Goal: Transaction & Acquisition: Purchase product/service

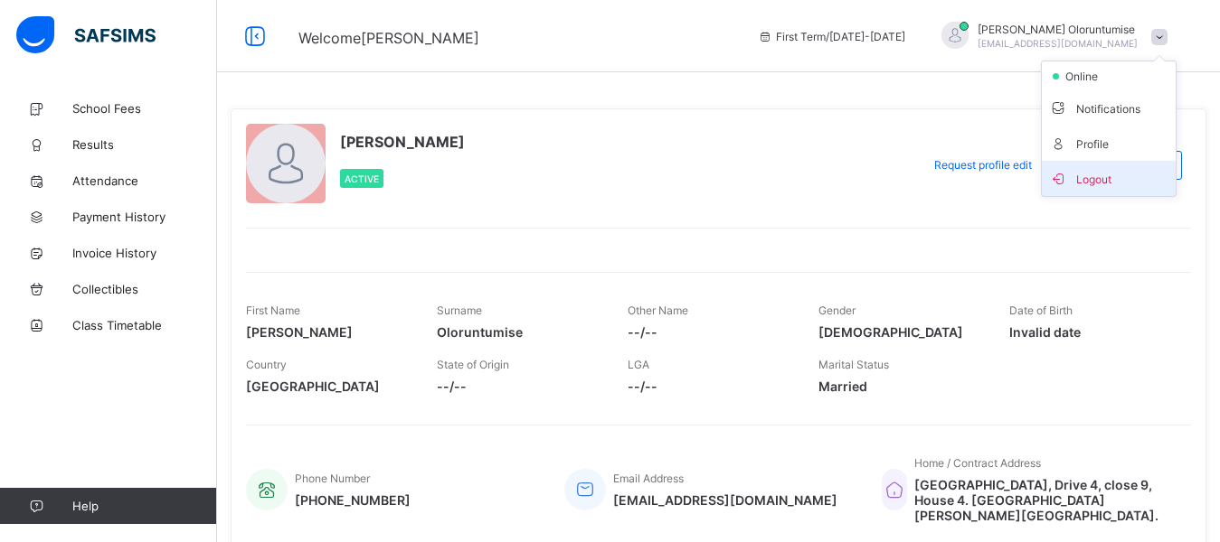
click at [1113, 177] on span "Logout" at bounding box center [1108, 178] width 119 height 21
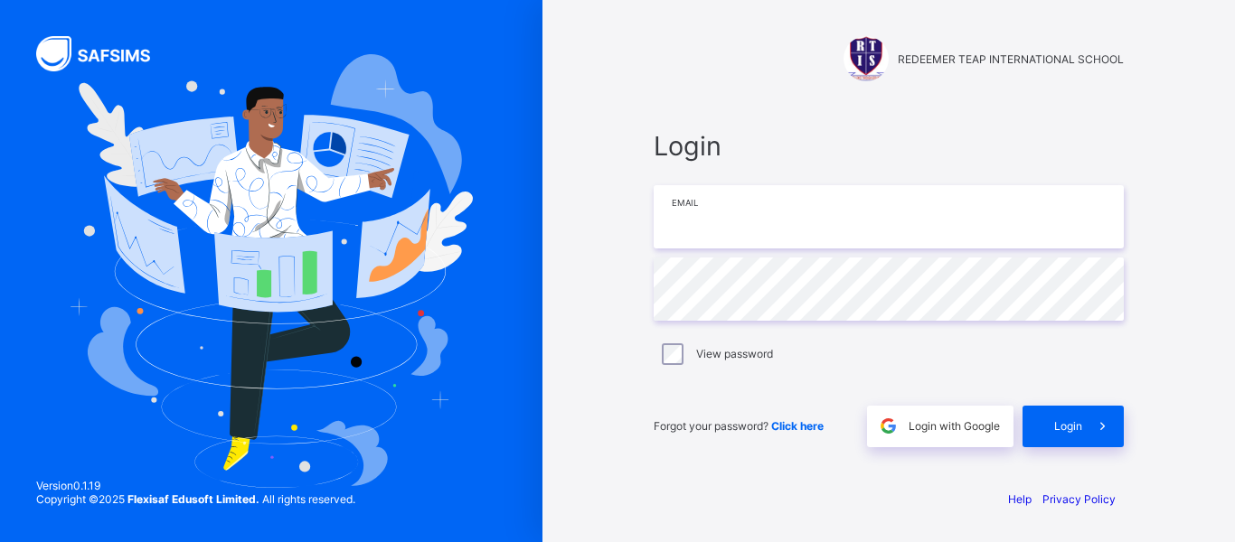
type input "**********"
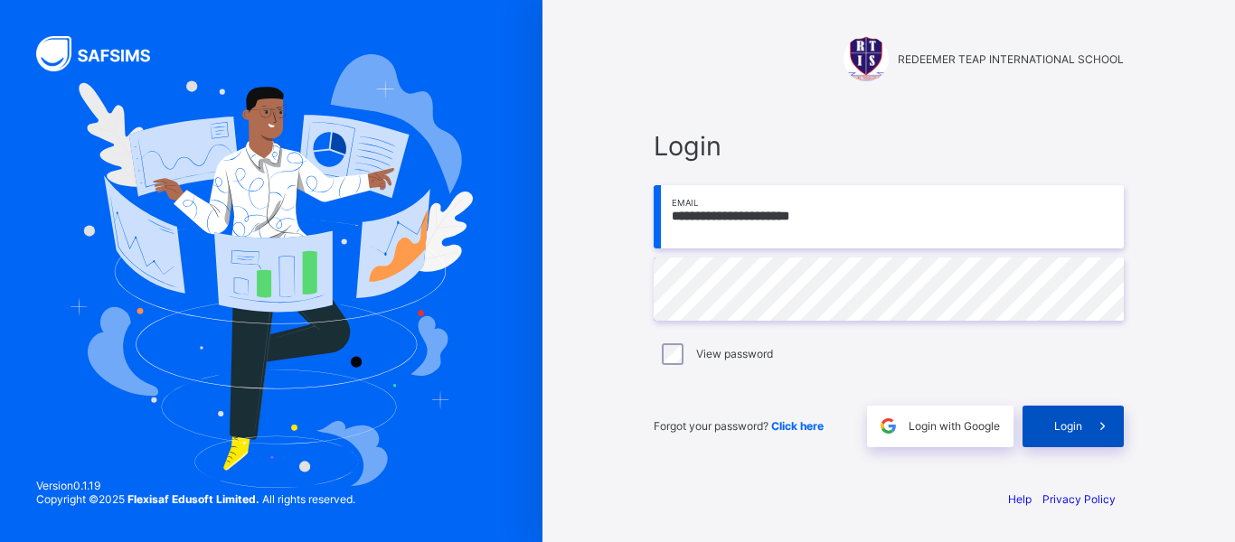
click at [1062, 435] on div "Login" at bounding box center [1073, 427] width 101 height 42
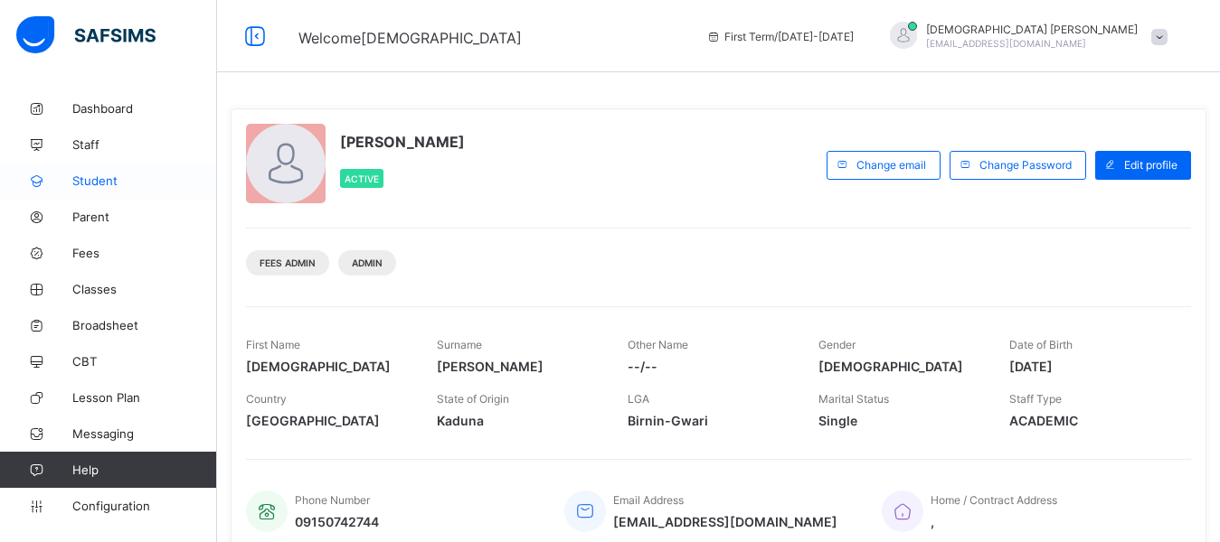
click at [99, 184] on span "Student" at bounding box center [144, 181] width 145 height 14
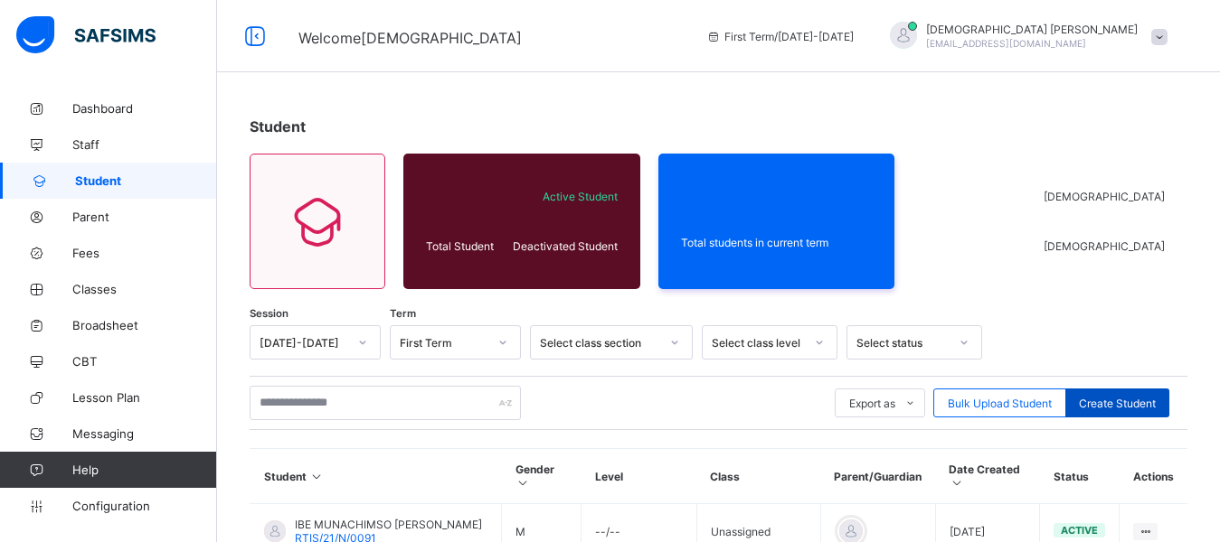
click at [1110, 407] on span "Create Student" at bounding box center [1117, 404] width 77 height 14
select select "**"
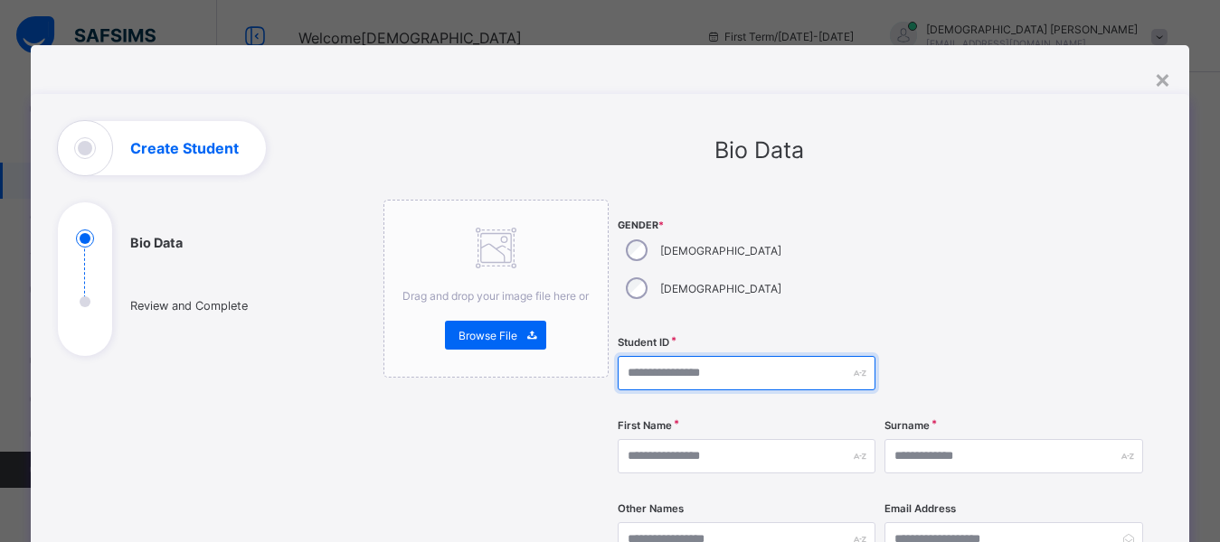
click at [690, 356] on input "text" at bounding box center [746, 373] width 258 height 34
type input "*"
type input "**********"
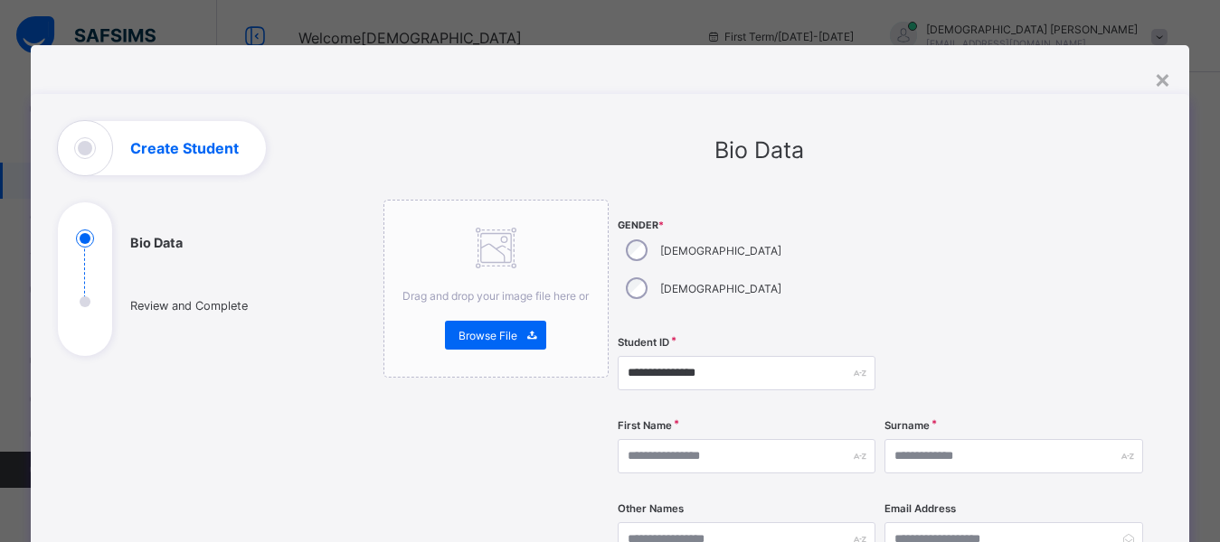
click at [852, 255] on div "Gender * Male Female" at bounding box center [746, 263] width 258 height 127
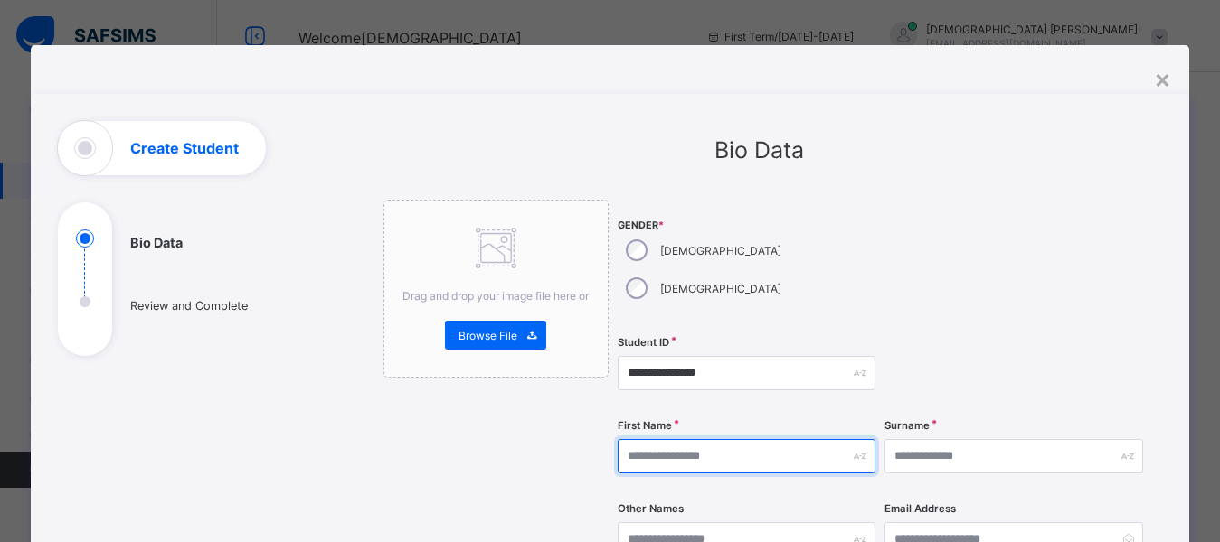
click at [706, 439] on input "text" at bounding box center [746, 456] width 258 height 34
click at [858, 439] on input "******" at bounding box center [746, 456] width 258 height 34
type input "******"
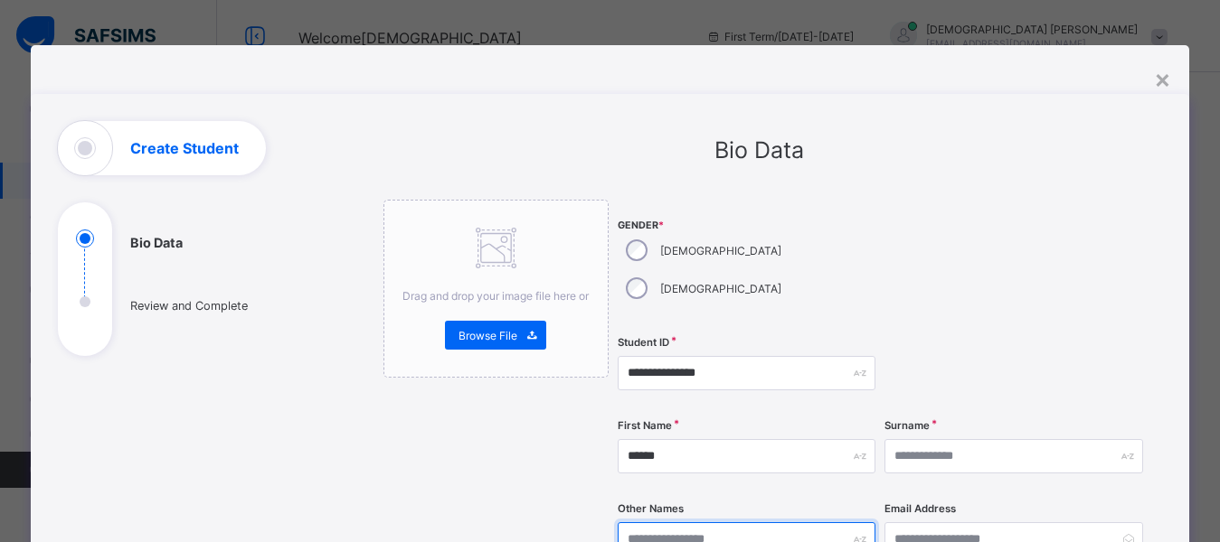
click at [628, 523] on input "text" at bounding box center [746, 540] width 258 height 34
type input "******"
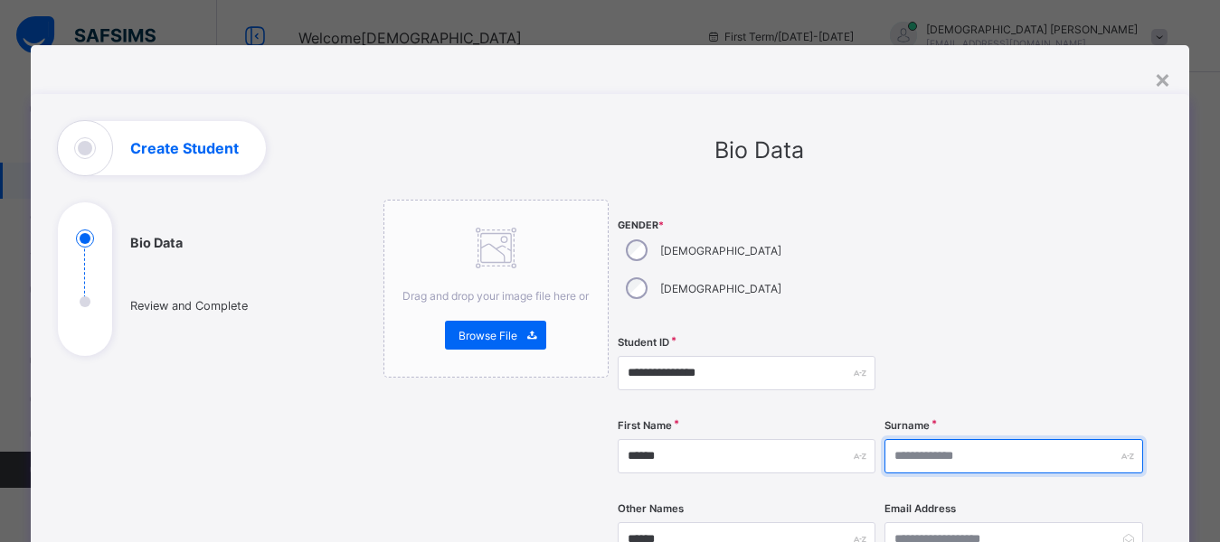
click at [971, 439] on input "text" at bounding box center [1013, 456] width 258 height 34
type input "*******"
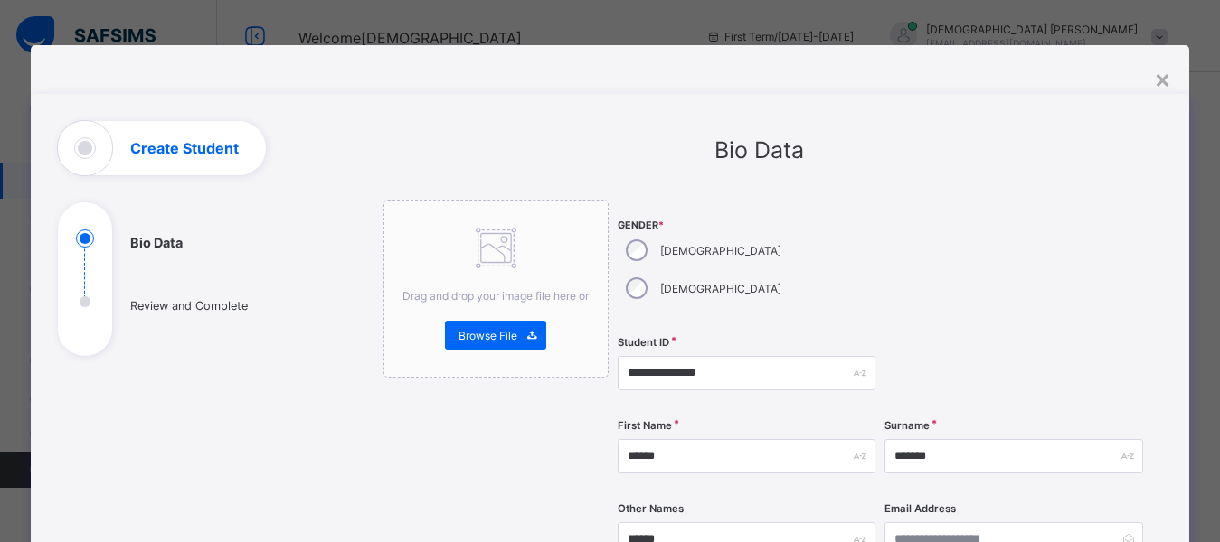
click at [949, 336] on div at bounding box center [1013, 373] width 258 height 74
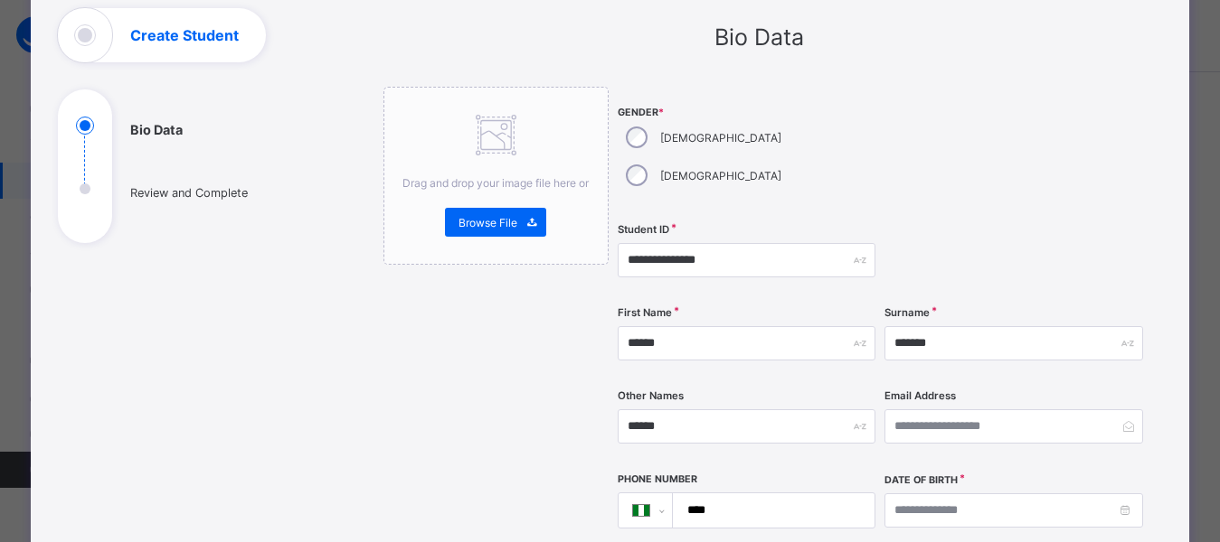
scroll to position [271, 0]
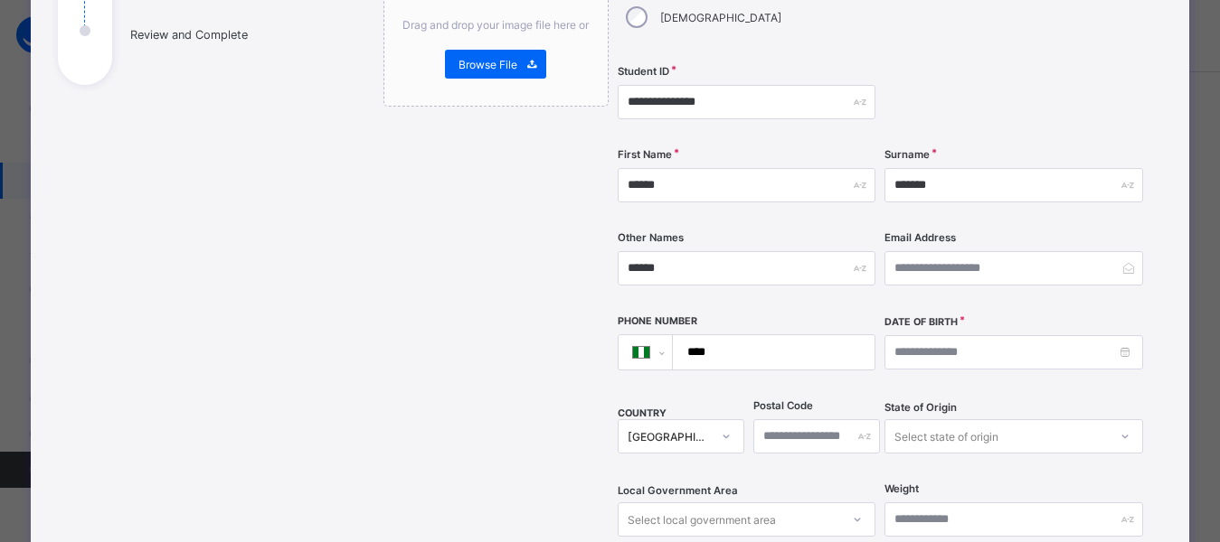
click at [734, 335] on input "****" at bounding box center [769, 352] width 187 height 34
type input "**********"
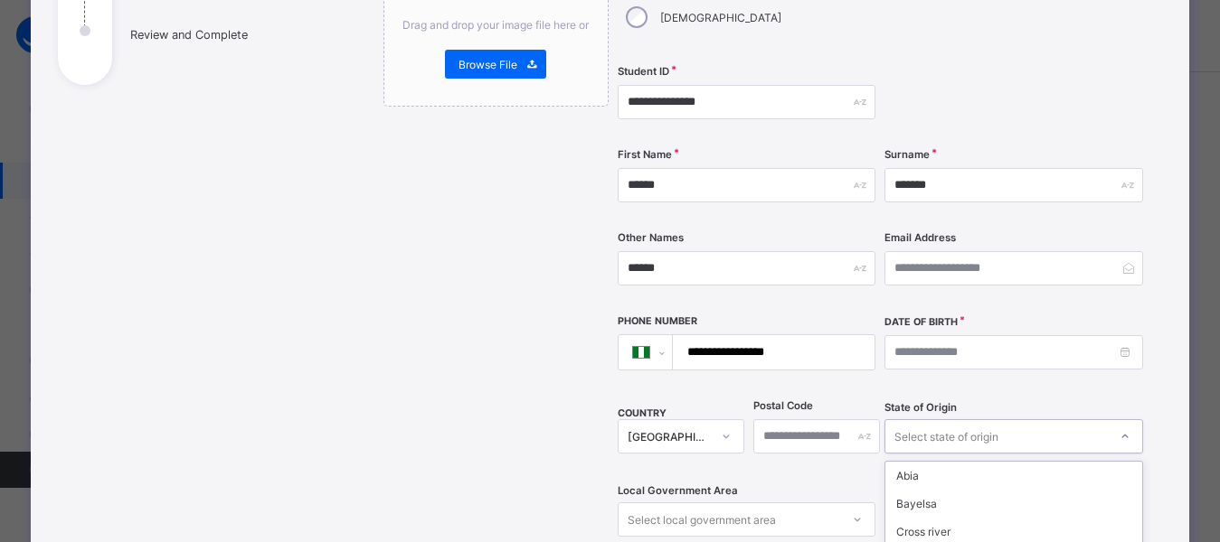
scroll to position [433, 0]
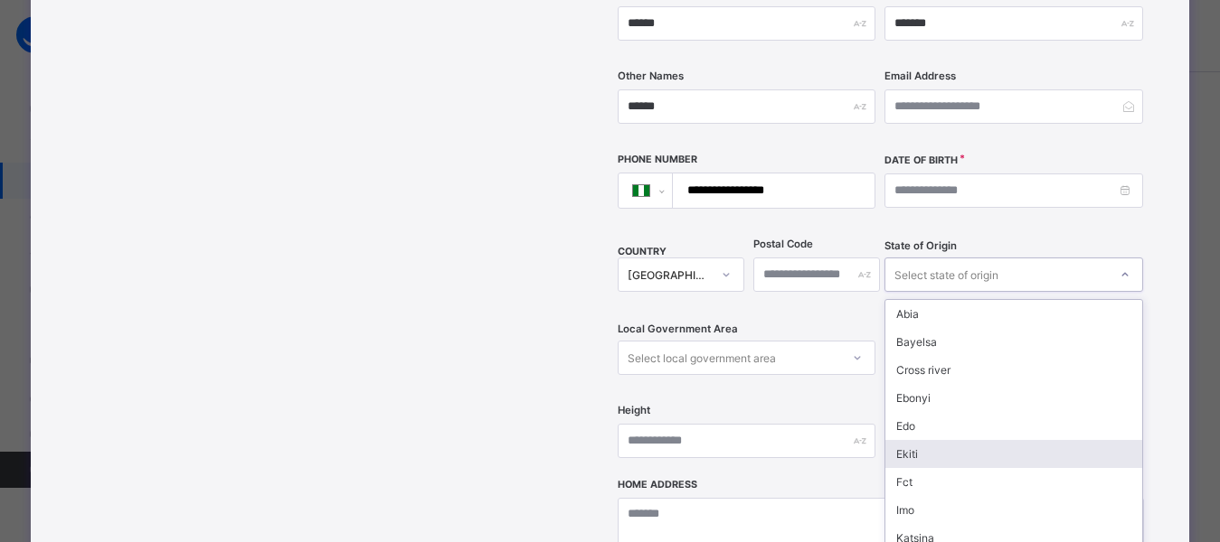
click at [950, 292] on div "option [PERSON_NAME] focused, 6 of 37. 37 results available. Use Up and Down to…" at bounding box center [1013, 275] width 258 height 34
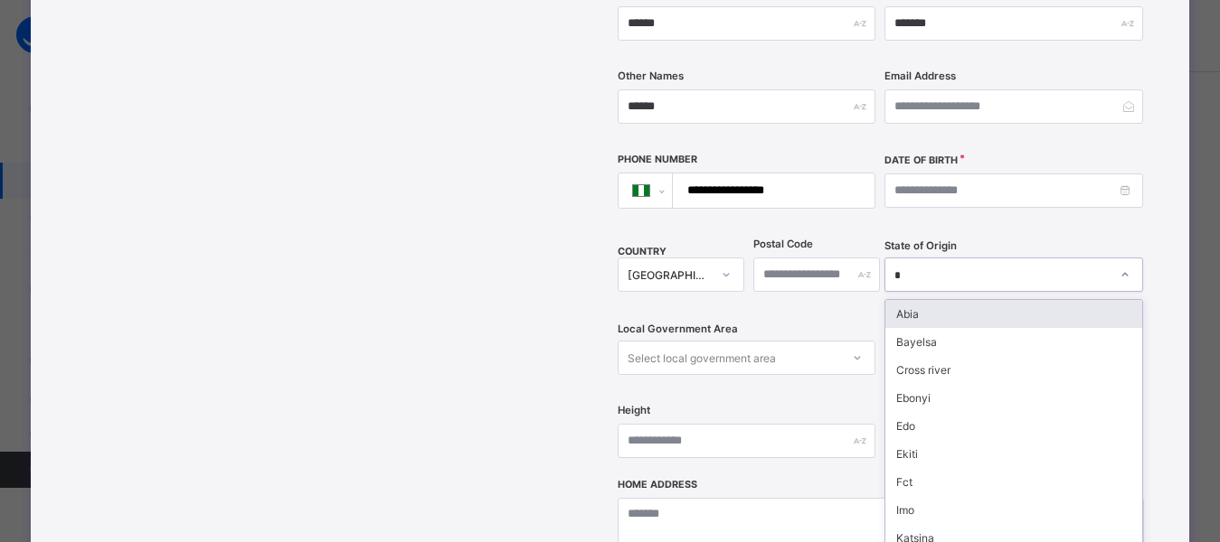
type input "**"
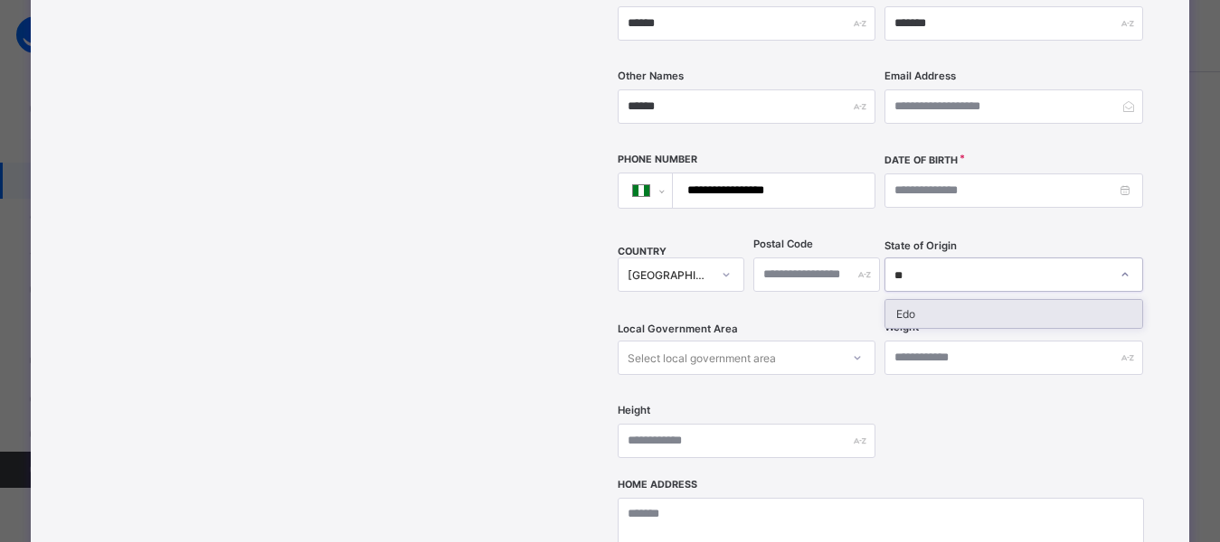
click at [943, 300] on div "Edo" at bounding box center [1013, 314] width 256 height 28
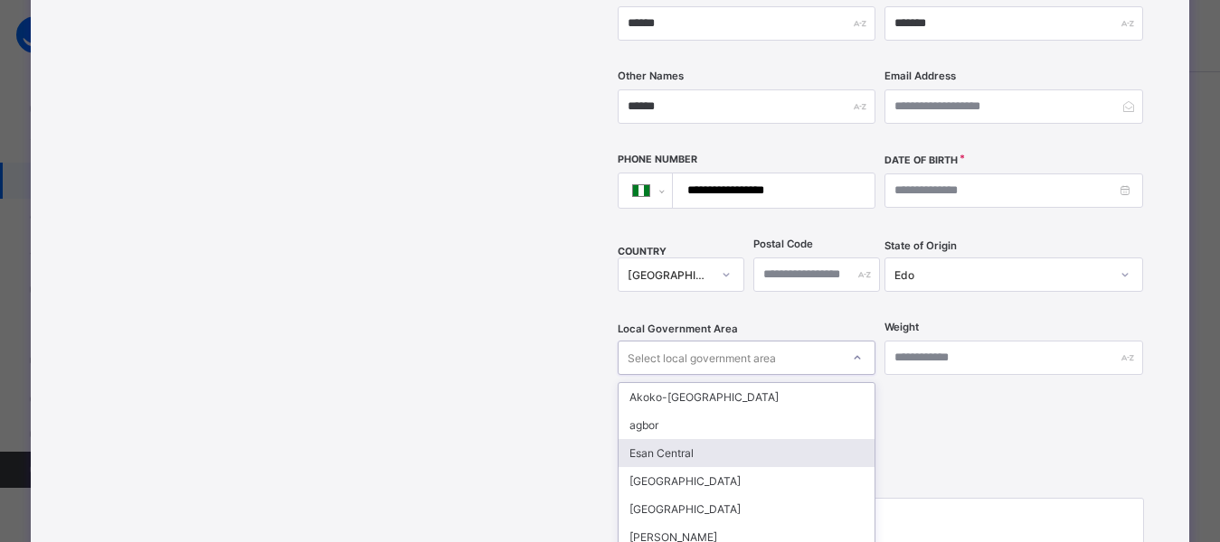
scroll to position [516, 0]
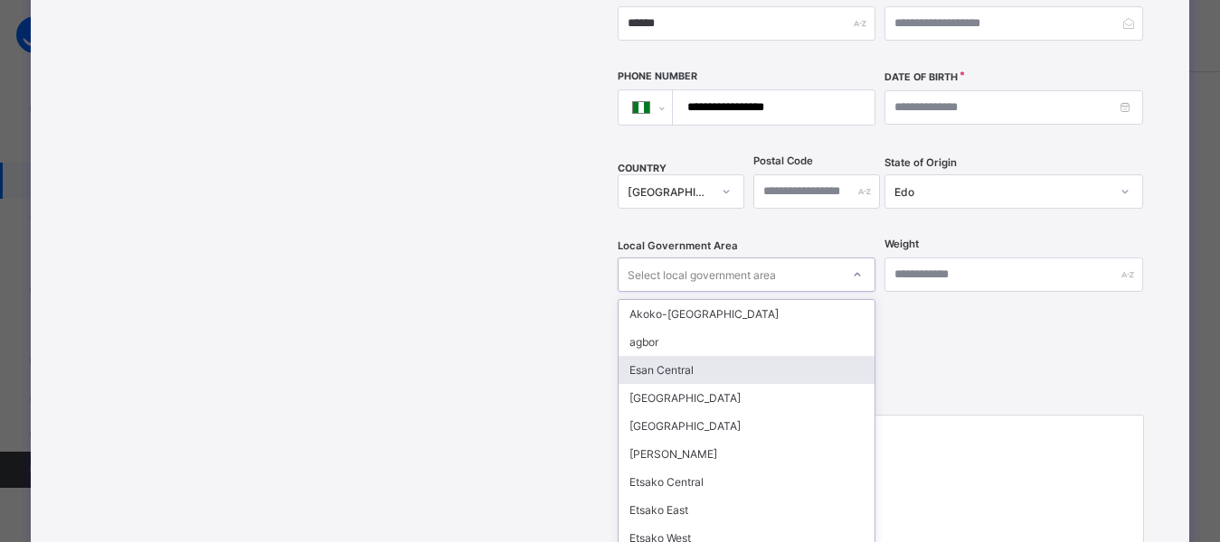
click at [811, 292] on div "option Esan Central focused, 3 of 18. 18 results available. Use Up and Down to …" at bounding box center [746, 275] width 258 height 34
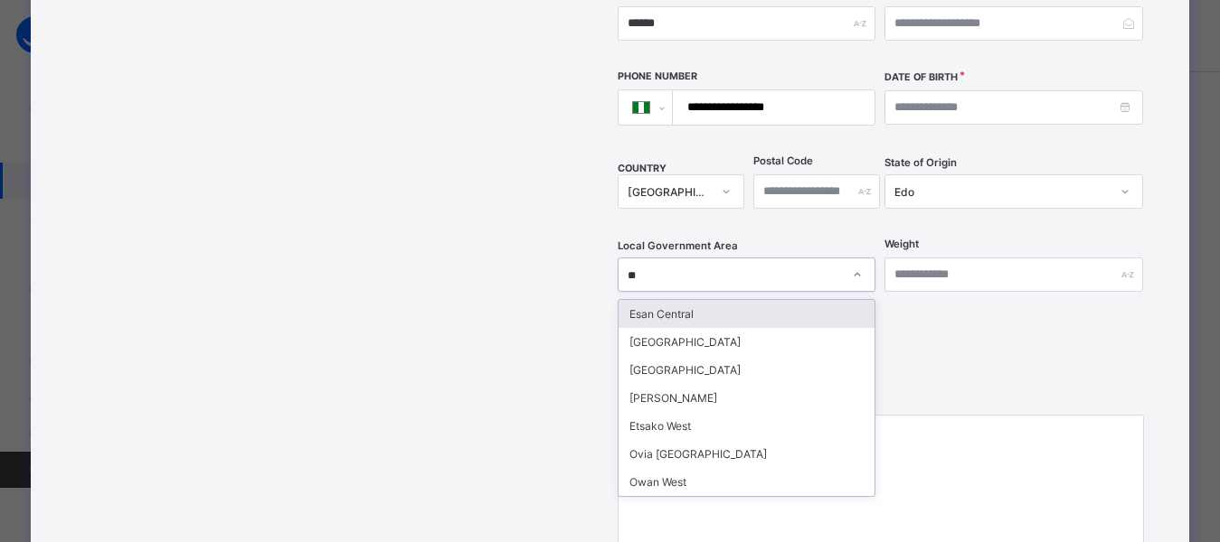
type input "***"
click at [689, 300] on div "Esan Central" at bounding box center [746, 314] width 256 height 28
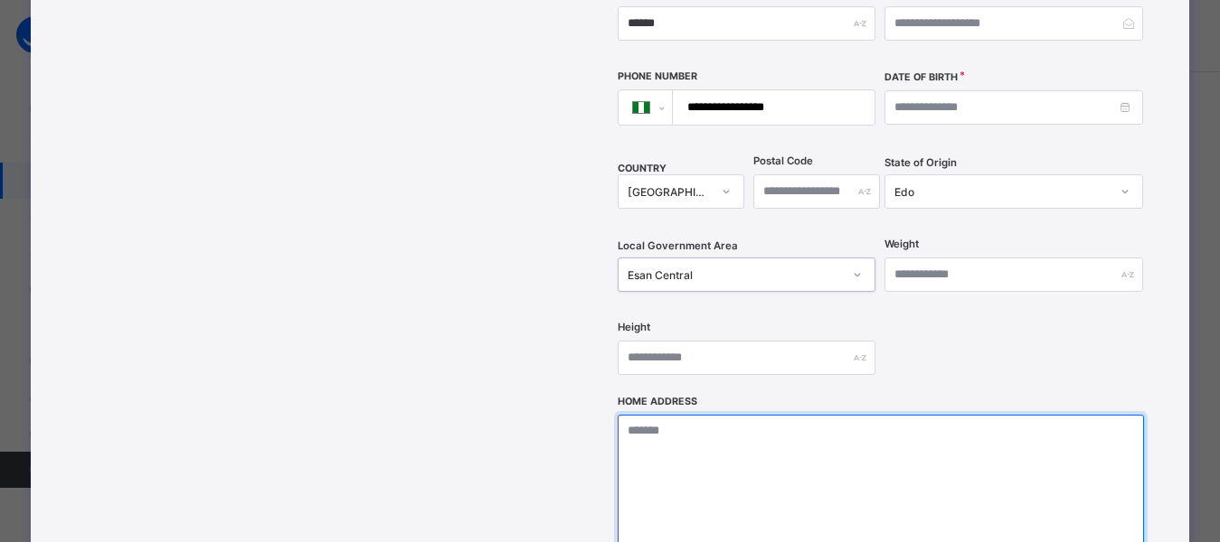
click at [693, 476] on textarea at bounding box center [880, 505] width 526 height 181
type textarea "**********"
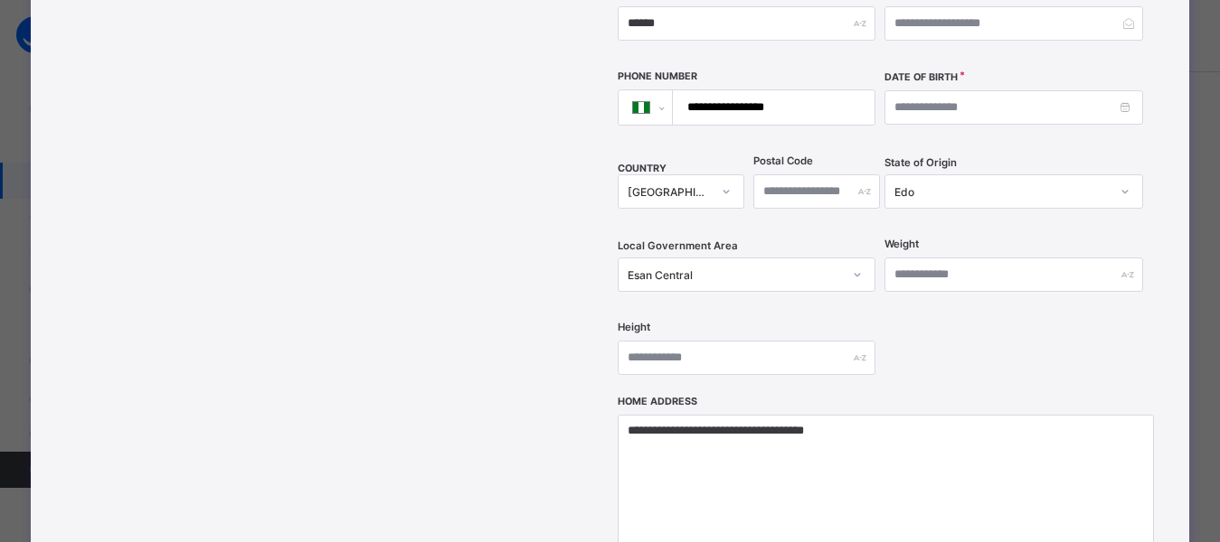
click at [1002, 348] on div "**********" at bounding box center [880, 40] width 526 height 712
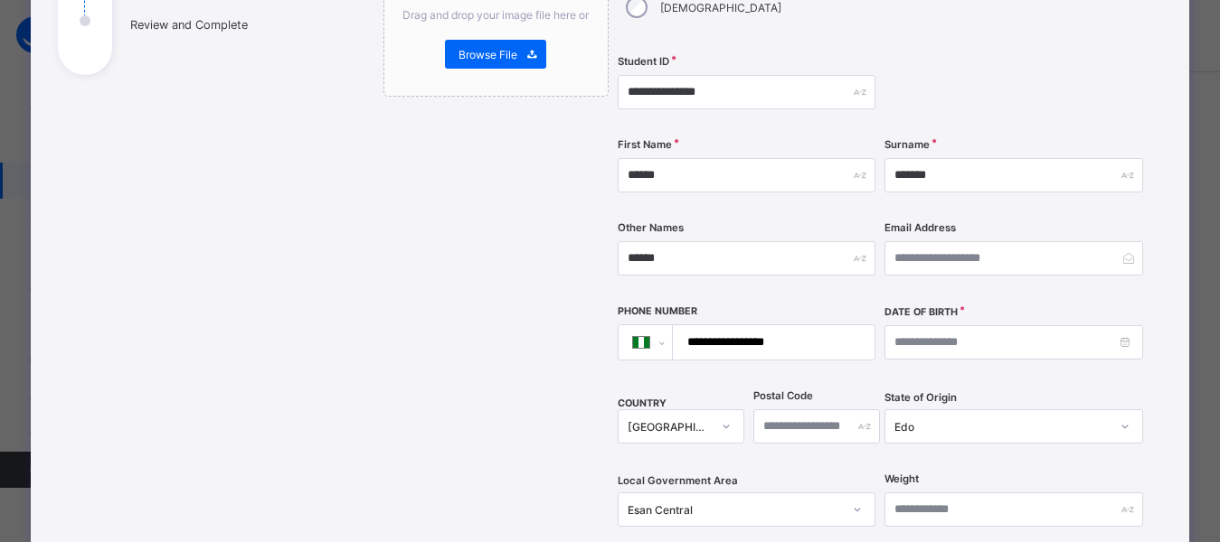
scroll to position [279, 0]
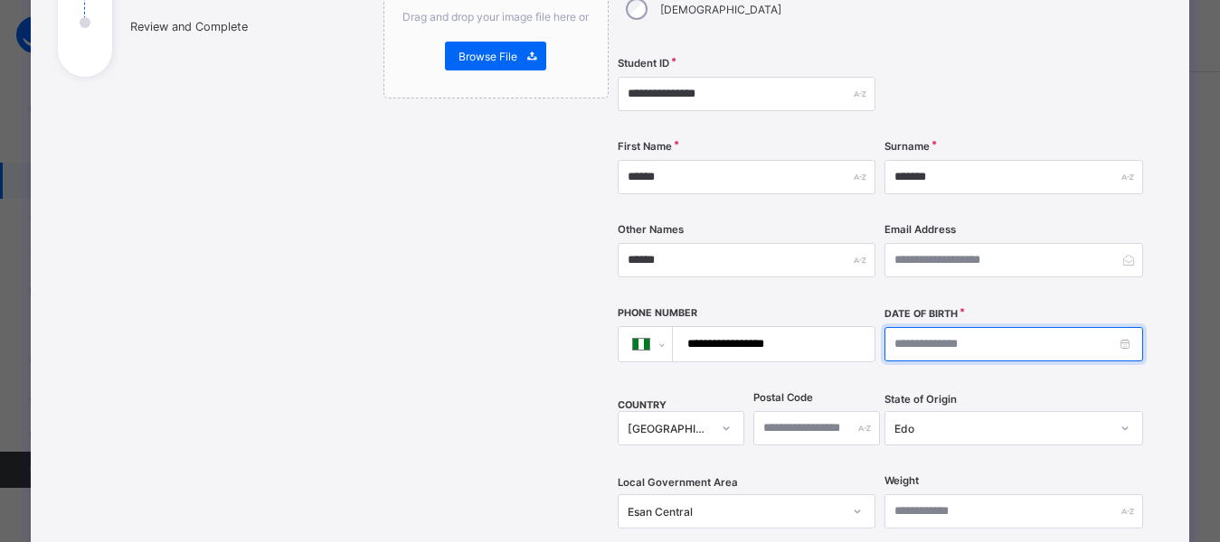
click at [911, 327] on input at bounding box center [1013, 344] width 258 height 34
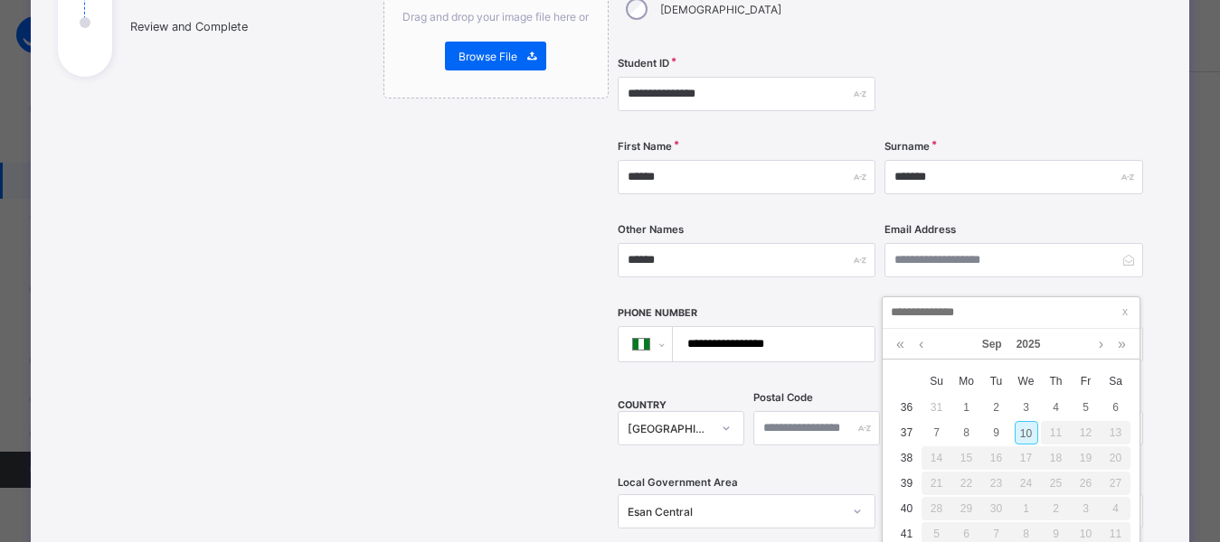
type input "**********"
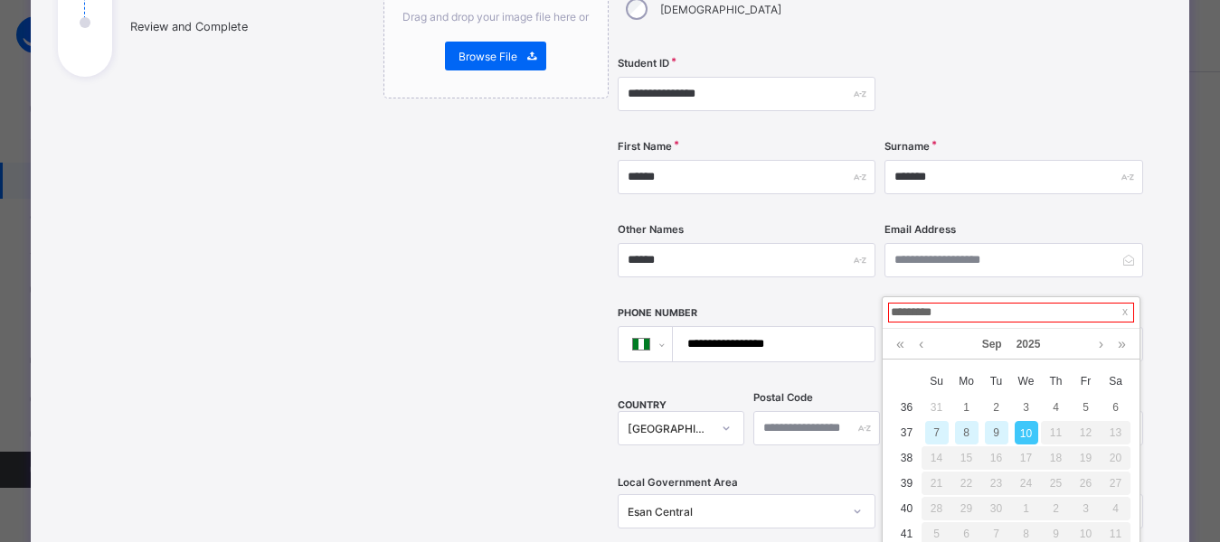
type input "**********"
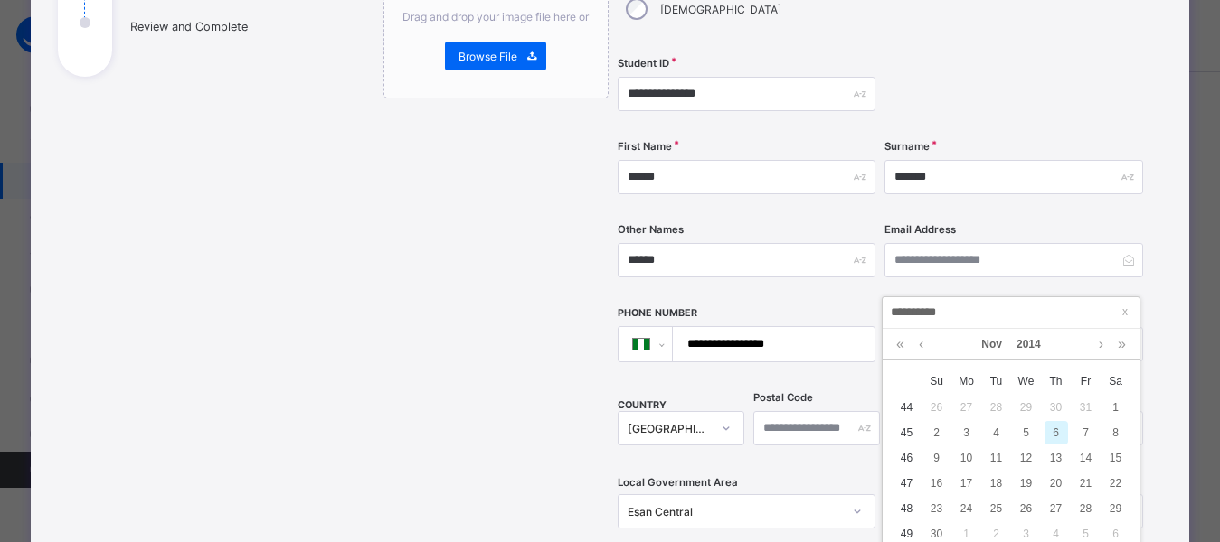
type input "**********"
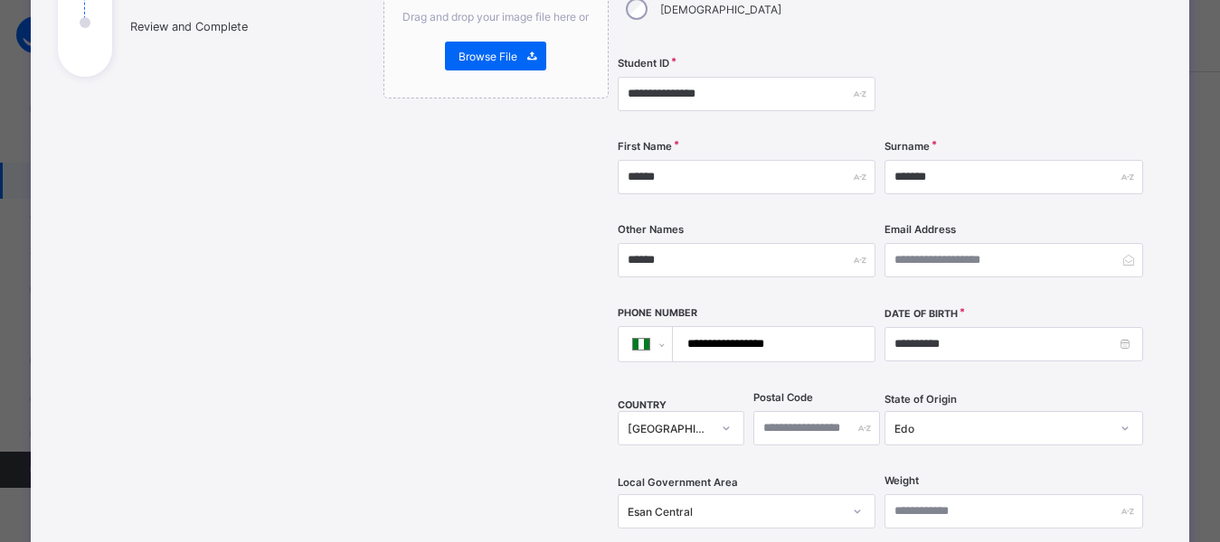
drag, startPoint x: 971, startPoint y: 32, endPoint x: 943, endPoint y: 41, distance: 29.4
click at [972, 57] on div at bounding box center [1013, 94] width 258 height 74
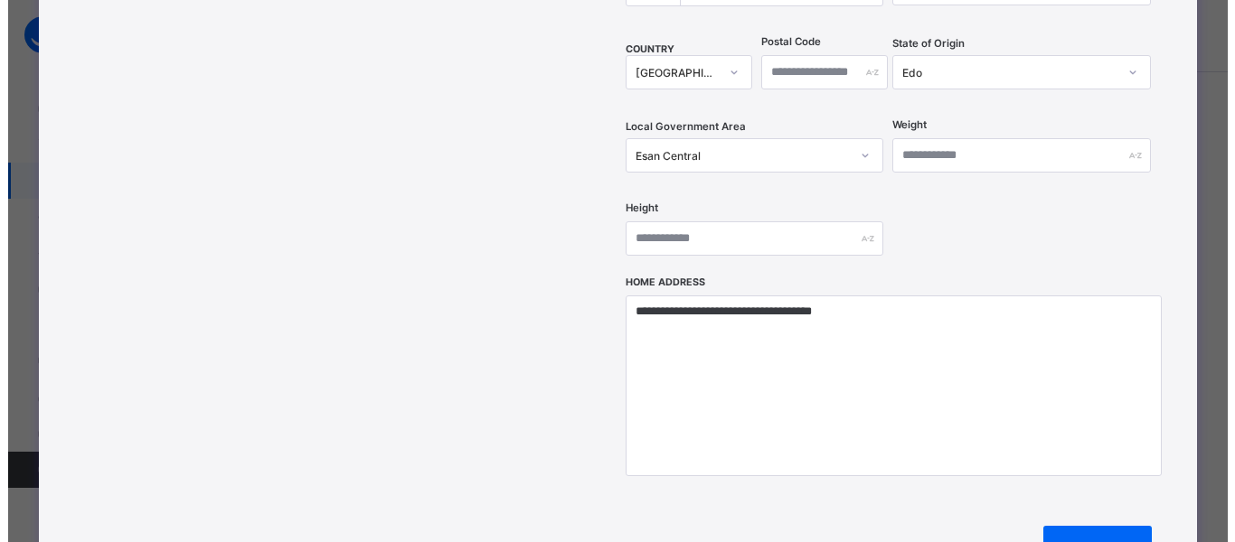
scroll to position [731, 0]
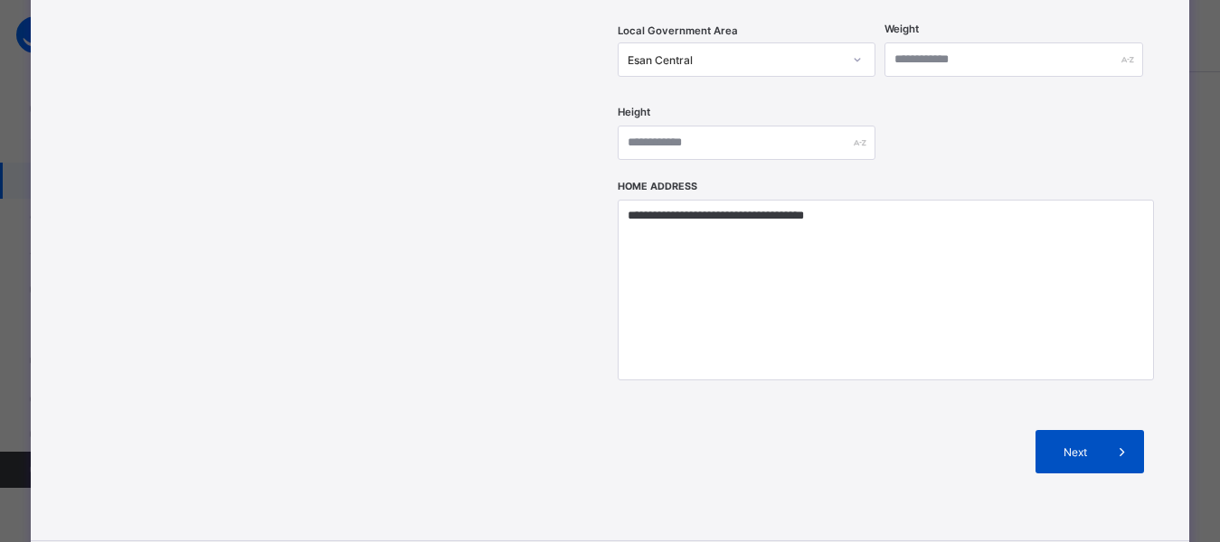
click at [1126, 443] on icon at bounding box center [1122, 452] width 20 height 18
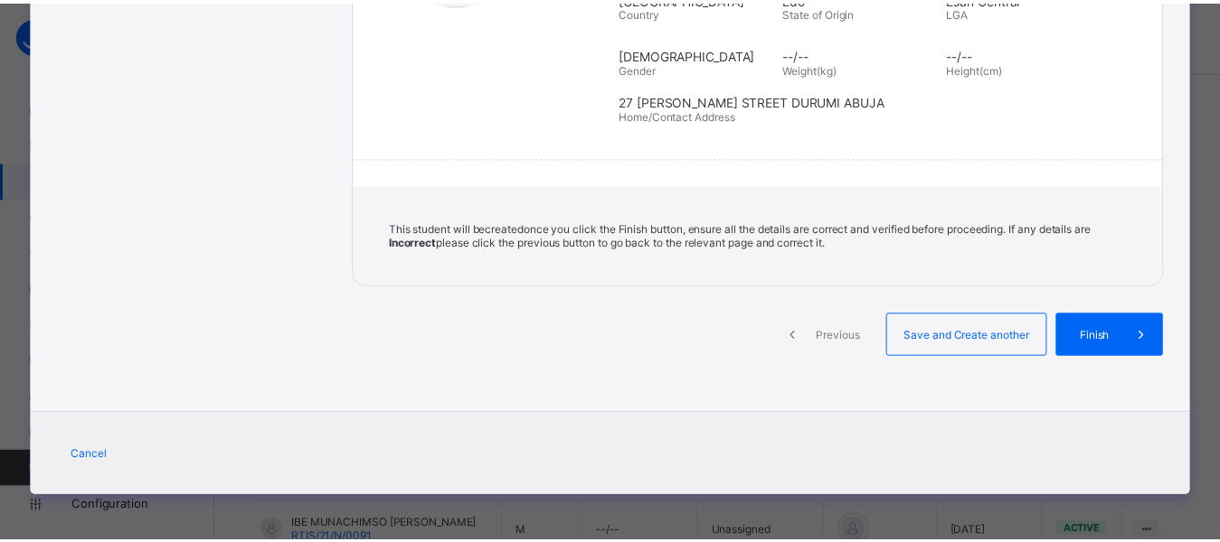
scroll to position [391, 0]
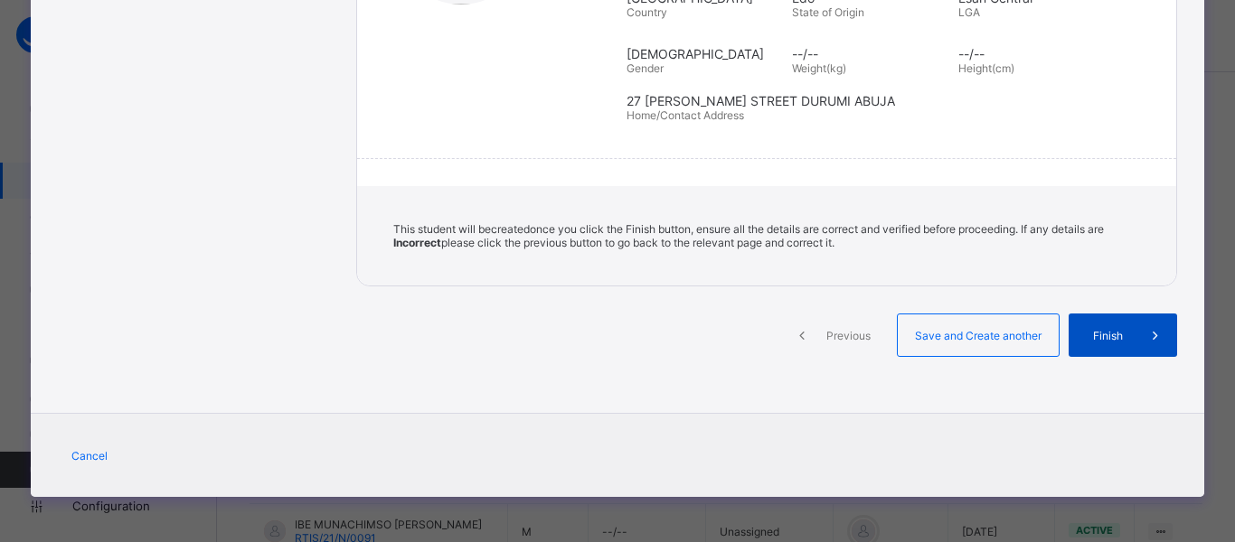
click at [1119, 338] on span "Finish" at bounding box center [1108, 336] width 52 height 14
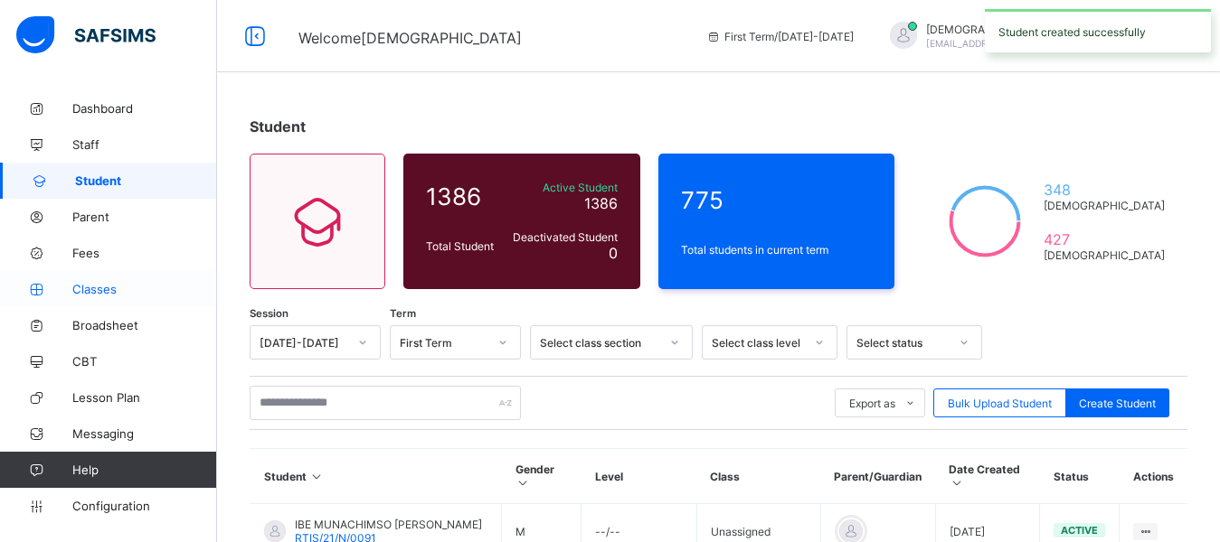
click at [104, 292] on span "Classes" at bounding box center [144, 289] width 145 height 14
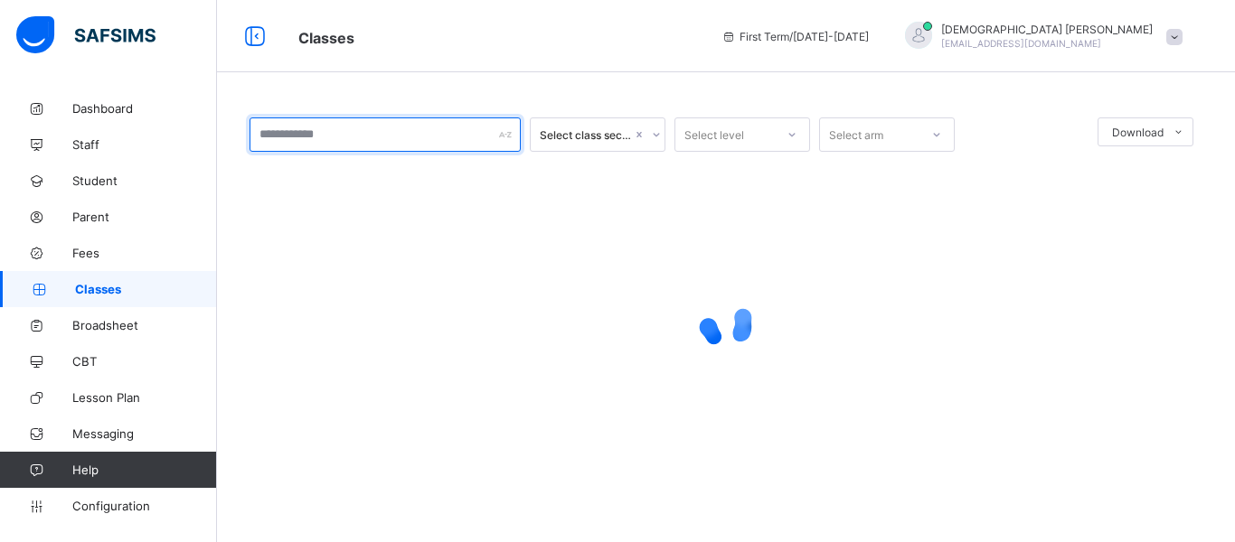
click at [359, 136] on input "text" at bounding box center [385, 135] width 271 height 34
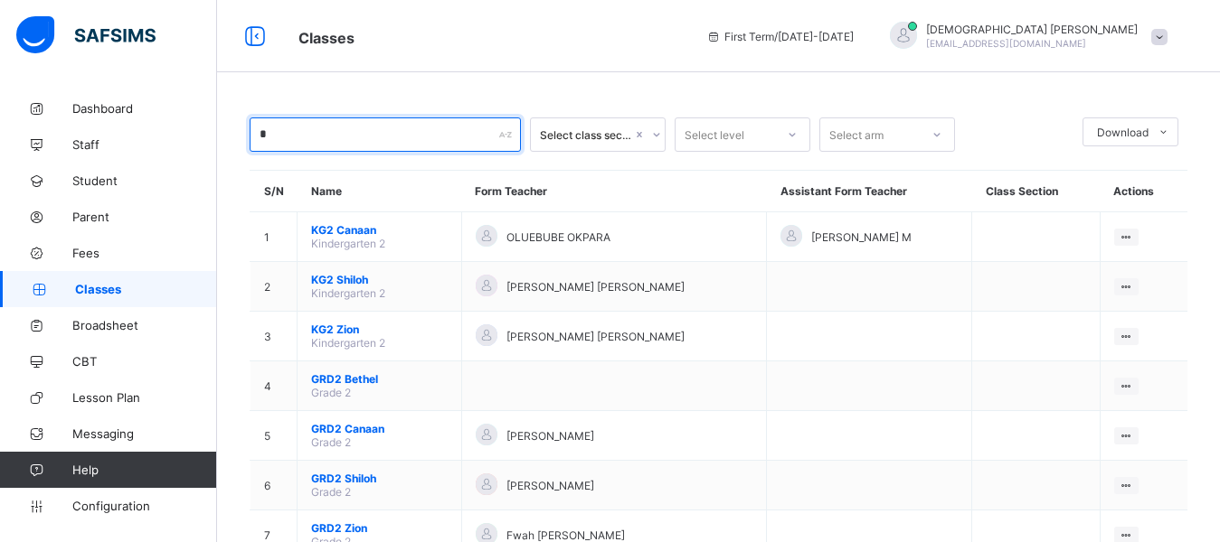
type input "*"
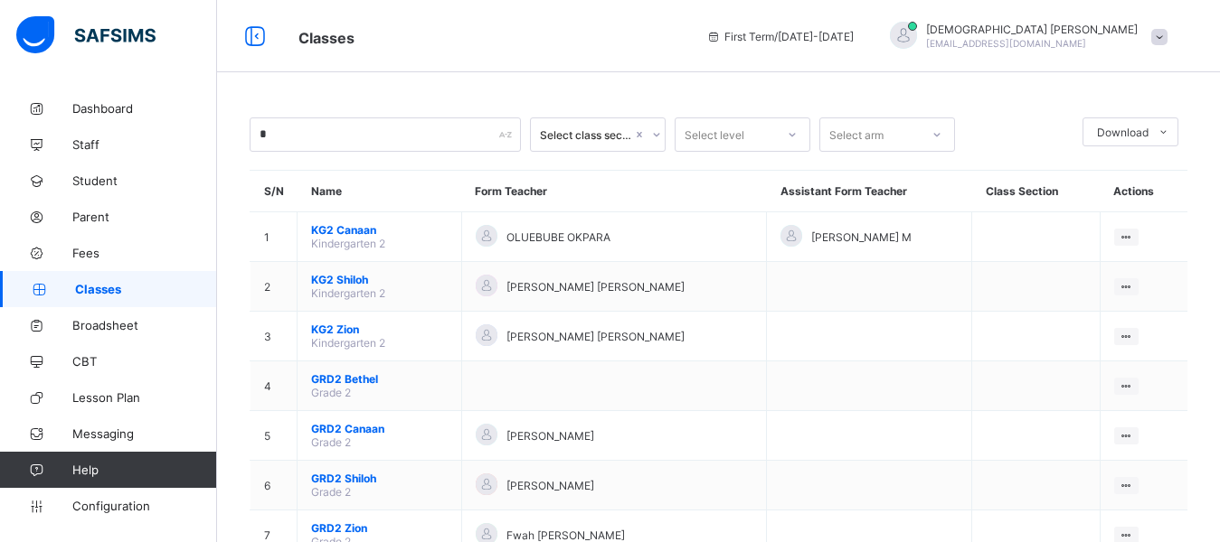
click at [405, 49] on div "Classes First Term / 2025-2026 Isaiah Paul paulisaiah@rtis-edu.ng" at bounding box center [610, 36] width 1220 height 72
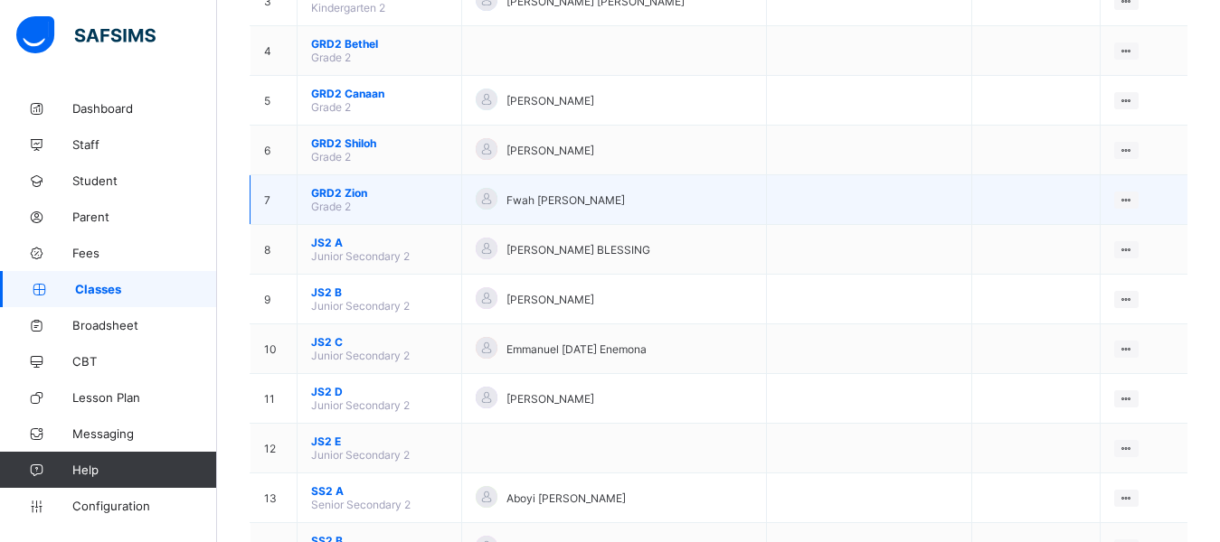
scroll to position [461, 0]
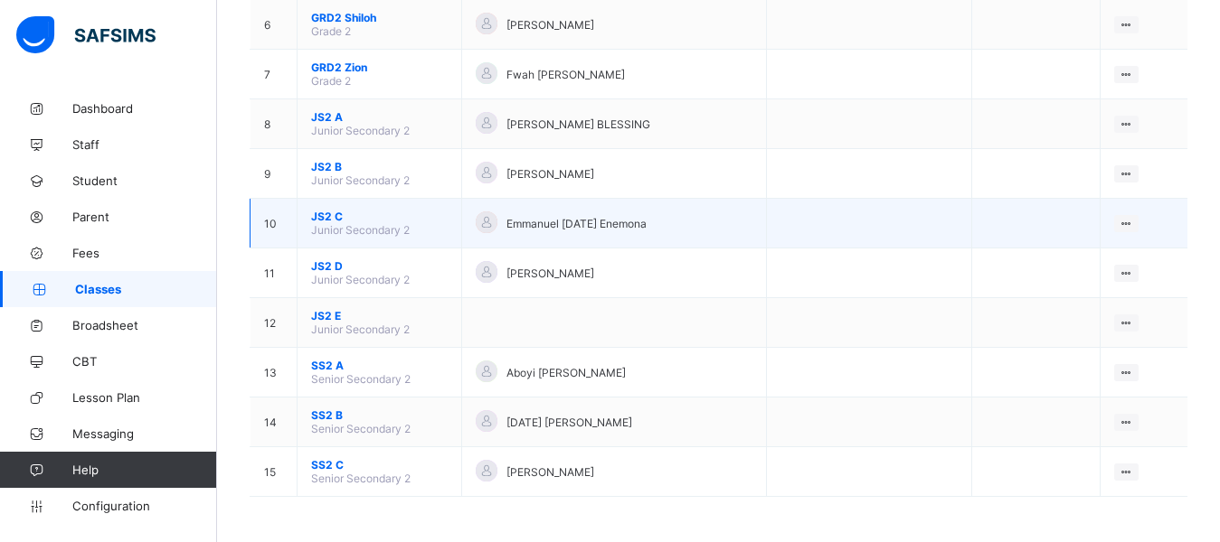
click at [328, 218] on span "JS2 C" at bounding box center [379, 217] width 137 height 14
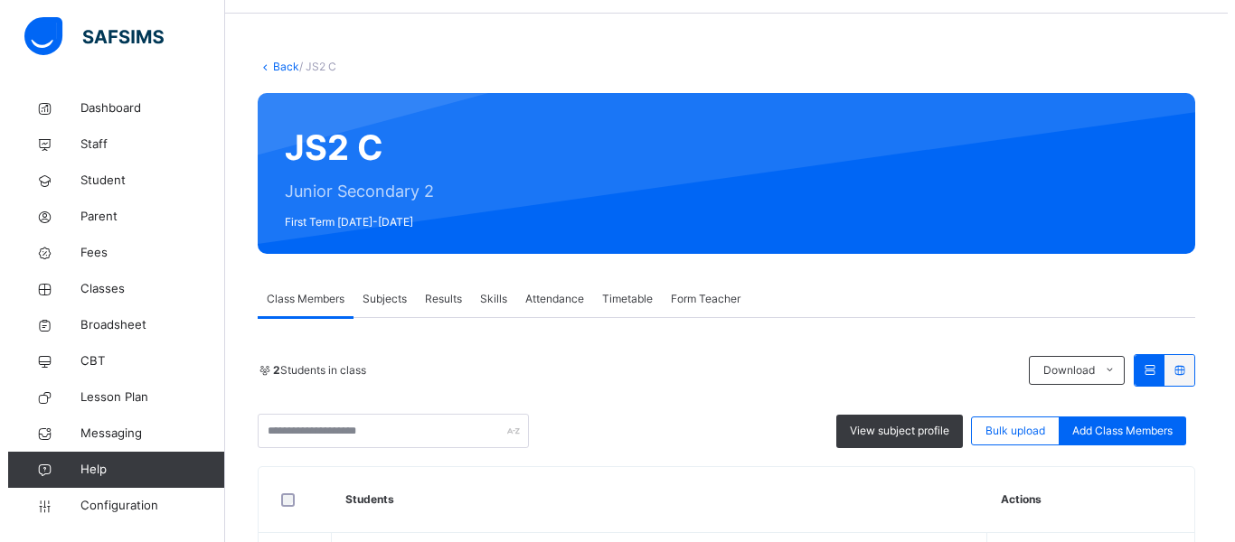
scroll to position [90, 0]
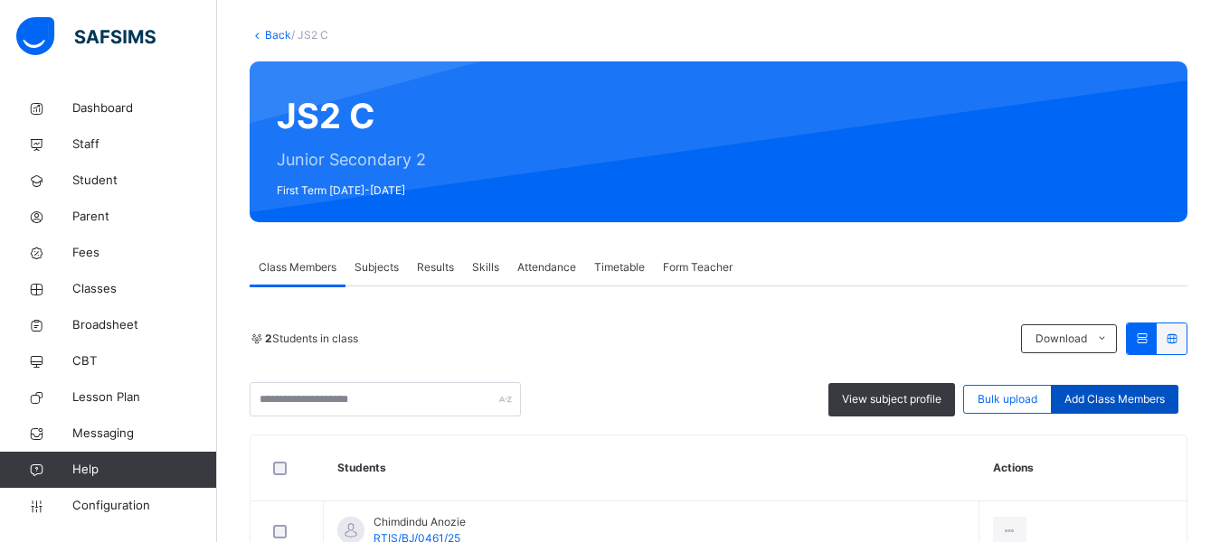
click at [1119, 400] on span "Add Class Members" at bounding box center [1114, 399] width 100 height 16
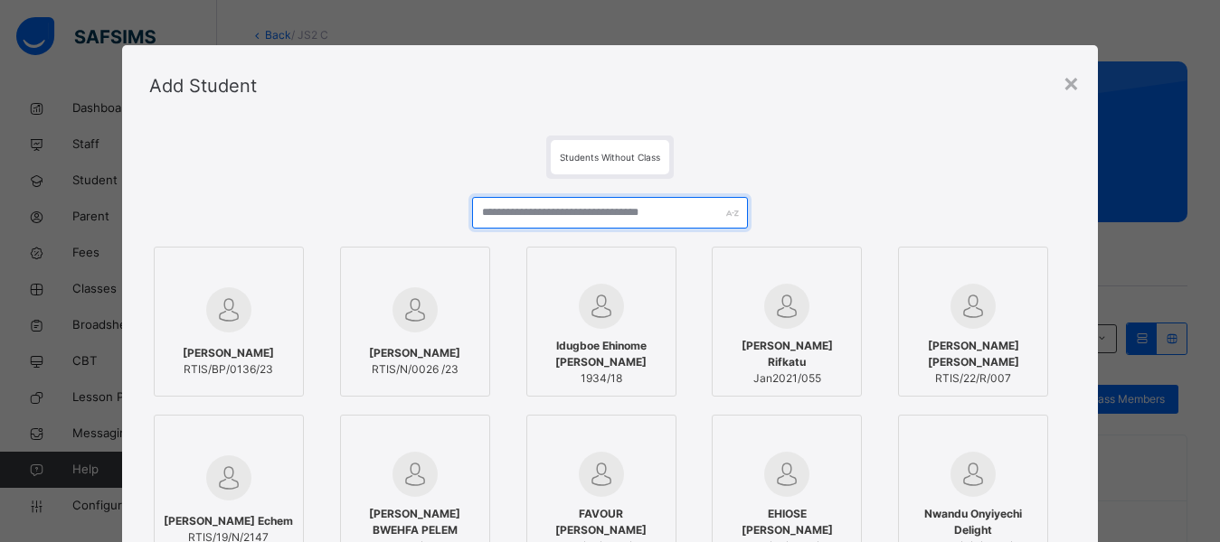
click at [551, 212] on input "text" at bounding box center [610, 213] width 277 height 32
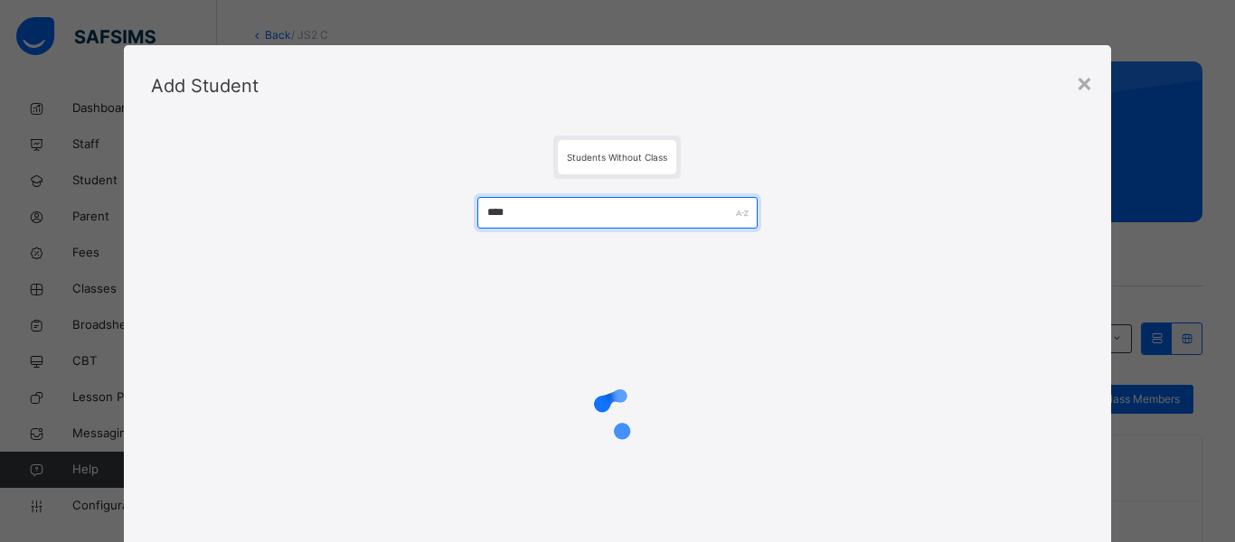
type input "****"
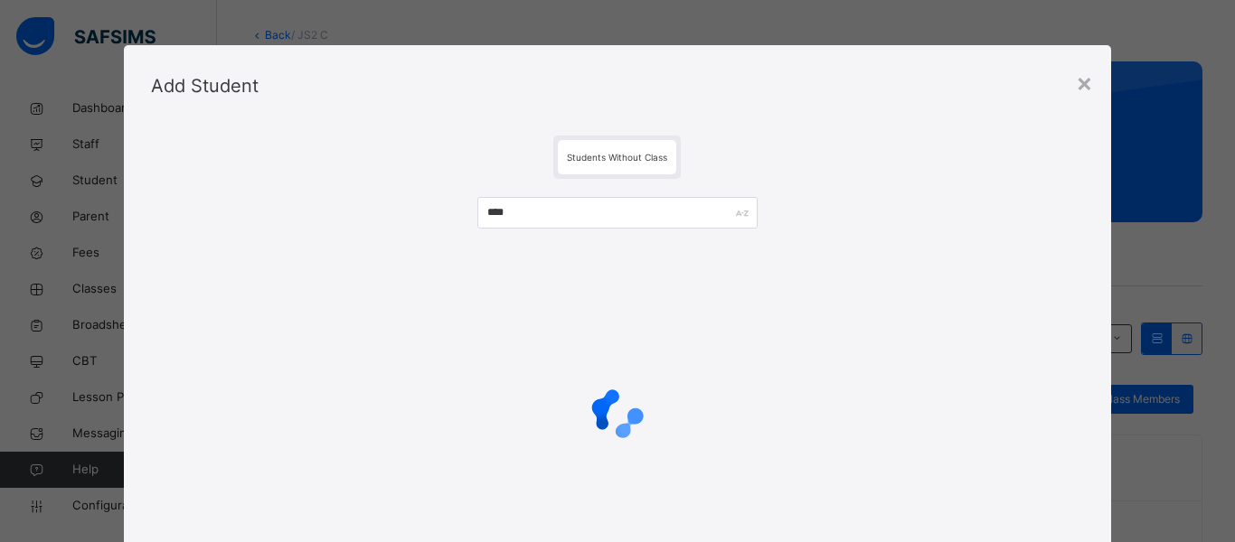
click at [444, 130] on div "Students Without Class ****" at bounding box center [618, 370] width 988 height 486
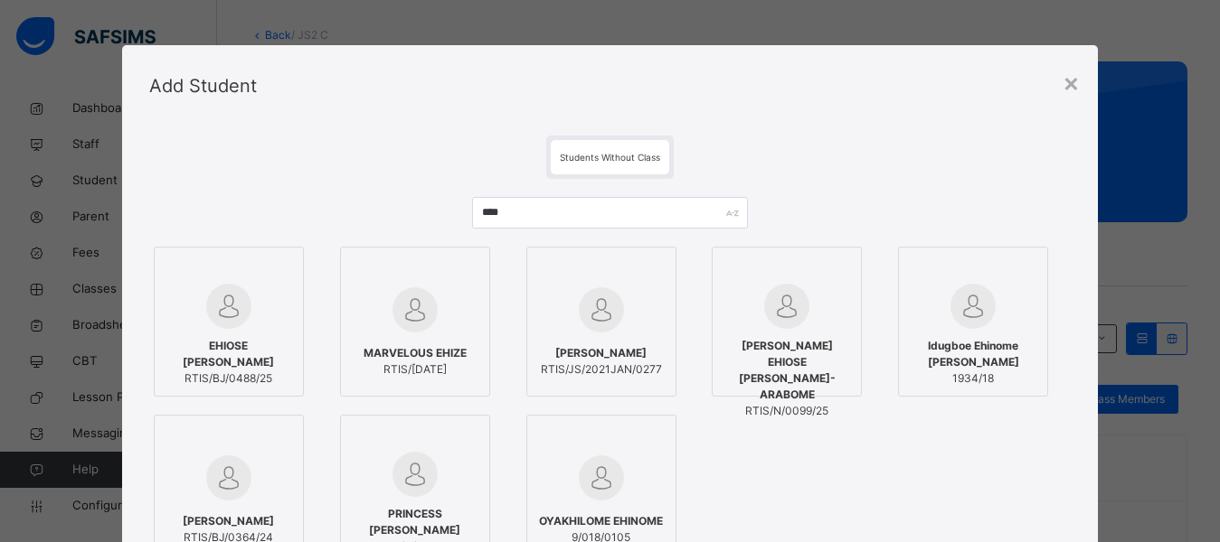
click at [251, 335] on div "EHIOSE BETHEL ANTHONY RTIS/BJ/0488/25" at bounding box center [229, 362] width 130 height 67
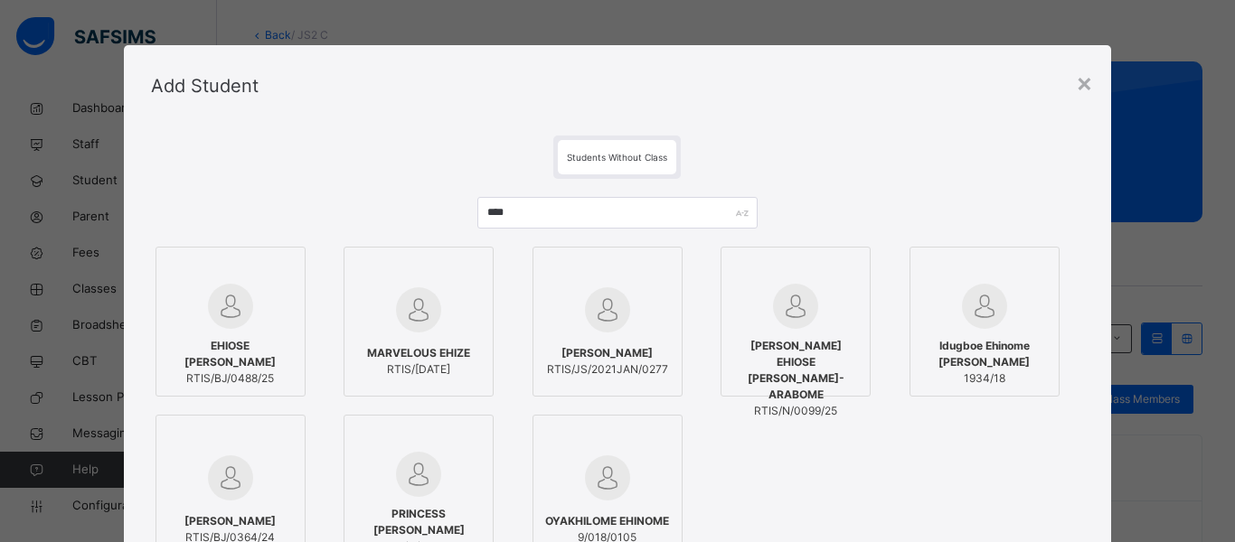
click at [389, 146] on div "Students Without Class" at bounding box center [618, 157] width 934 height 43
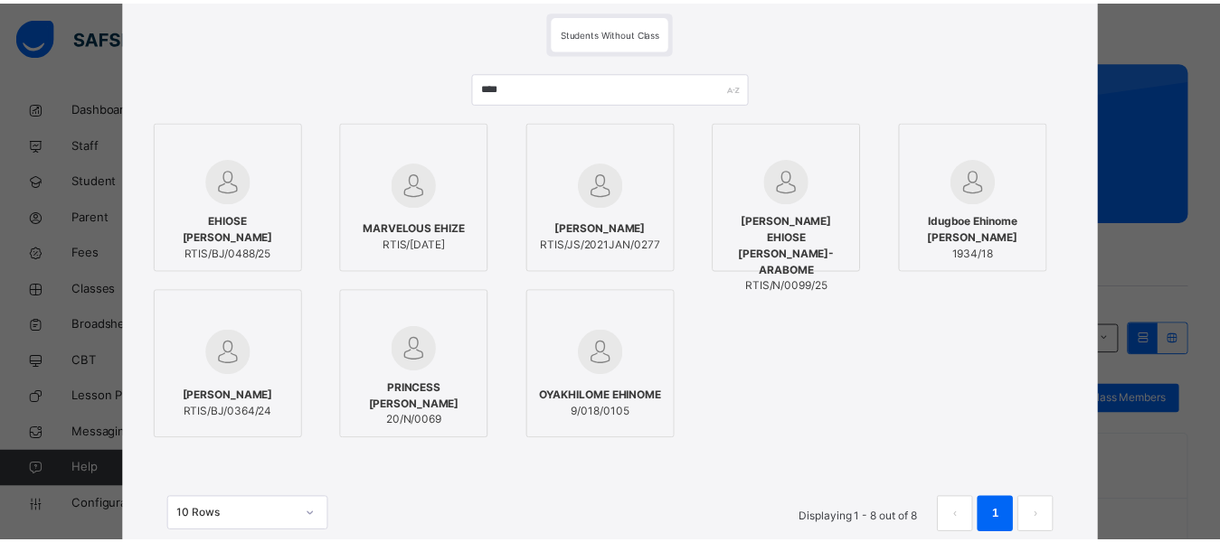
scroll to position [264, 0]
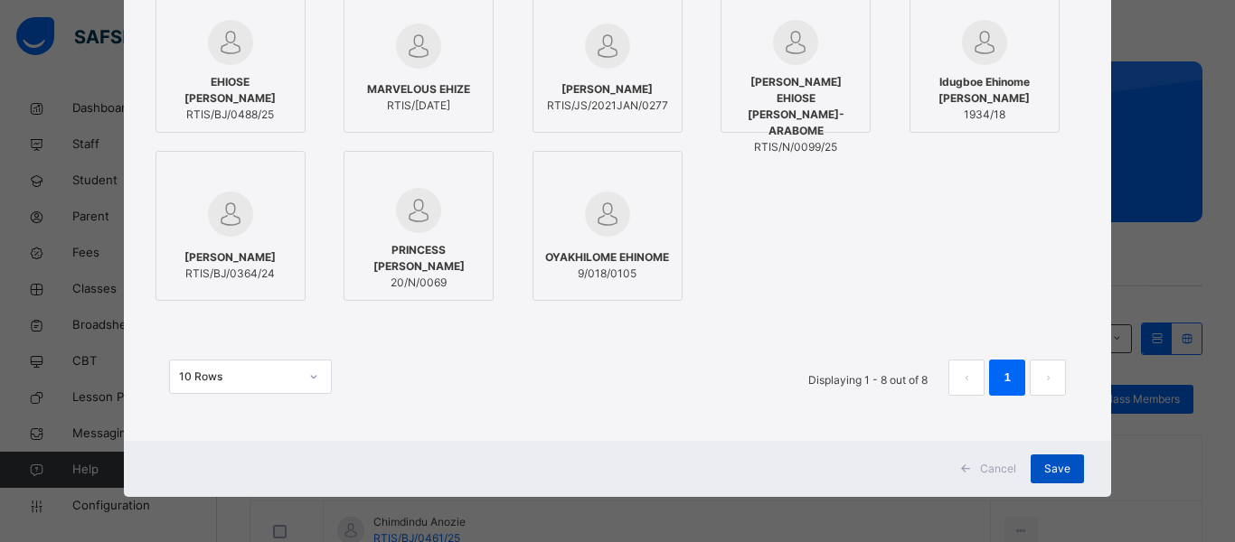
click at [1055, 466] on span "Save" at bounding box center [1057, 469] width 26 height 16
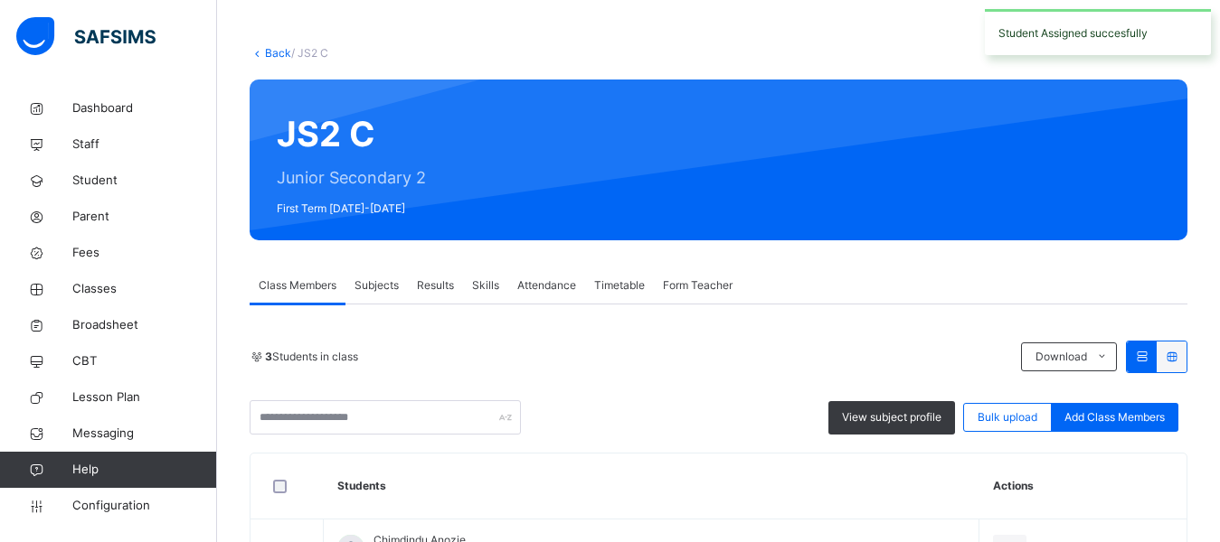
scroll to position [331, 0]
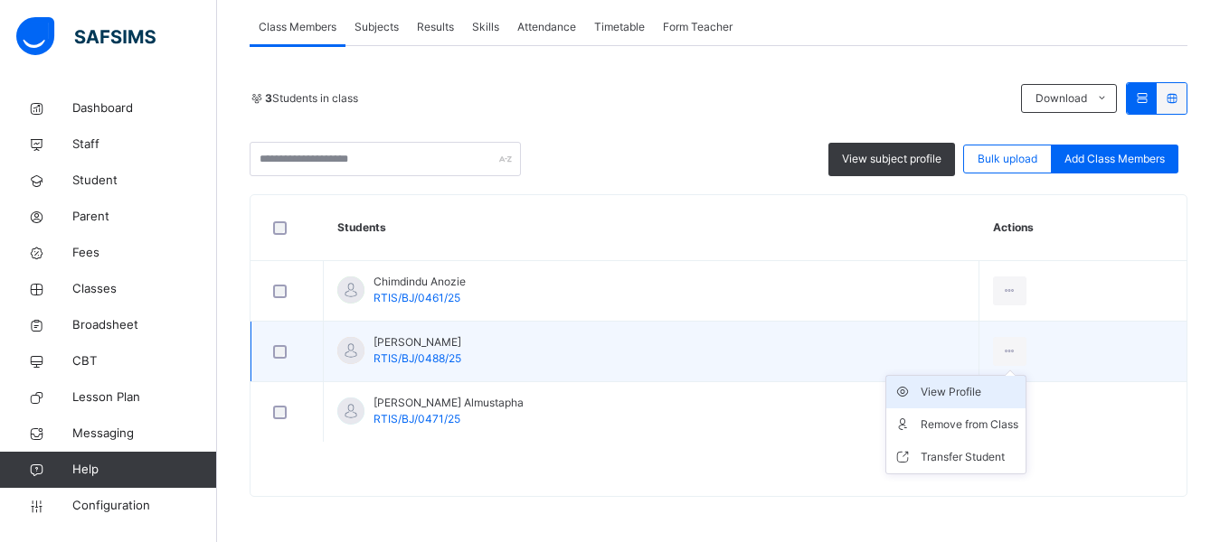
click at [938, 392] on div "View Profile" at bounding box center [969, 392] width 98 height 18
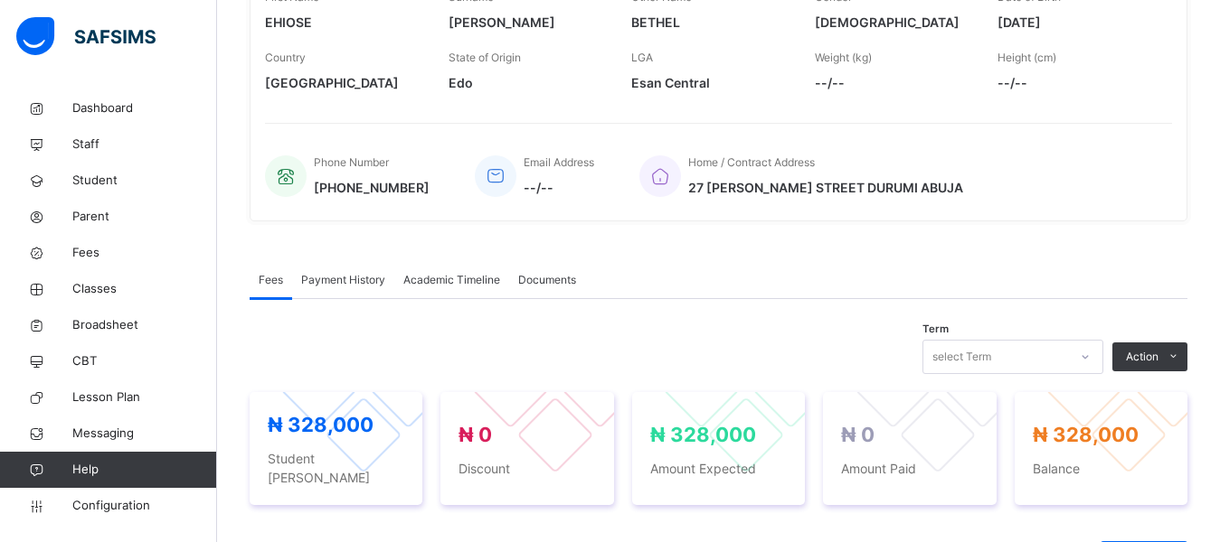
click at [1005, 151] on div "Home / Contract Address 27 CHRIS OYAKHILOME STREET DURUMI ABUJA" at bounding box center [896, 176] width 514 height 61
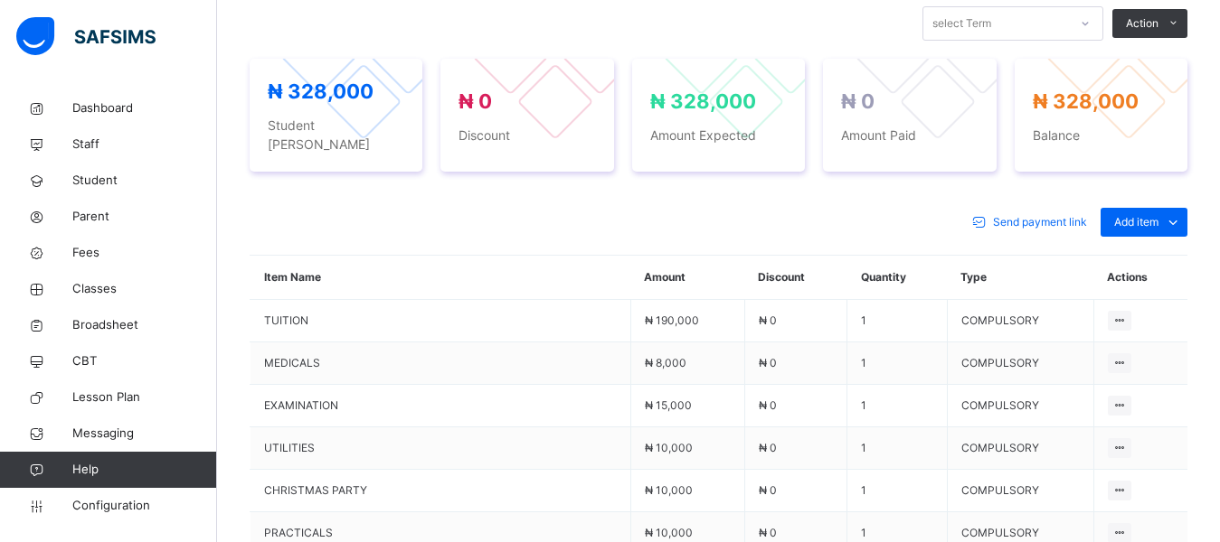
scroll to position [693, 0]
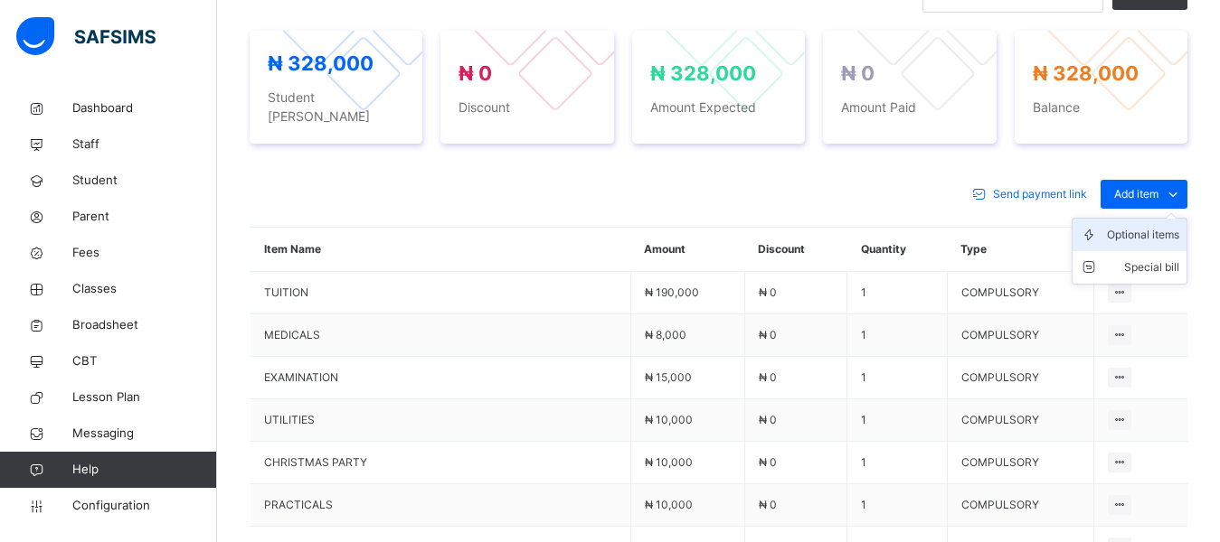
click at [1156, 226] on div "Optional items" at bounding box center [1143, 235] width 72 height 18
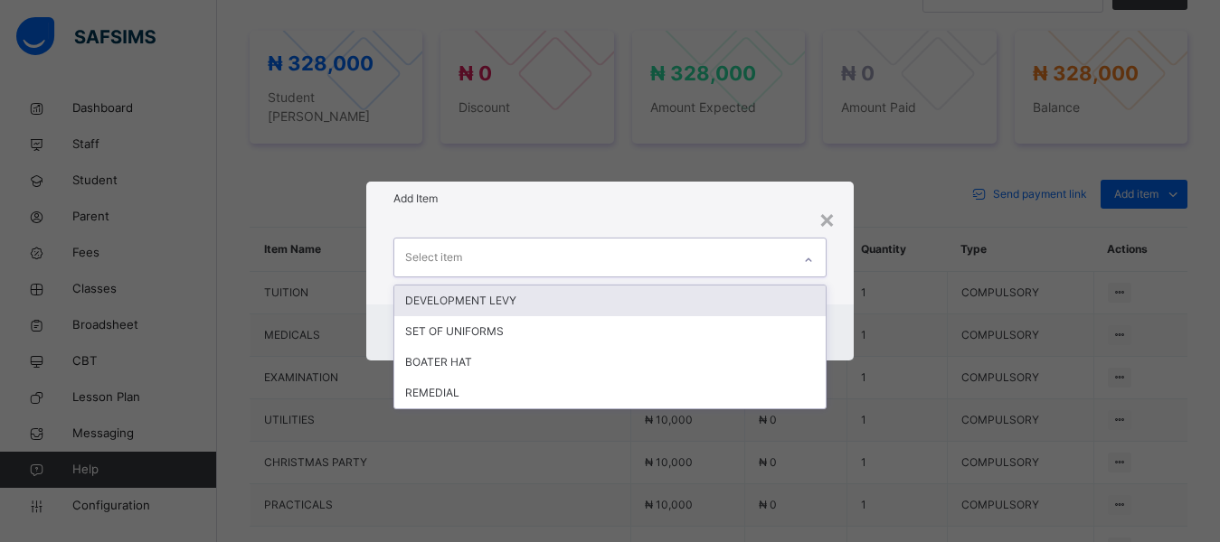
click at [653, 258] on div "Select item" at bounding box center [593, 258] width 398 height 38
click at [554, 302] on div "DEVELOPMENT LEVY" at bounding box center [610, 301] width 432 height 31
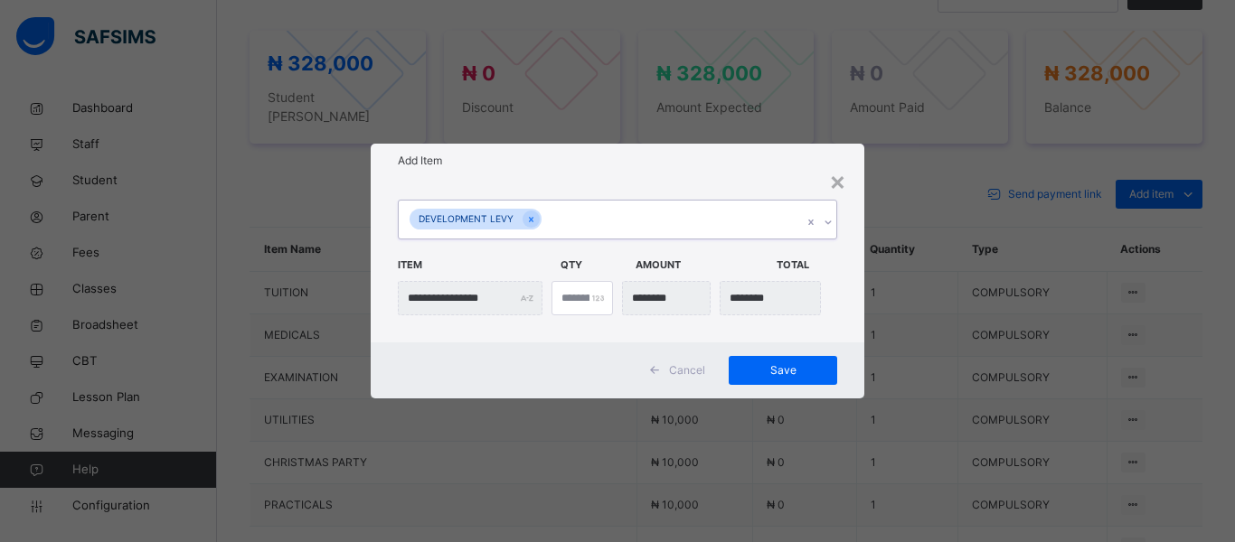
click at [600, 215] on div "DEVELOPMENT LEVY" at bounding box center [600, 220] width 403 height 38
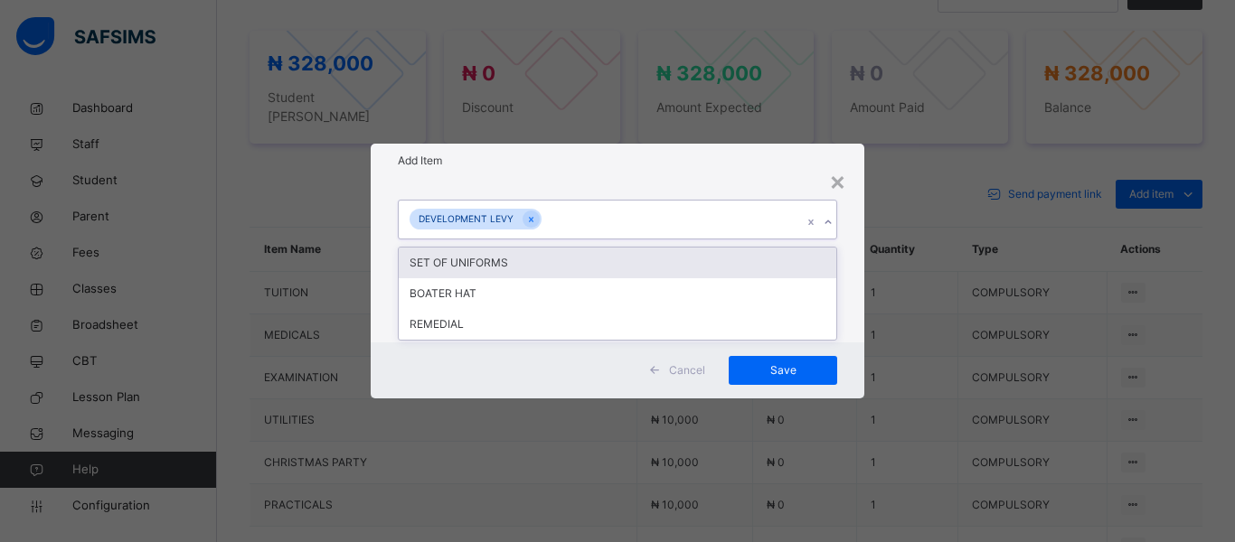
click at [527, 267] on div "SET OF UNIFORMS" at bounding box center [618, 263] width 438 height 31
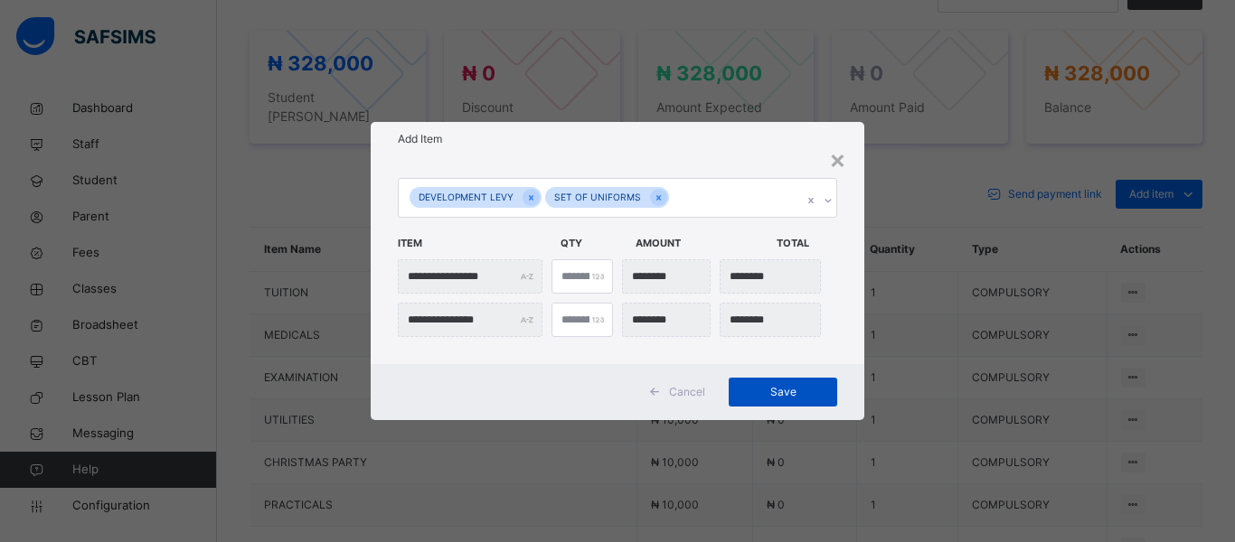
click at [762, 391] on span "Save" at bounding box center [782, 392] width 81 height 16
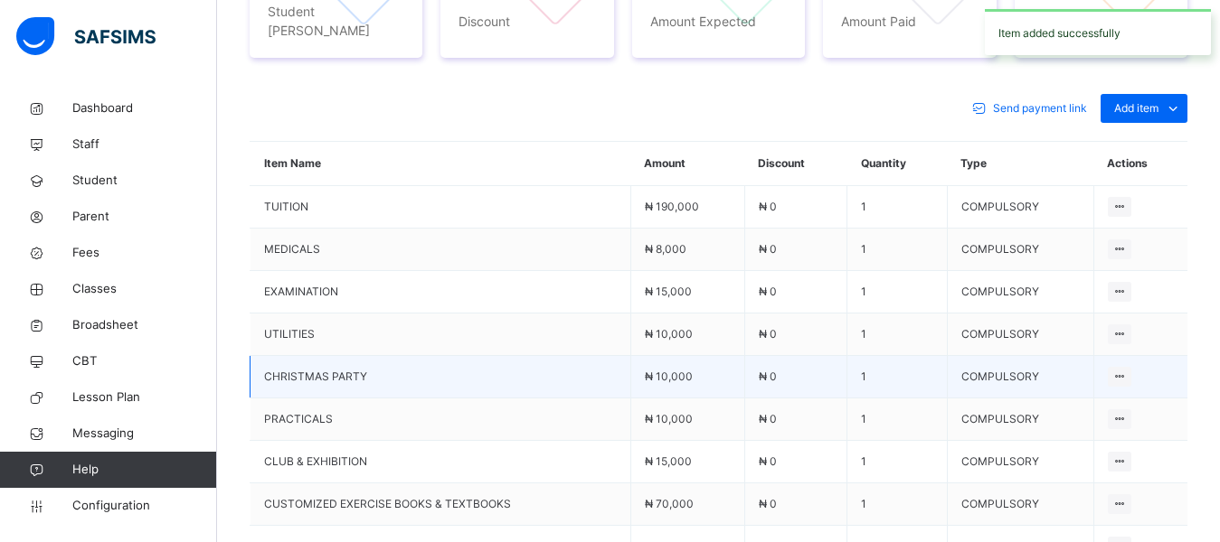
scroll to position [566, 0]
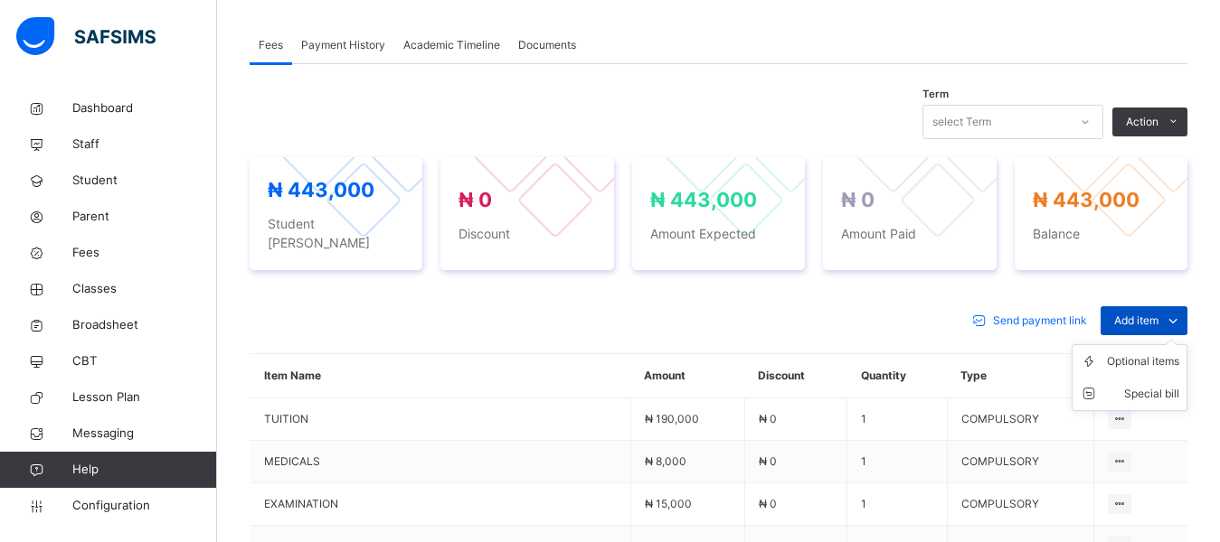
click at [1154, 313] on span "Add item" at bounding box center [1136, 321] width 44 height 16
drag, startPoint x: 1162, startPoint y: 344, endPoint x: 1083, endPoint y: 342, distance: 78.7
click at [0, 0] on div "Optional items" at bounding box center [0, 0] width 0 height 0
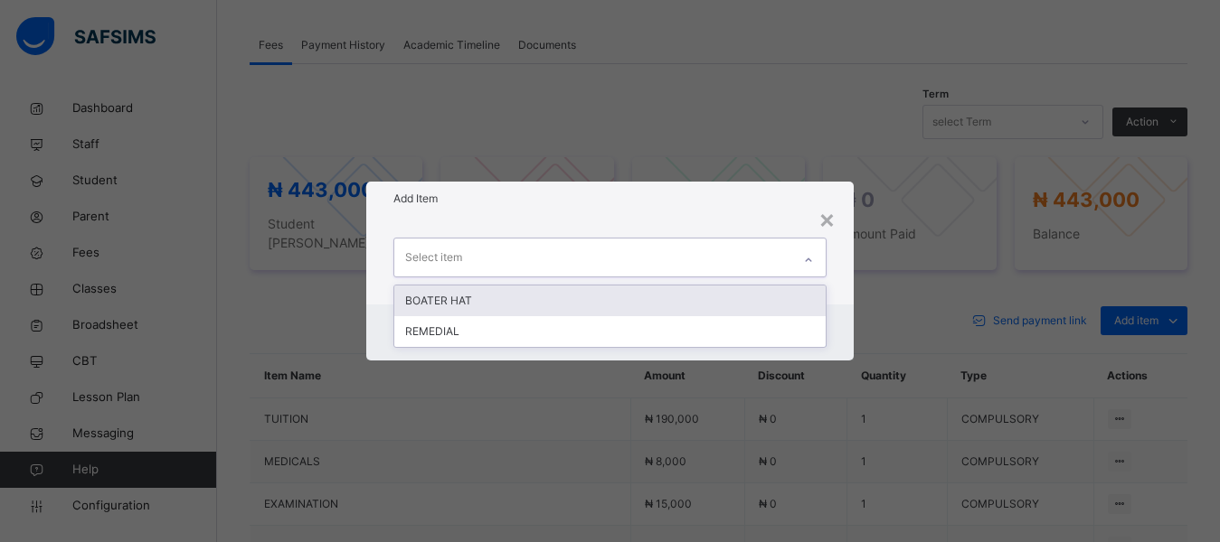
click at [666, 267] on div "Select item" at bounding box center [593, 258] width 398 height 38
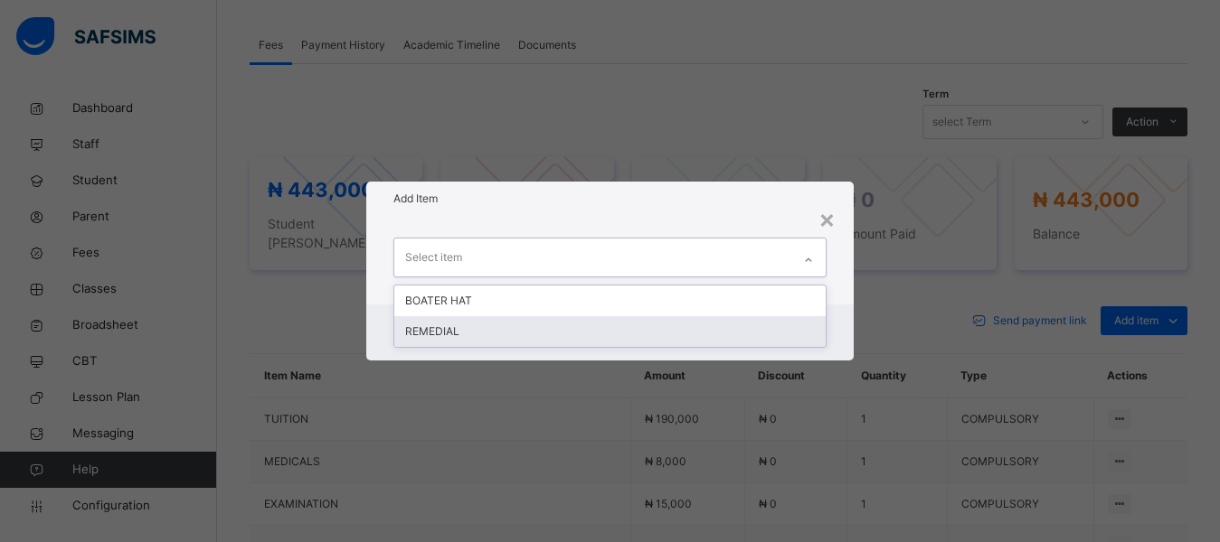
click at [563, 329] on div "REMEDIAL" at bounding box center [610, 331] width 432 height 31
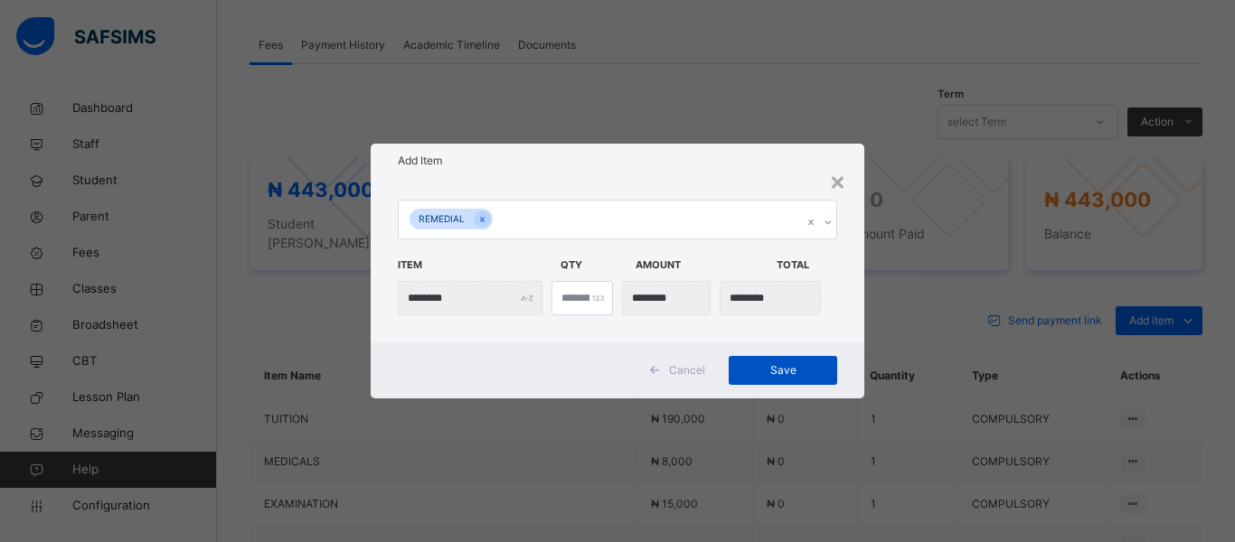
click at [823, 370] on span "Save" at bounding box center [782, 371] width 81 height 16
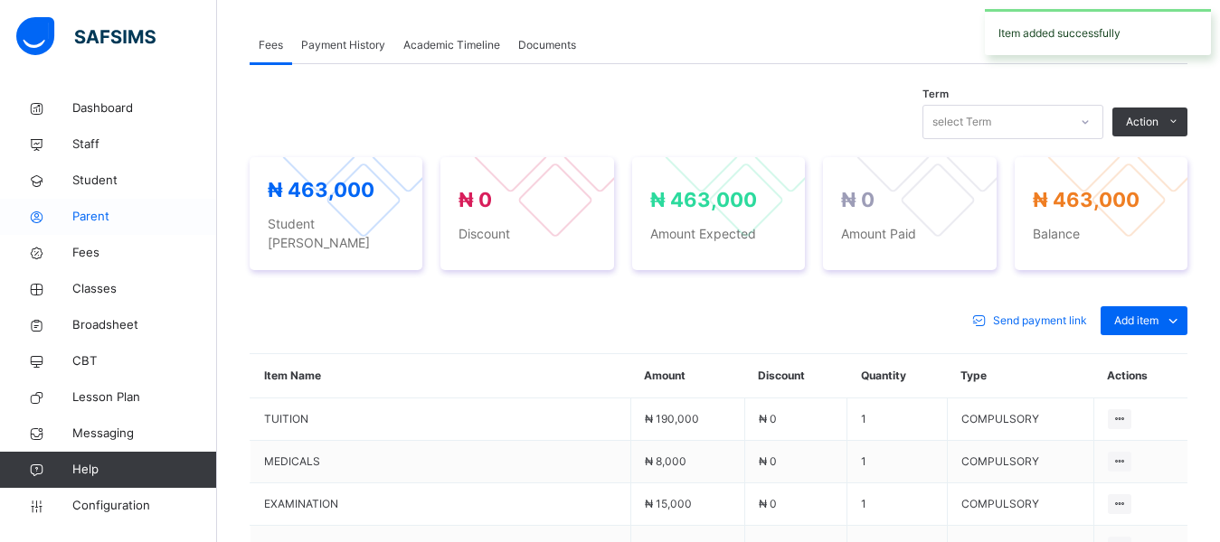
click at [90, 218] on span "Parent" at bounding box center [144, 217] width 145 height 18
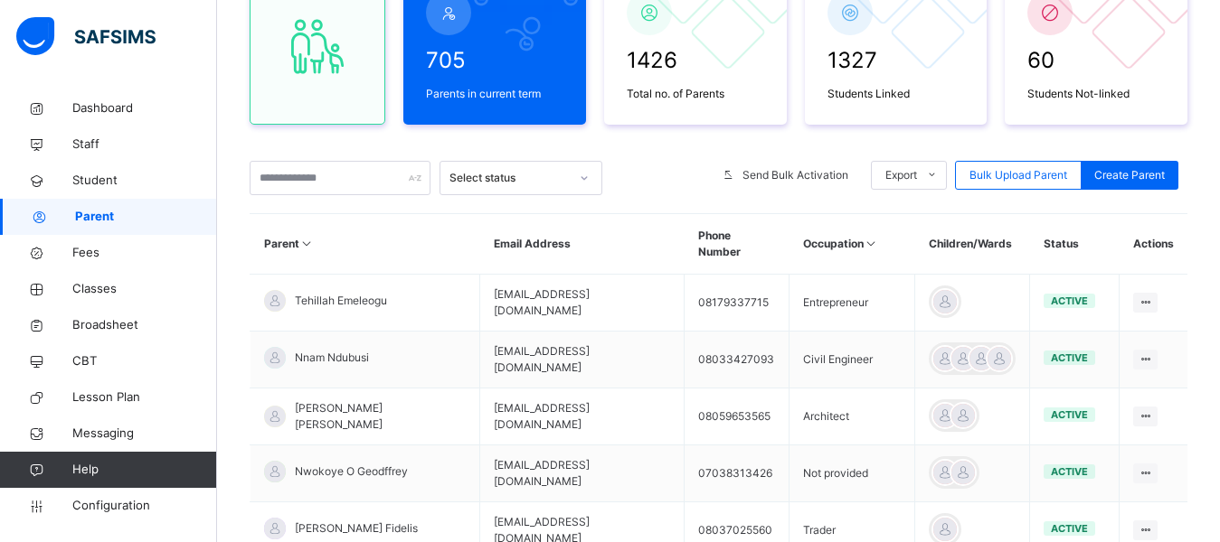
scroll to position [204, 0]
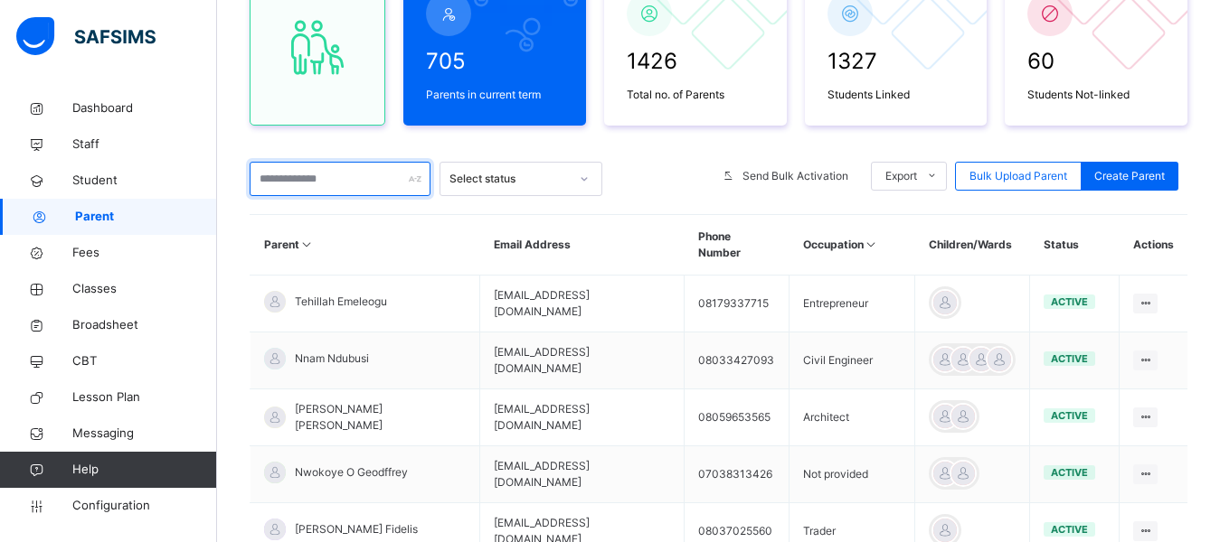
click at [344, 181] on input "text" at bounding box center [340, 179] width 181 height 34
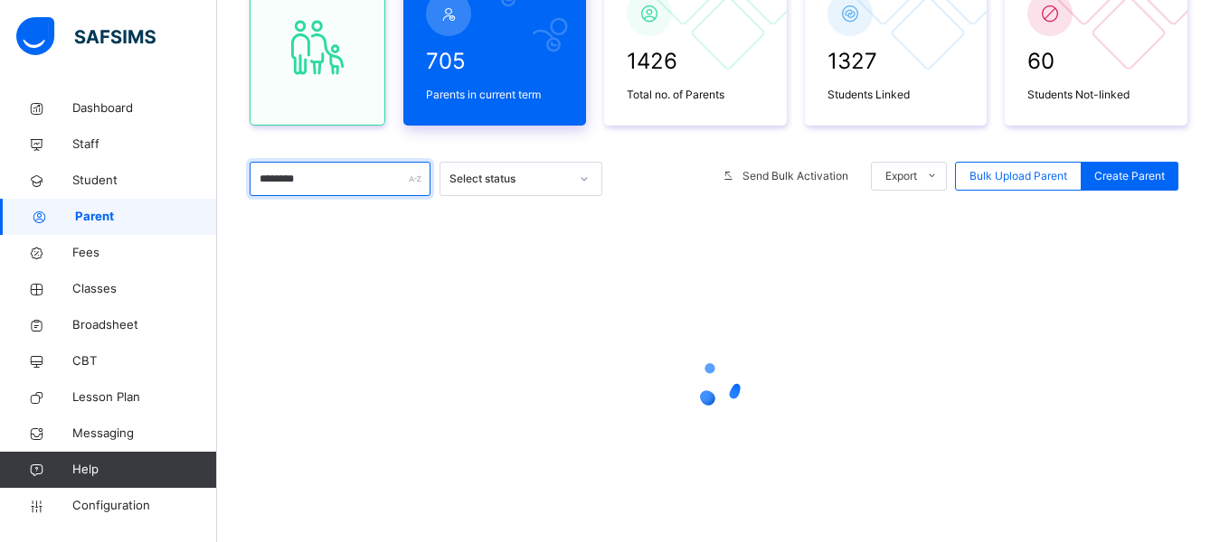
scroll to position [105, 0]
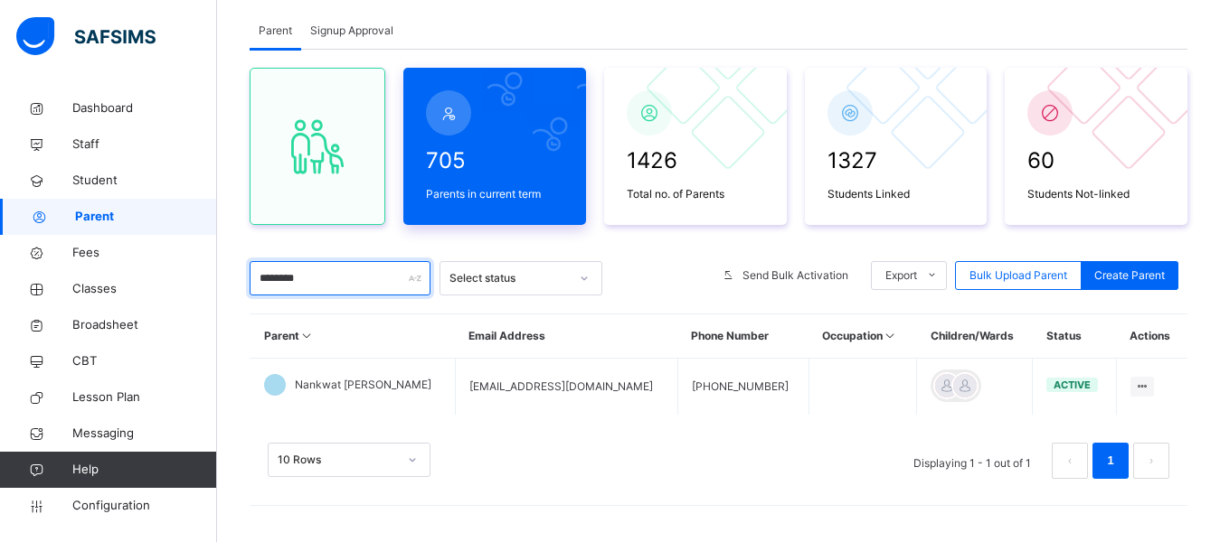
type input "********"
click at [427, 144] on div "705 Parents in current term" at bounding box center [494, 173] width 146 height 67
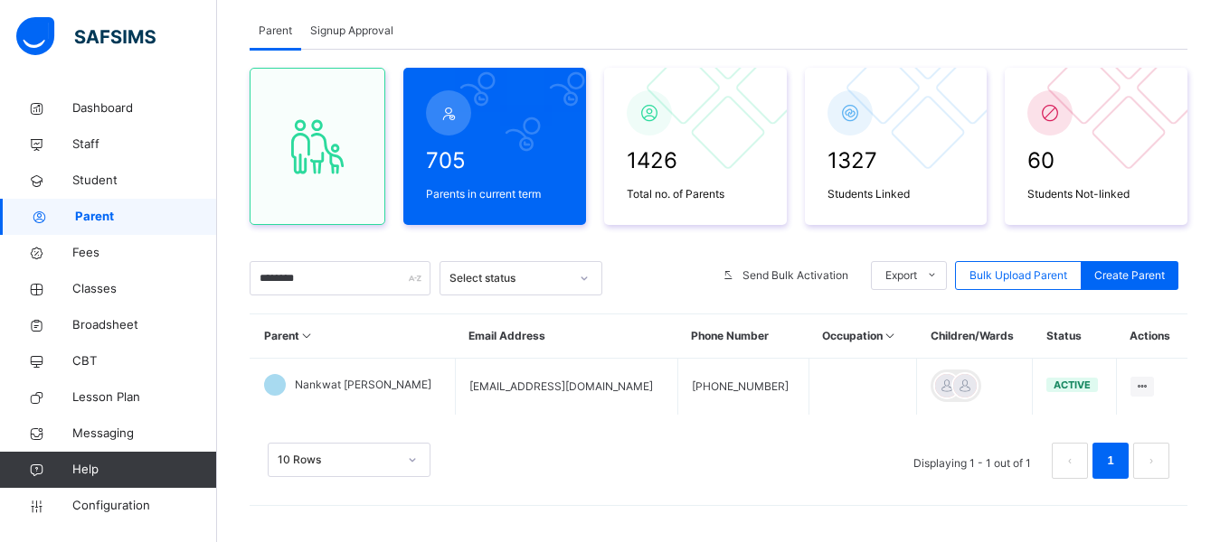
click at [559, 19] on div "Parent Signup Approval" at bounding box center [719, 31] width 938 height 37
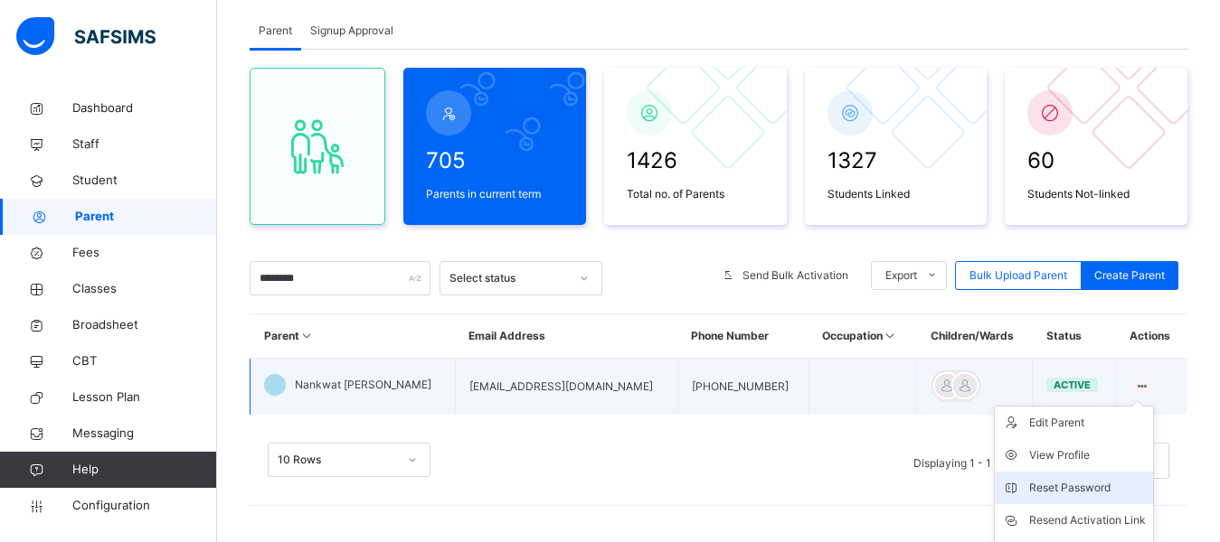
click at [1080, 486] on div "Reset Password" at bounding box center [1087, 488] width 117 height 18
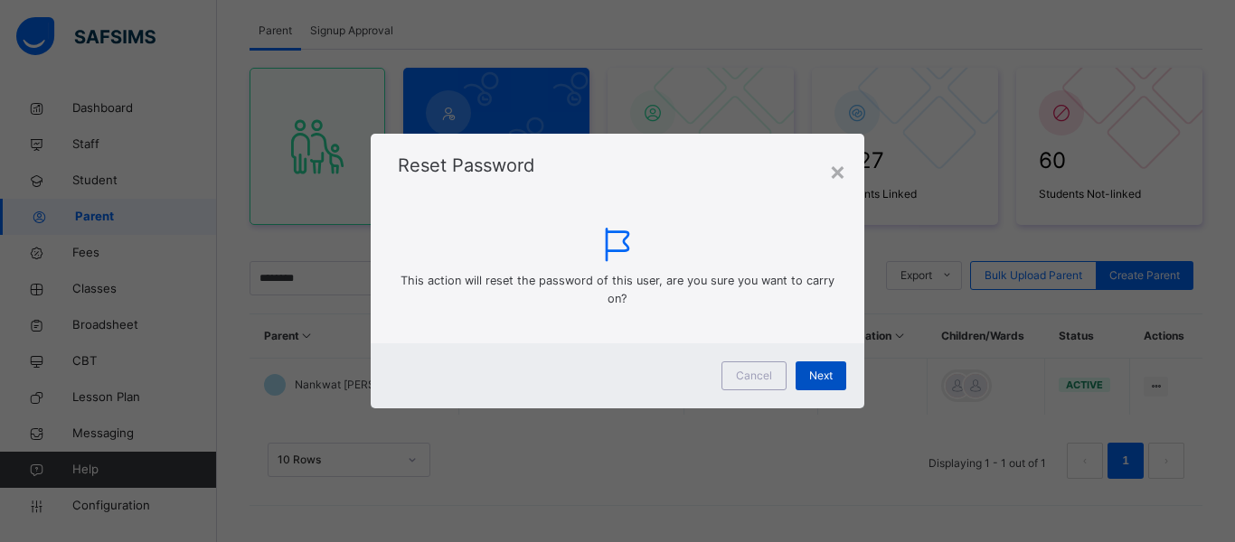
click at [817, 375] on span "Next" at bounding box center [821, 376] width 24 height 16
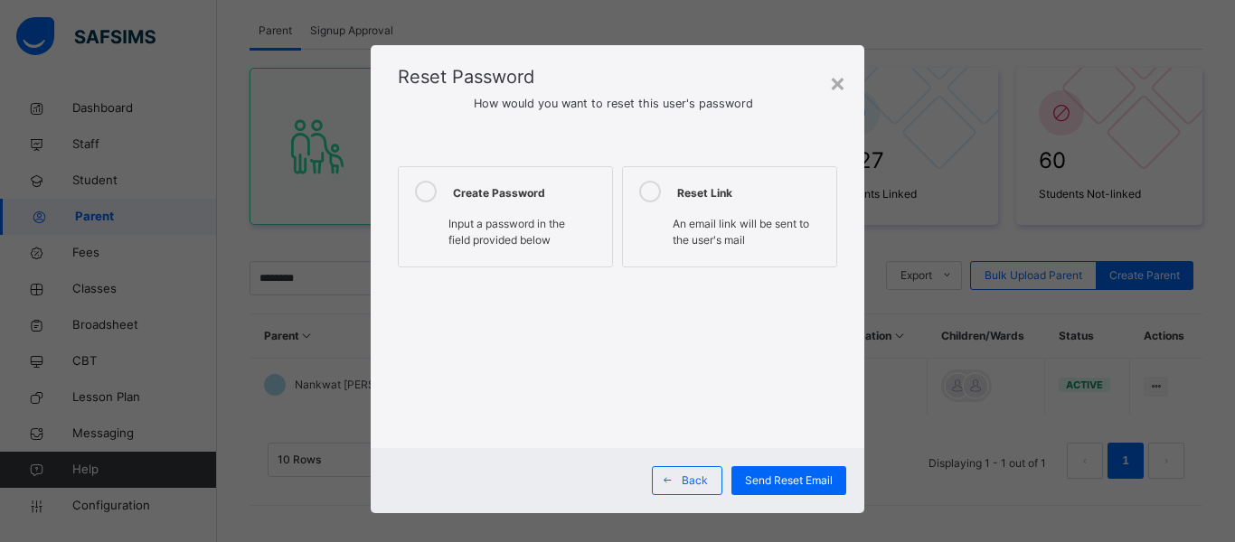
click at [415, 193] on icon at bounding box center [426, 192] width 22 height 22
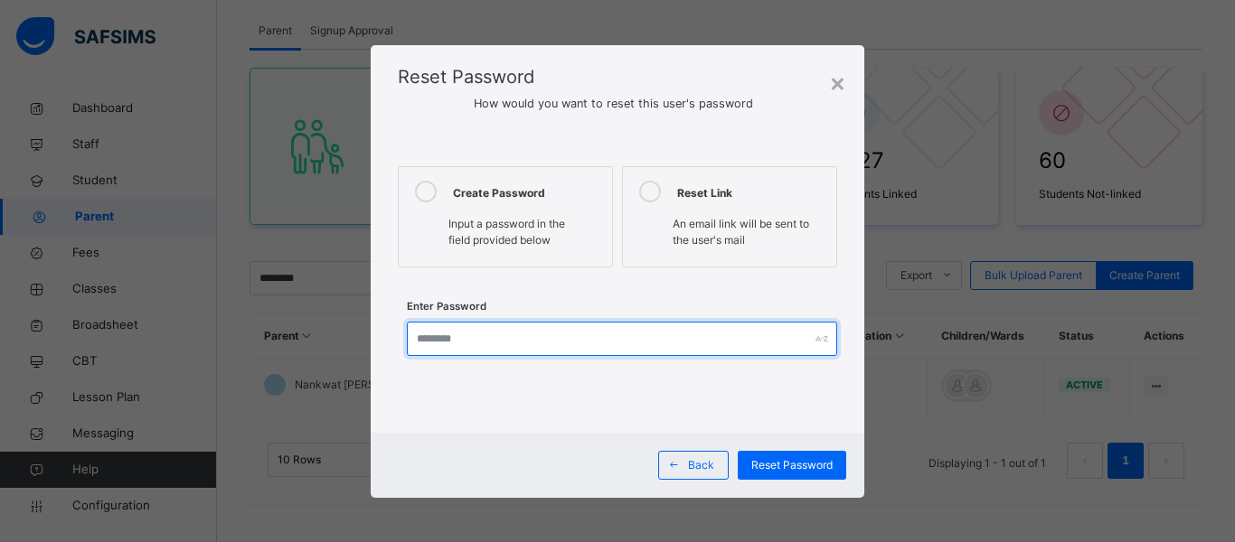
click at [476, 336] on input "text" at bounding box center [622, 339] width 430 height 34
type input "*"
type input "**********"
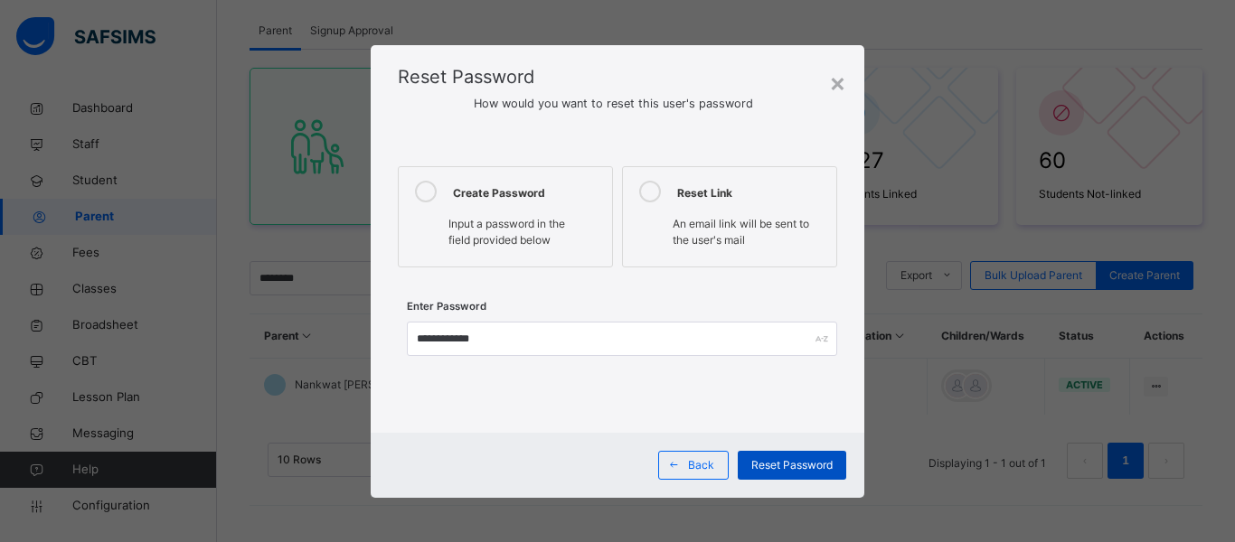
click at [806, 465] on span "Reset Password" at bounding box center [791, 465] width 81 height 16
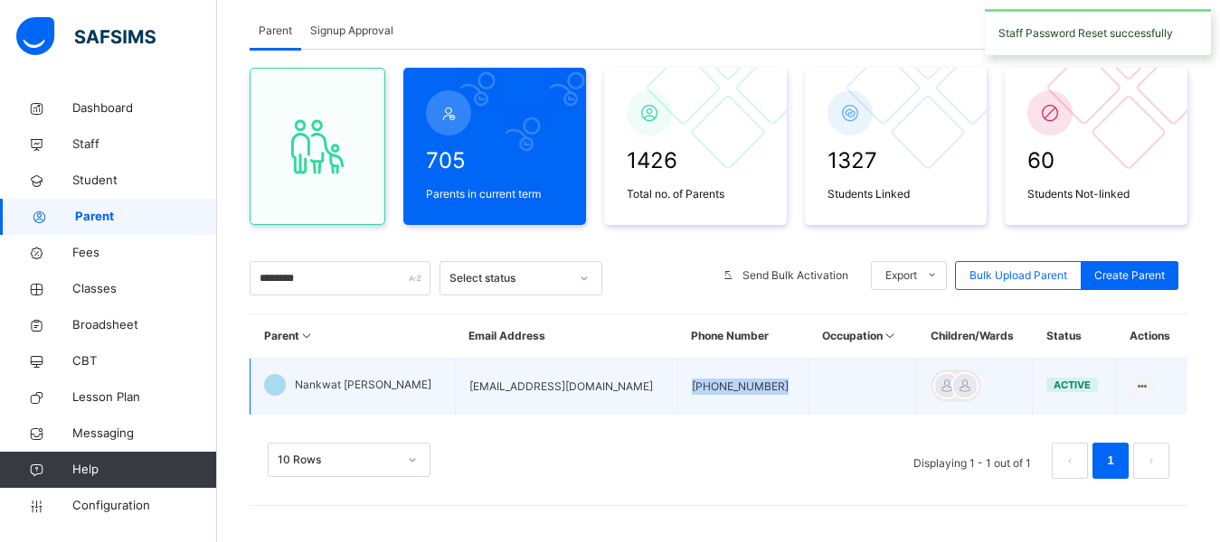
drag, startPoint x: 720, startPoint y: 382, endPoint x: 621, endPoint y: 385, distance: 98.6
click at [677, 385] on td "[PHONE_NUMBER]" at bounding box center [742, 387] width 131 height 57
click at [567, 392] on td "[EMAIL_ADDRESS][DOMAIN_NAME]" at bounding box center [566, 387] width 222 height 57
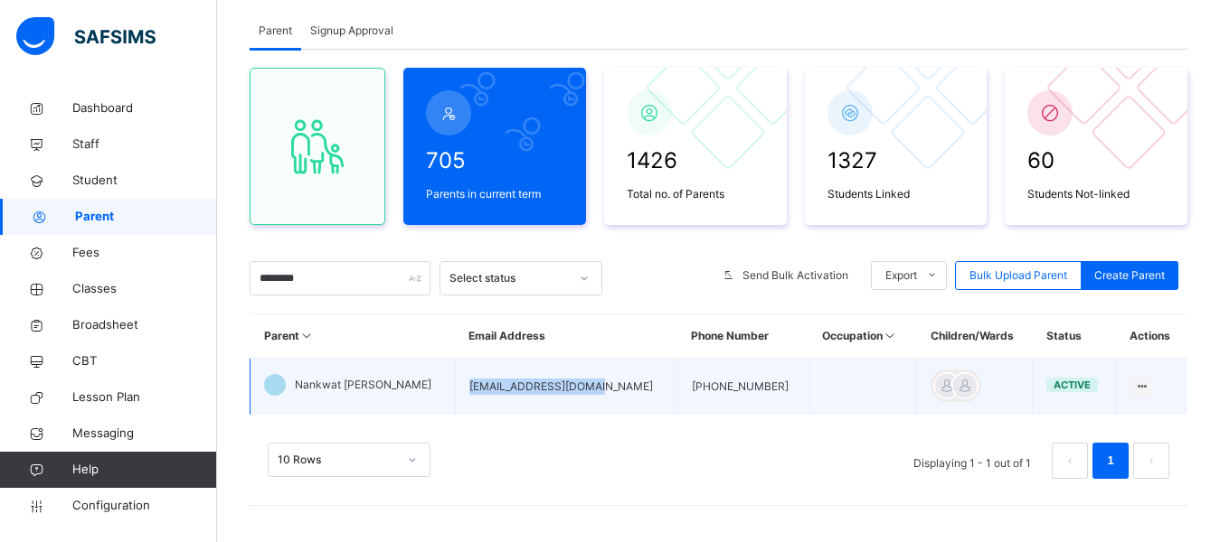
drag, startPoint x: 566, startPoint y: 391, endPoint x: 439, endPoint y: 395, distance: 126.6
click at [455, 395] on td "[EMAIL_ADDRESS][DOMAIN_NAME]" at bounding box center [566, 387] width 222 height 57
copy td "[EMAIL_ADDRESS][DOMAIN_NAME]"
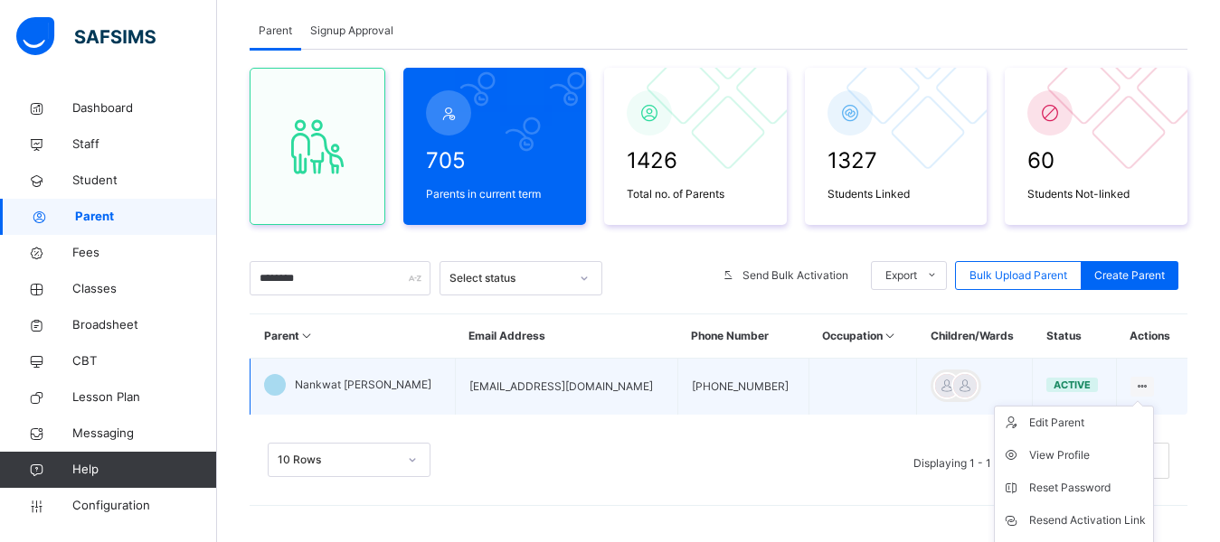
click at [1142, 413] on ul "Edit Parent View Profile Reset Password Resend Activation Link Change Email Lin…" at bounding box center [1074, 521] width 160 height 230
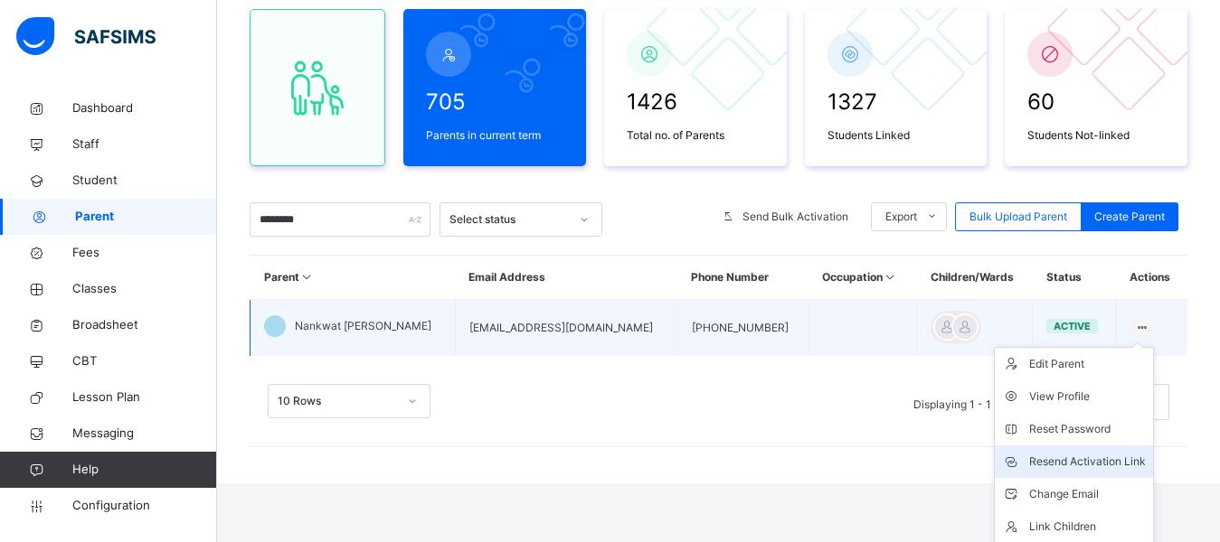
scroll to position [177, 0]
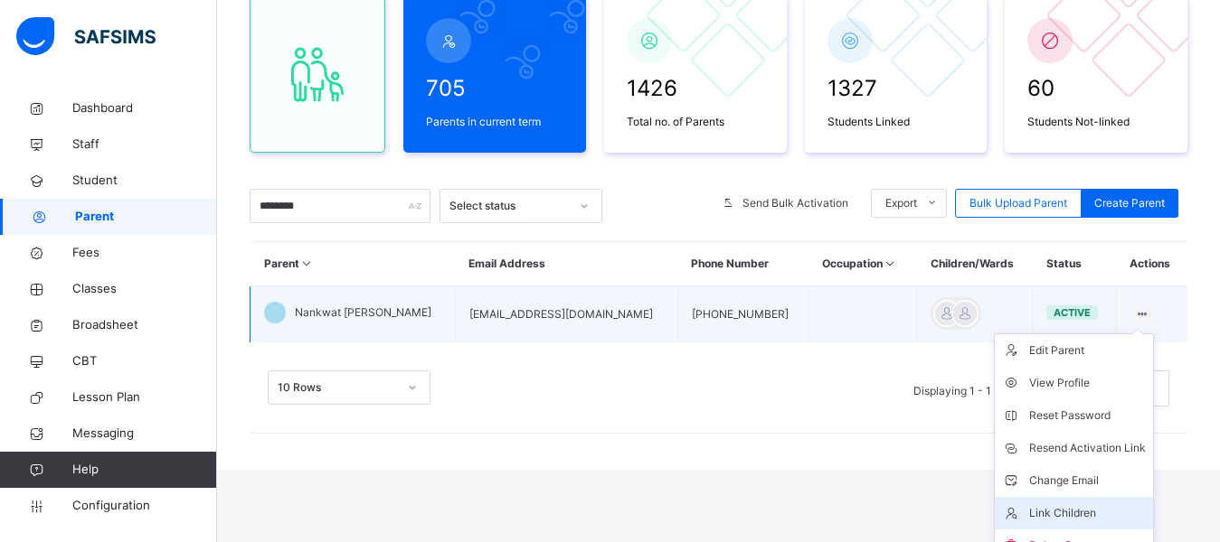
click at [1061, 516] on div "Link Children" at bounding box center [1087, 513] width 117 height 18
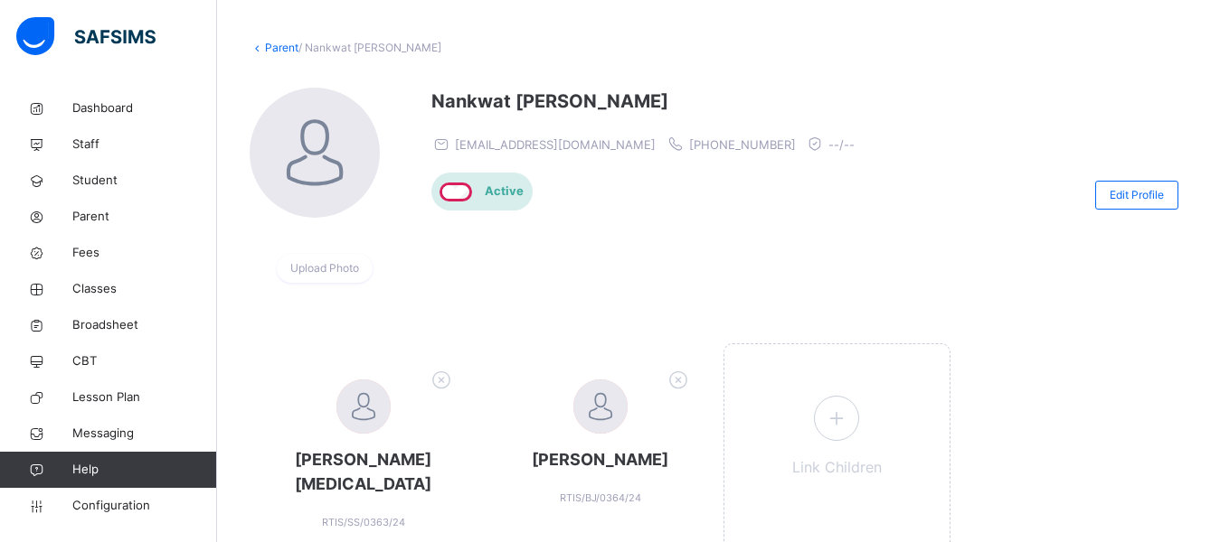
scroll to position [174, 0]
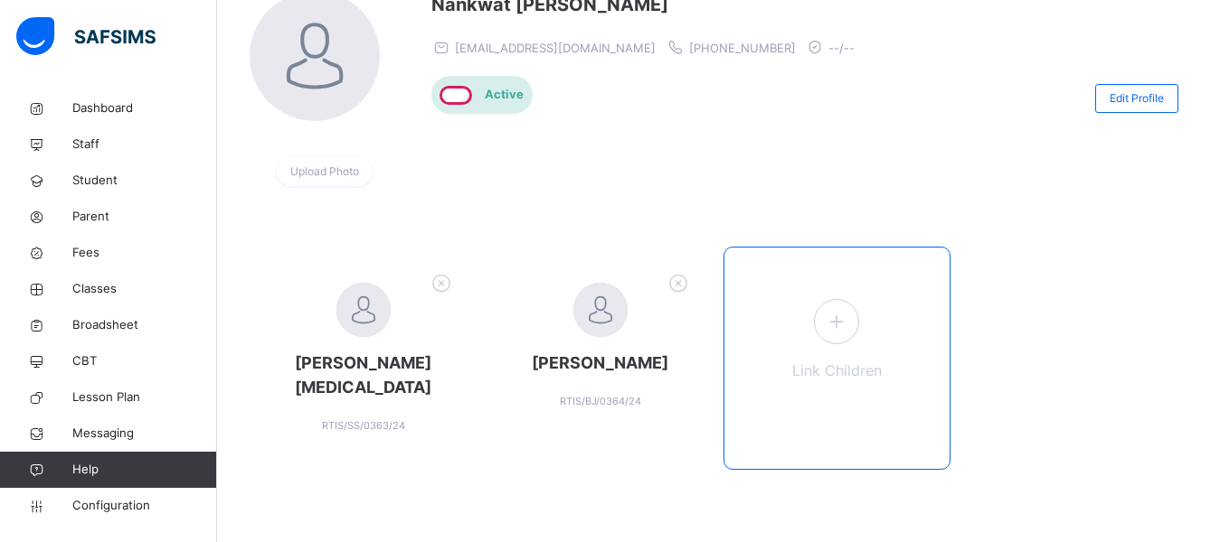
click at [853, 321] on icon at bounding box center [836, 321] width 33 height 35
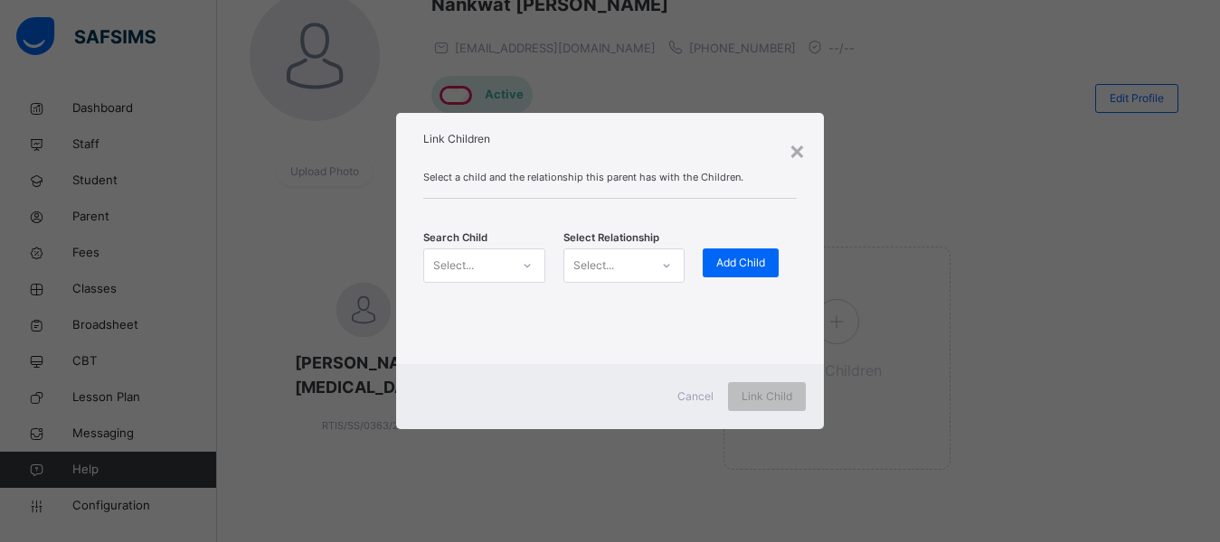
click at [512, 266] on div at bounding box center [527, 265] width 31 height 29
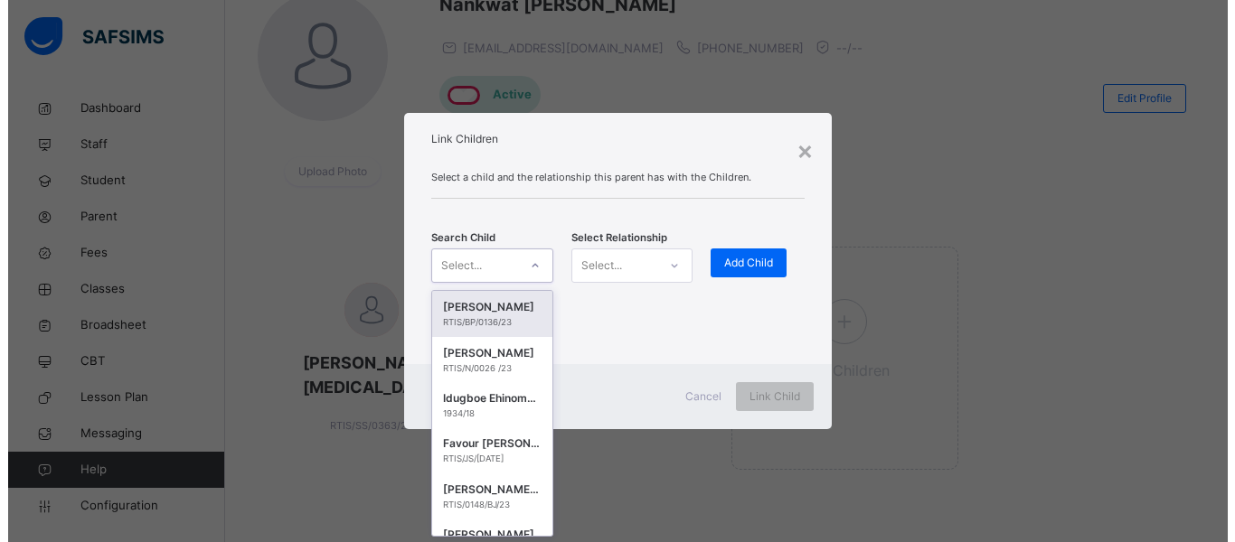
scroll to position [0, 0]
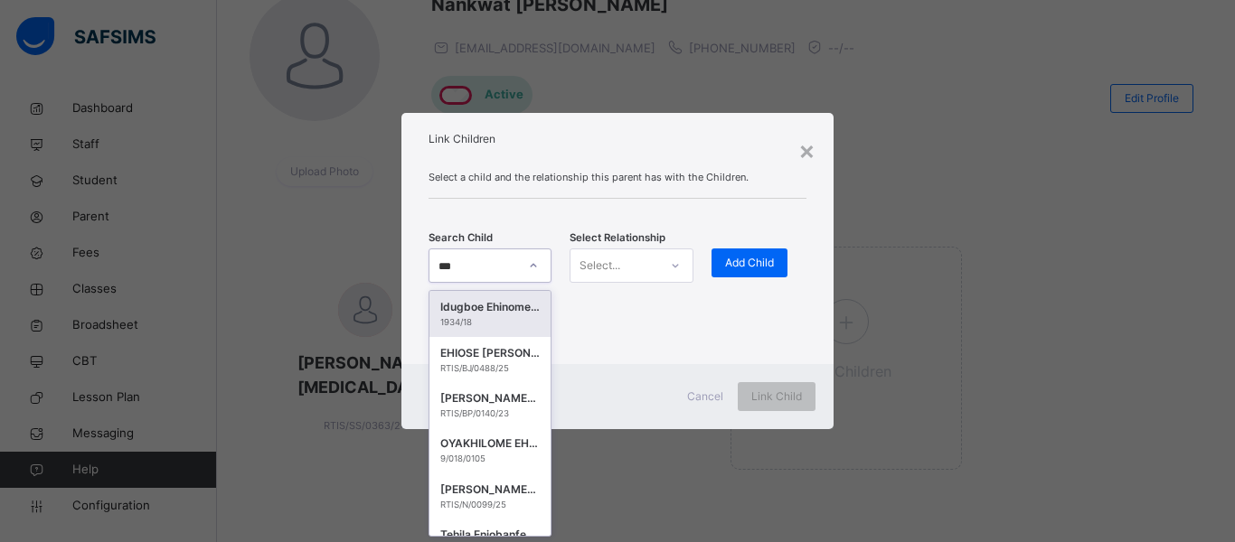
type input "****"
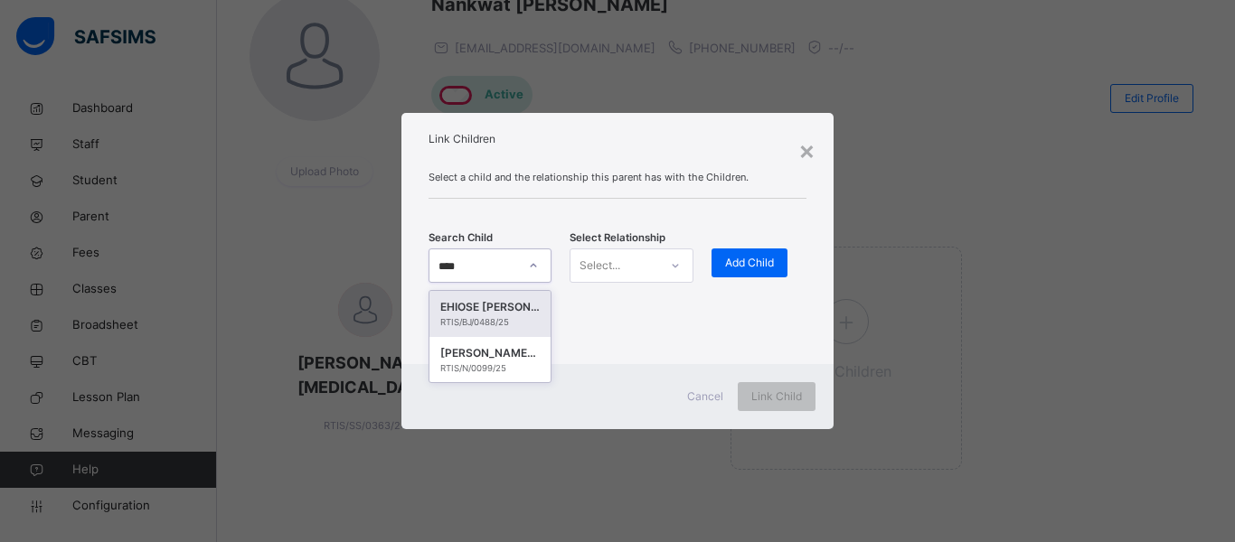
click at [502, 302] on div "EHIOSE [PERSON_NAME]" at bounding box center [489, 307] width 99 height 18
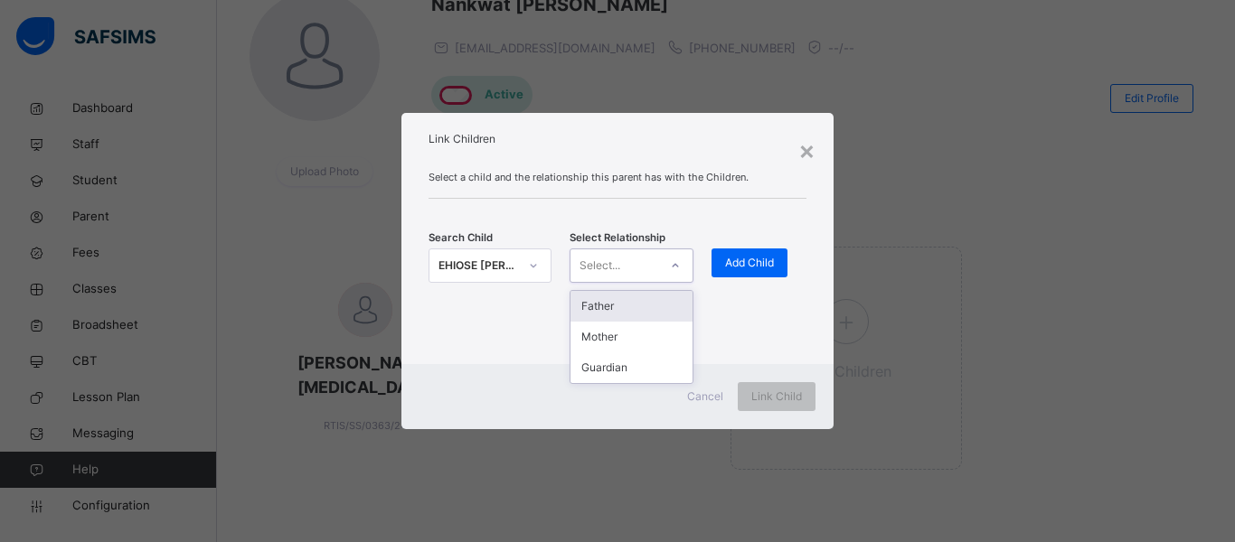
click at [610, 262] on div "Select..." at bounding box center [600, 266] width 41 height 34
drag, startPoint x: 601, startPoint y: 336, endPoint x: 620, endPoint y: 307, distance: 34.6
click at [602, 335] on div "Mother" at bounding box center [630, 337] width 121 height 31
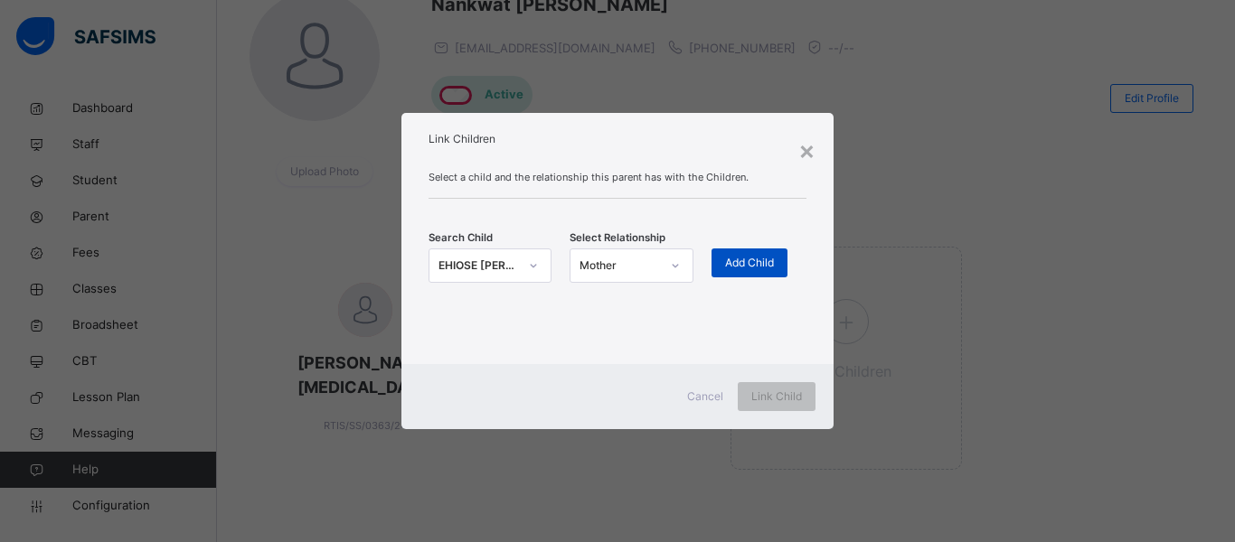
click at [740, 274] on div "Add Child" at bounding box center [750, 263] width 76 height 29
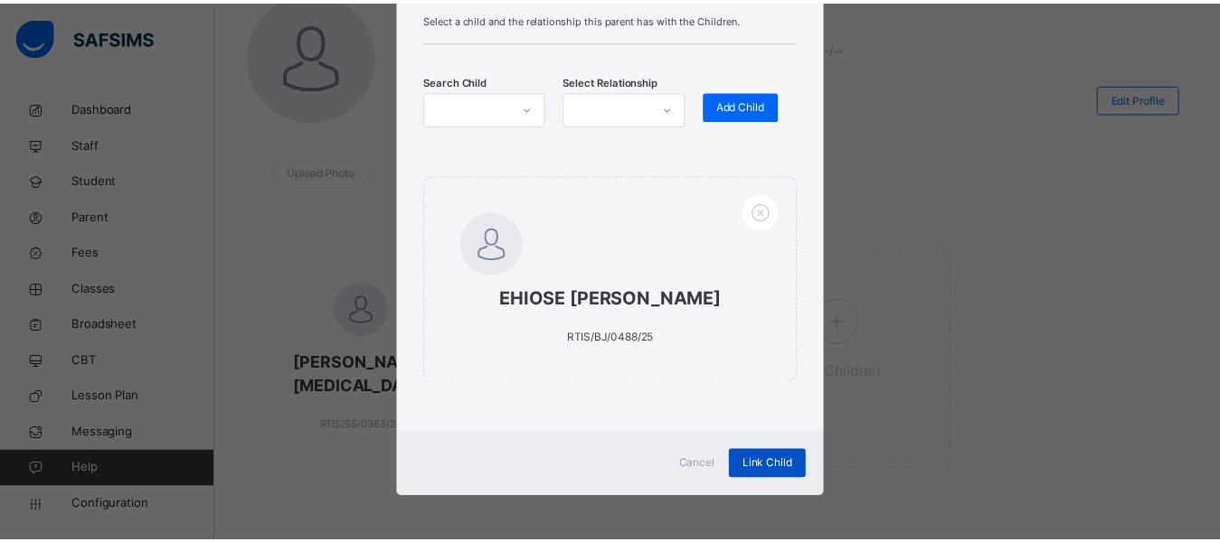
scroll to position [91, 0]
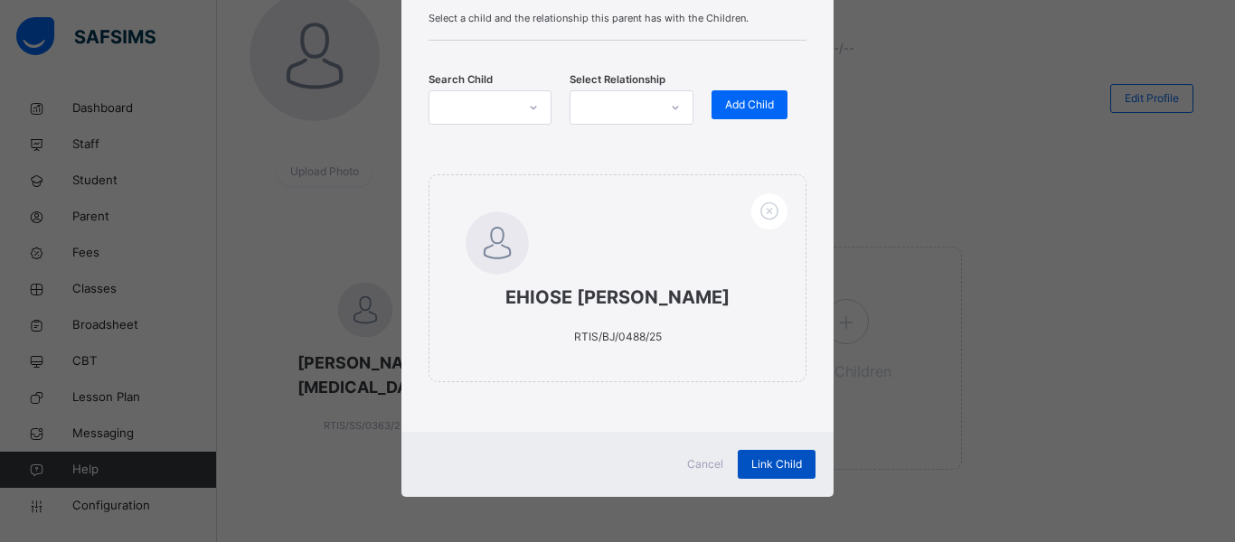
click at [774, 460] on span "Link Child" at bounding box center [776, 465] width 51 height 16
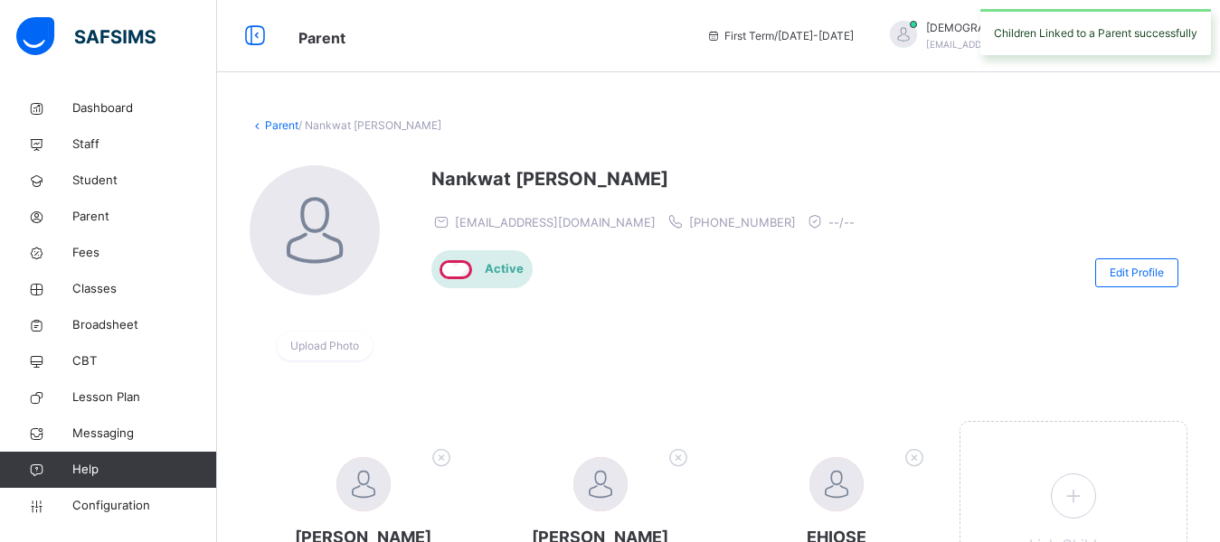
scroll to position [90, 0]
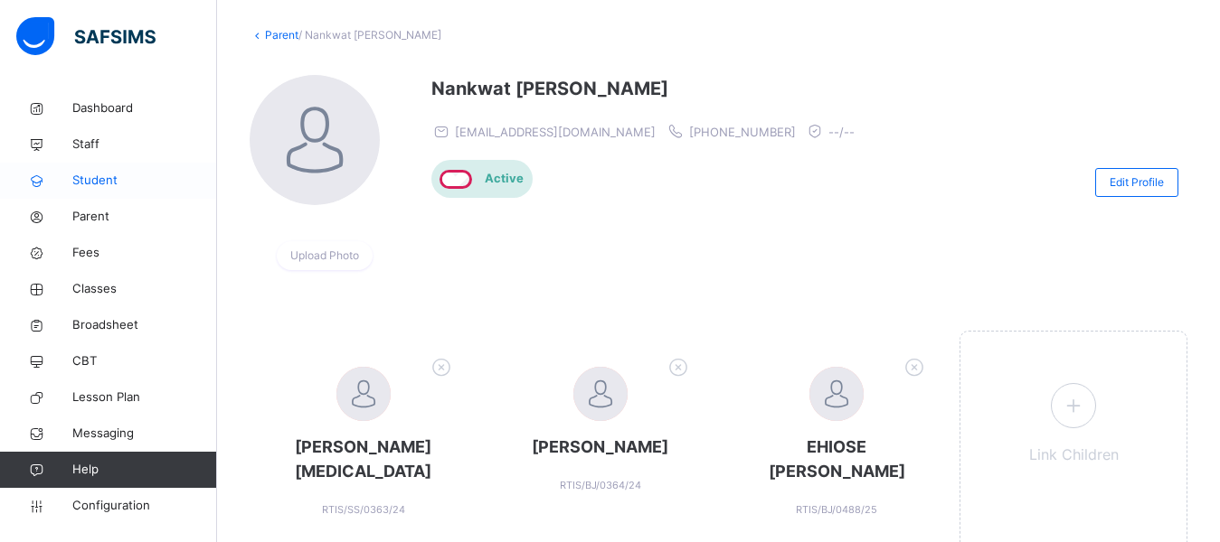
click at [103, 188] on span "Student" at bounding box center [144, 181] width 145 height 18
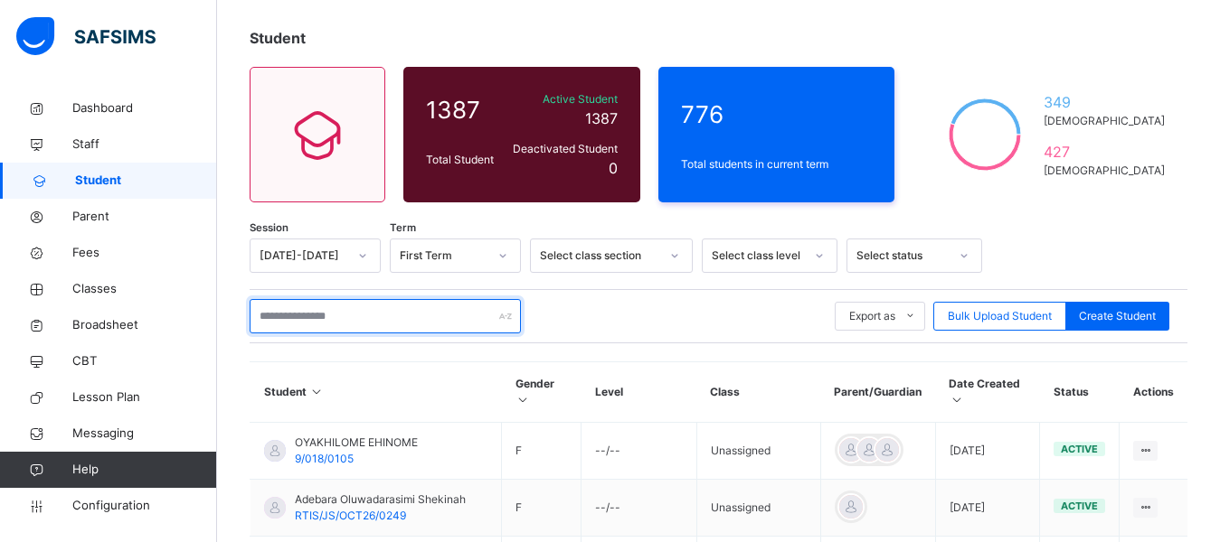
click at [300, 327] on input "text" at bounding box center [385, 316] width 271 height 34
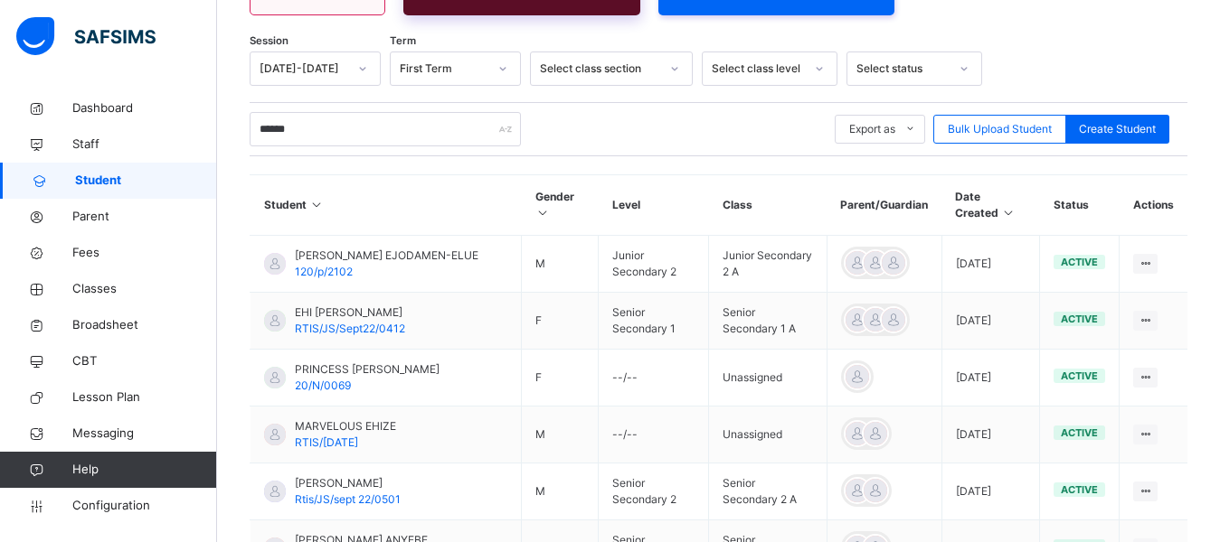
scroll to position [362, 0]
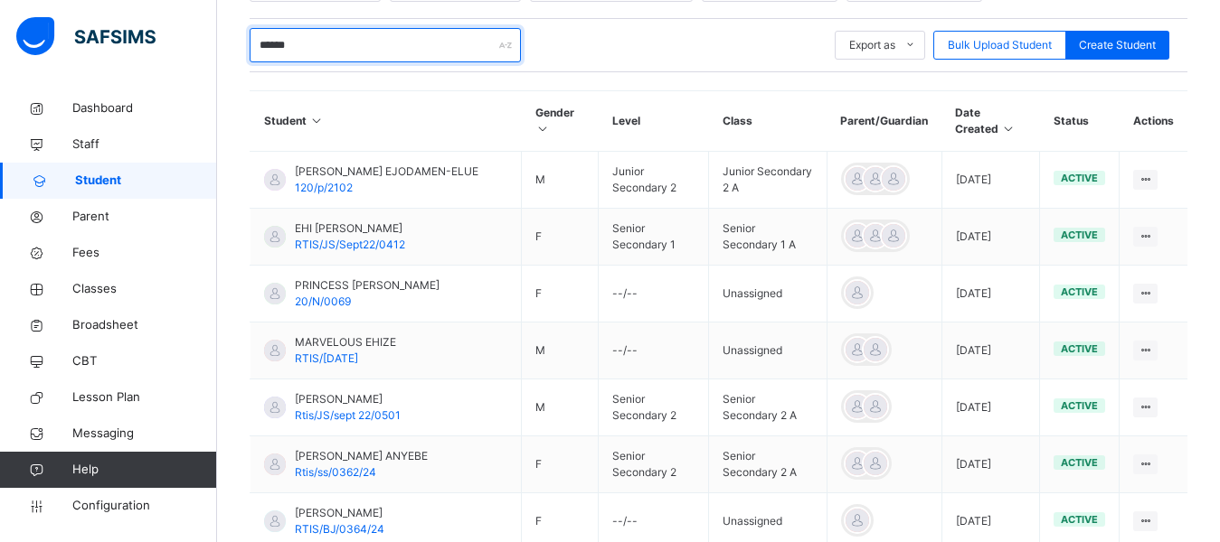
click at [352, 46] on input "******" at bounding box center [385, 45] width 271 height 34
type input "*"
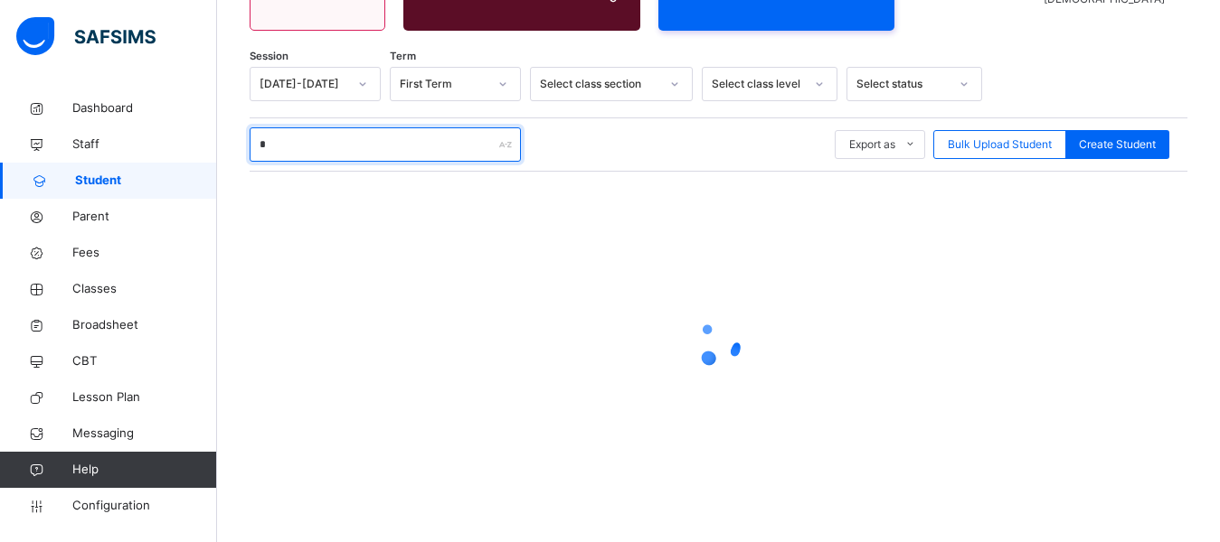
scroll to position [262, 0]
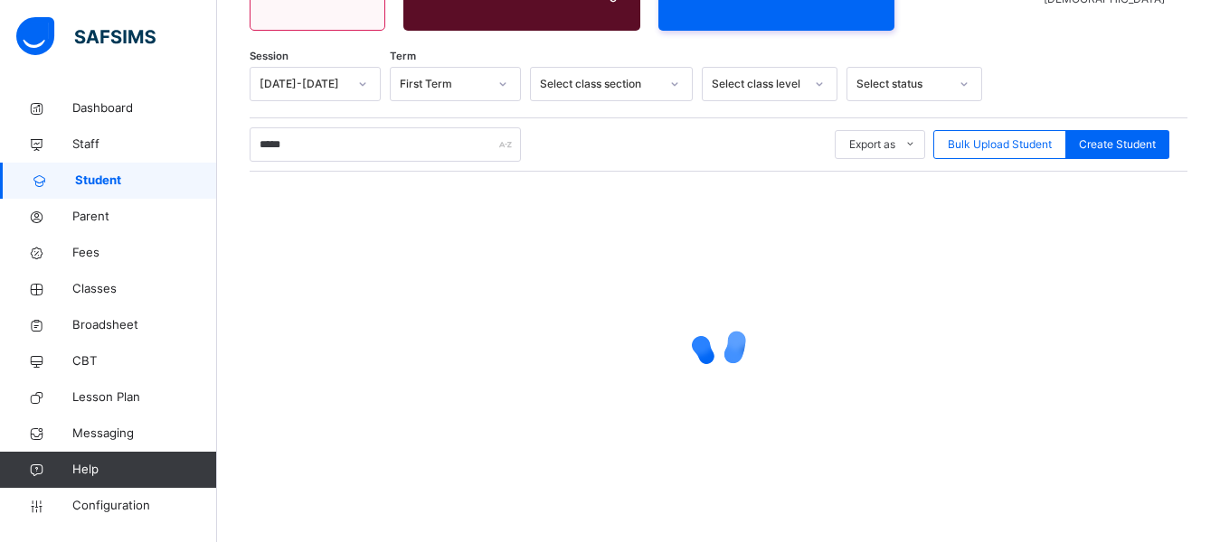
click at [1044, 42] on div "Student 1387 Total Student Active Student 1387 Deactivated Student 0 776 Total …" at bounding box center [718, 185] width 1003 height 714
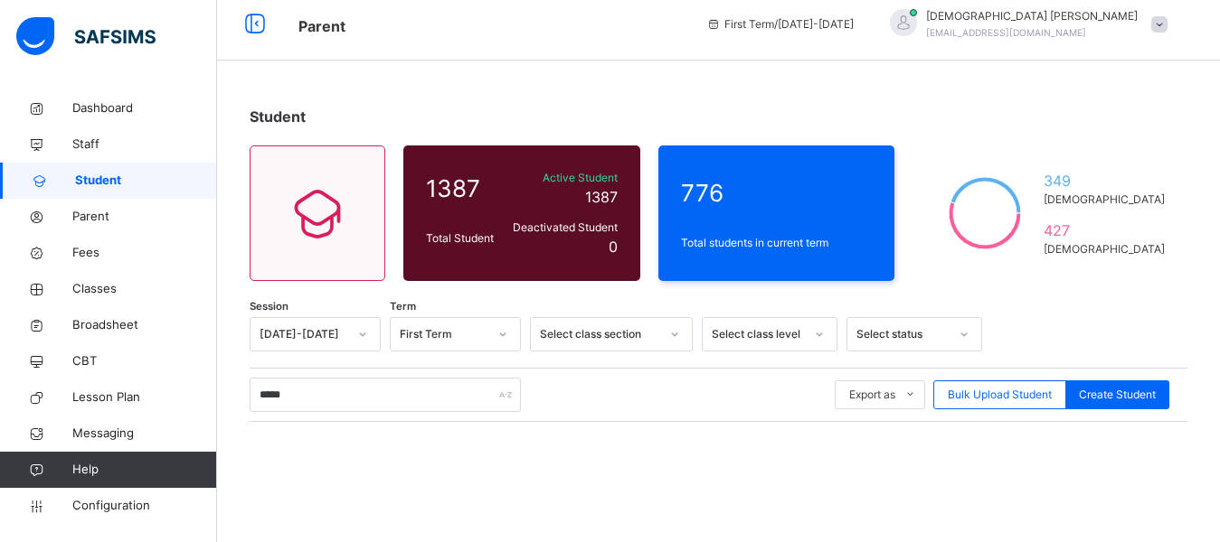
scroll to position [90, 0]
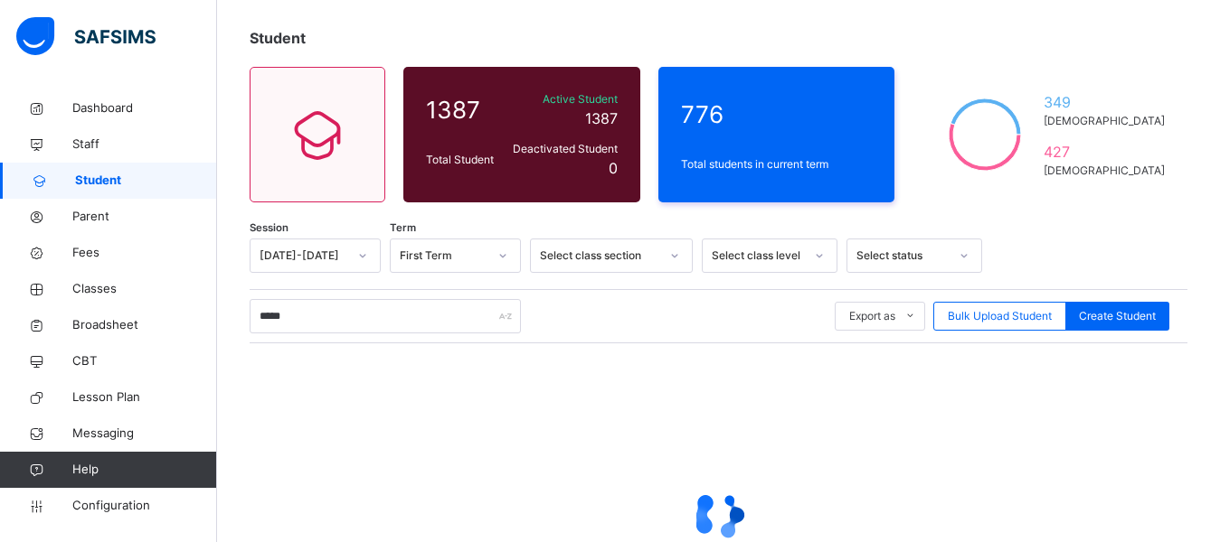
click at [740, 24] on div "Student 1387 Total Student Active Student 1387 Deactivated Student 0 776 Total …" at bounding box center [718, 357] width 1003 height 714
click at [891, 36] on div "Student" at bounding box center [719, 38] width 938 height 22
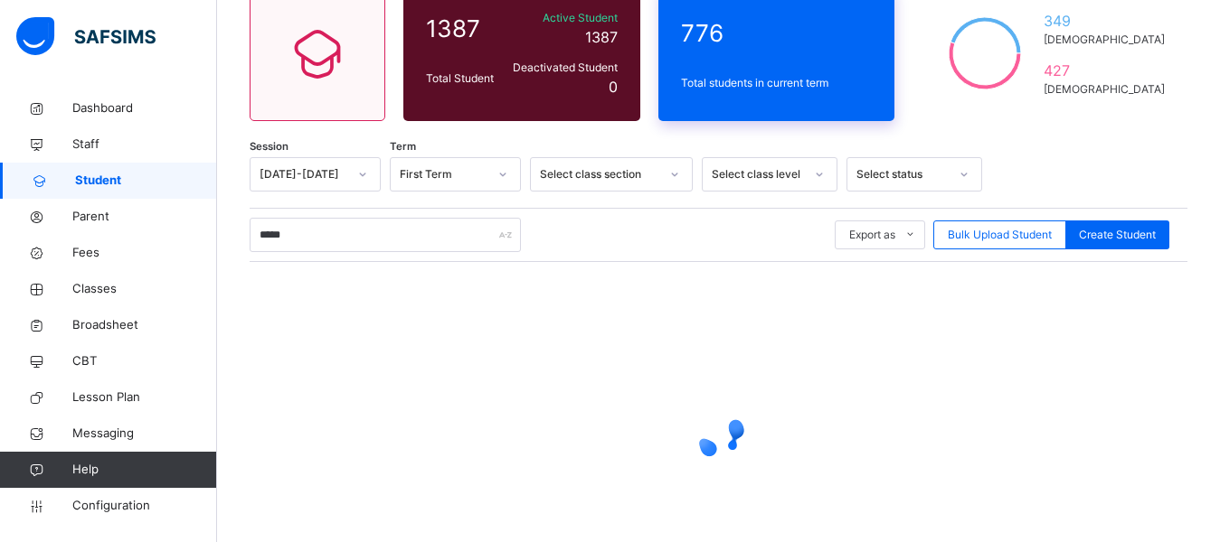
scroll to position [172, 0]
click at [1062, 148] on div "Student 1387 Total Student Active Student 1387 Deactivated Student 0 776 Total …" at bounding box center [718, 276] width 1003 height 714
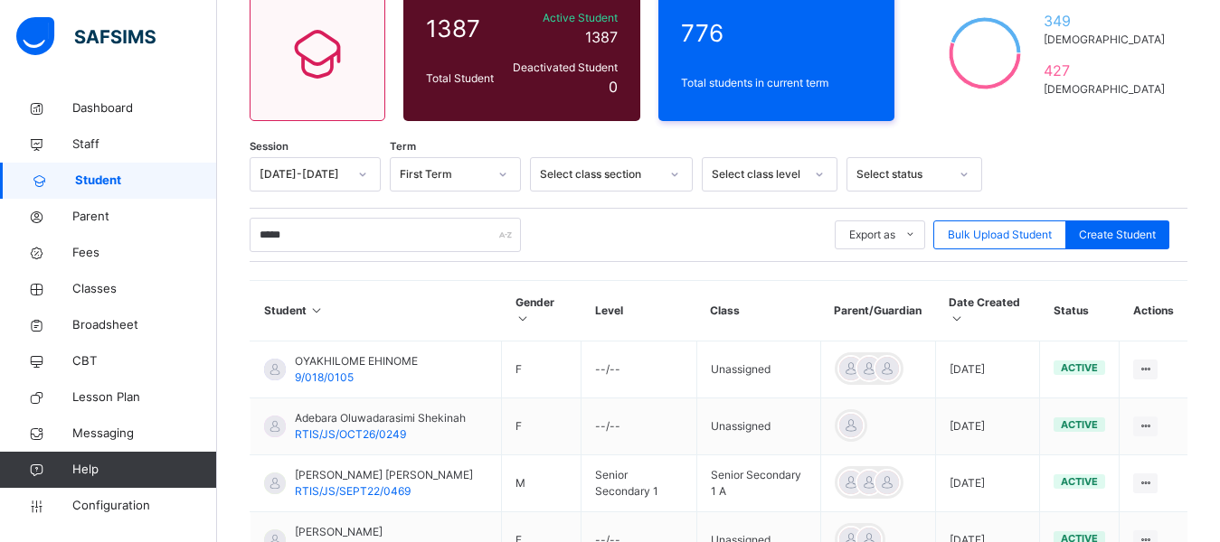
click at [650, 239] on div "***** Export as Pdf Report Excel Report Excel Report (LMS) Bulk Upload Student …" at bounding box center [719, 235] width 938 height 34
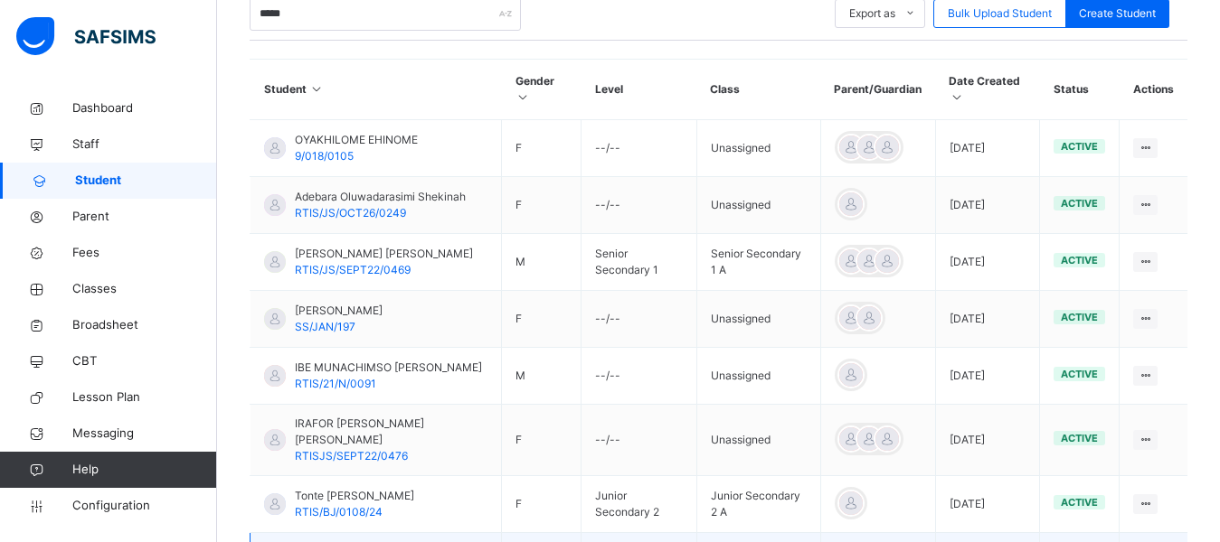
scroll to position [392, 0]
click at [342, 17] on input "*****" at bounding box center [385, 14] width 271 height 34
type input "*"
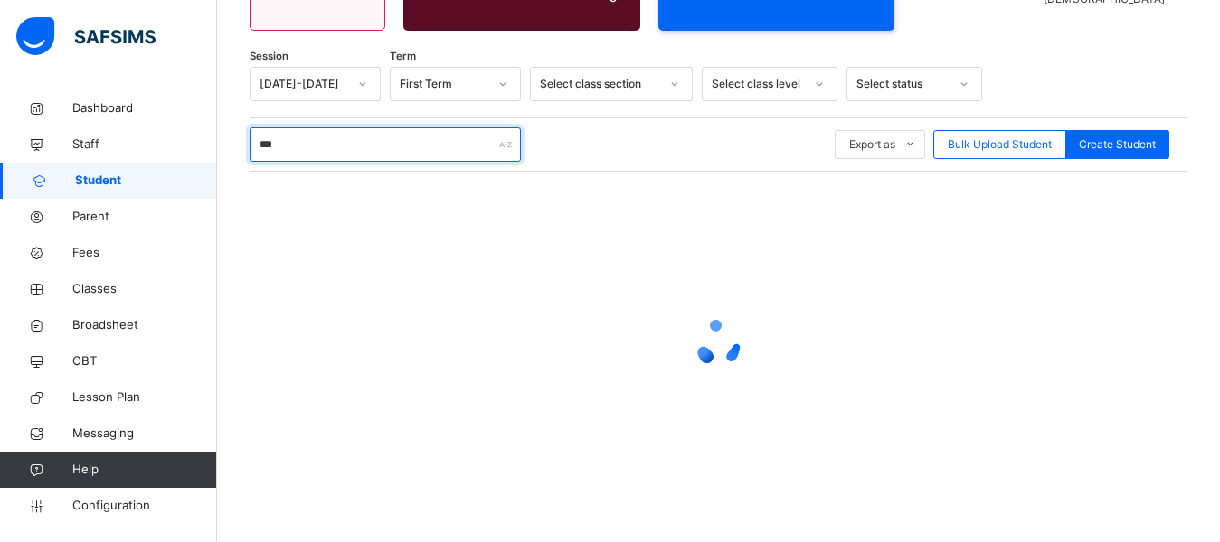
scroll to position [262, 0]
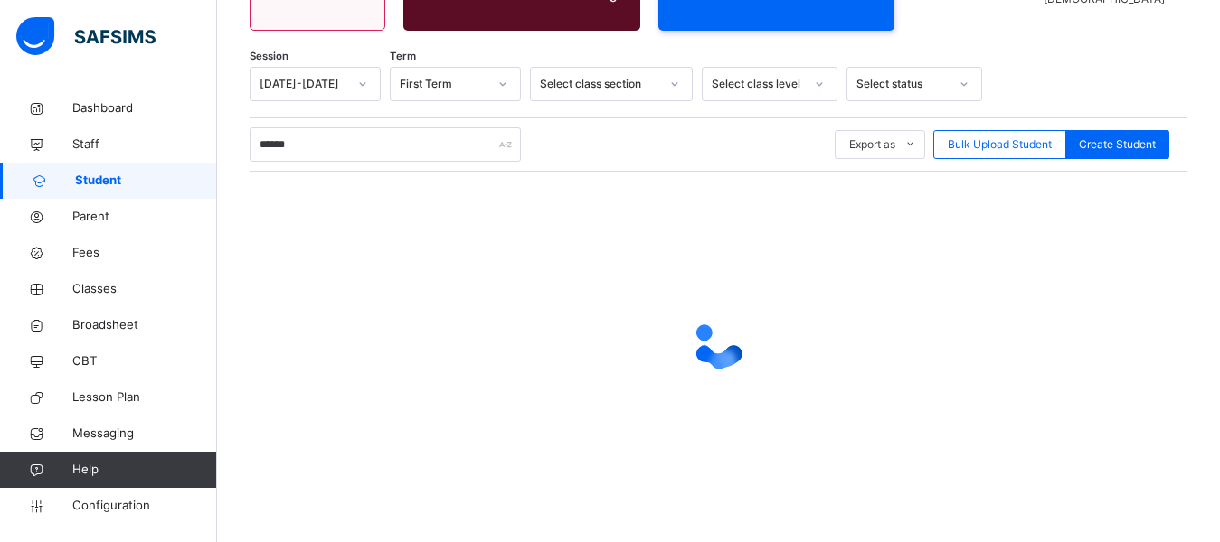
click at [1155, 49] on div "Student 1387 Total Student Active Student 1387 Deactivated Student 0 776 Total …" at bounding box center [718, 185] width 1003 height 714
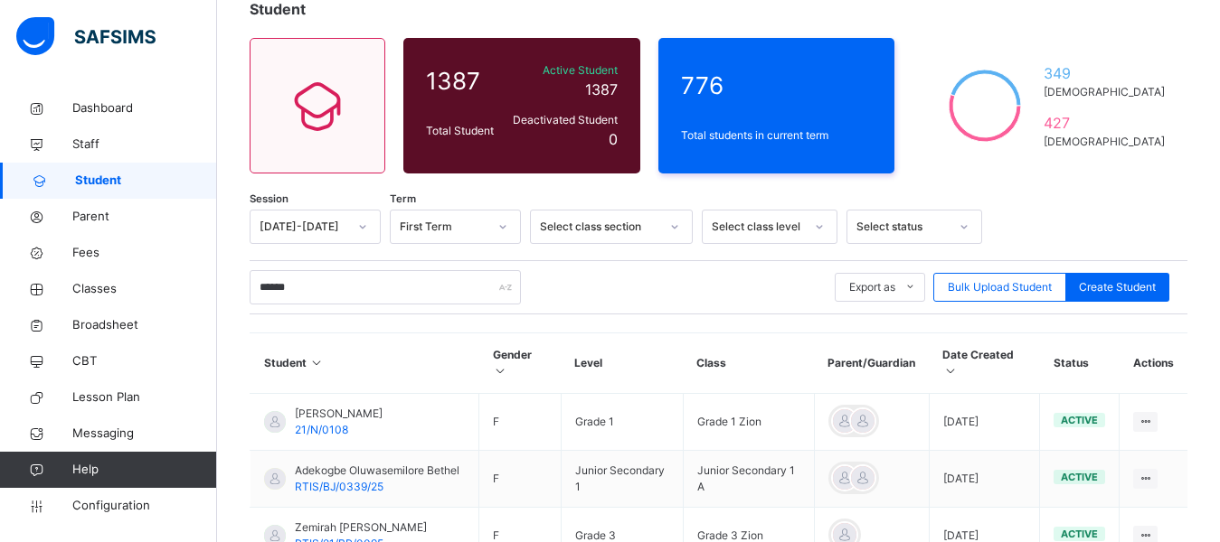
scroll to position [0, 0]
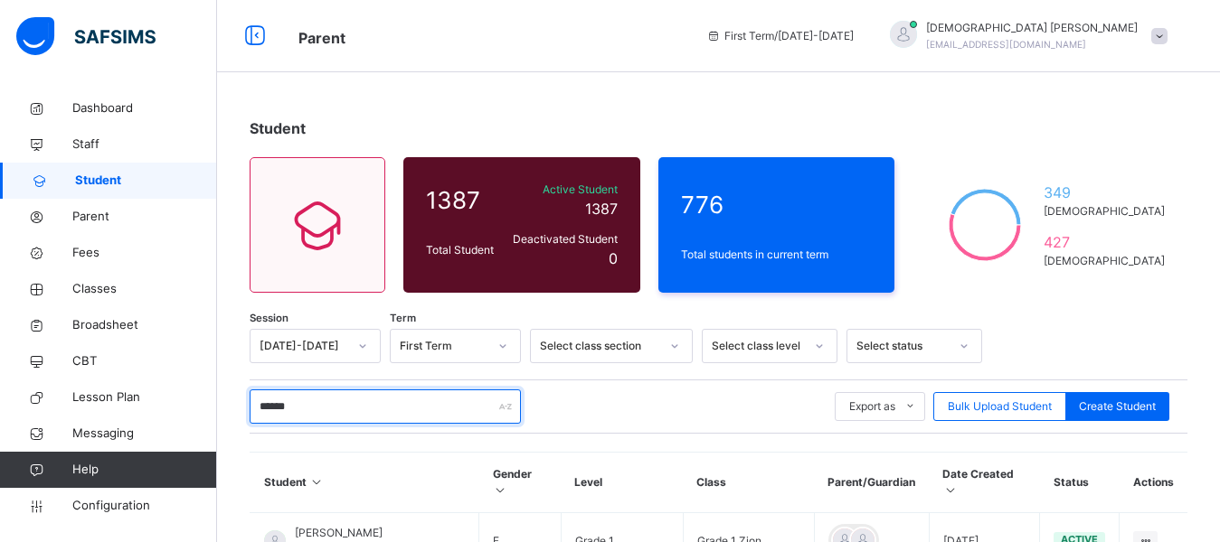
click at [315, 401] on input "******" at bounding box center [385, 407] width 271 height 34
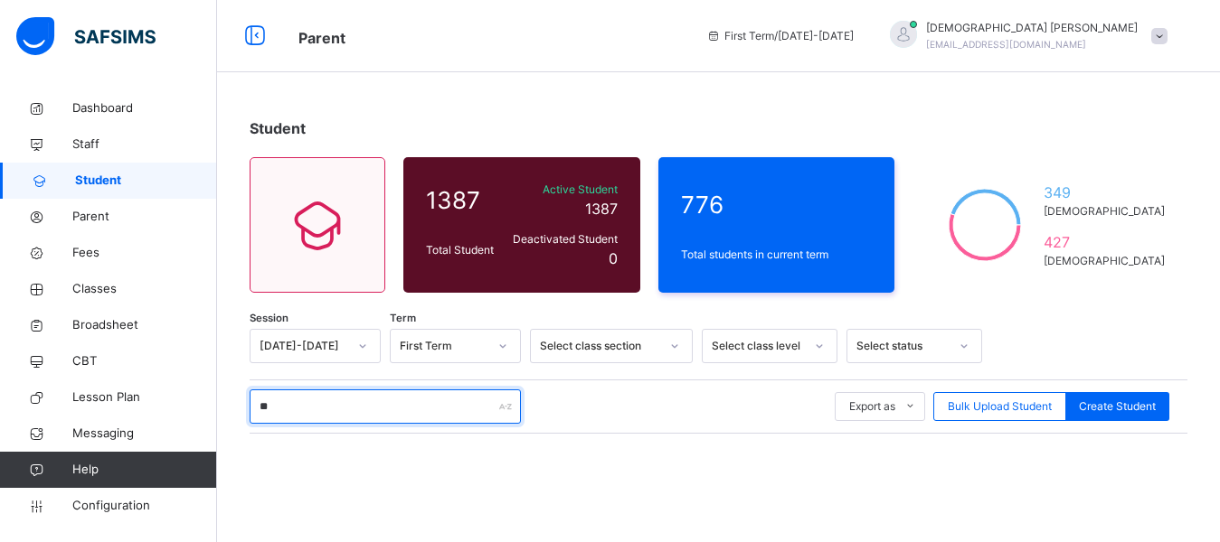
type input "*"
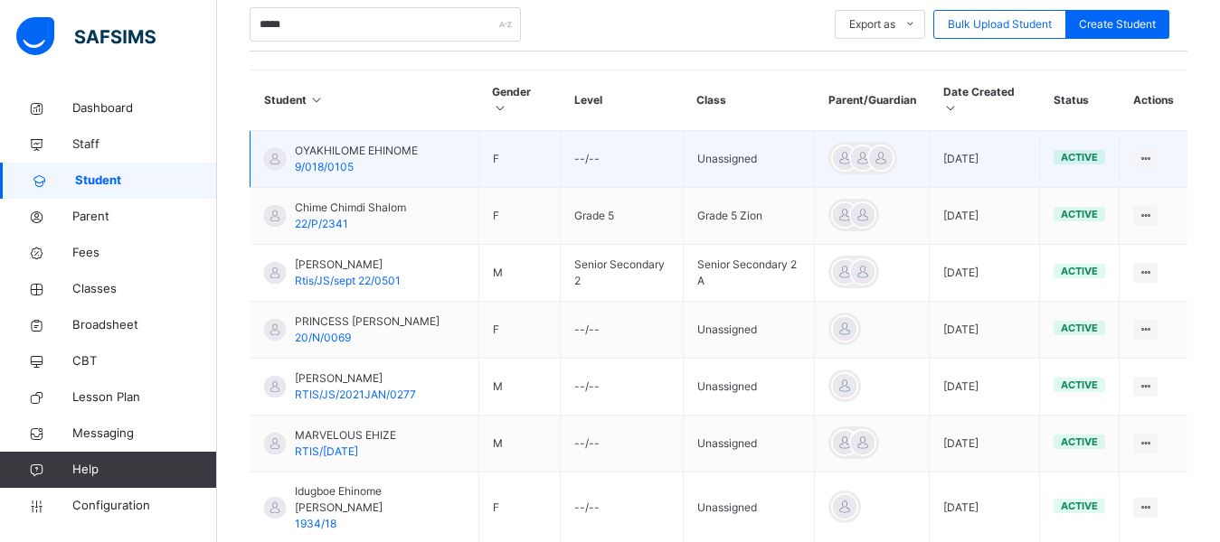
scroll to position [392, 0]
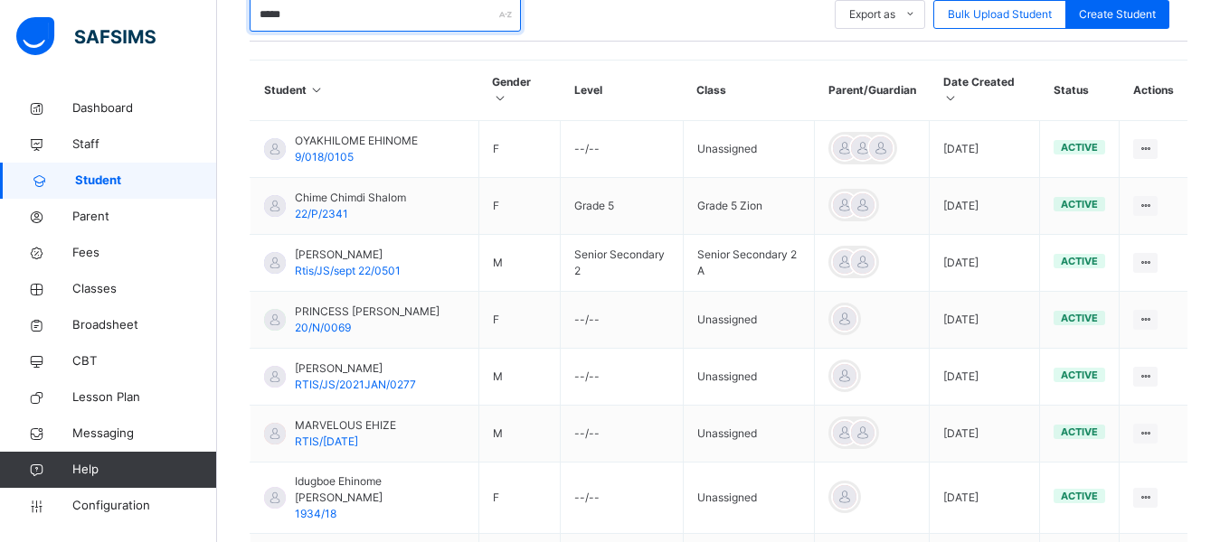
click at [320, 22] on input "*****" at bounding box center [385, 14] width 271 height 34
type input "*"
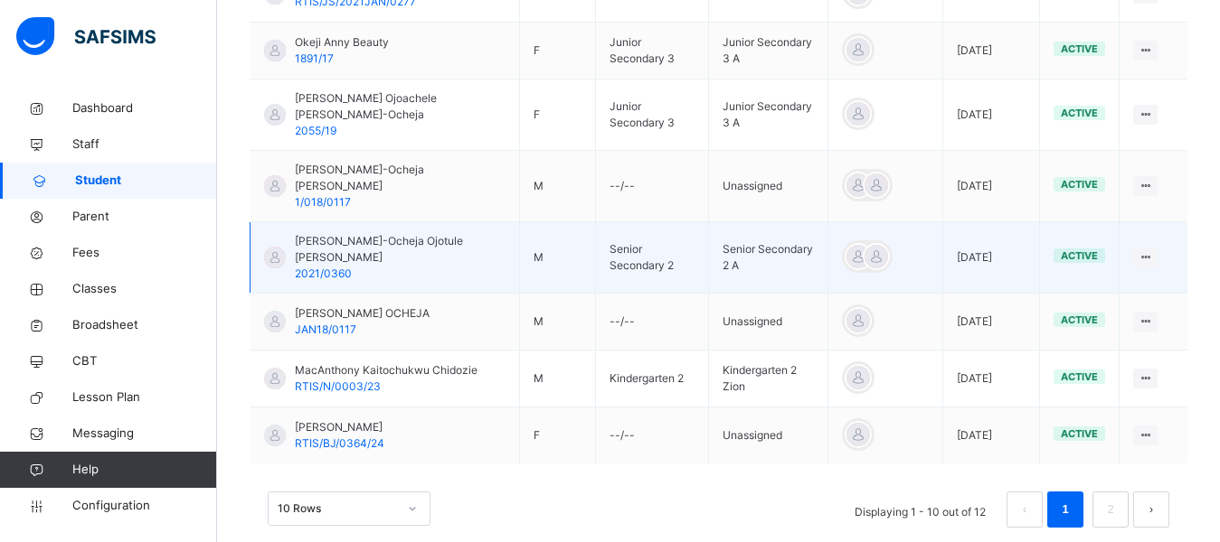
scroll to position [664, 0]
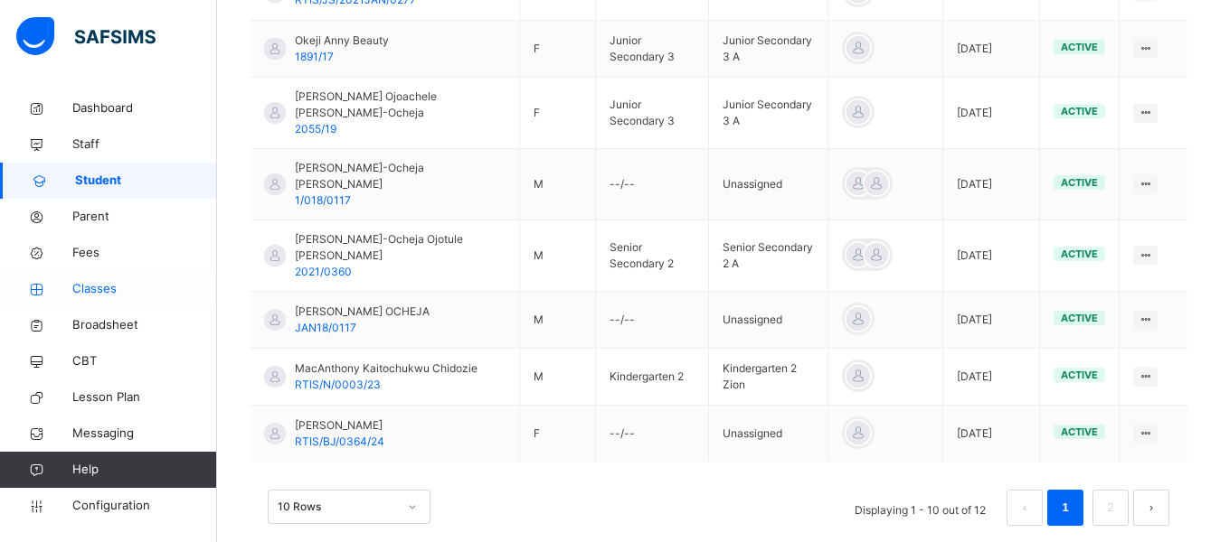
type input "*******"
click at [99, 286] on span "Classes" at bounding box center [144, 289] width 145 height 18
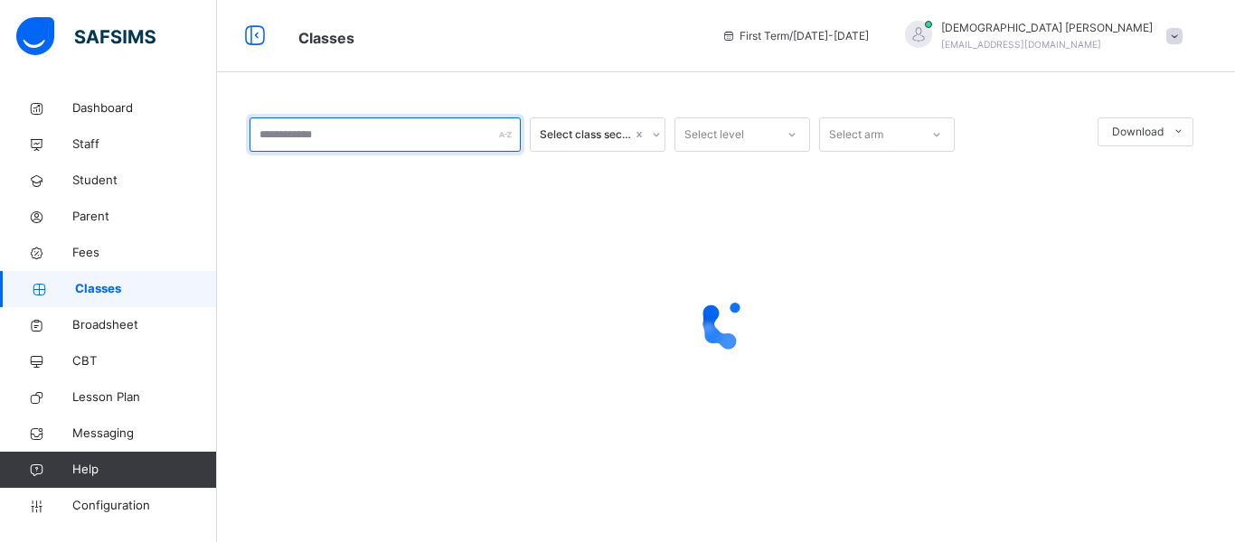
click at [346, 142] on input "text" at bounding box center [385, 135] width 271 height 34
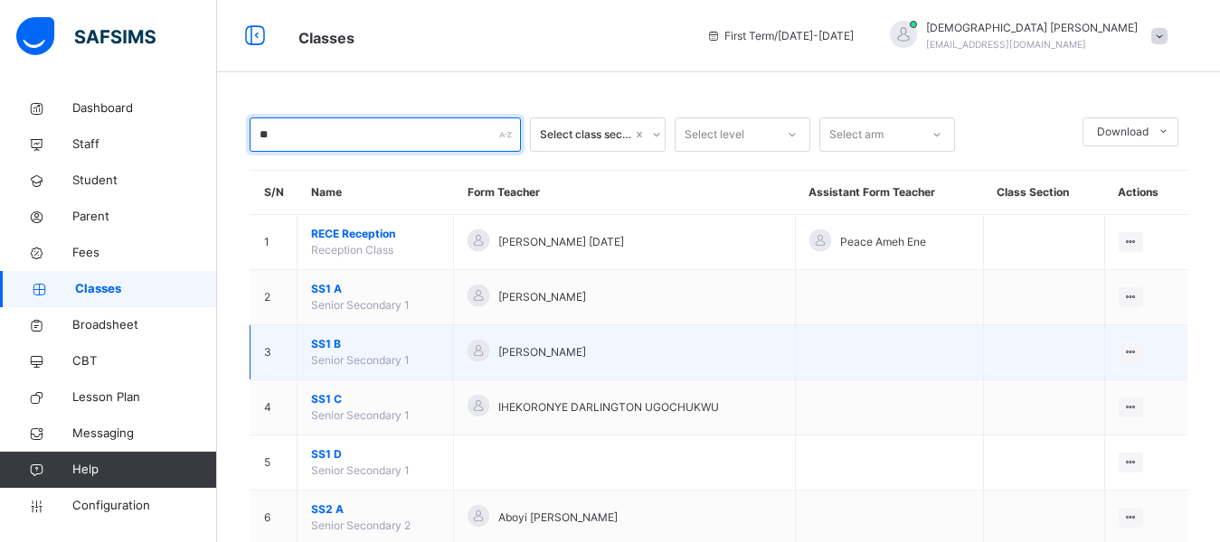
type input "**"
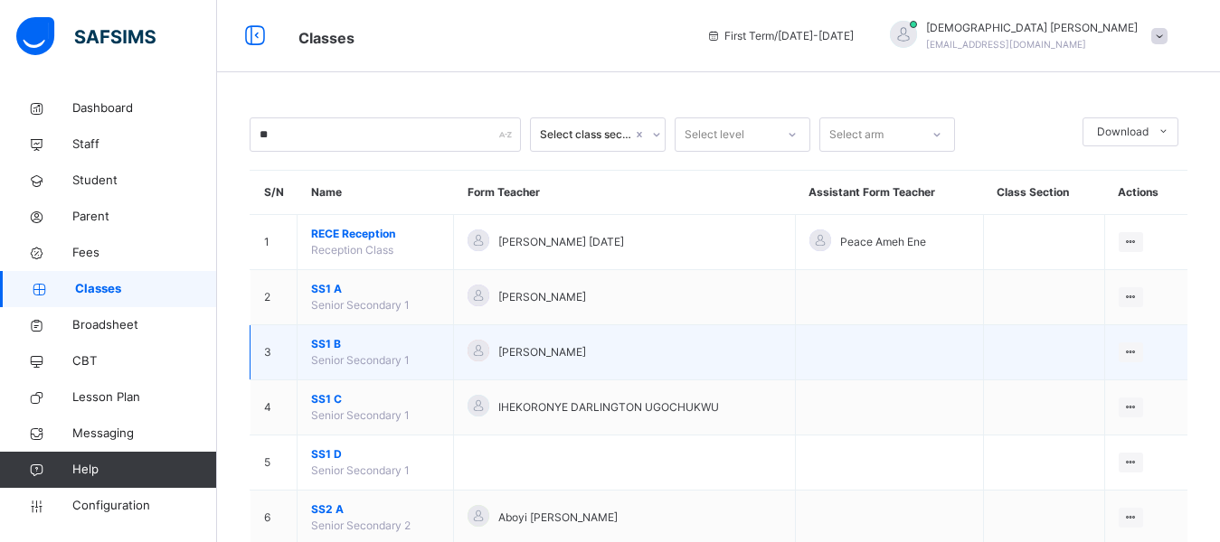
click at [323, 350] on span "SS1 B" at bounding box center [375, 344] width 128 height 16
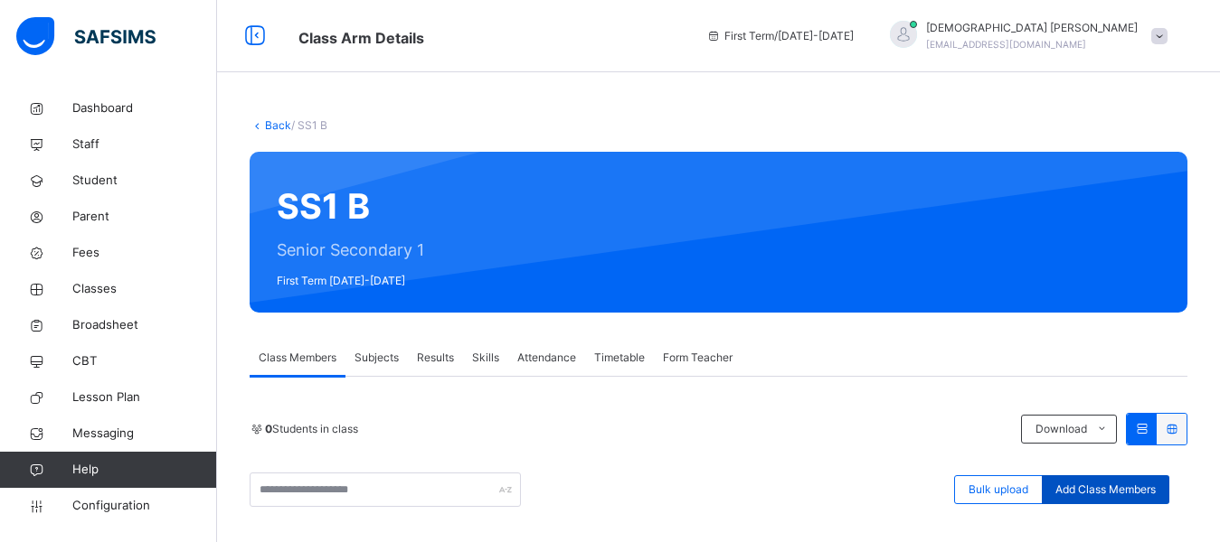
click at [1078, 490] on span "Add Class Members" at bounding box center [1105, 490] width 100 height 16
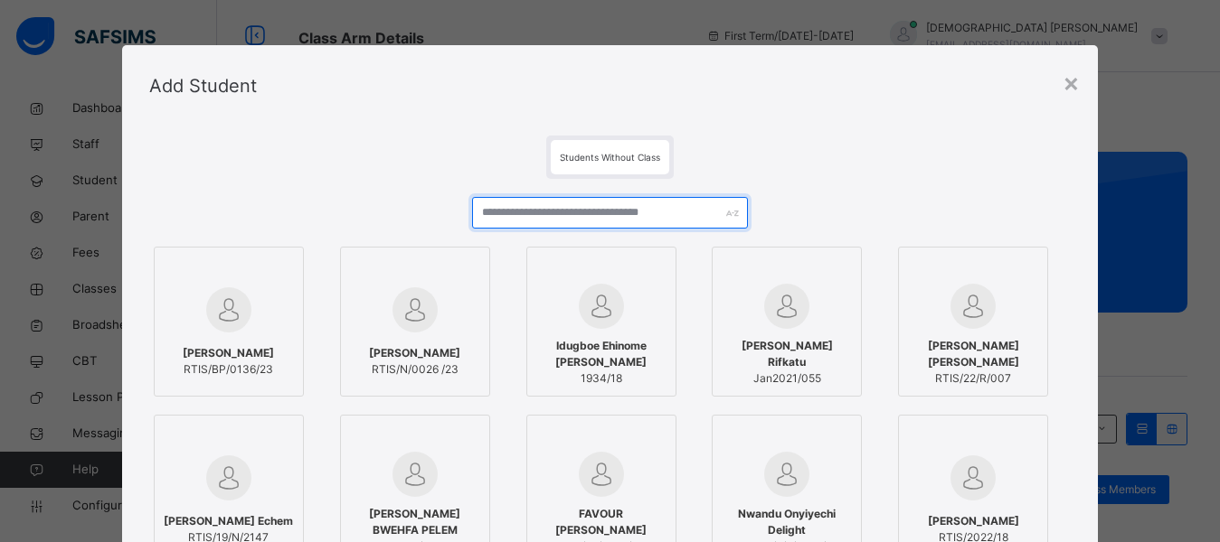
click at [612, 212] on input "text" at bounding box center [610, 213] width 277 height 32
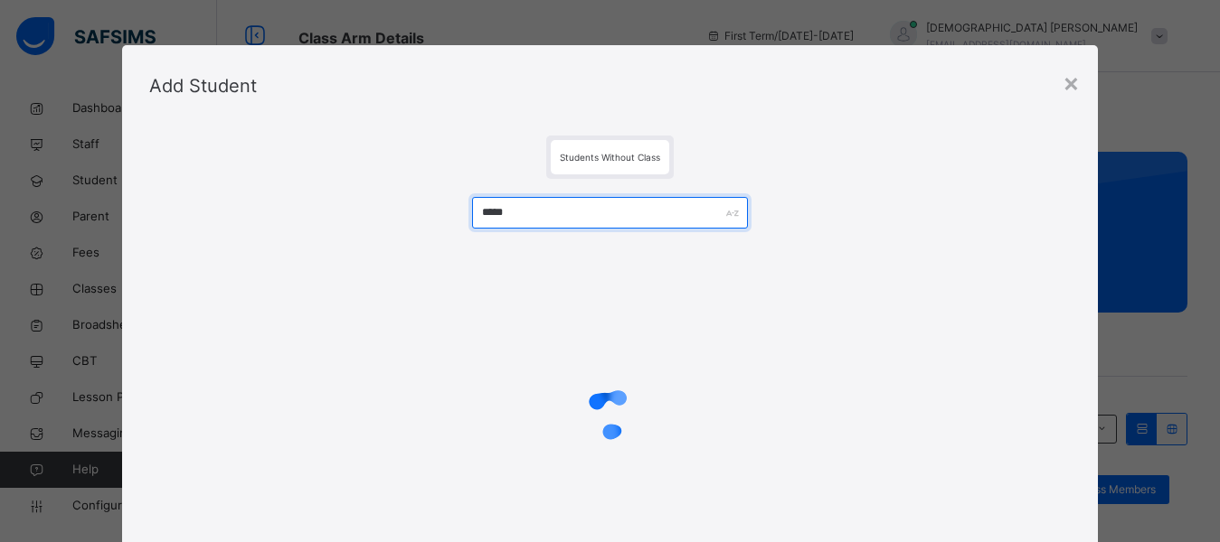
type input "*****"
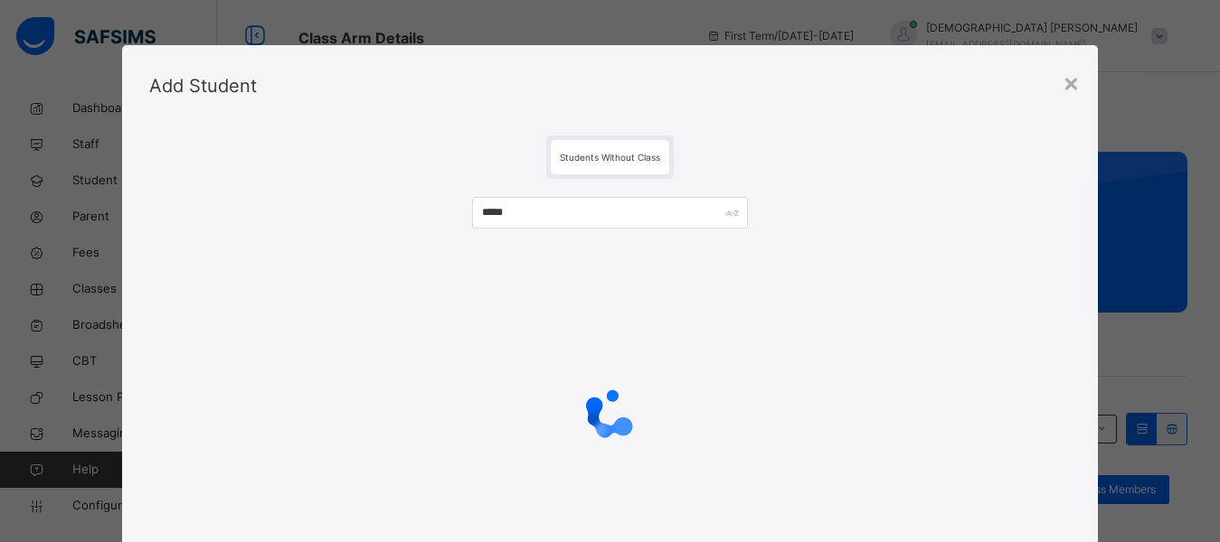
click at [791, 118] on div "Add Student" at bounding box center [610, 85] width 976 height 81
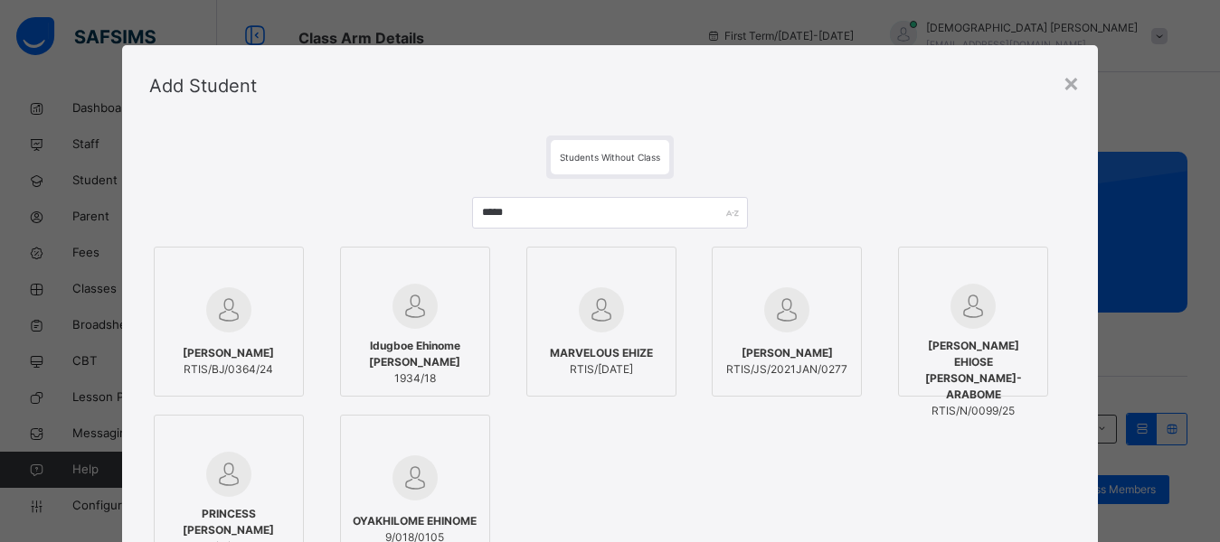
click at [212, 301] on img at bounding box center [228, 309] width 45 height 45
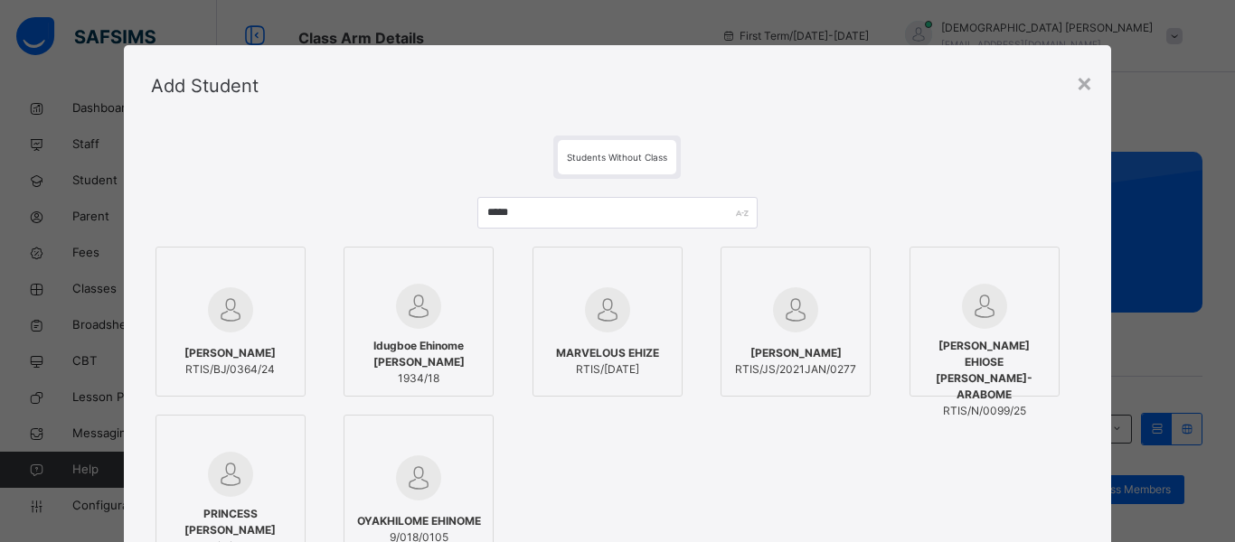
click at [325, 203] on div "***** ANTHONY BRYAN EHIME RTIS/BJ/0364/24 Idugboe Ehinome Evangeline 1934/18 MA…" at bounding box center [618, 437] width 934 height 517
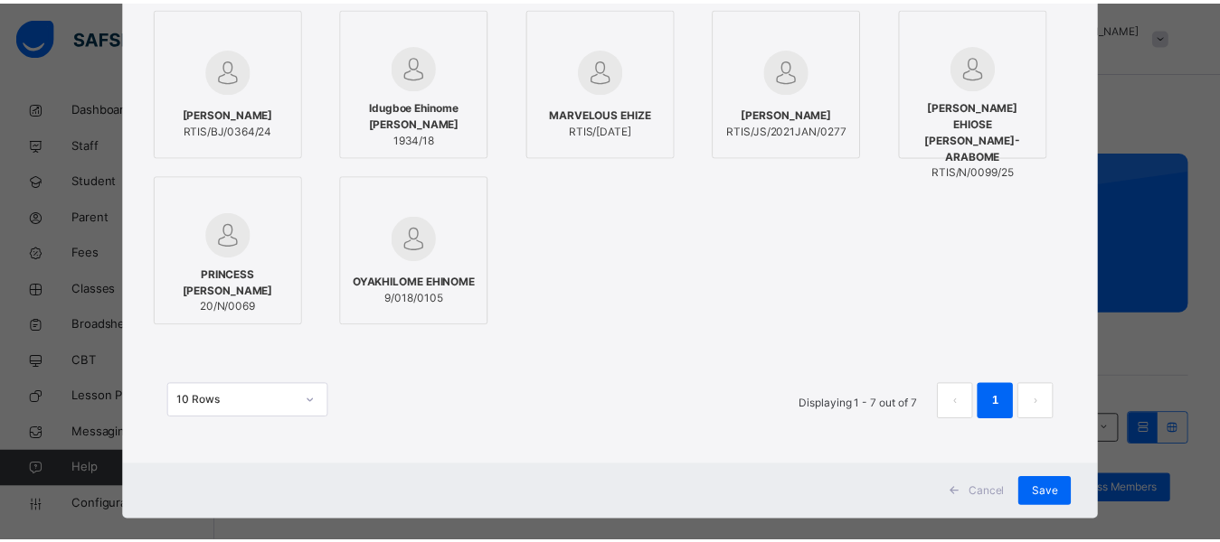
scroll to position [264, 0]
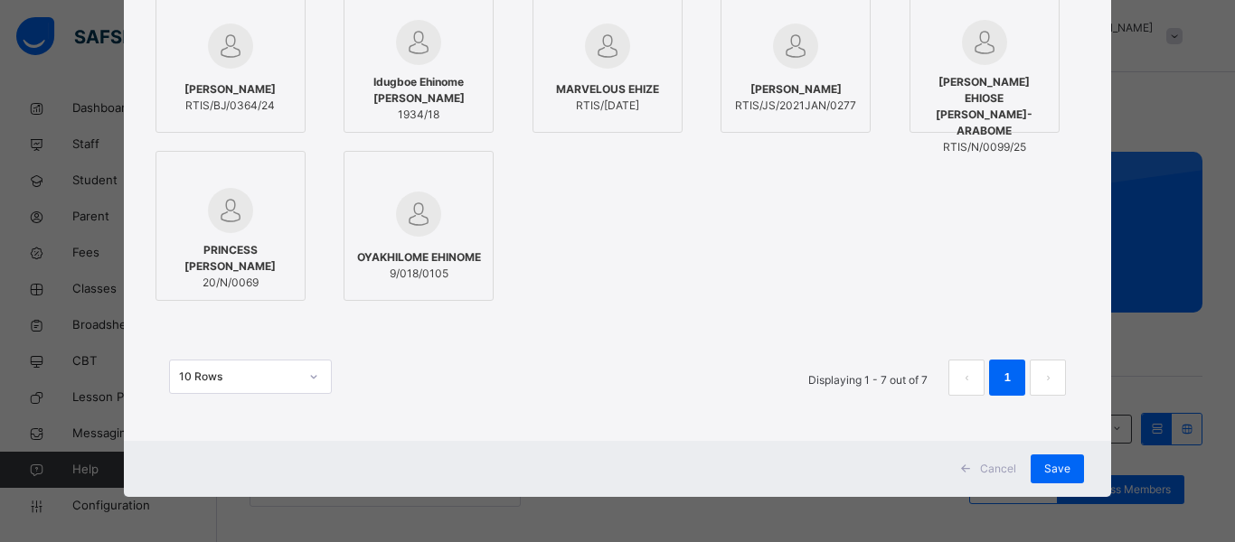
click at [628, 255] on div "ANTHONY BRYAN EHIME RTIS/BJ/0364/24 Idugboe Ehinome Evangeline 1934/18 MARVELOU…" at bounding box center [618, 141] width 934 height 327
click at [1067, 473] on div "Save" at bounding box center [1057, 469] width 53 height 29
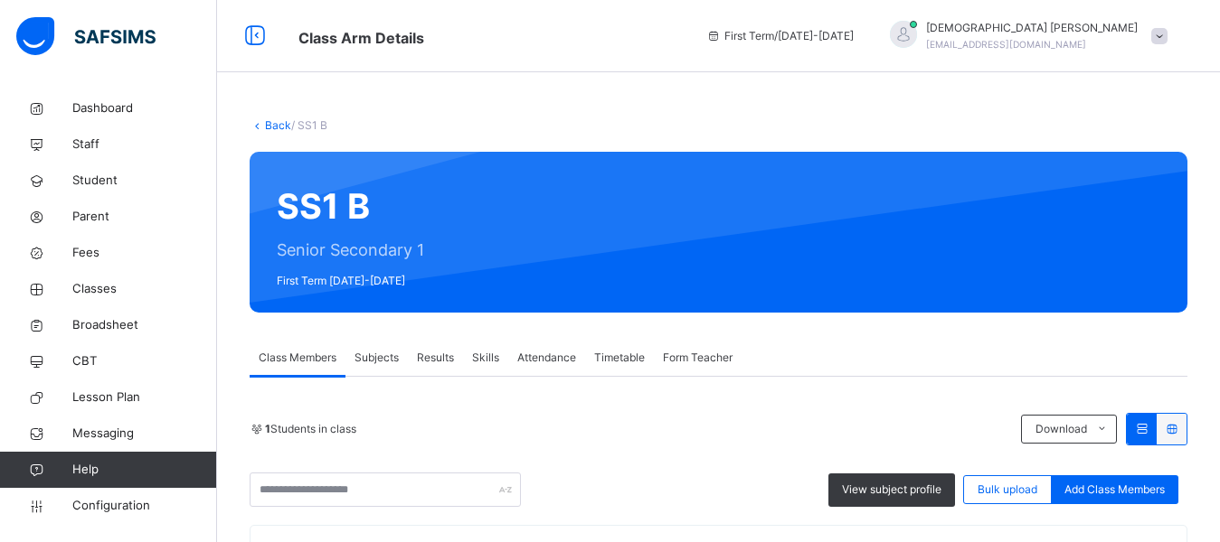
click at [491, 112] on div "Back / SS1 B SS1 B Senior Secondary 1 First Term 2025-2026 Class Members Subjec…" at bounding box center [718, 421] width 1003 height 662
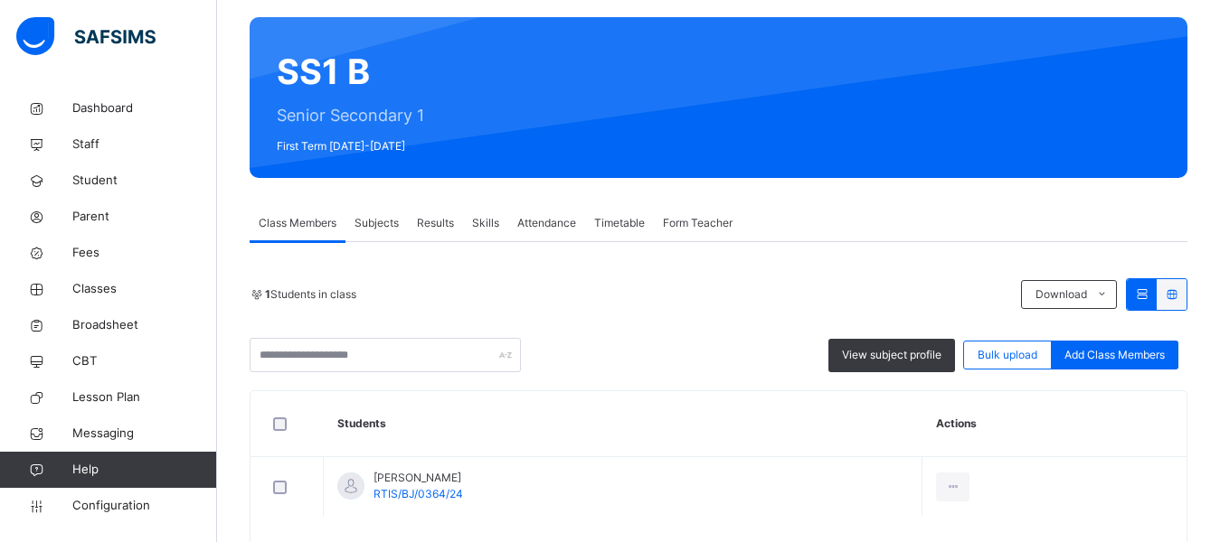
scroll to position [0, 0]
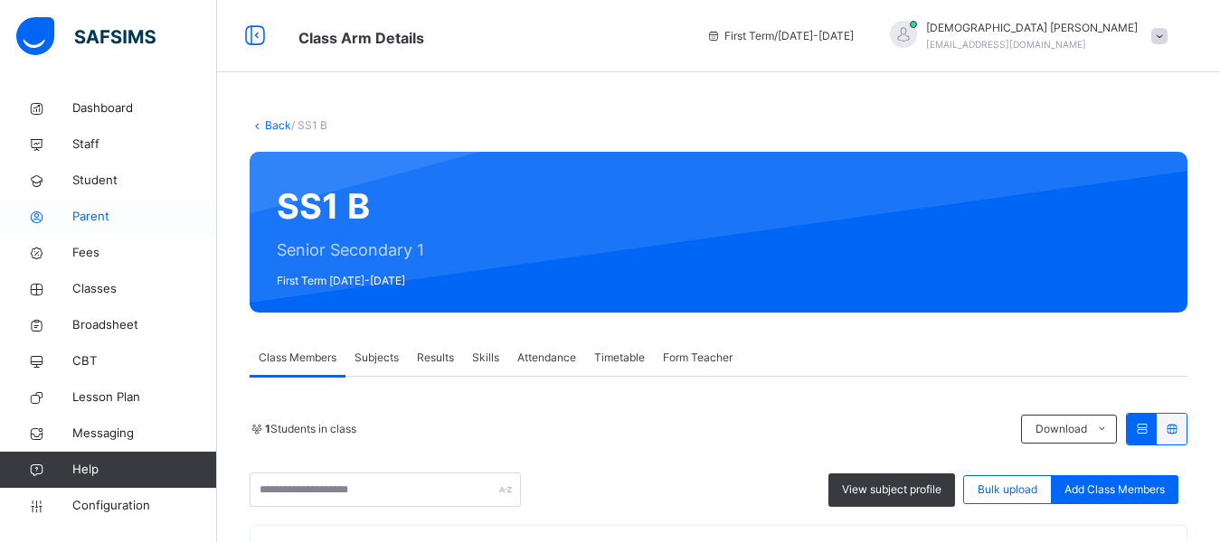
click at [95, 217] on span "Parent" at bounding box center [144, 217] width 145 height 18
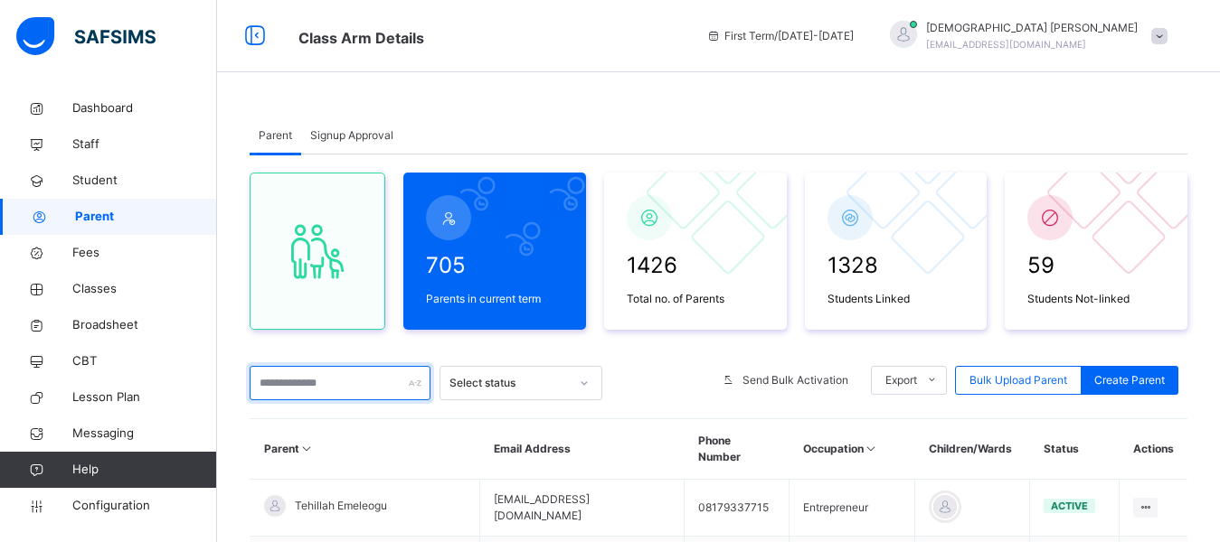
click at [335, 377] on input "text" at bounding box center [340, 383] width 181 height 34
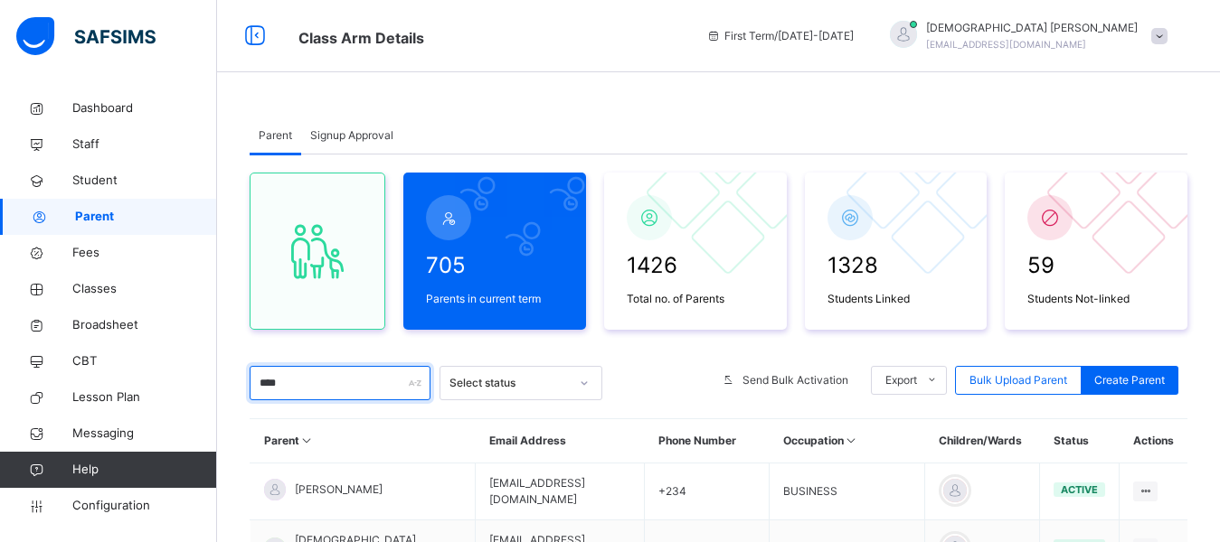
type input "****"
click at [1024, 132] on div "Parent Signup Approval" at bounding box center [719, 136] width 938 height 37
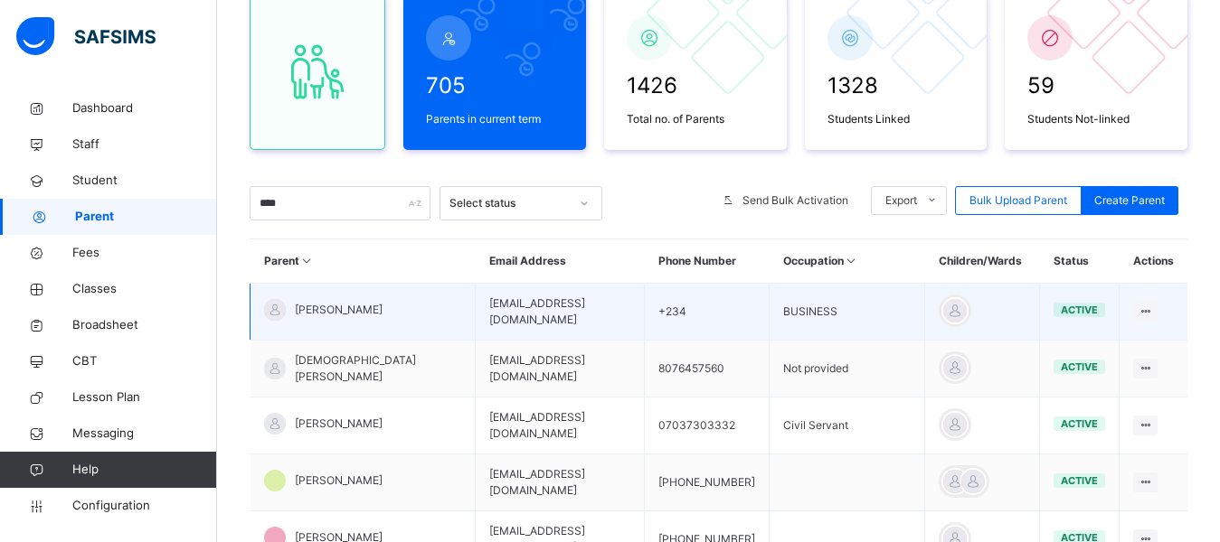
scroll to position [181, 0]
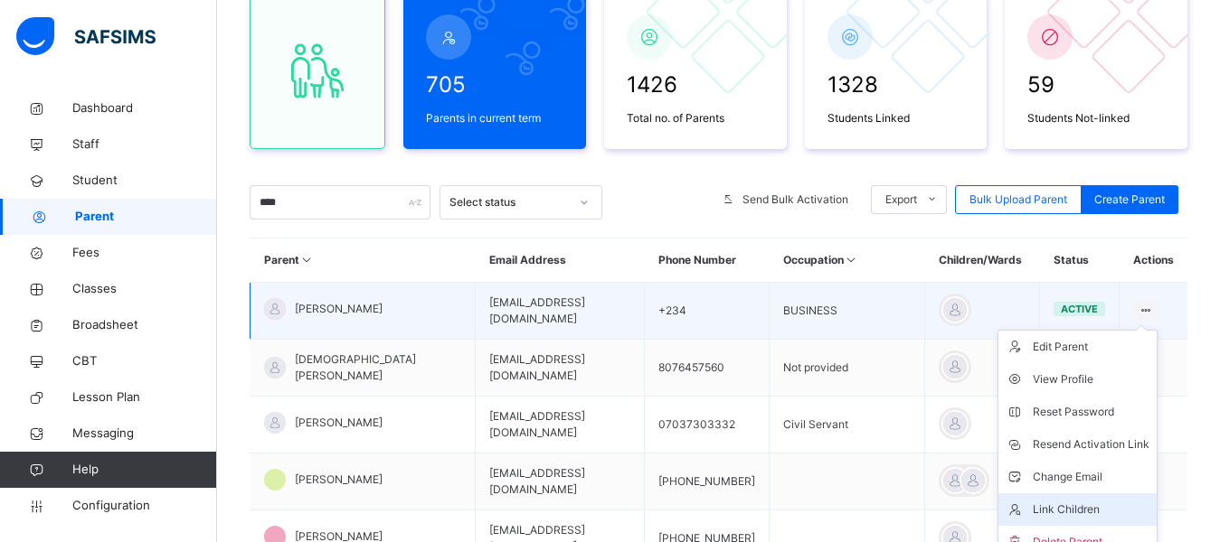
click at [1092, 510] on div "Link Children" at bounding box center [1090, 510] width 117 height 18
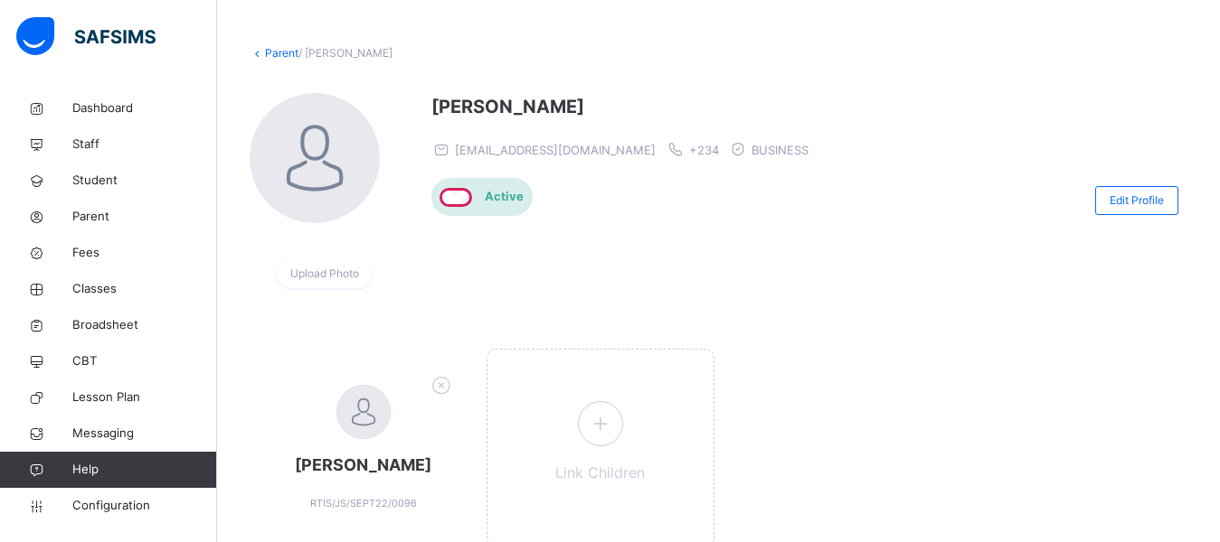
scroll to position [150, 0]
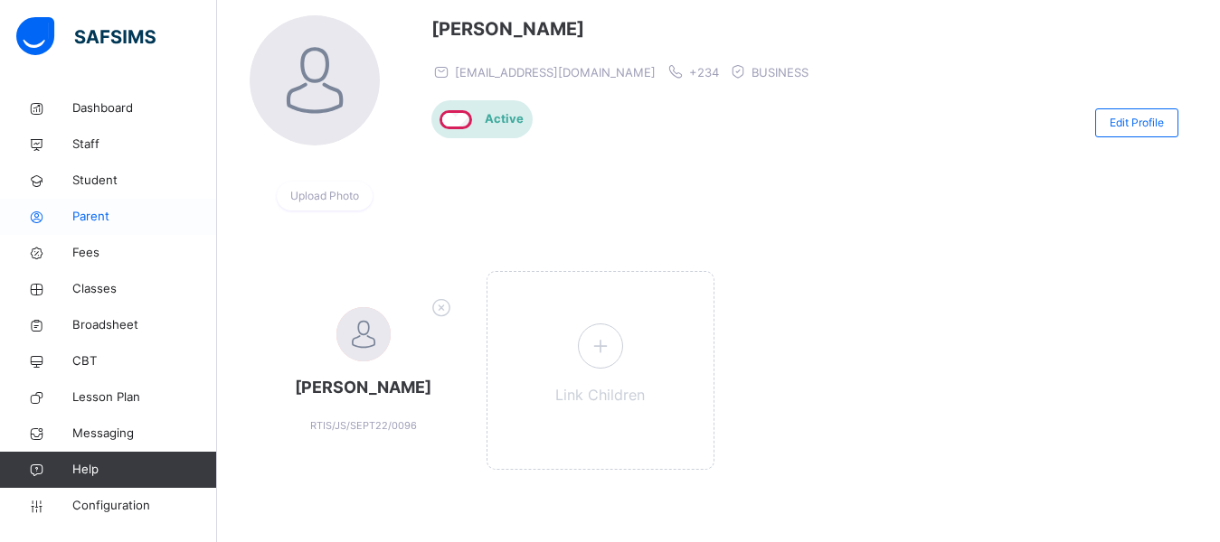
click at [80, 224] on span "Parent" at bounding box center [144, 217] width 145 height 18
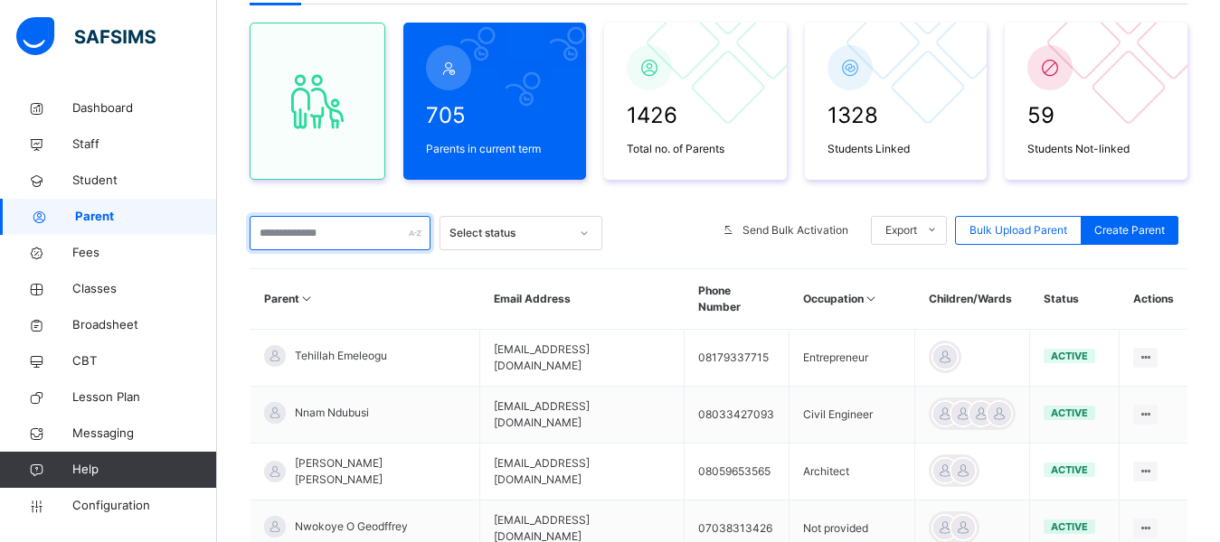
click at [329, 237] on input "text" at bounding box center [340, 233] width 181 height 34
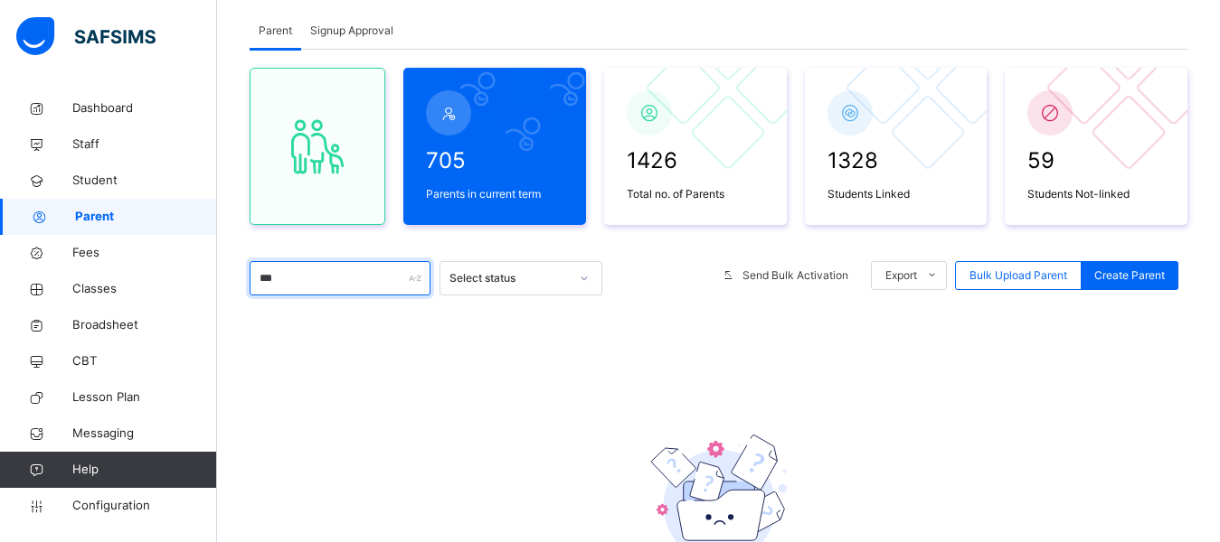
scroll to position [150, 0]
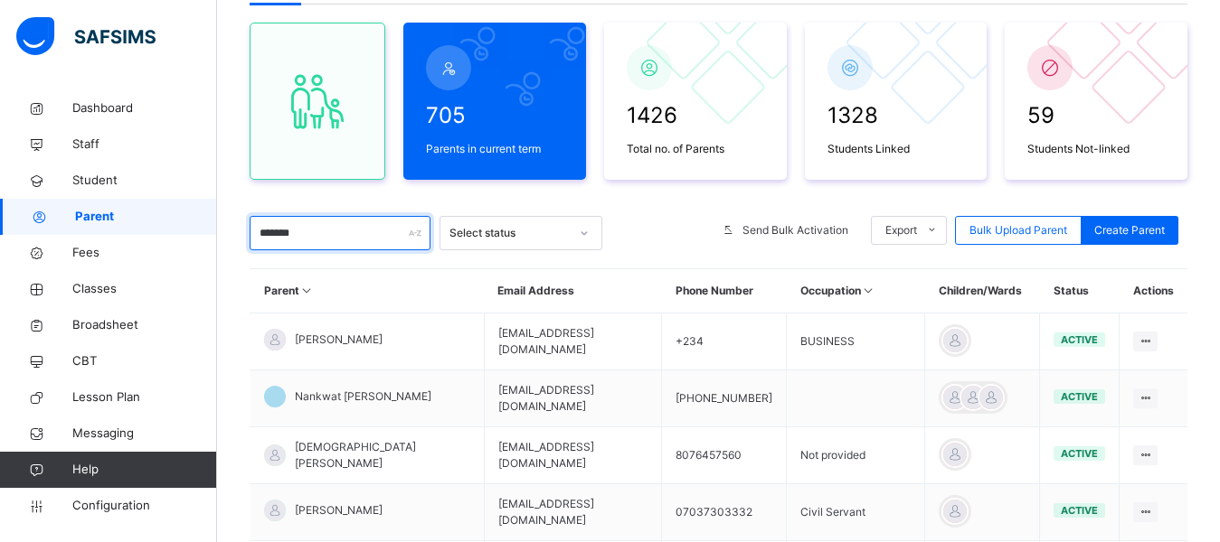
type input "*******"
click at [544, 200] on div "705 Parents in current term 1426 Total no. of Parents 1328 Students Linked 59 S…" at bounding box center [719, 494] width 938 height 978
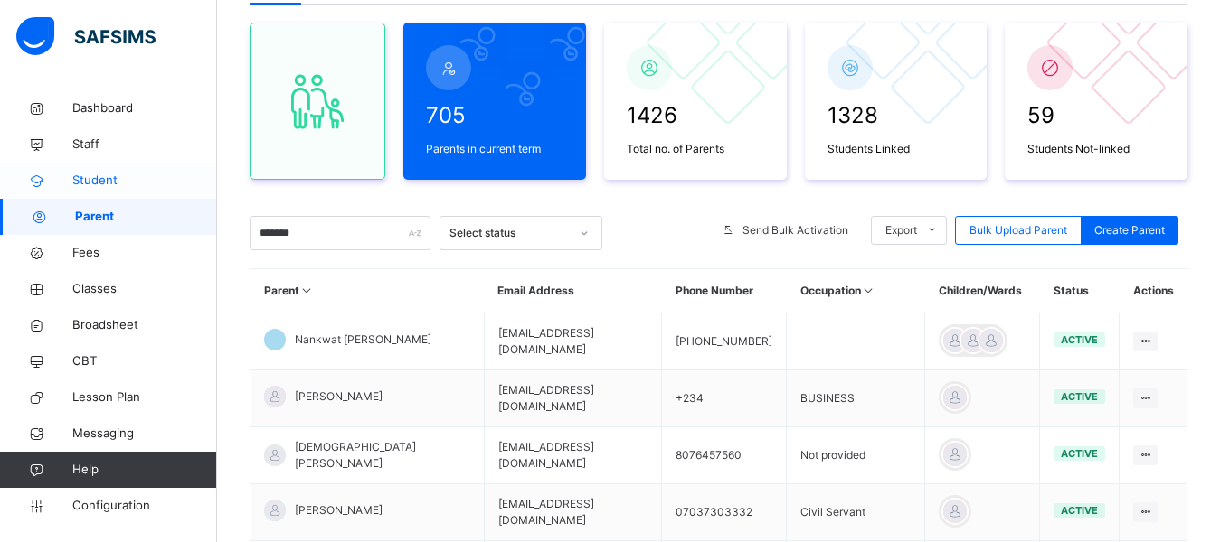
click at [91, 178] on span "Student" at bounding box center [144, 181] width 145 height 18
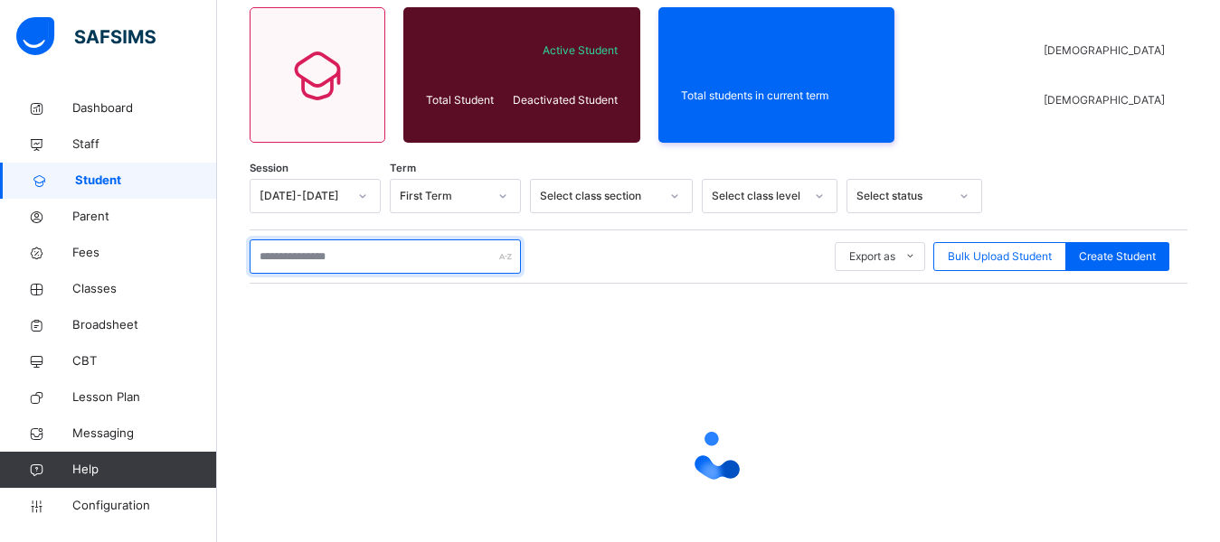
click at [279, 254] on input "text" at bounding box center [385, 257] width 271 height 34
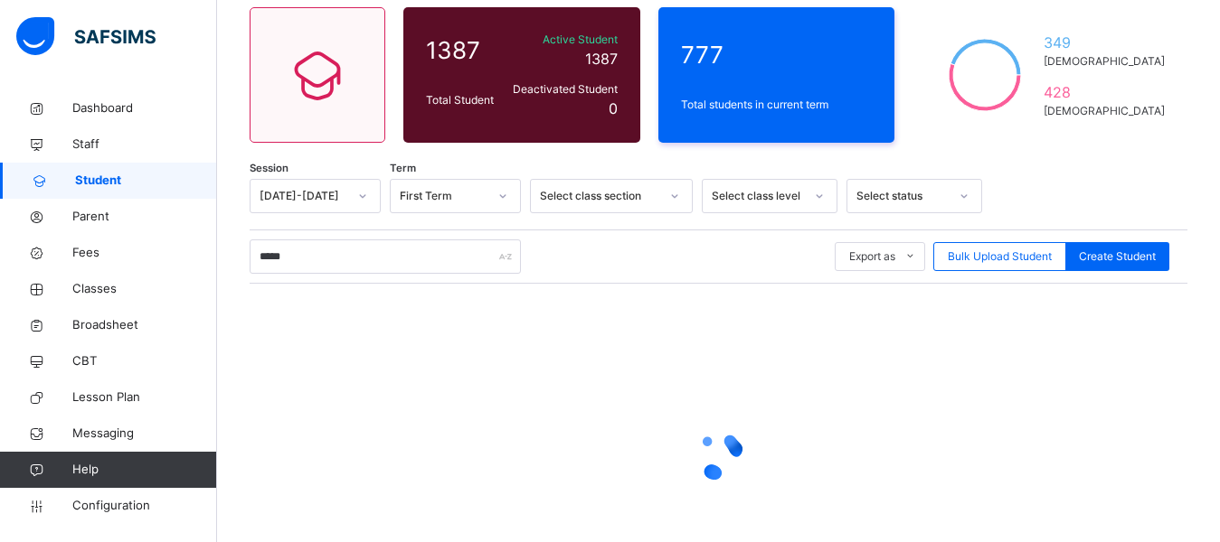
click at [1052, 174] on div "Student 1387 Total Student Active Student 1387 Deactivated Student 0 777 Total …" at bounding box center [718, 297] width 1003 height 714
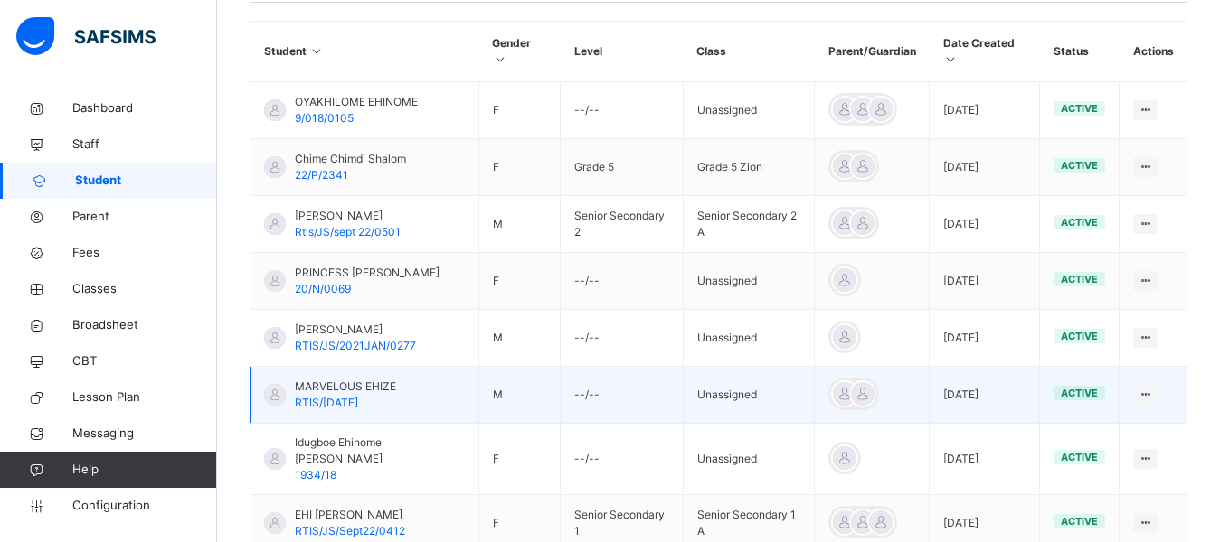
scroll to position [392, 0]
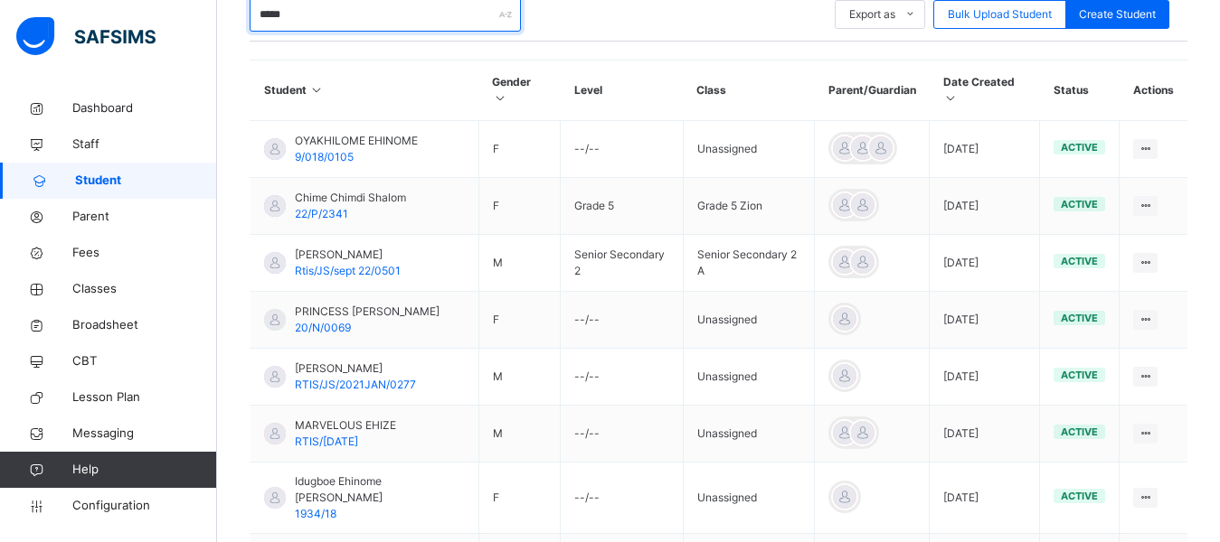
click at [336, 15] on input "*****" at bounding box center [385, 14] width 271 height 34
type input "*"
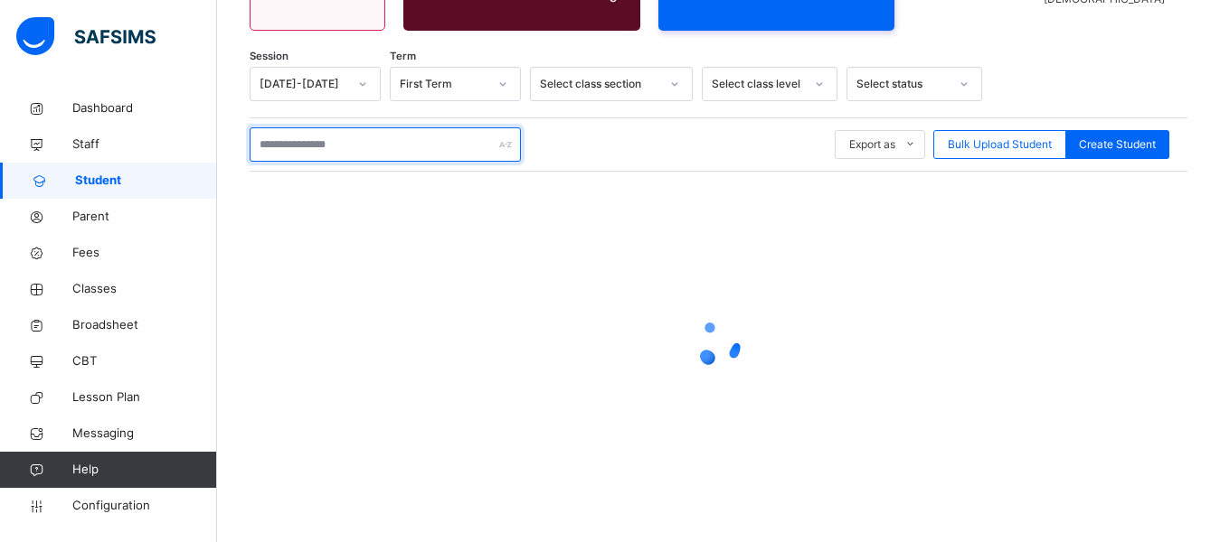
scroll to position [262, 0]
type input "*******"
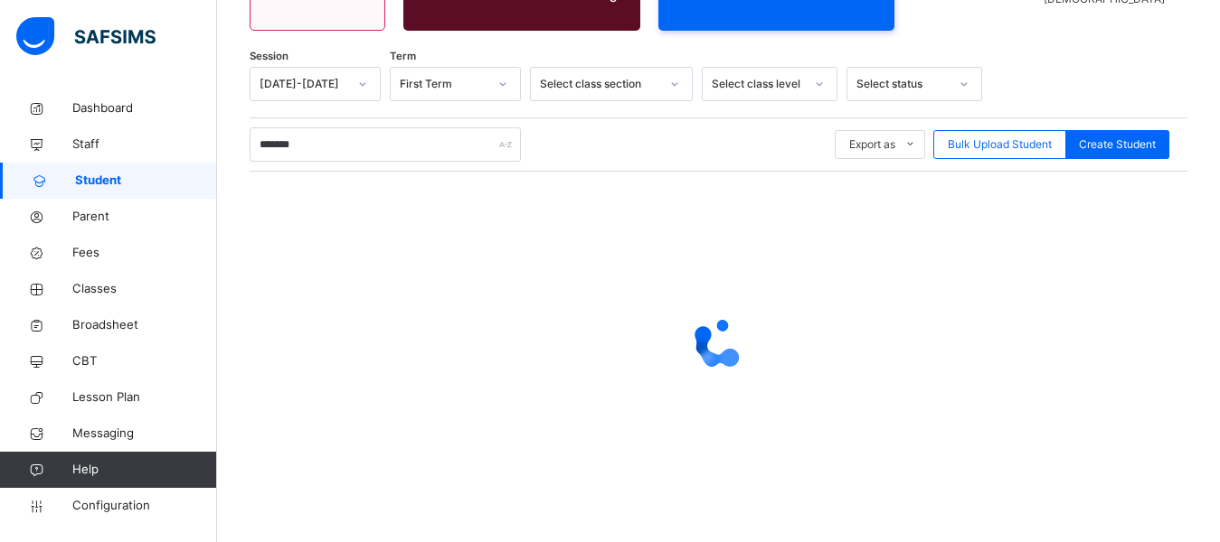
click at [1056, 69] on div at bounding box center [1080, 84] width 178 height 34
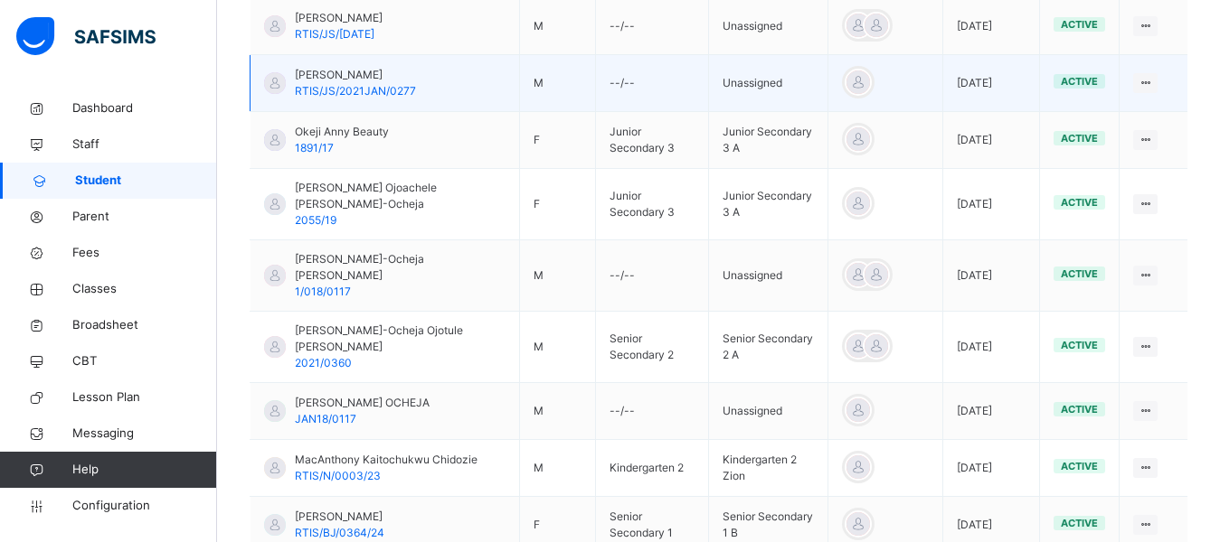
scroll to position [624, 0]
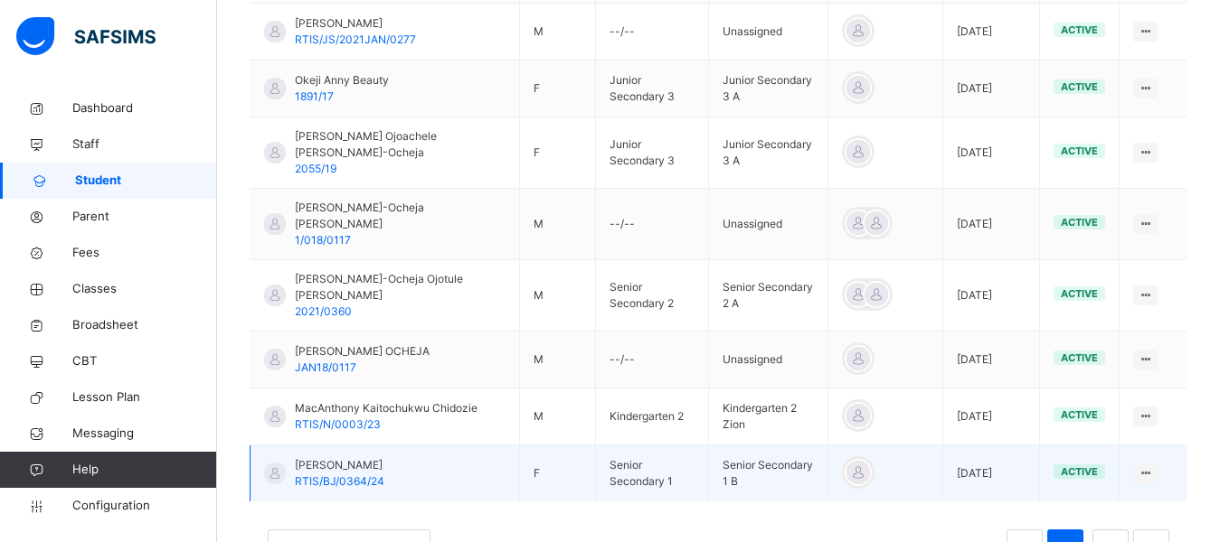
click at [384, 457] on span "[PERSON_NAME]" at bounding box center [340, 465] width 90 height 16
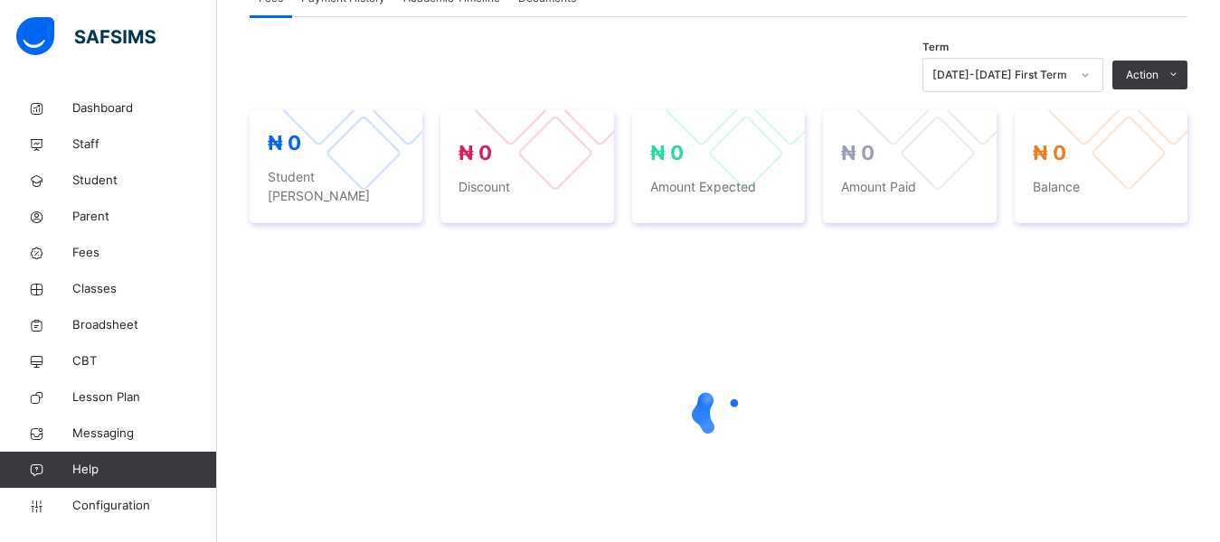
click at [475, 305] on div at bounding box center [719, 413] width 938 height 344
click at [1005, 440] on div at bounding box center [719, 413] width 938 height 344
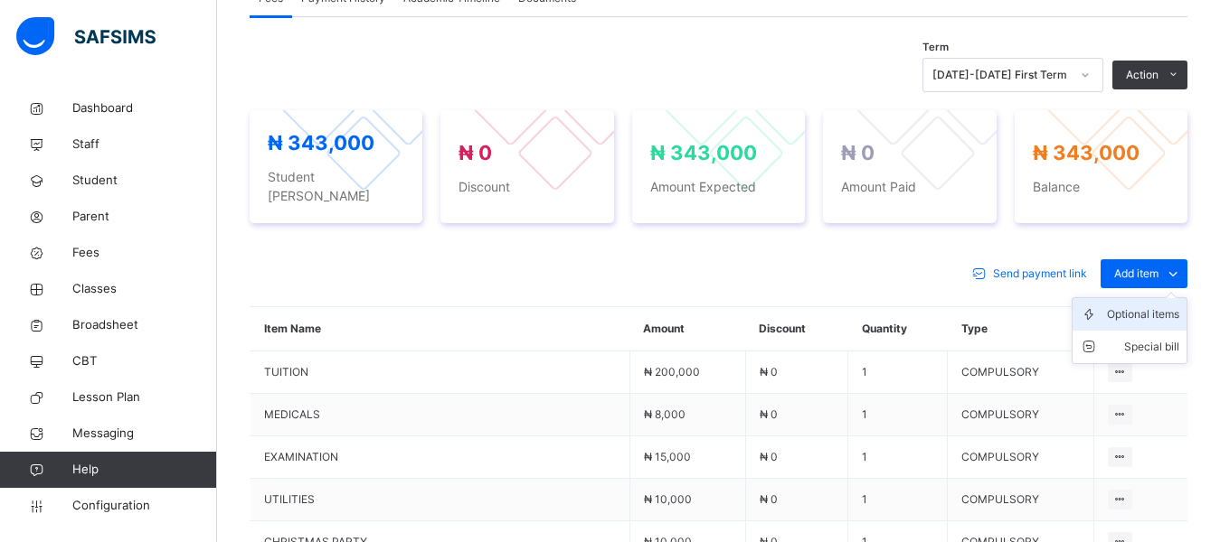
click at [1146, 306] on div "Optional items" at bounding box center [1143, 315] width 72 height 18
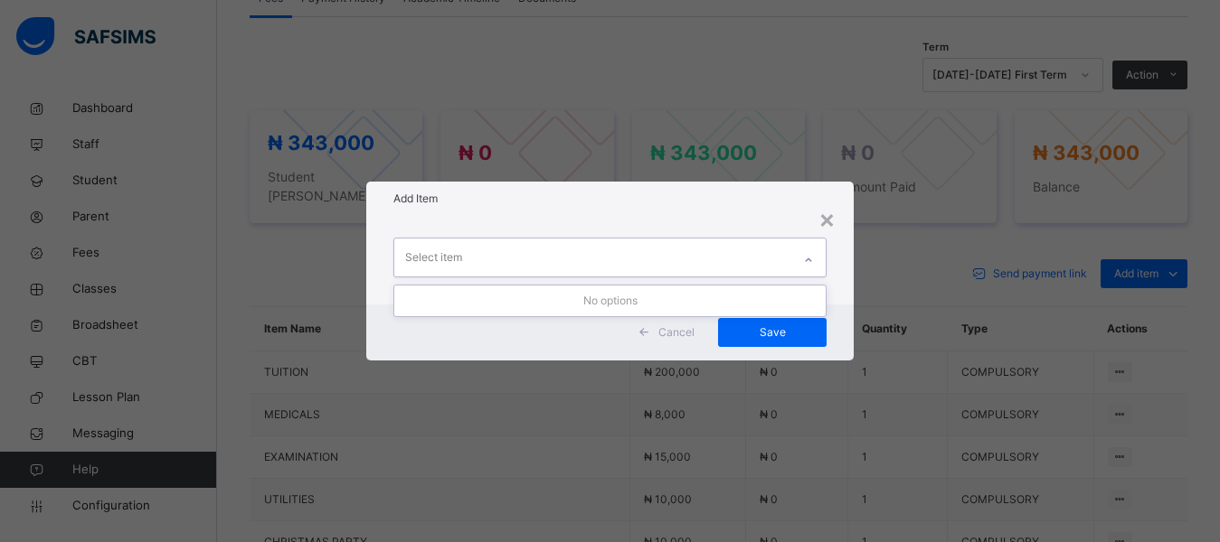
click at [659, 259] on div "Select item" at bounding box center [593, 258] width 398 height 38
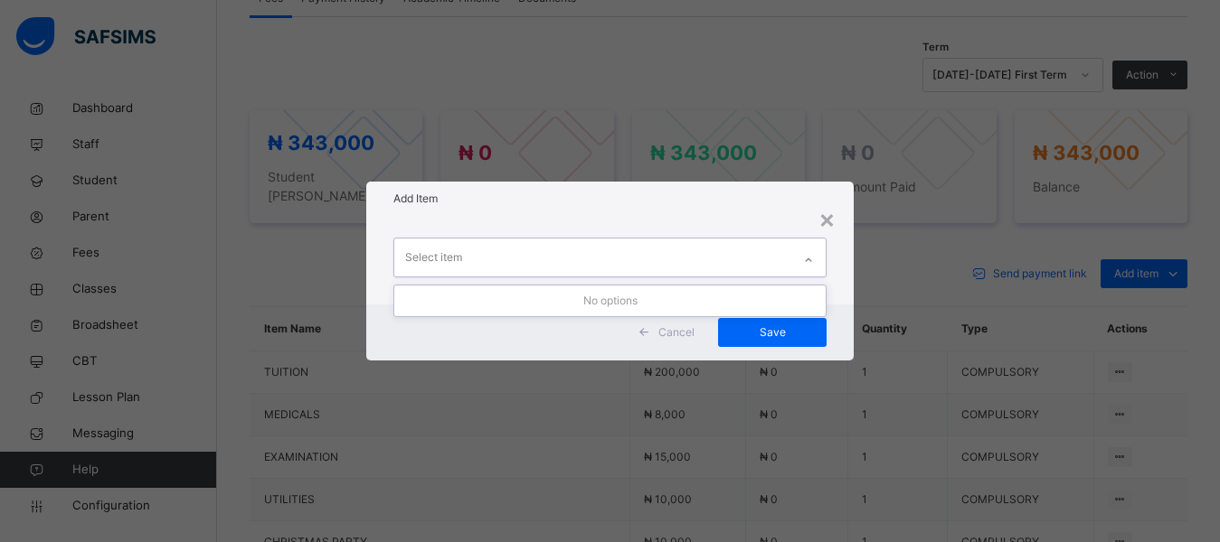
click at [659, 259] on div "Select item" at bounding box center [593, 258] width 398 height 38
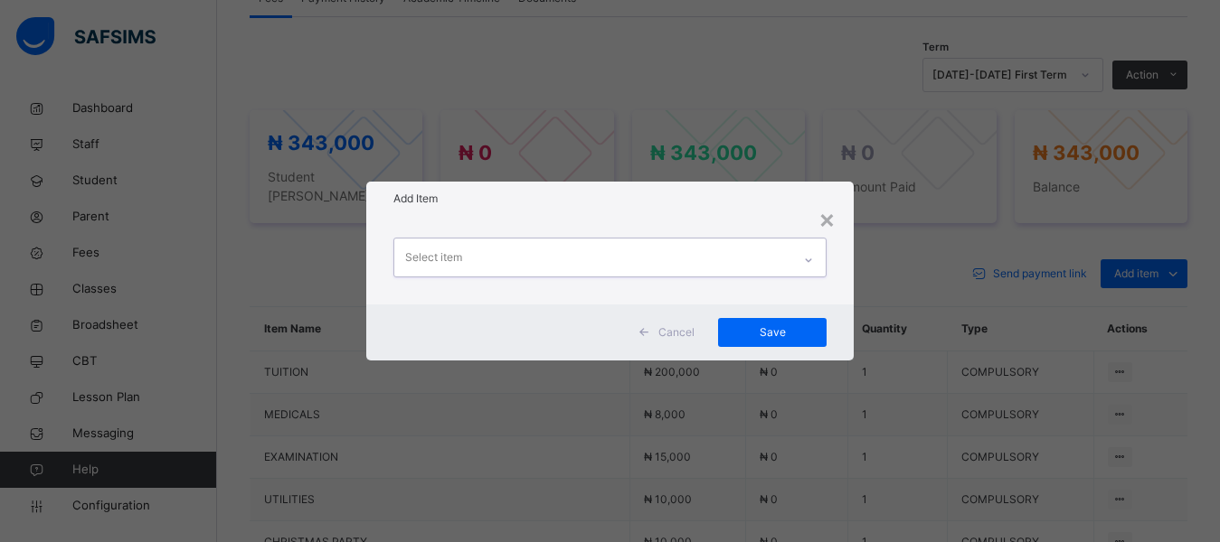
click at [659, 259] on div "Select item" at bounding box center [593, 258] width 398 height 38
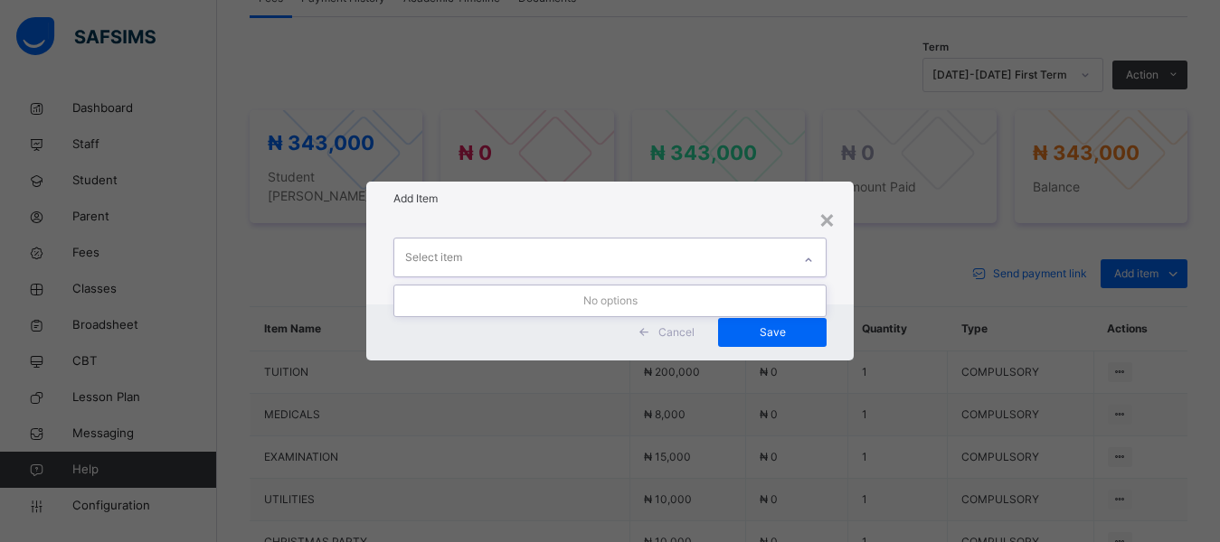
click at [659, 259] on div "Select item" at bounding box center [593, 258] width 398 height 38
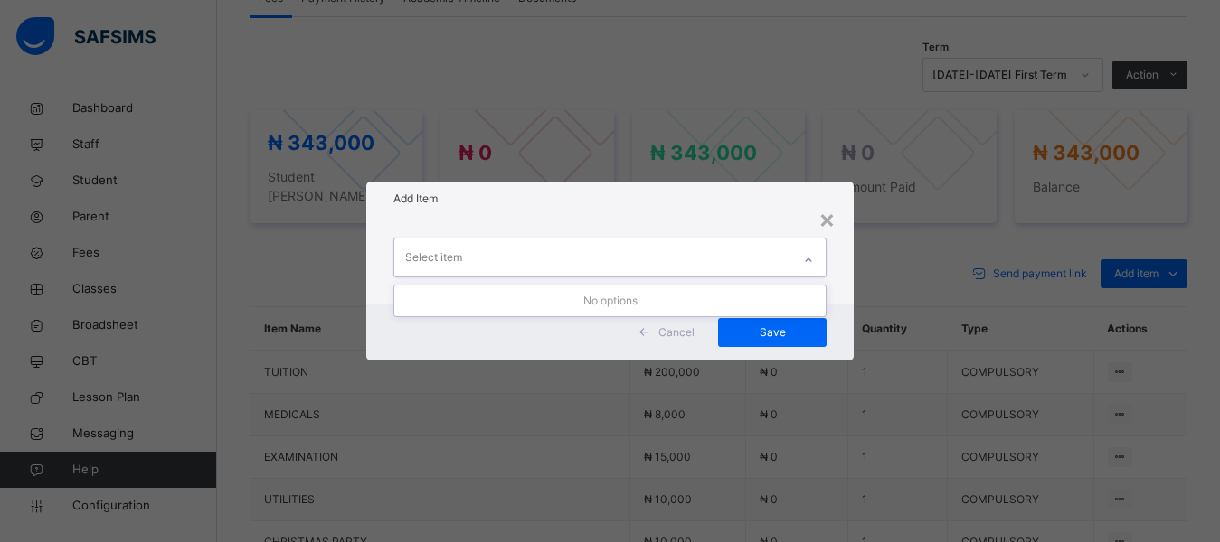
click at [659, 259] on div "Select item" at bounding box center [593, 258] width 398 height 38
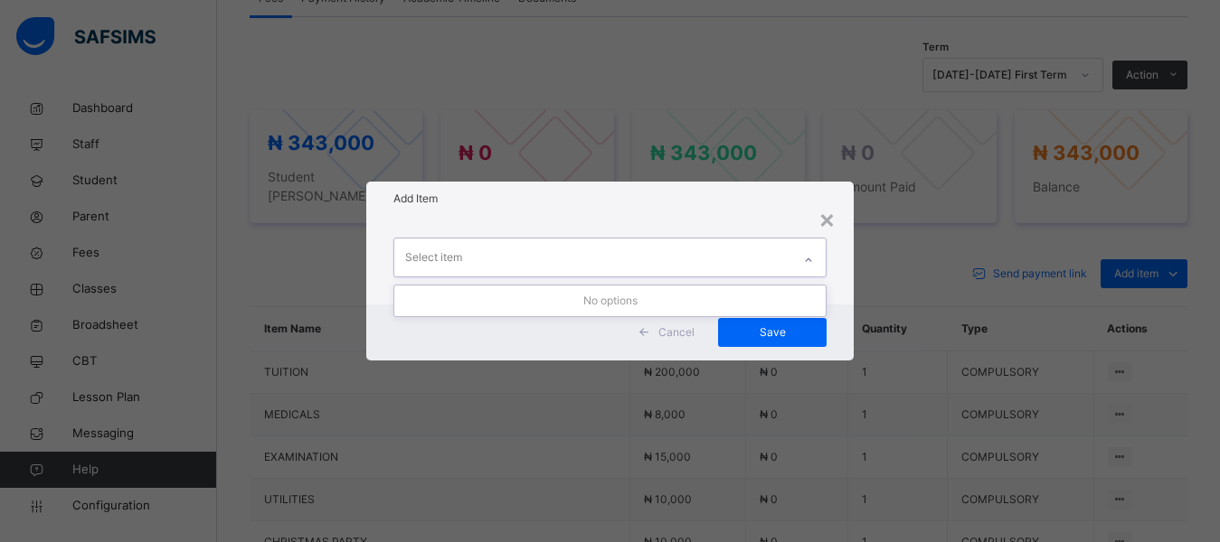
click at [659, 259] on div "Select item" at bounding box center [593, 258] width 398 height 38
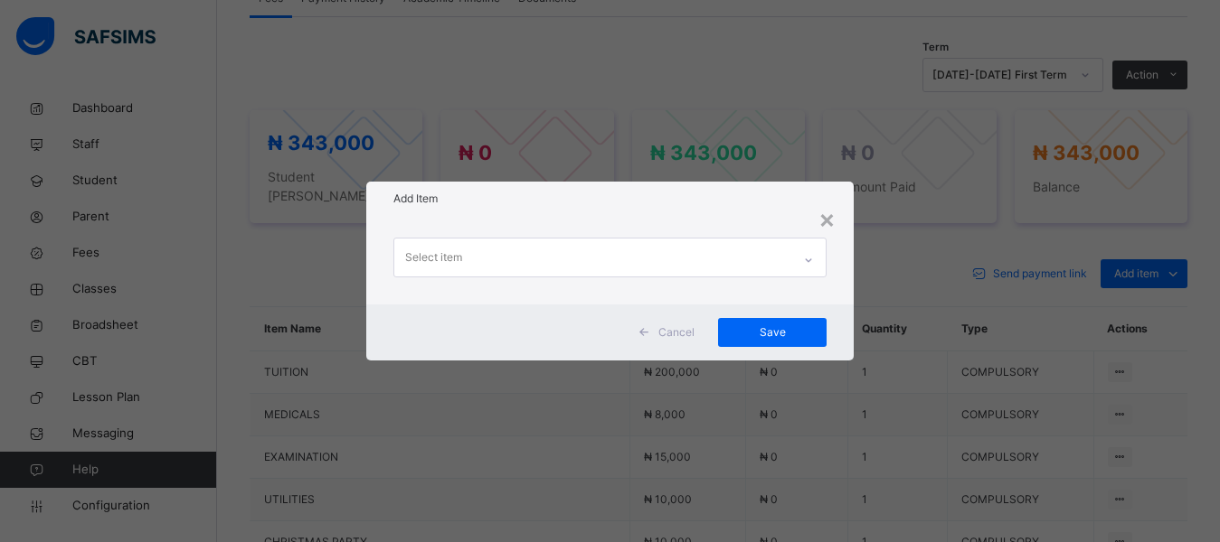
click at [616, 227] on div "Select item" at bounding box center [610, 260] width 488 height 89
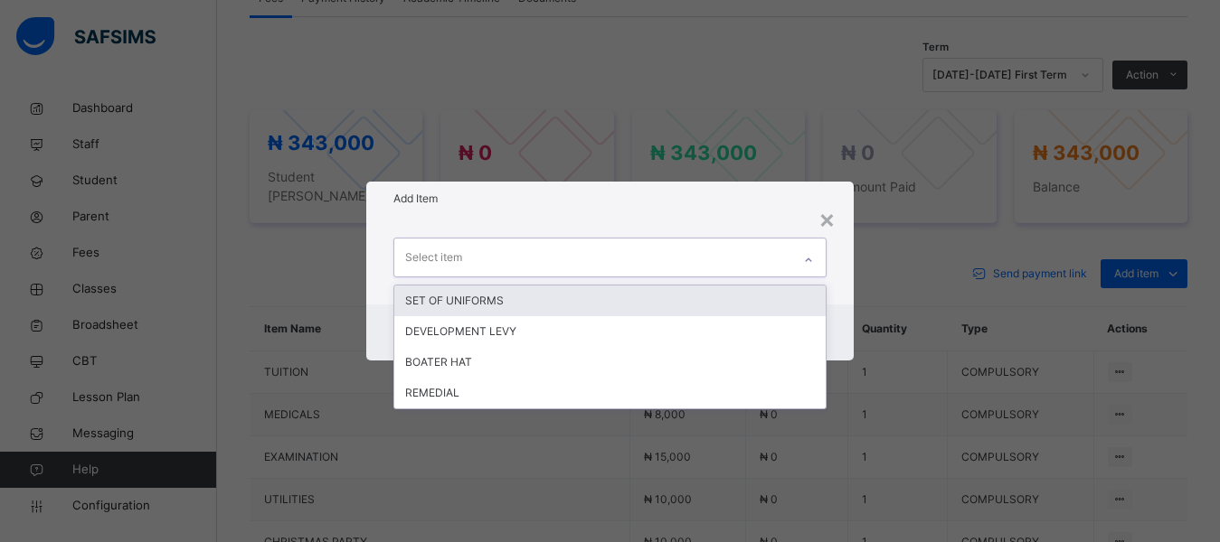
click at [621, 260] on div "Select item" at bounding box center [593, 258] width 398 height 38
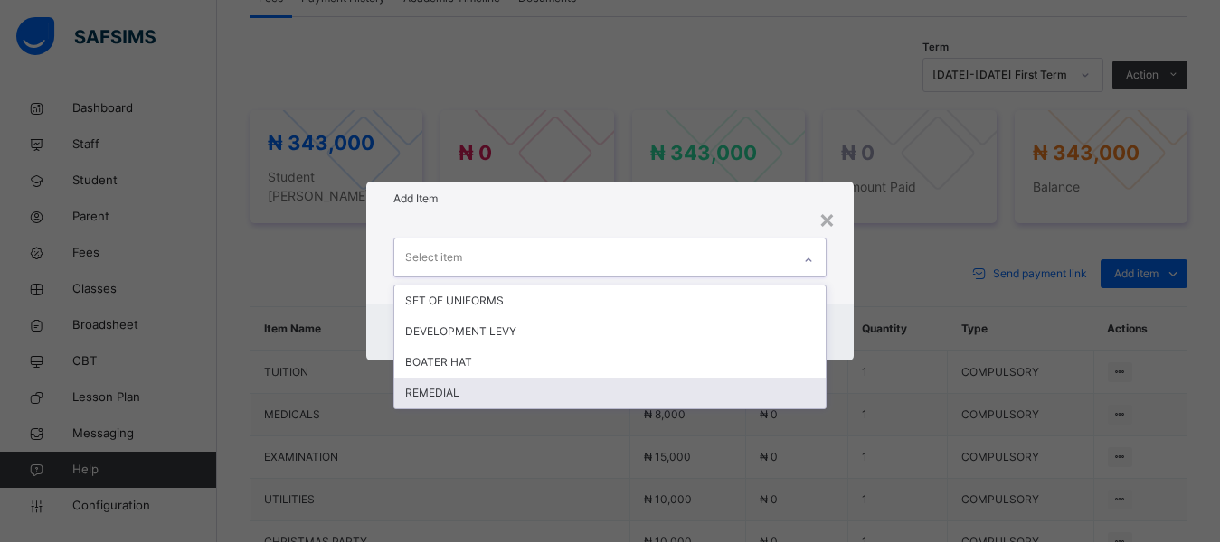
click at [448, 399] on div "REMEDIAL" at bounding box center [610, 393] width 432 height 31
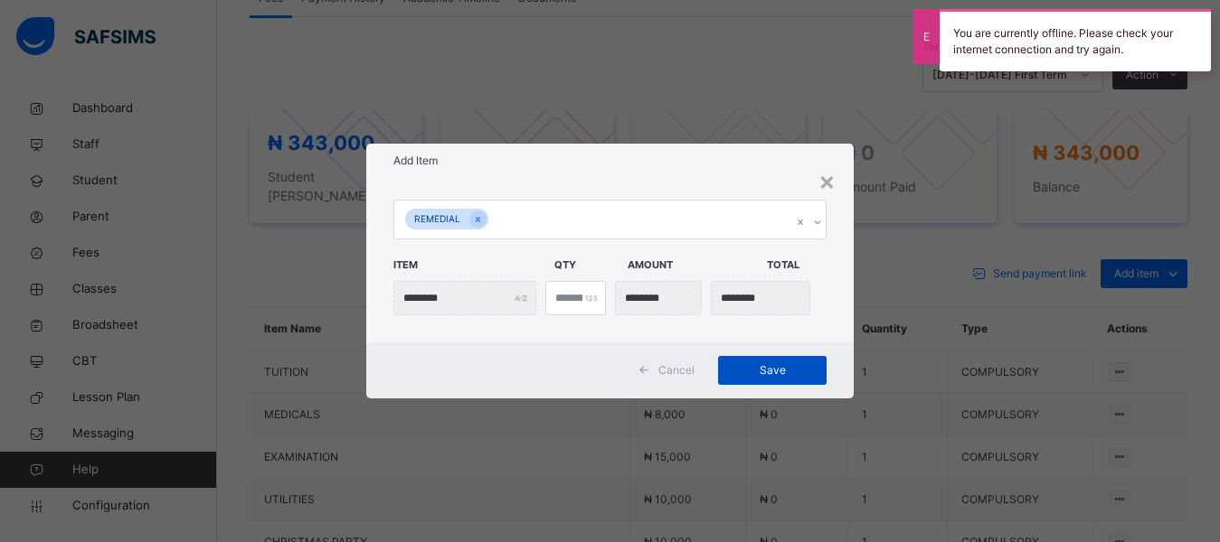
click at [785, 379] on span "Save" at bounding box center [771, 371] width 81 height 16
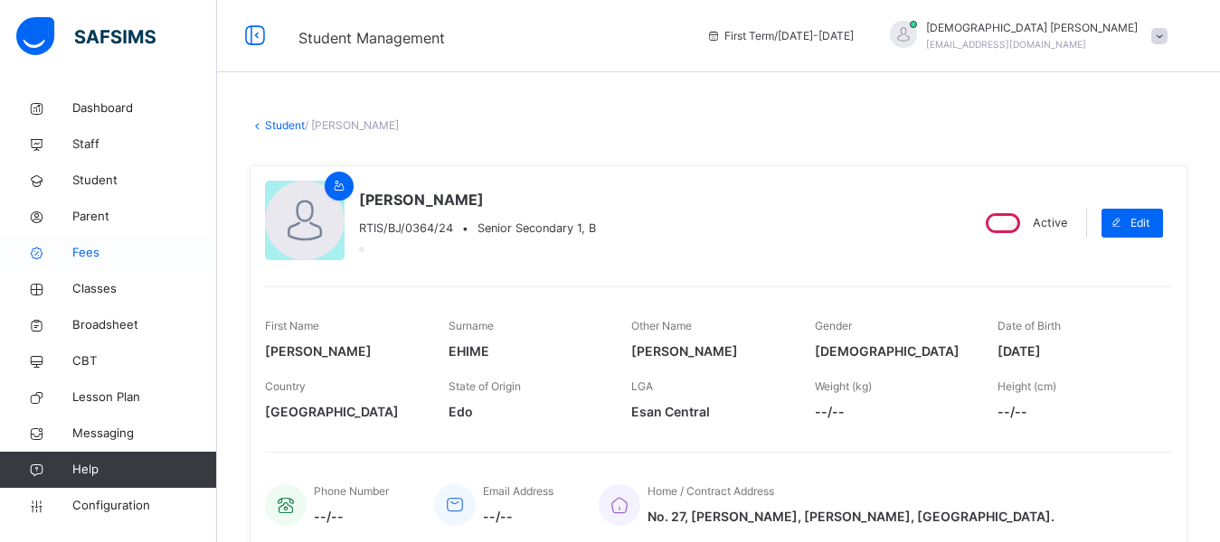
click at [95, 257] on span "Fees" at bounding box center [144, 253] width 145 height 18
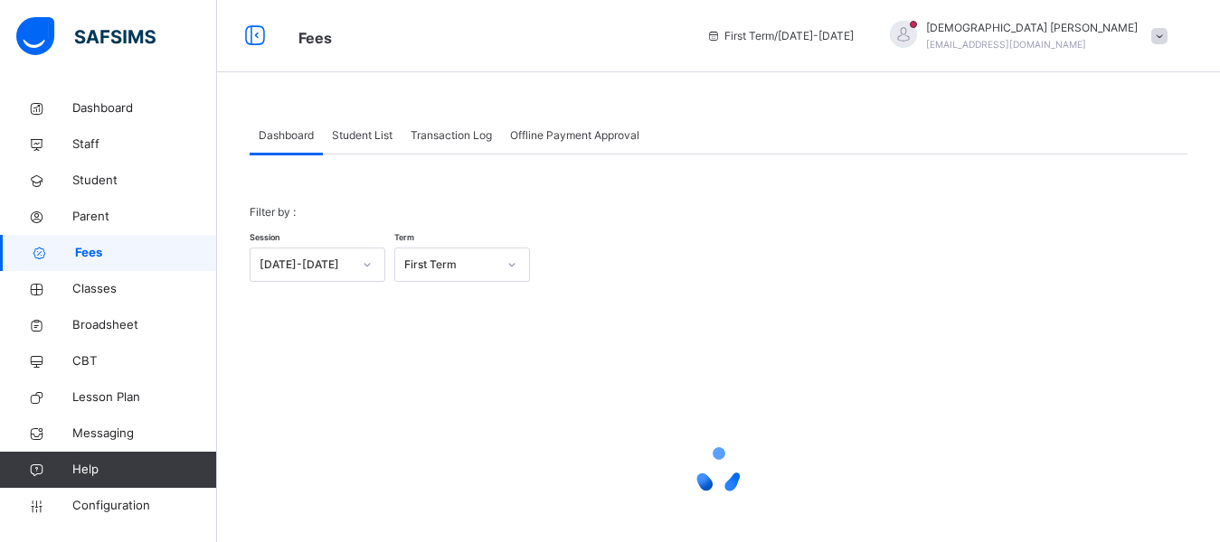
click at [337, 138] on span "Student List" at bounding box center [362, 135] width 61 height 16
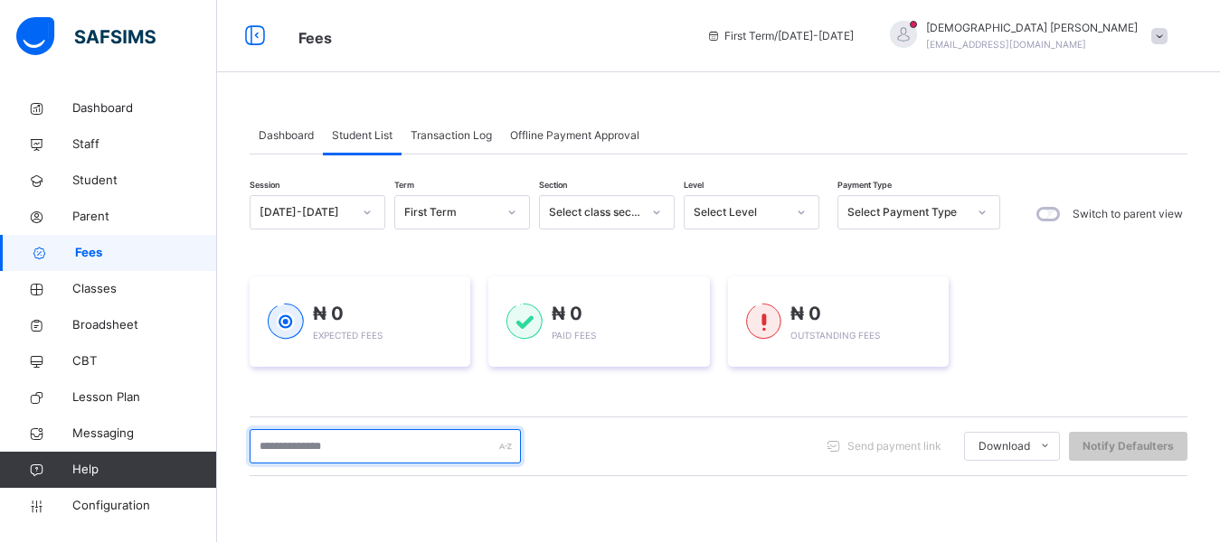
click at [297, 457] on input "text" at bounding box center [385, 446] width 271 height 34
type input "*******"
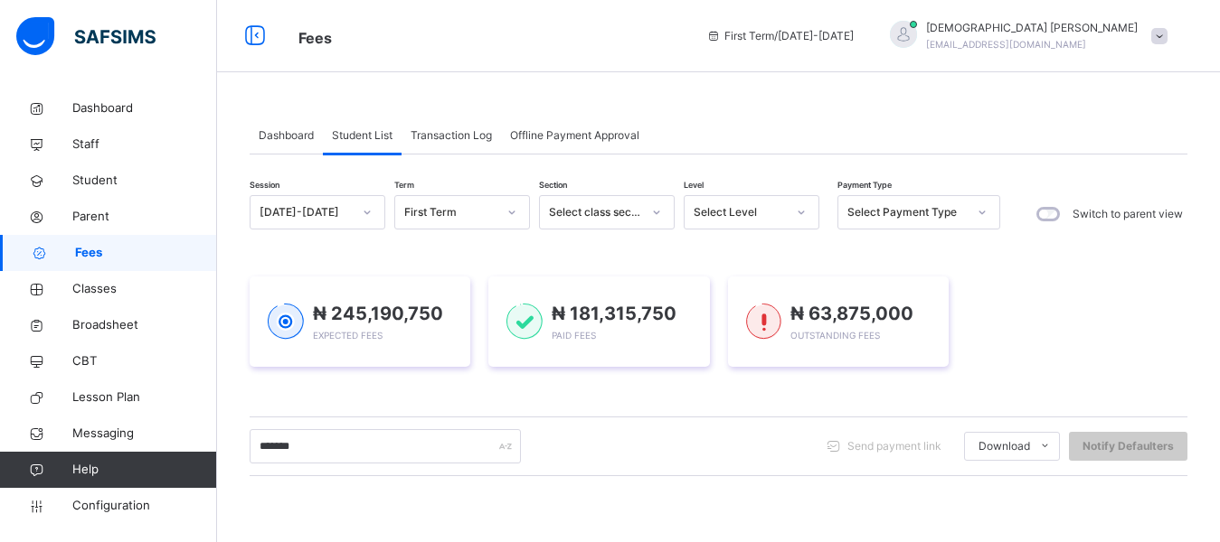
click at [975, 137] on div "Dashboard Student List Transaction Log Offline Payment Approval" at bounding box center [719, 136] width 938 height 37
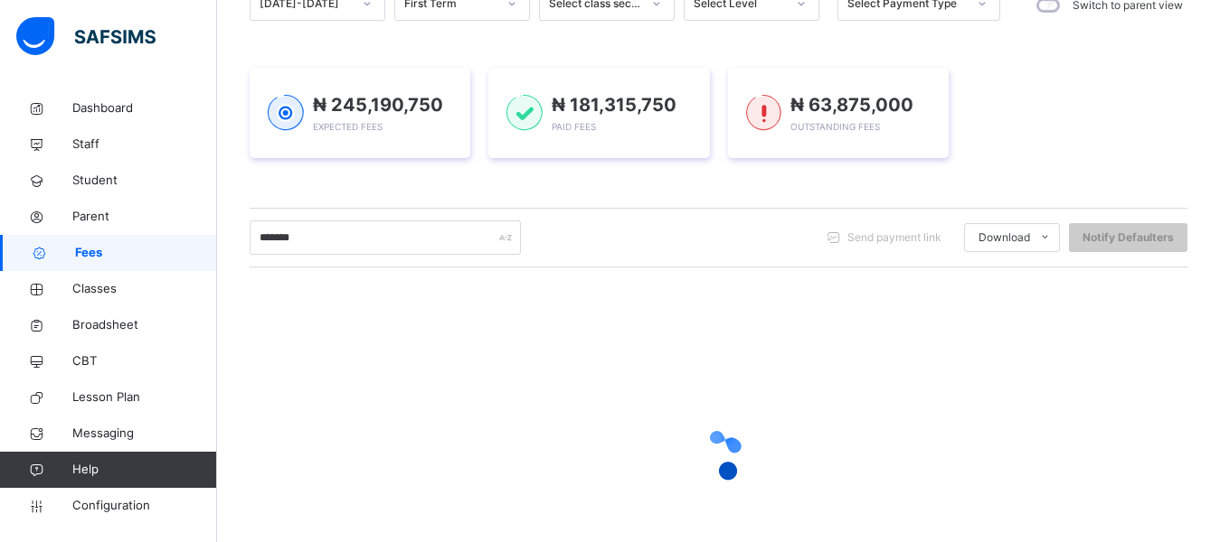
scroll to position [321, 0]
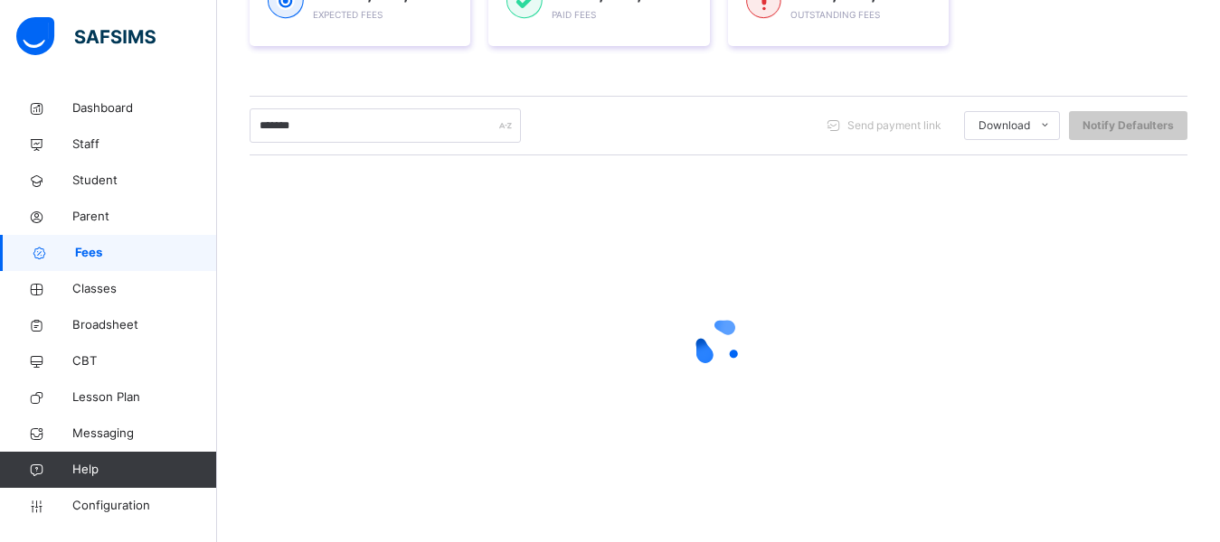
click at [809, 78] on div "Session 2025-2026 Term First Term Section Select class section Level Select Lev…" at bounding box center [719, 194] width 938 height 641
click at [776, 74] on div "Session 2025-2026 Term First Term Section Select class section Level Select Lev…" at bounding box center [719, 194] width 938 height 641
click at [758, 271] on div at bounding box center [719, 344] width 938 height 344
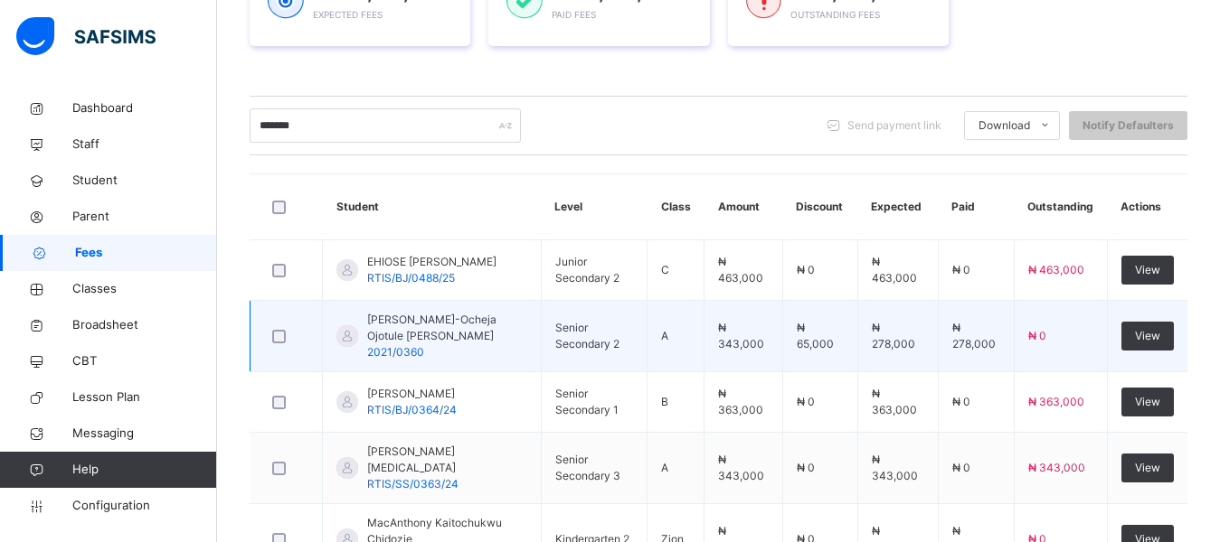
scroll to position [271, 0]
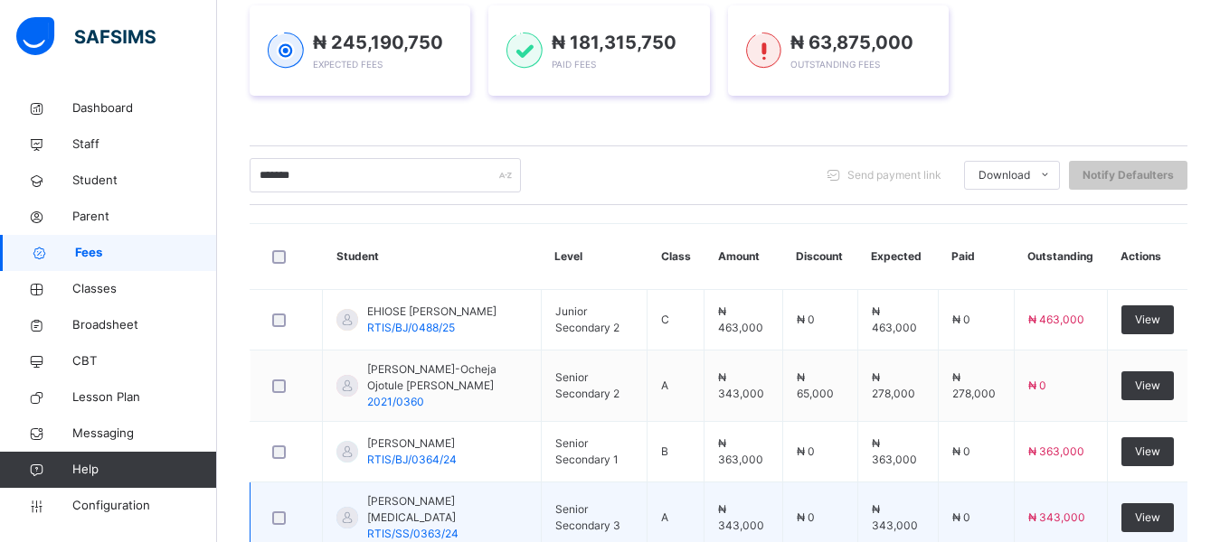
click at [472, 511] on div "ANTHONY BAROS EHINOME RTIS/SS/0363/24" at bounding box center [447, 518] width 160 height 49
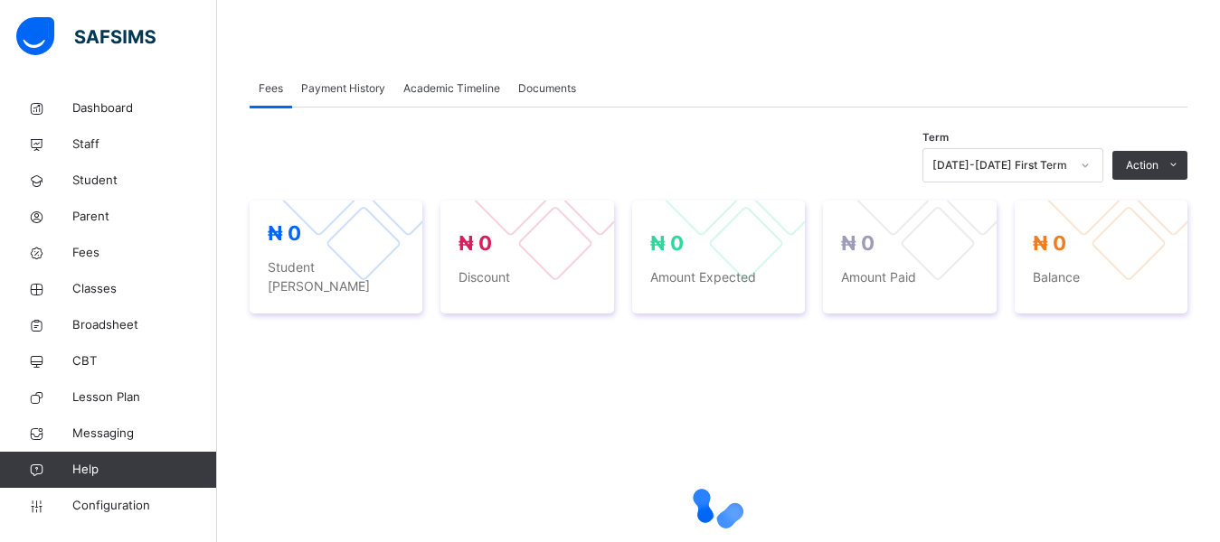
click at [799, 62] on div "Fees Payment History Academic Timeline Documents Fees More Options Term 2025-20…" at bounding box center [719, 377] width 938 height 668
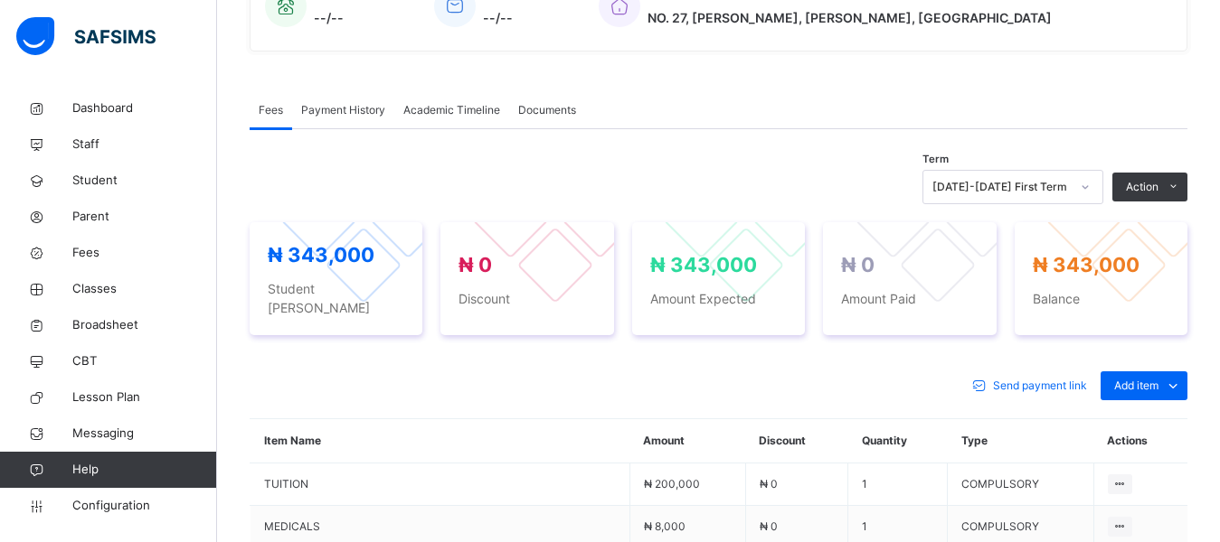
scroll to position [539, 0]
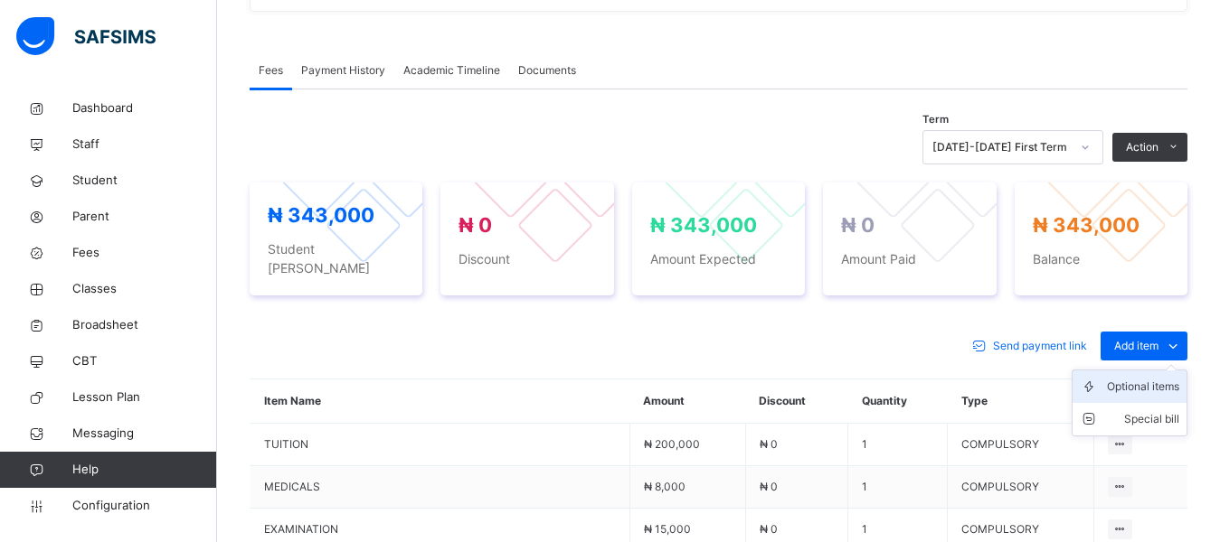
click at [1139, 378] on div "Optional items" at bounding box center [1143, 387] width 72 height 18
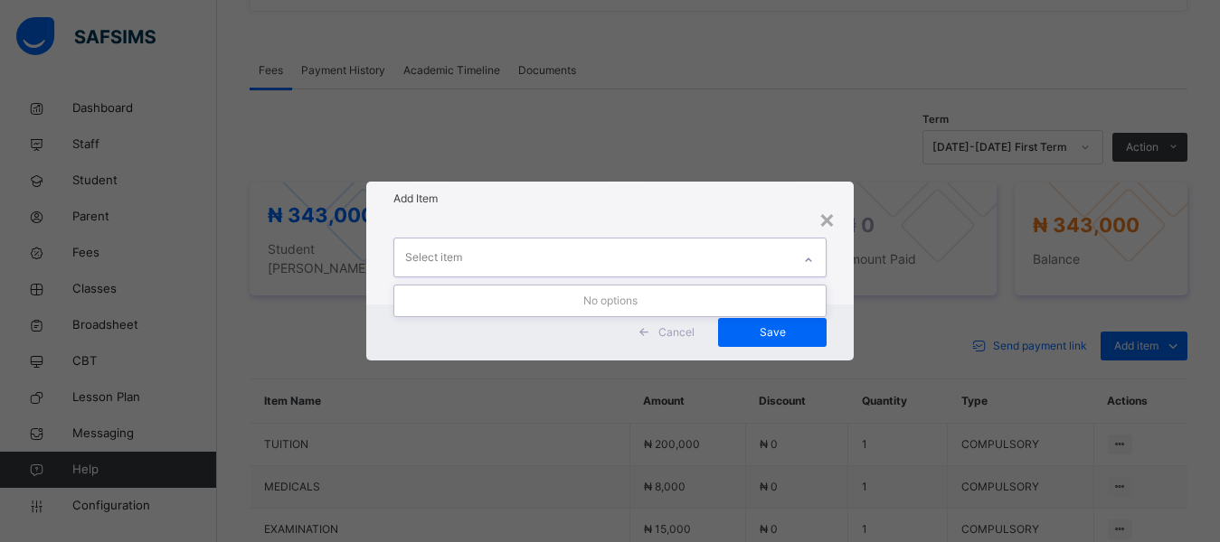
click at [583, 259] on div "Select item" at bounding box center [593, 258] width 398 height 38
drag, startPoint x: 623, startPoint y: 227, endPoint x: 591, endPoint y: 258, distance: 44.1
click at [622, 231] on div "Select item" at bounding box center [610, 260] width 488 height 89
drag, startPoint x: 588, startPoint y: 259, endPoint x: 584, endPoint y: 206, distance: 53.5
click at [587, 253] on div "Select item" at bounding box center [593, 258] width 398 height 38
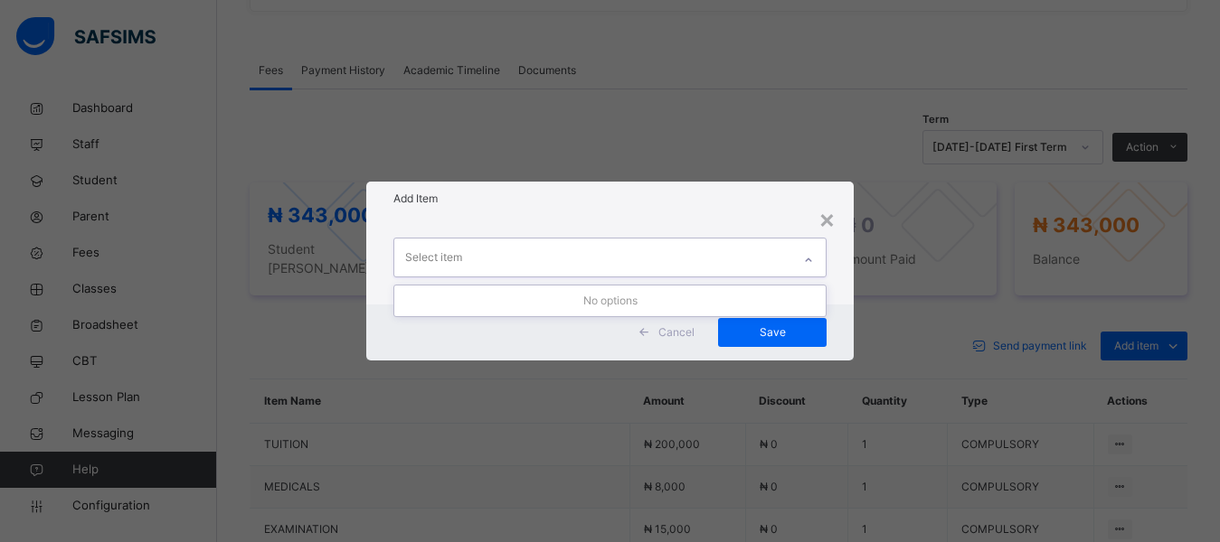
drag, startPoint x: 585, startPoint y: 182, endPoint x: 580, endPoint y: 210, distance: 28.5
click at [585, 193] on div "Add Item" at bounding box center [610, 199] width 488 height 34
drag, startPoint x: 561, startPoint y: 258, endPoint x: 560, endPoint y: 173, distance: 85.0
click at [561, 239] on div "Select item" at bounding box center [593, 258] width 398 height 38
drag, startPoint x: 560, startPoint y: 177, endPoint x: 559, endPoint y: 186, distance: 9.1
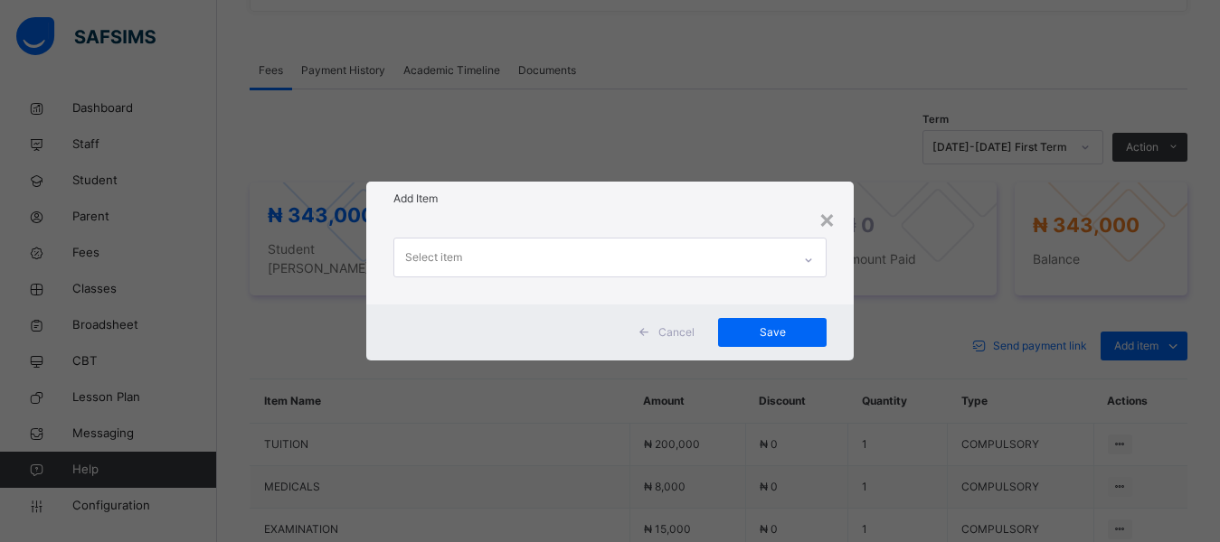
click at [560, 181] on div "× Add Item Select item Cancel Save" at bounding box center [610, 271] width 1220 height 542
drag, startPoint x: 526, startPoint y: 252, endPoint x: 518, endPoint y: 260, distance: 11.5
click at [522, 258] on div "Select item" at bounding box center [593, 258] width 398 height 38
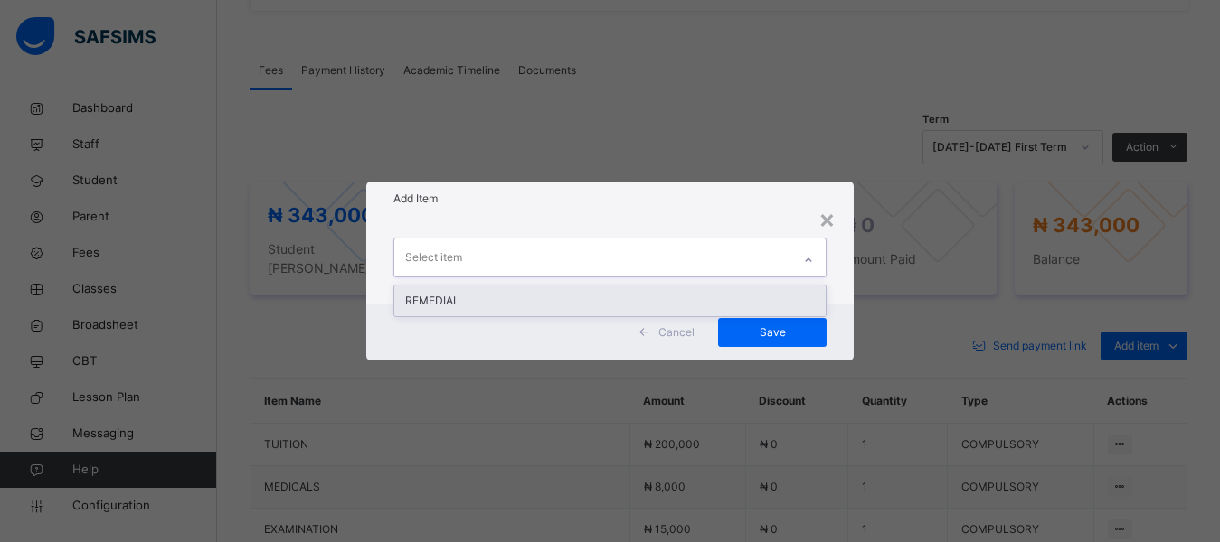
click at [467, 295] on div "REMEDIAL" at bounding box center [610, 301] width 432 height 31
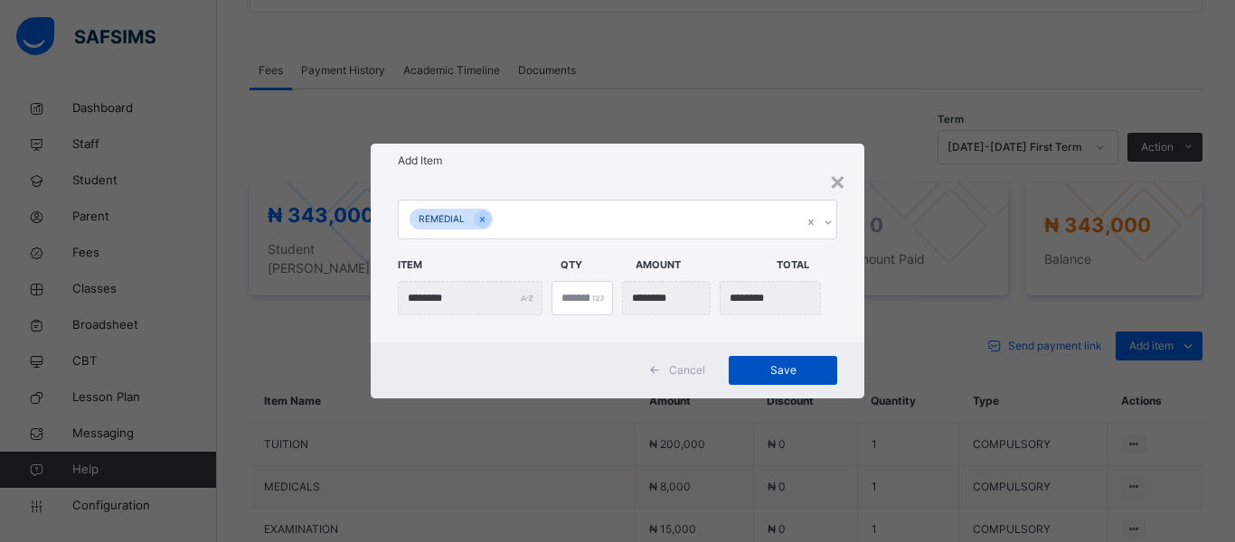
click at [754, 365] on span "Save" at bounding box center [782, 371] width 81 height 16
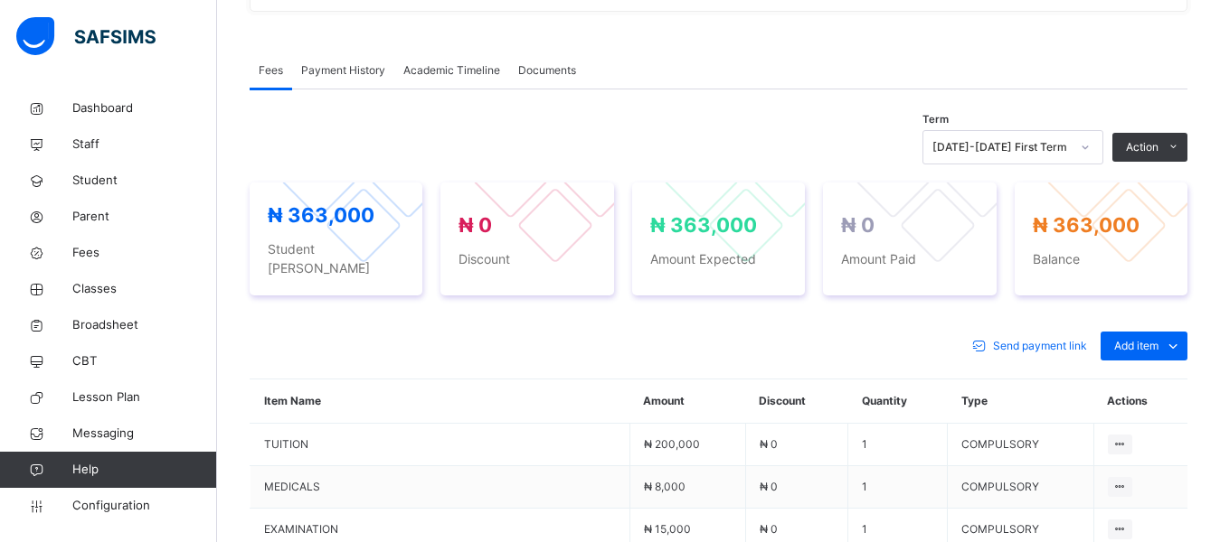
click at [721, 132] on div "Term 2025-2026 First Term Action Receive Payment Manage Discount Send Email Rem…" at bounding box center [719, 147] width 938 height 34
click at [105, 192] on link "Student" at bounding box center [108, 181] width 217 height 36
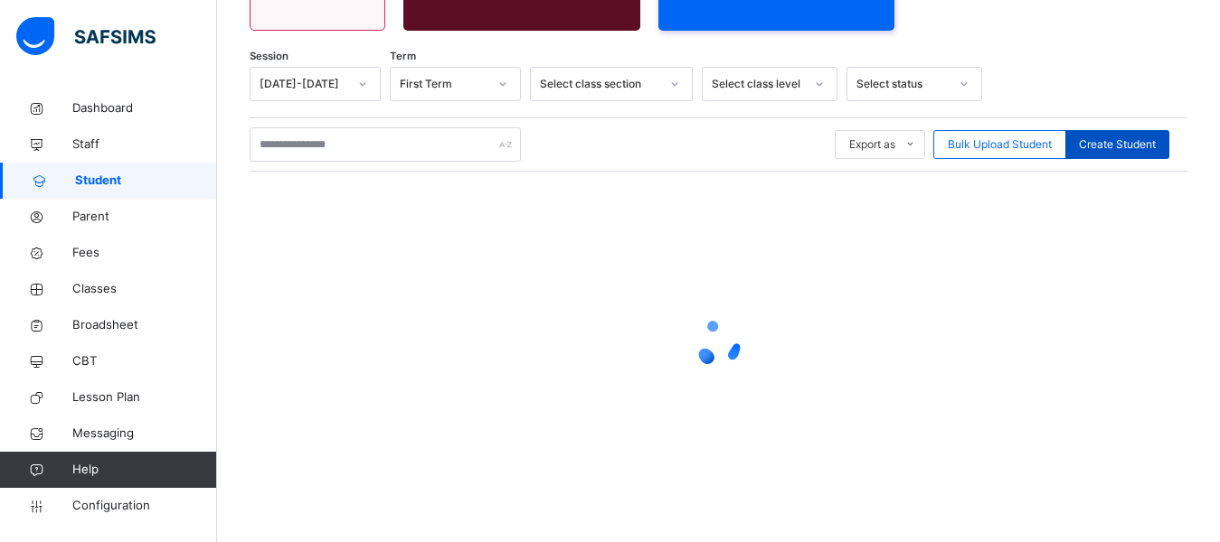
scroll to position [539, 0]
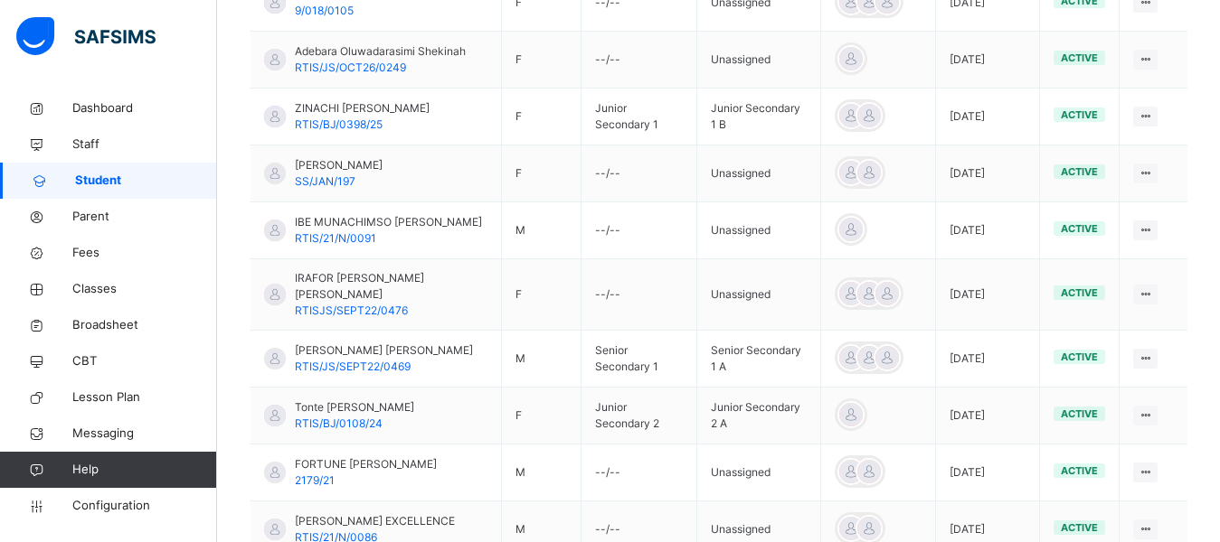
click at [1146, 141] on td "View Profile Edit Student Link Parent/Guardian Delete Student" at bounding box center [1153, 117] width 68 height 57
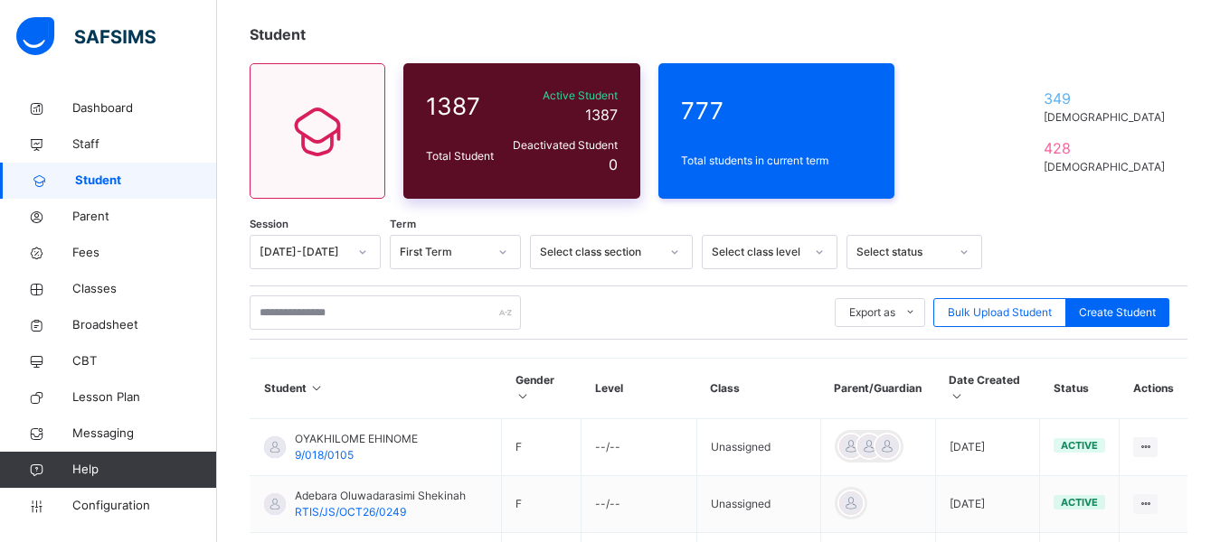
scroll to position [87, 0]
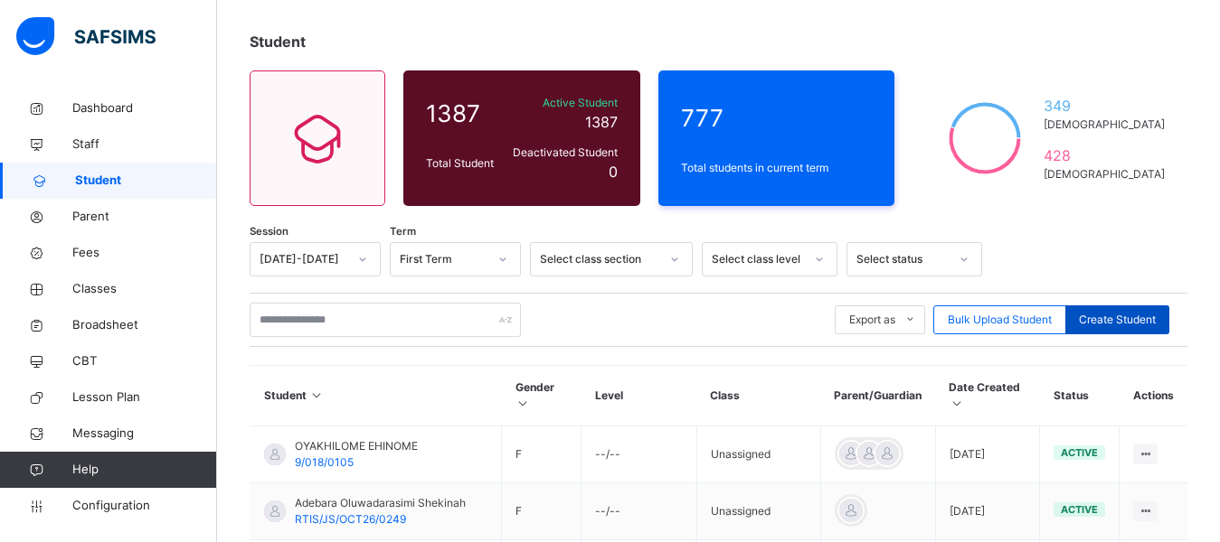
click at [1107, 321] on span "Create Student" at bounding box center [1117, 320] width 77 height 16
select select "**"
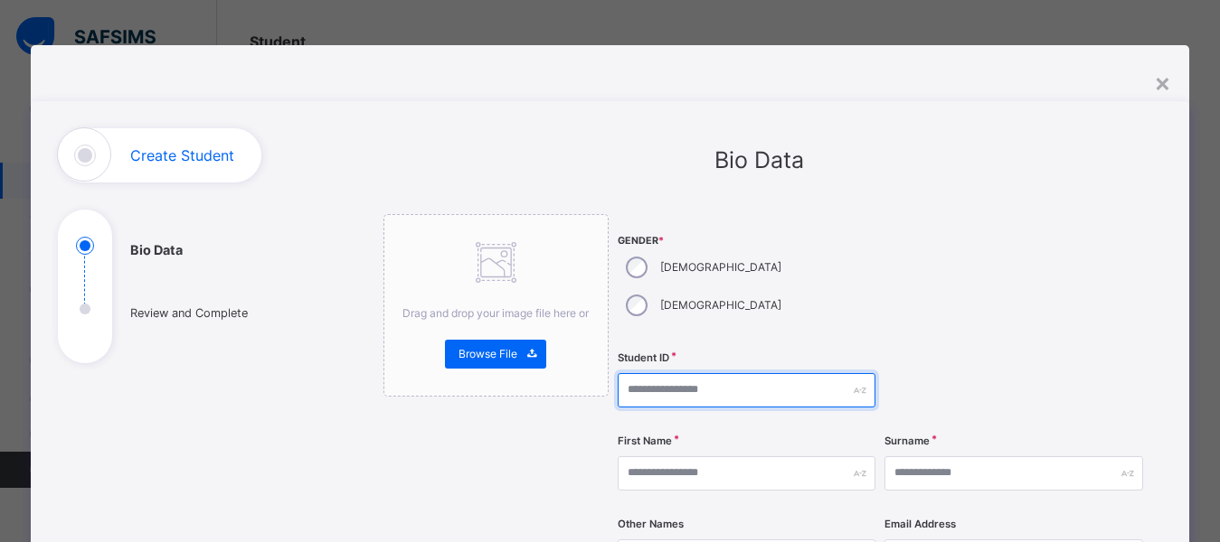
click at [634, 373] on input "text" at bounding box center [746, 390] width 258 height 34
type input "*"
type input "**********"
click at [907, 270] on div at bounding box center [1013, 279] width 258 height 130
click at [1164, 93] on div "×" at bounding box center [1162, 82] width 17 height 38
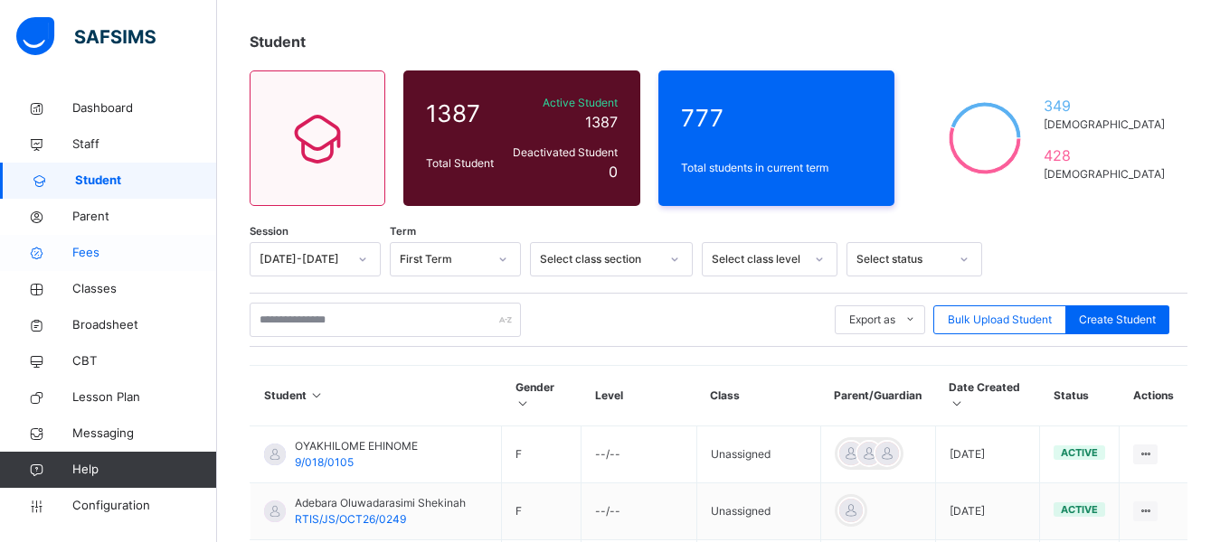
click at [98, 251] on span "Fees" at bounding box center [144, 253] width 145 height 18
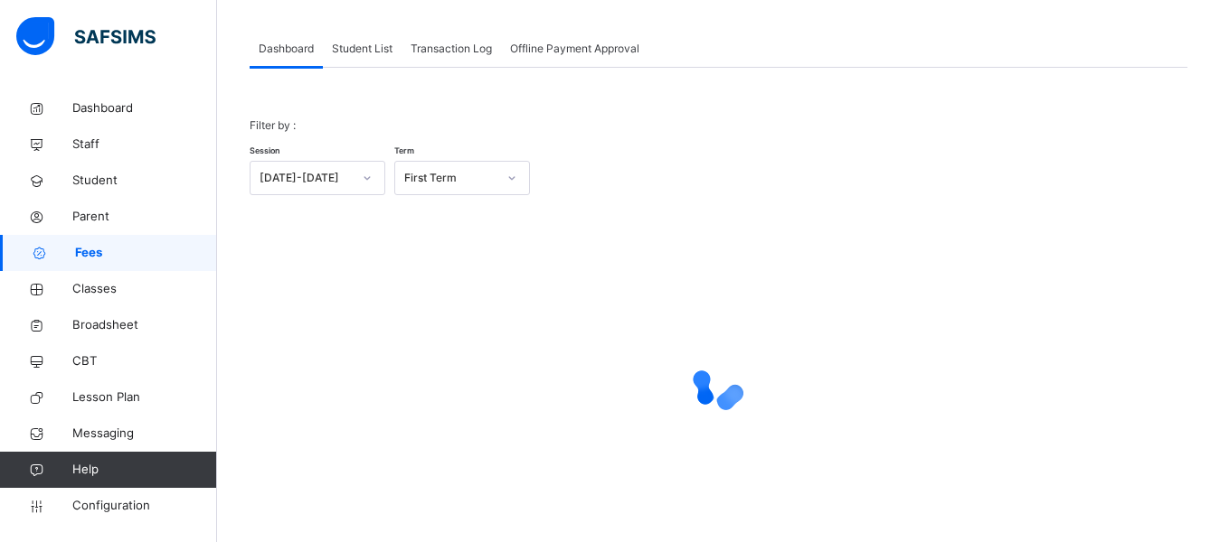
click at [359, 52] on span "Student List" at bounding box center [362, 49] width 61 height 16
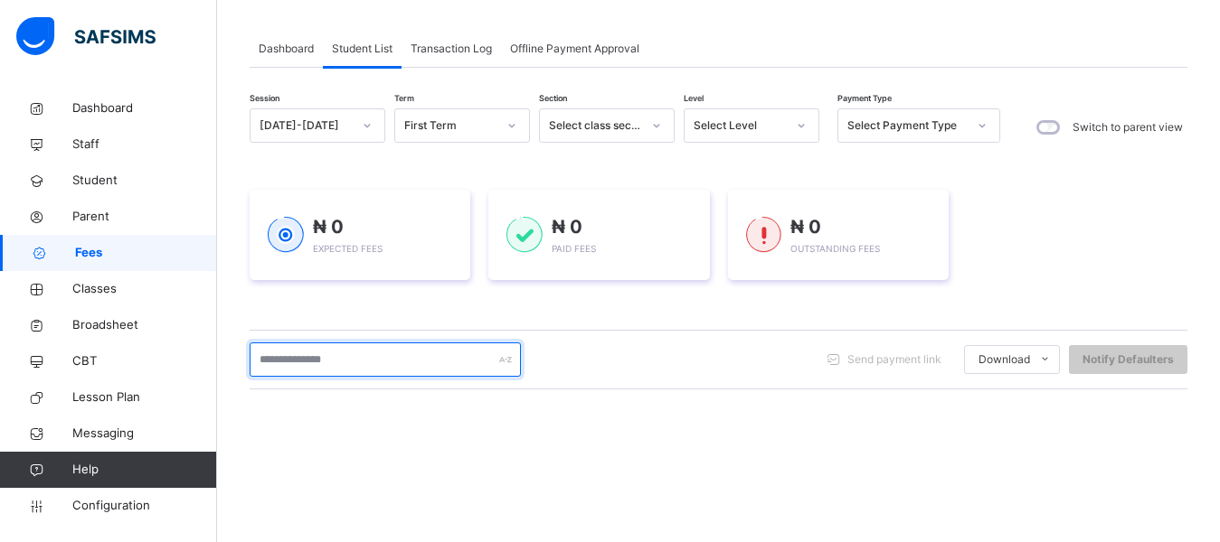
click at [328, 363] on input "text" at bounding box center [385, 360] width 271 height 34
type input "*******"
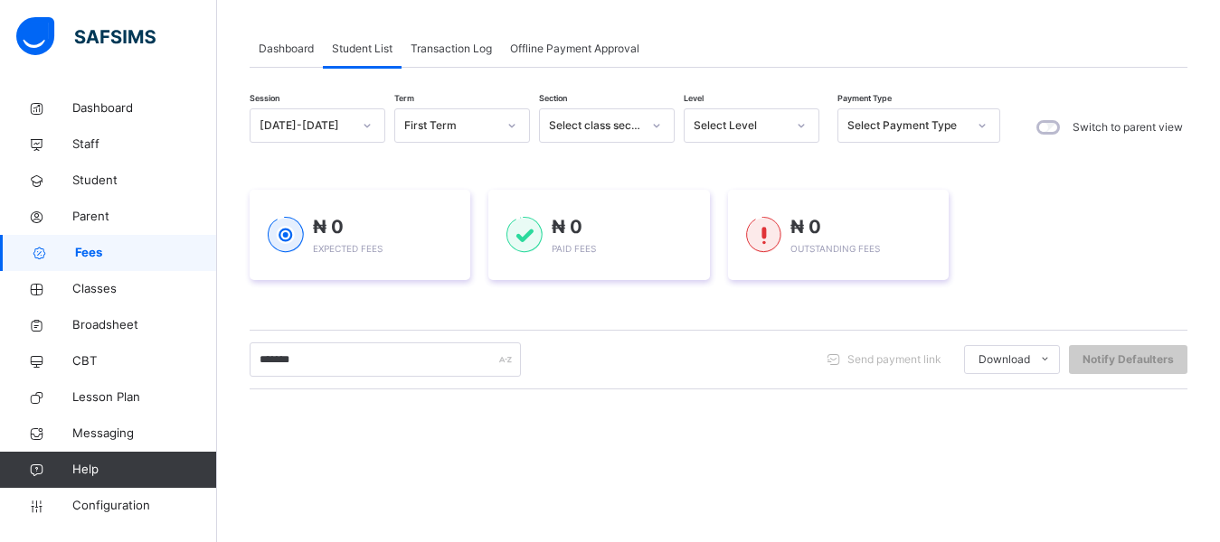
click at [438, 323] on div "Session 2025-2026 Term First Term Section Select class section Level Select Lev…" at bounding box center [719, 428] width 938 height 641
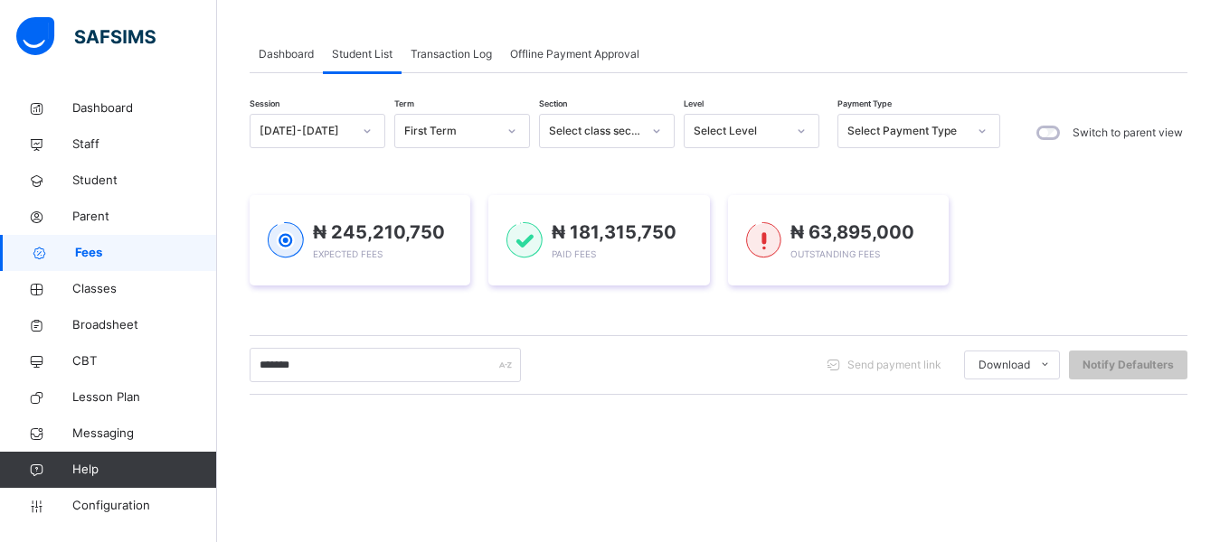
scroll to position [321, 0]
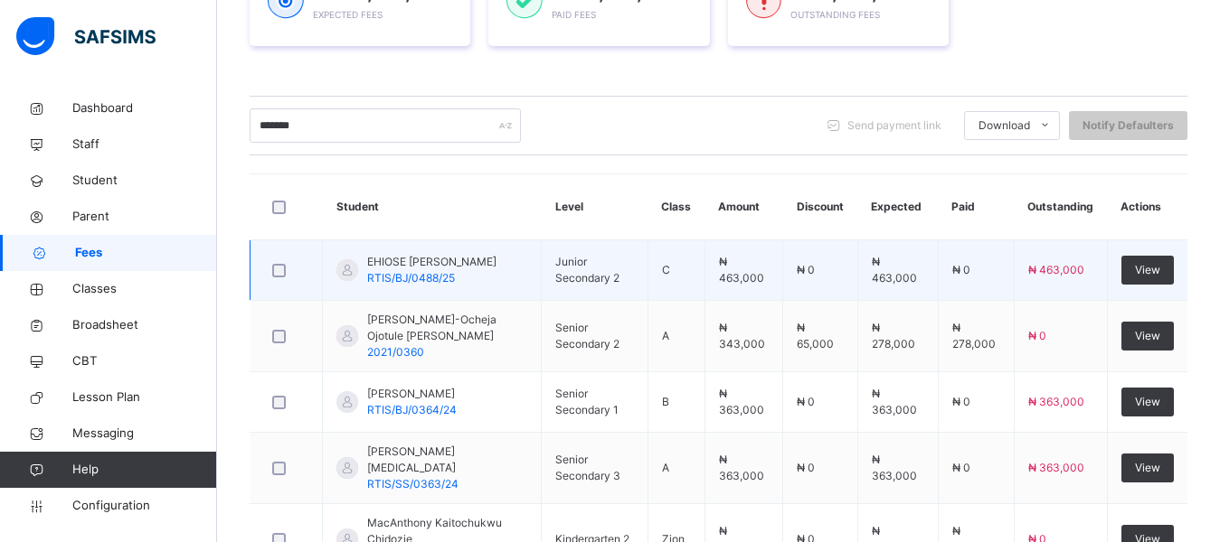
click at [458, 277] on div "EHIOSE BETHEL ANTHONY RTIS/BJ/0488/25" at bounding box center [431, 270] width 129 height 33
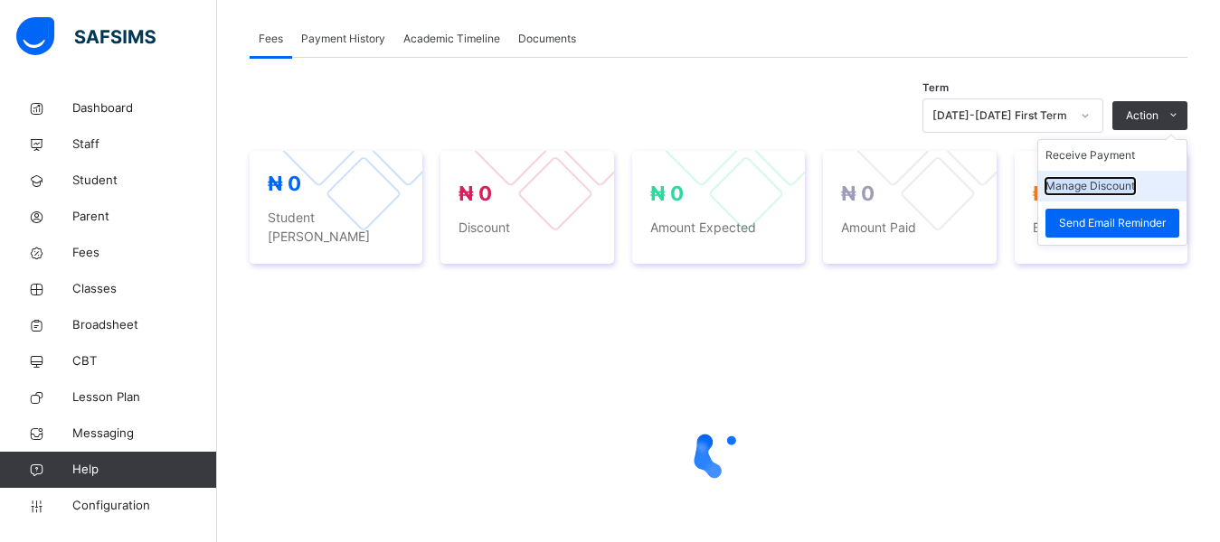
click at [1117, 186] on button "Manage Discount" at bounding box center [1090, 186] width 90 height 16
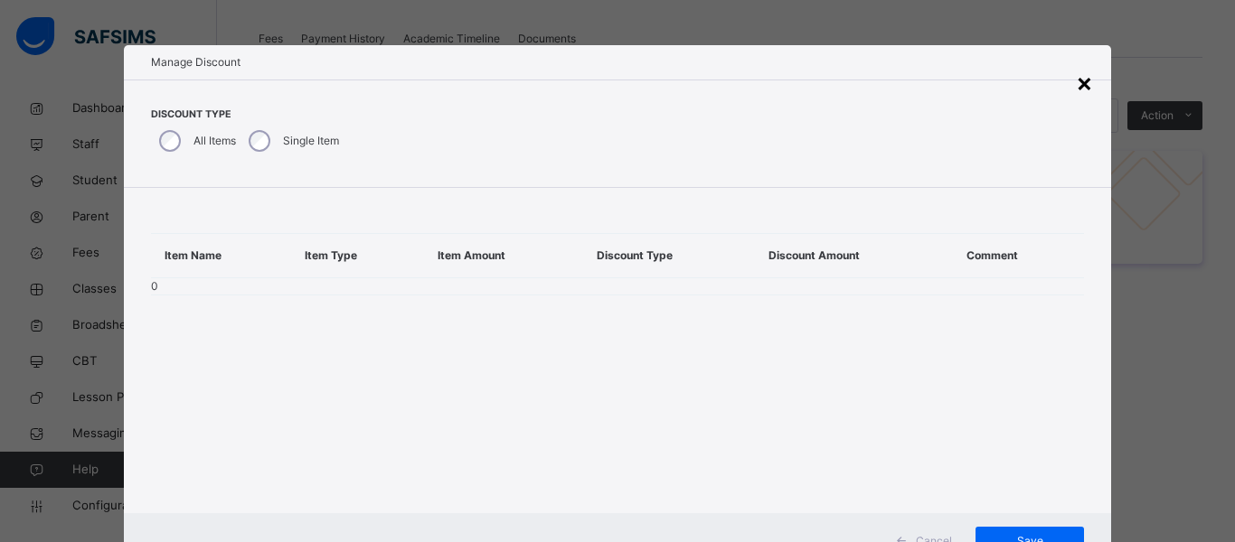
click at [1084, 95] on div "×" at bounding box center [1084, 82] width 17 height 38
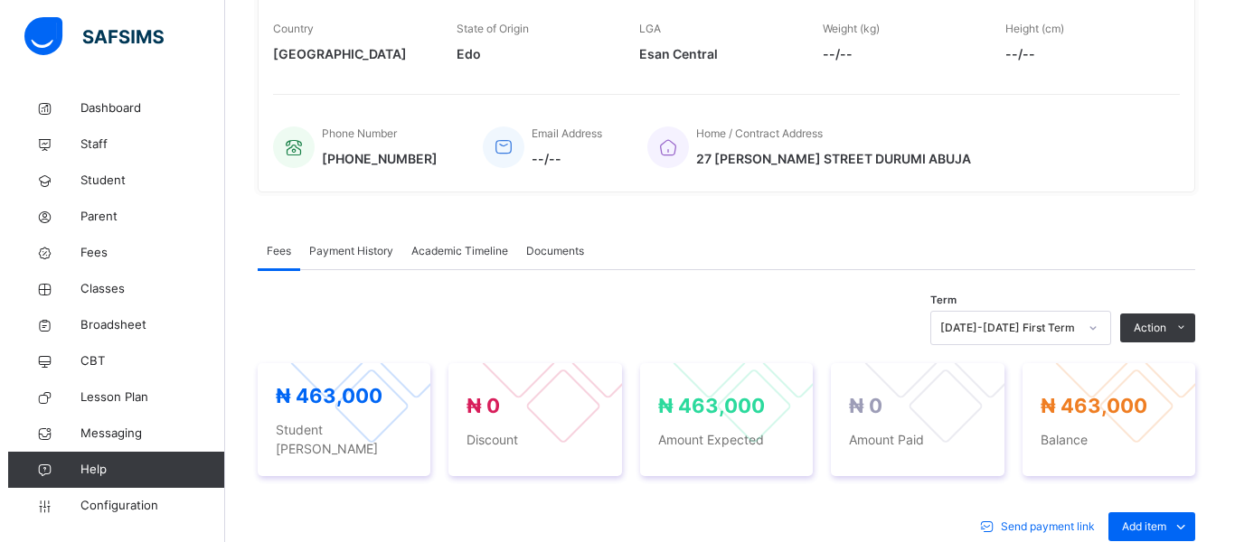
scroll to position [608, 0]
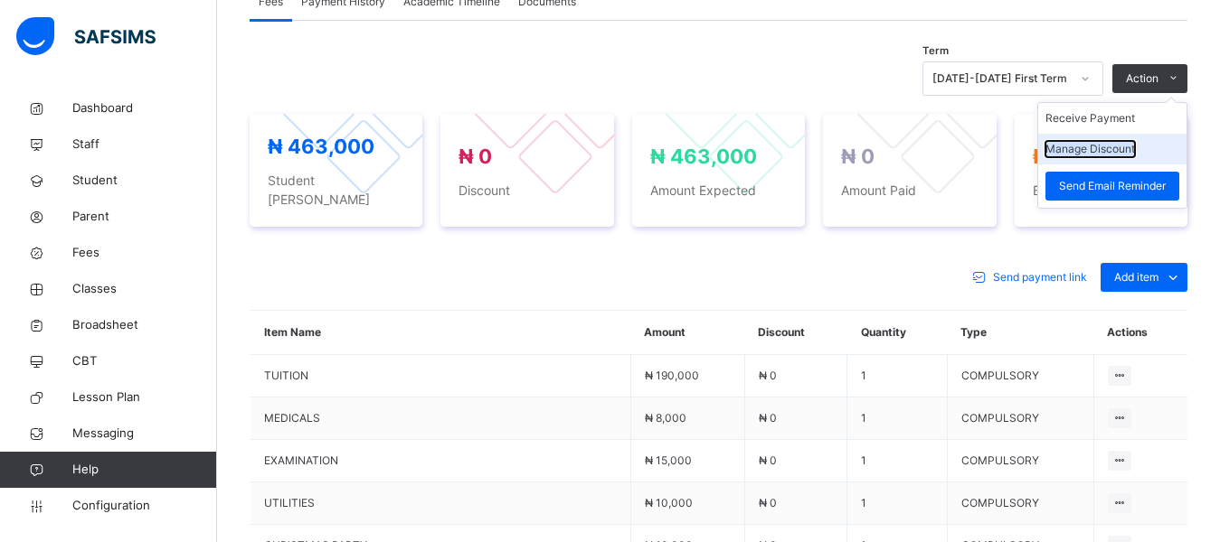
click at [1116, 156] on button "Manage Discount" at bounding box center [1090, 149] width 90 height 16
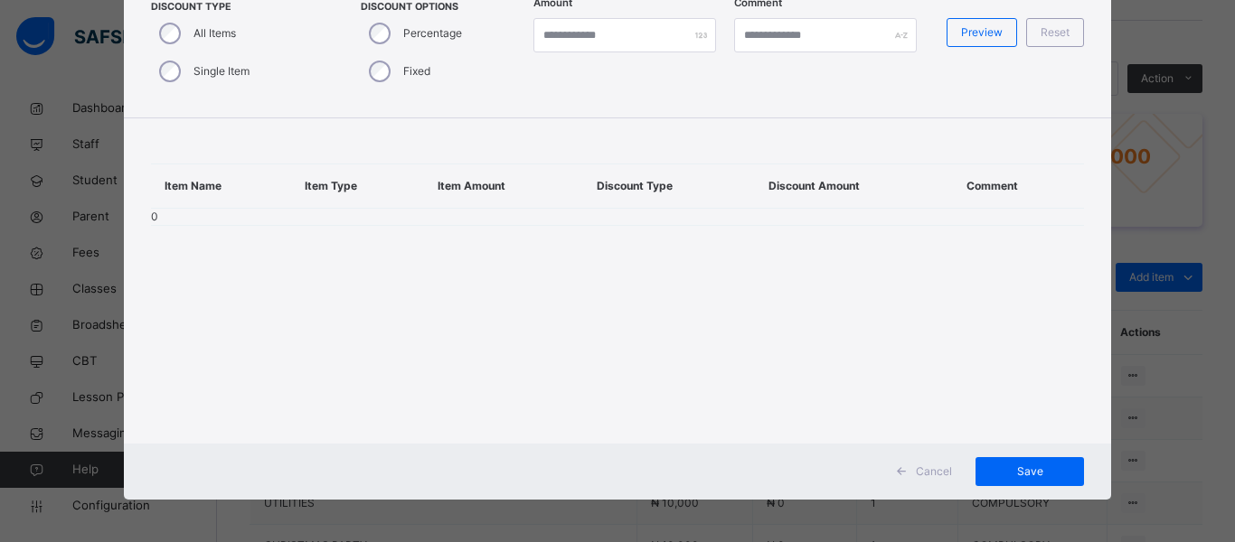
scroll to position [110, 0]
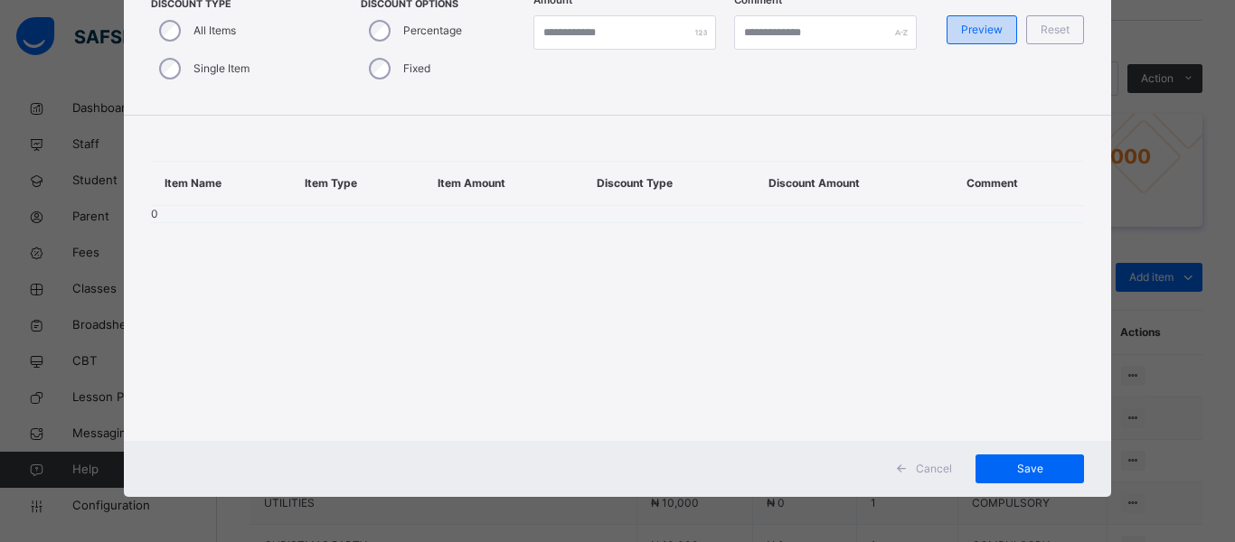
click at [969, 38] on div "Preview" at bounding box center [982, 29] width 71 height 29
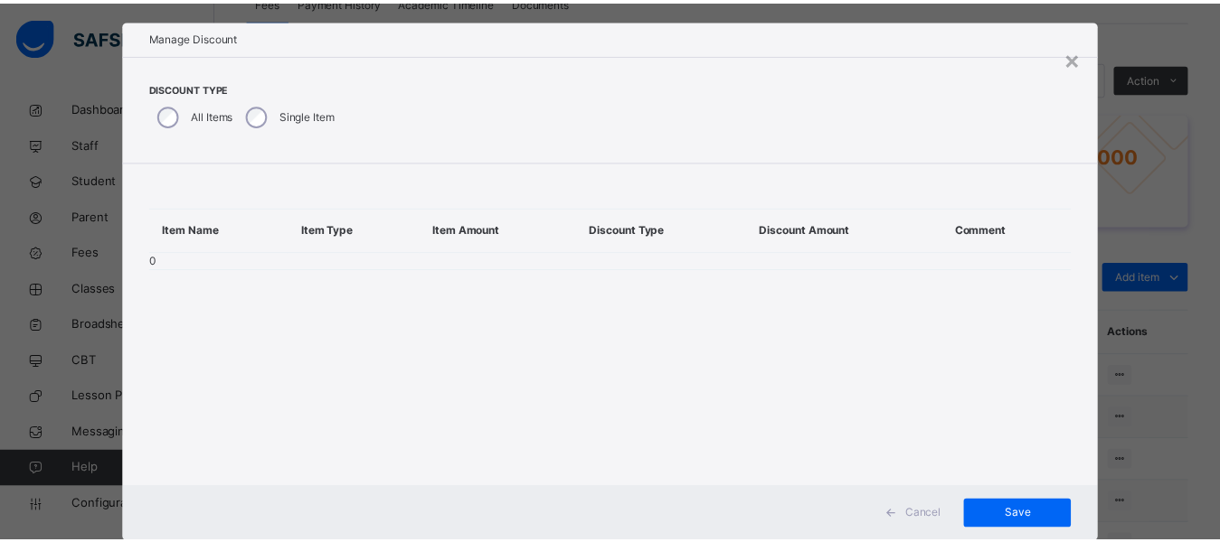
scroll to position [0, 0]
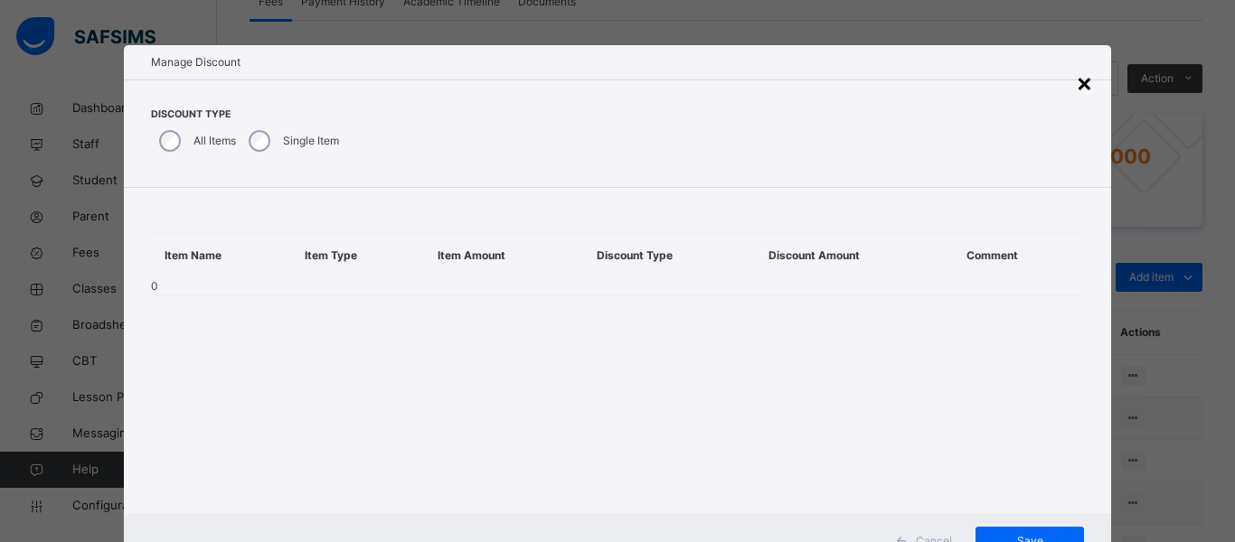
click at [1079, 82] on div "×" at bounding box center [1084, 82] width 17 height 38
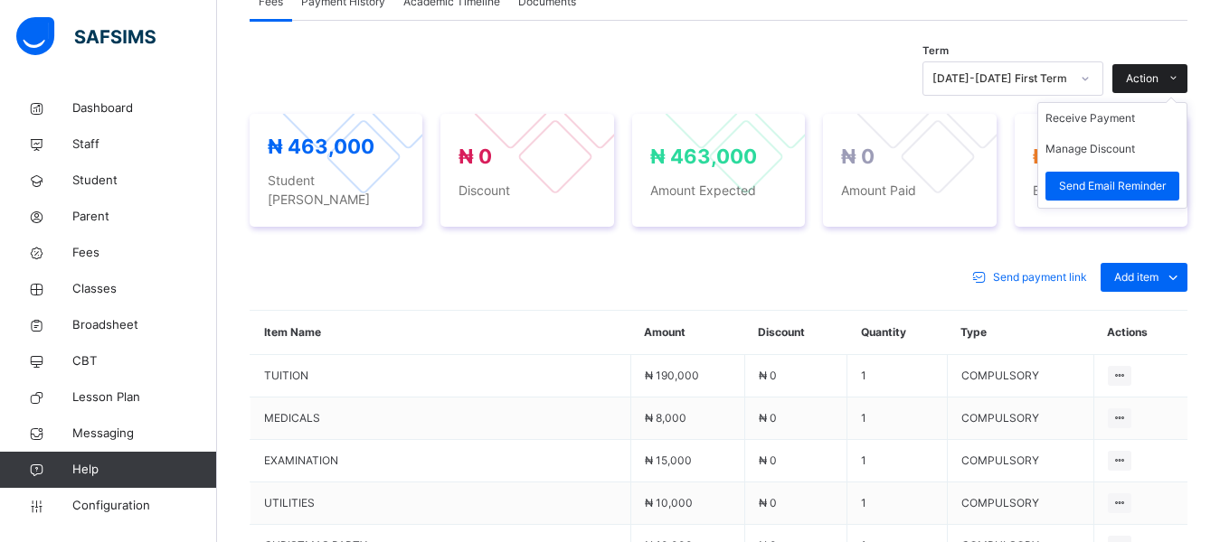
click at [1176, 70] on span at bounding box center [1172, 78] width 29 height 29
click at [1120, 156] on button "Manage Discount" at bounding box center [1090, 149] width 90 height 16
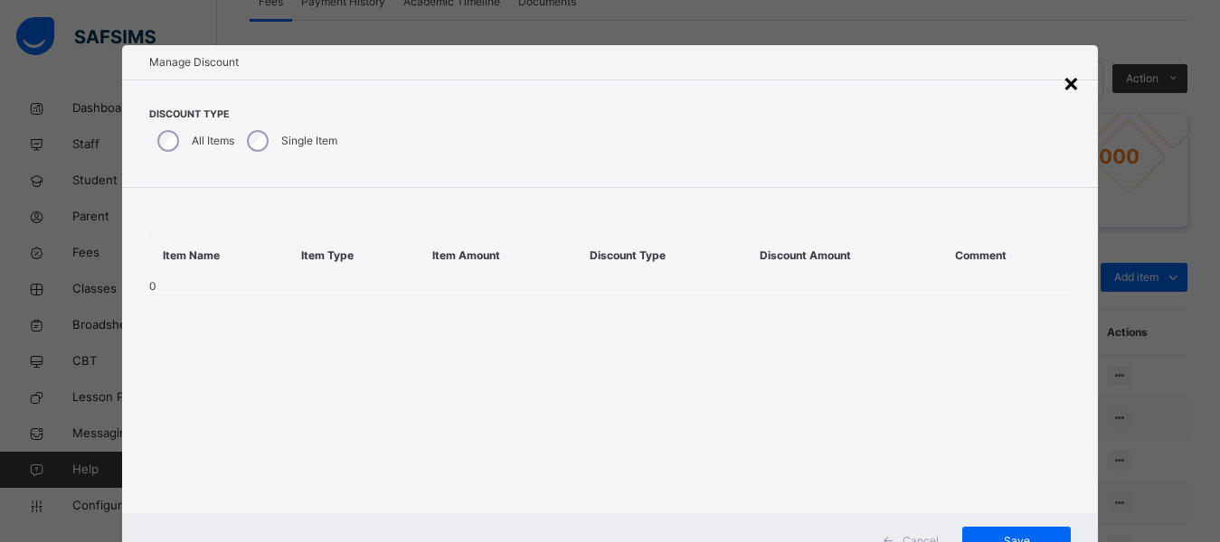
click at [1074, 83] on div "×" at bounding box center [1070, 82] width 17 height 38
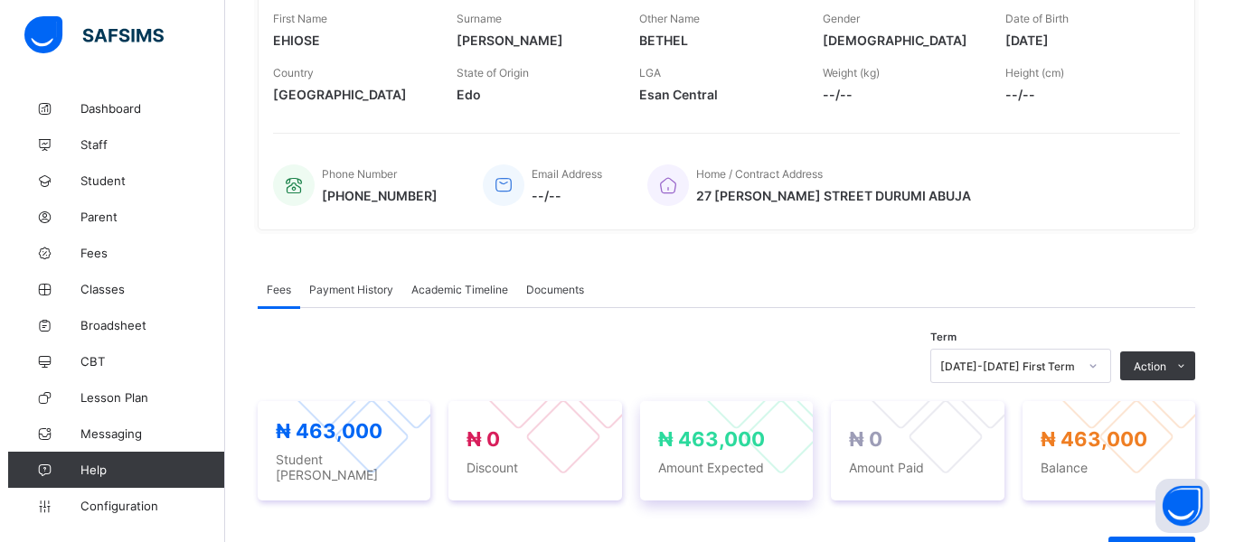
scroll to position [542, 0]
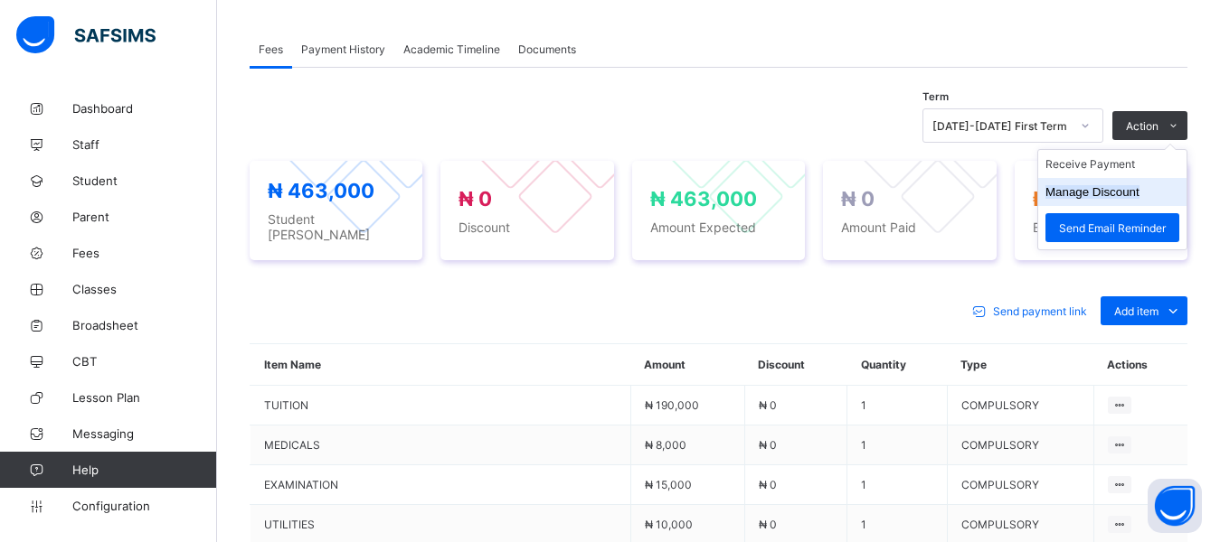
click at [1127, 194] on button "Manage Discount" at bounding box center [1092, 192] width 94 height 14
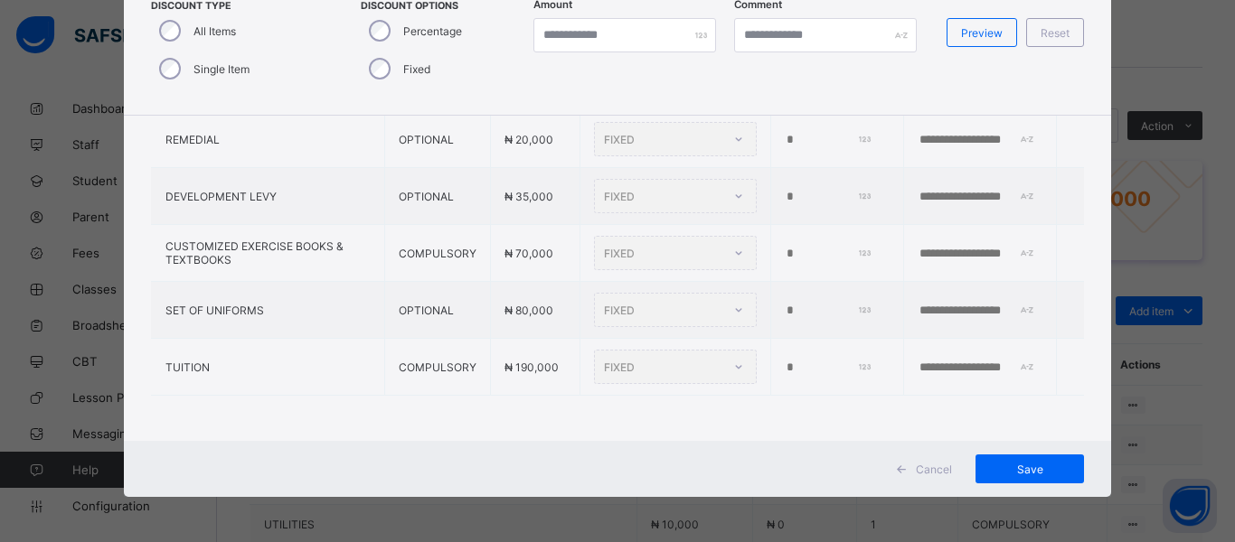
scroll to position [108, 0]
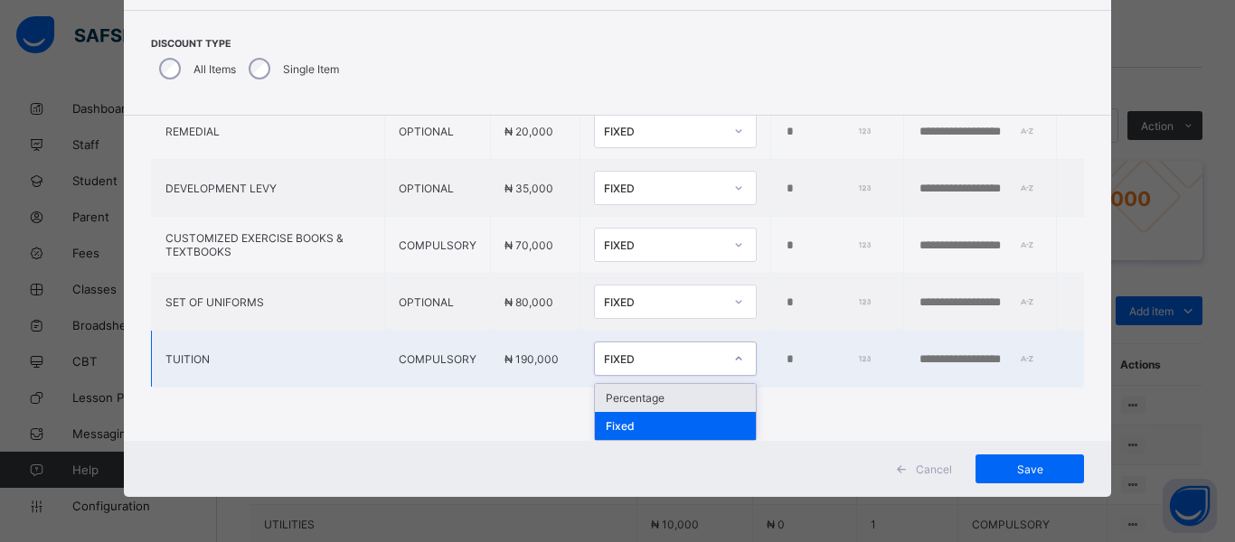
click at [604, 353] on div "FIXED" at bounding box center [663, 360] width 119 height 14
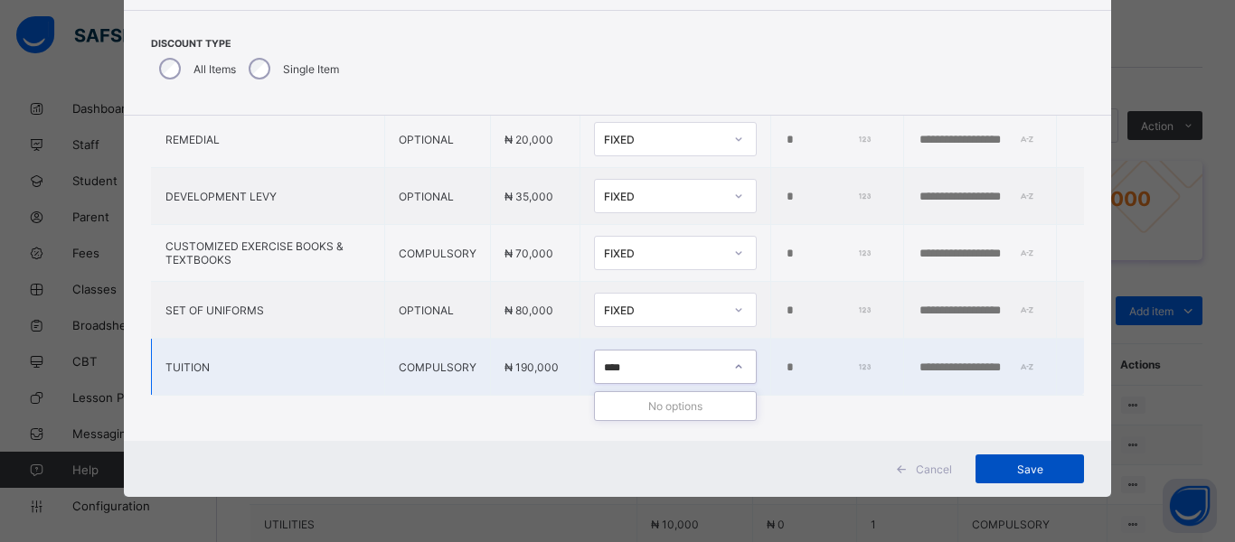
type input "****"
click at [1004, 469] on span "Save" at bounding box center [1029, 470] width 81 height 14
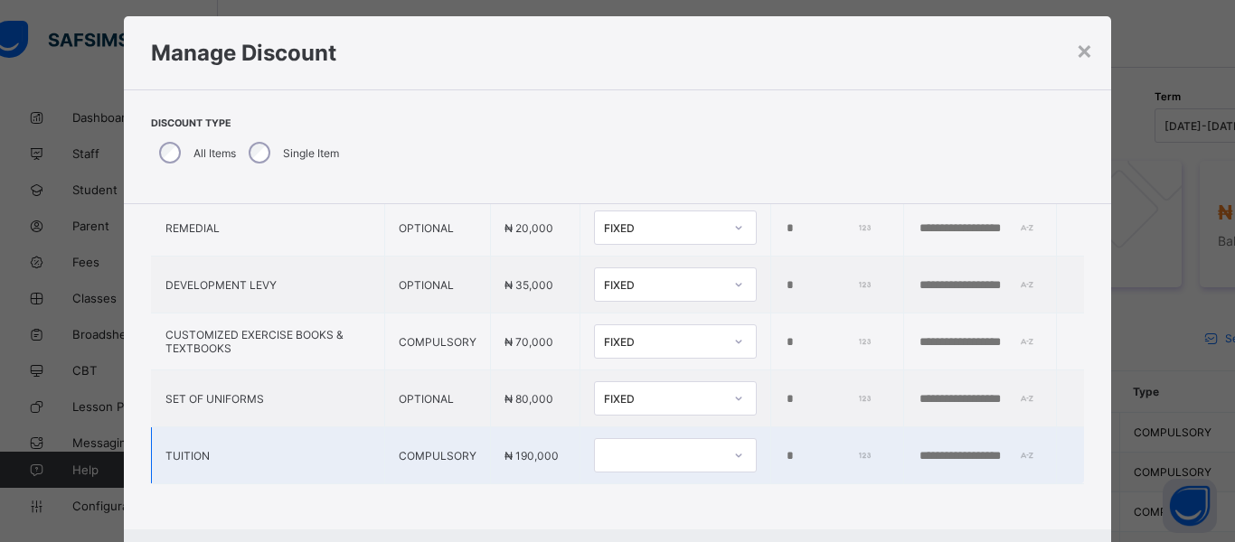
scroll to position [54, 0]
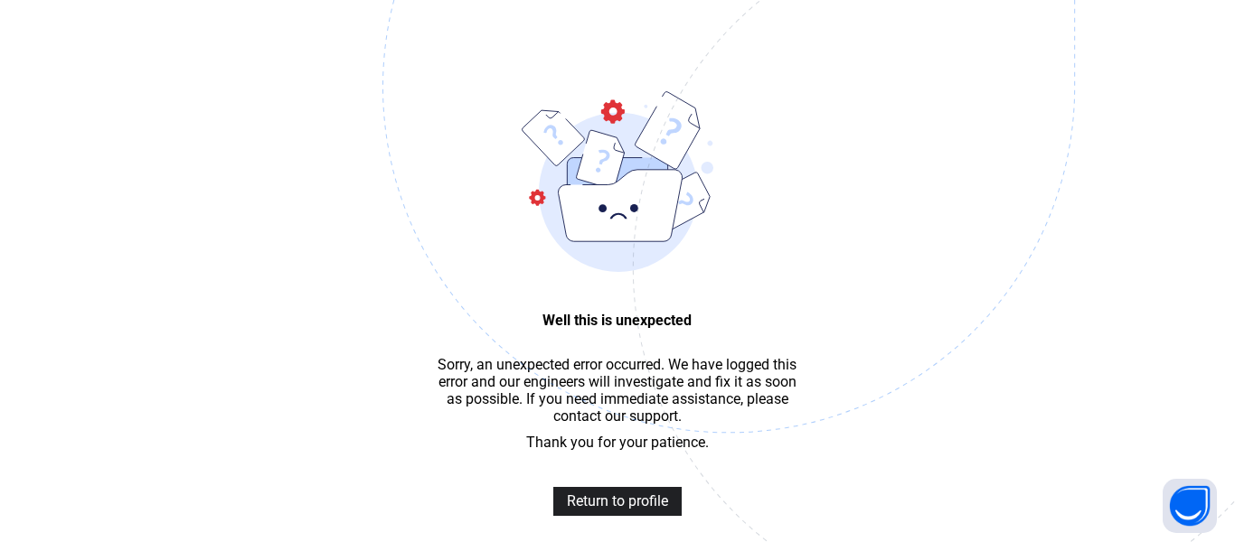
click at [571, 510] on span "Return to profile" at bounding box center [617, 501] width 101 height 17
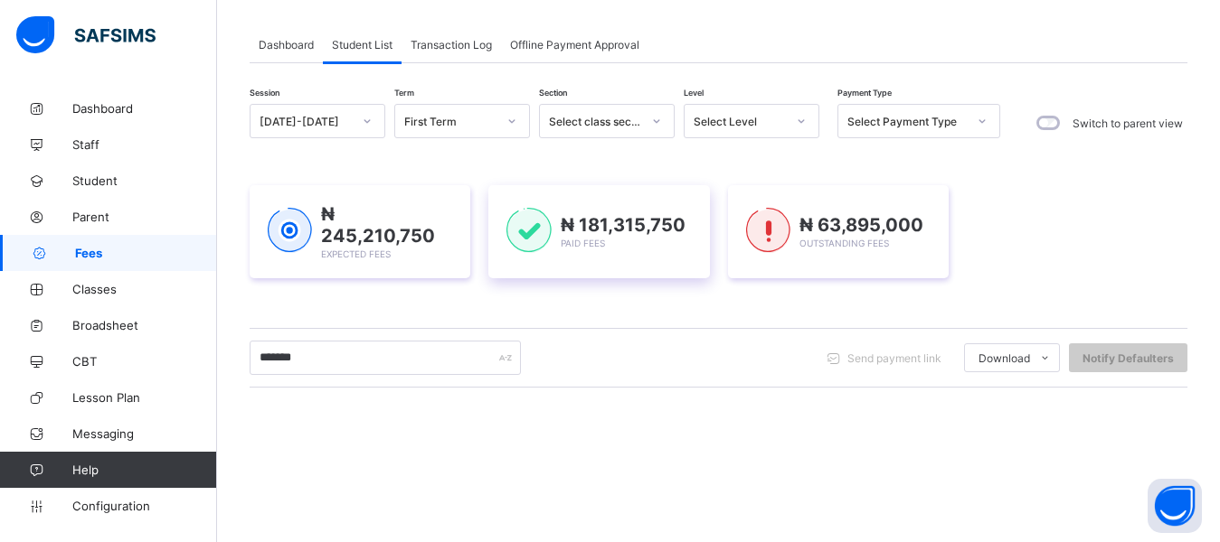
scroll to position [185, 0]
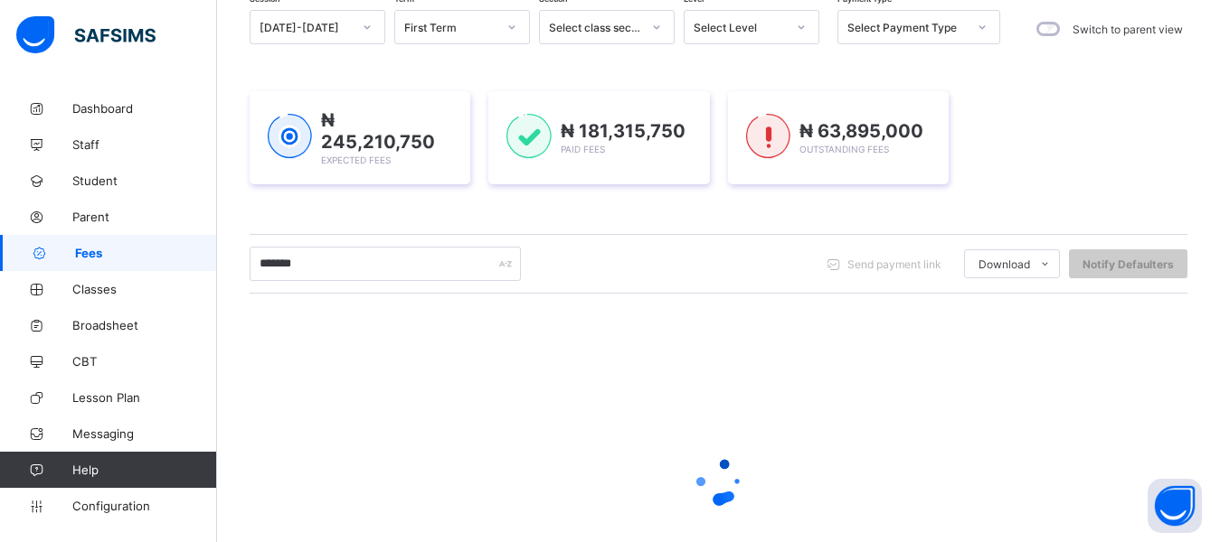
click at [1166, 48] on div "Switch to parent view" at bounding box center [1107, 29] width 159 height 38
click at [413, 34] on div "First Term" at bounding box center [450, 28] width 92 height 14
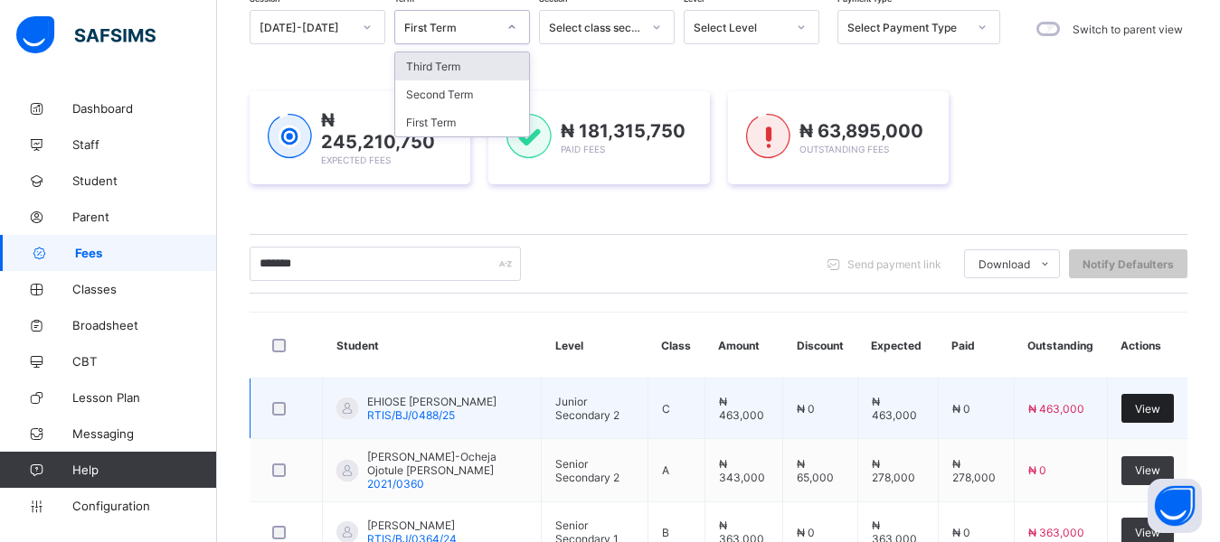
scroll to position [259, 0]
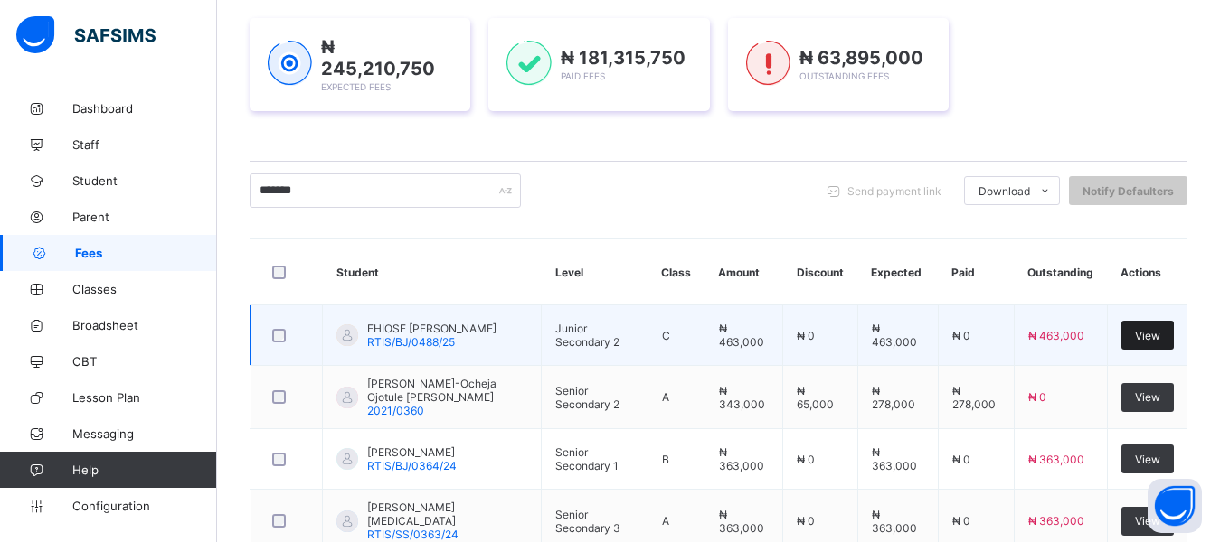
click at [1160, 332] on span "View" at bounding box center [1147, 336] width 25 height 14
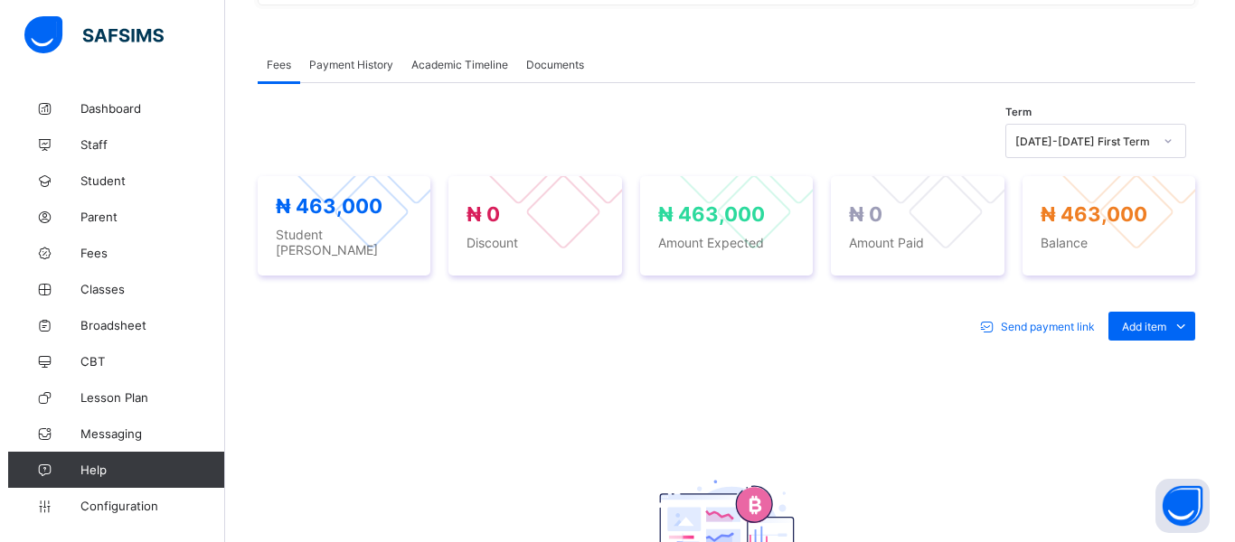
scroll to position [530, 0]
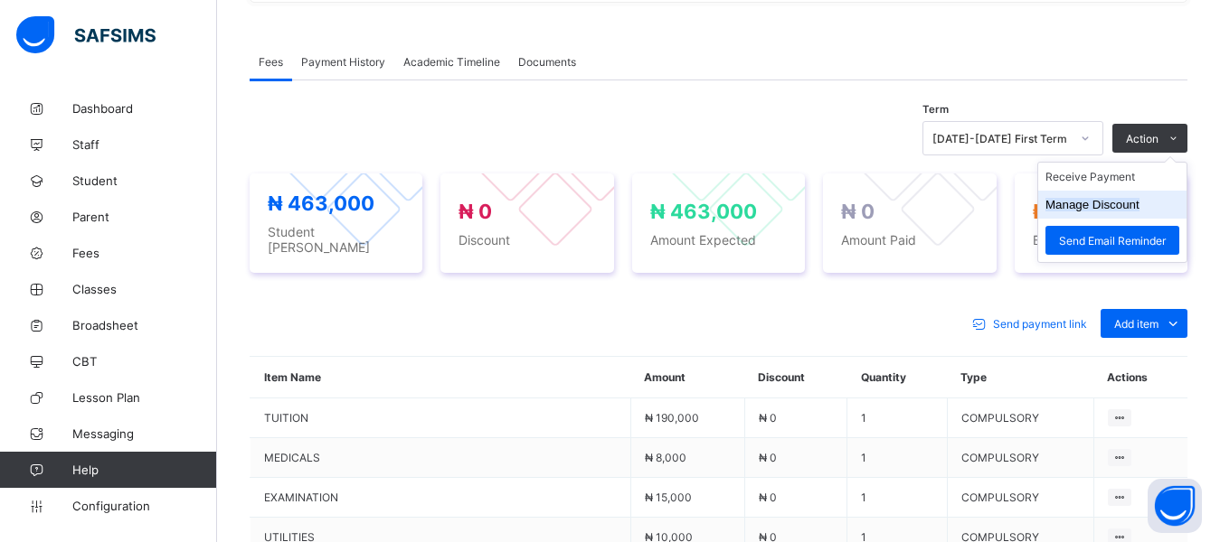
click at [1155, 204] on li "Manage Discount" at bounding box center [1112, 205] width 148 height 28
click at [1139, 209] on button "Manage Discount" at bounding box center [1092, 205] width 94 height 14
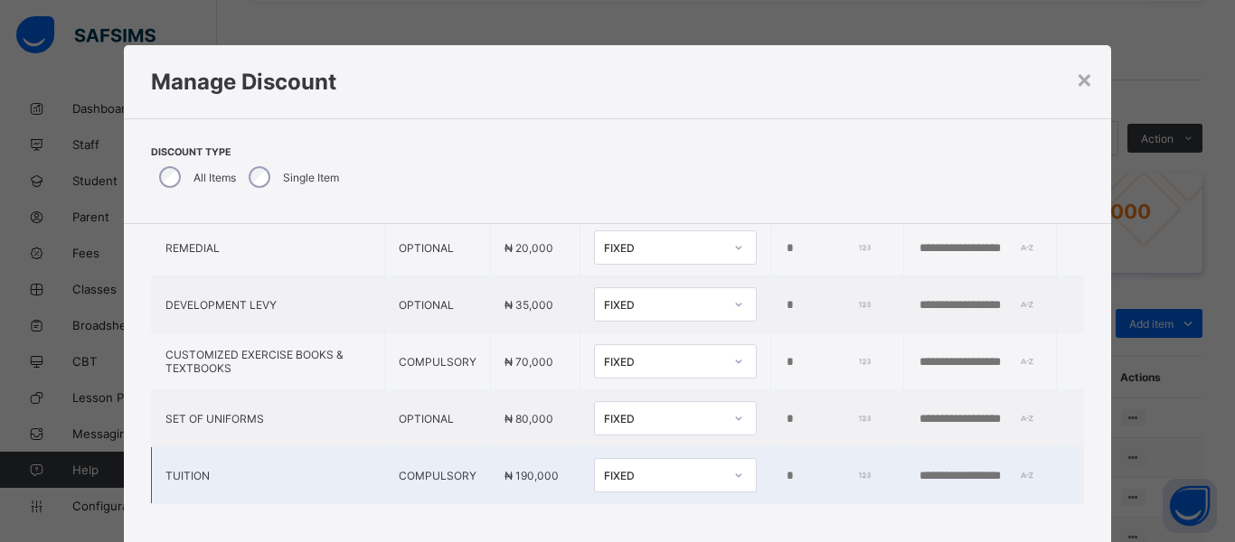
scroll to position [7, 0]
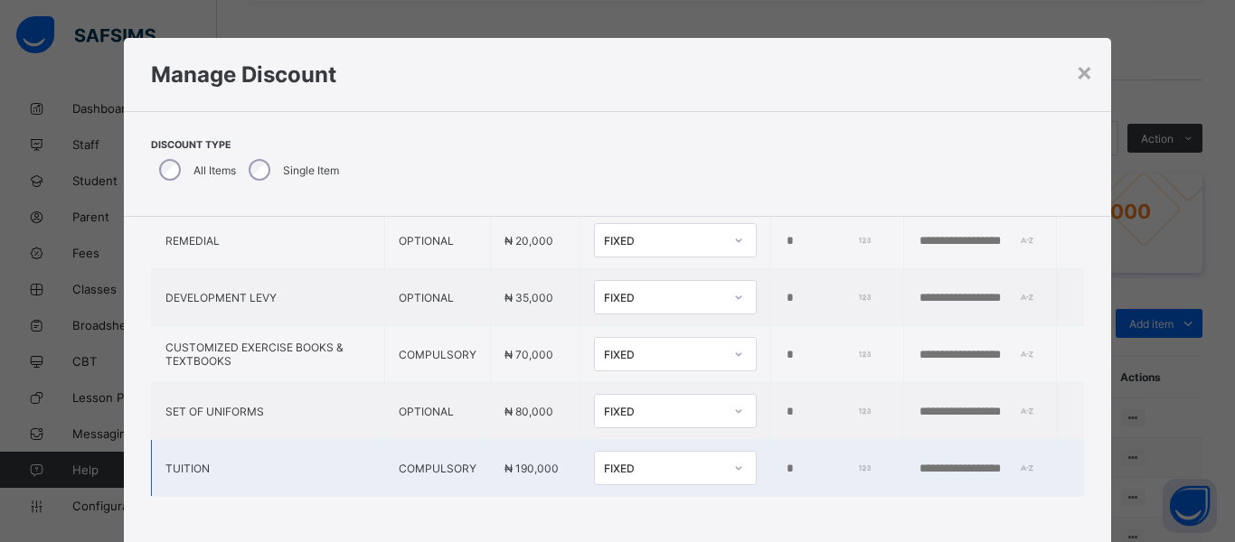
click at [595, 463] on div "FIXED" at bounding box center [658, 468] width 127 height 25
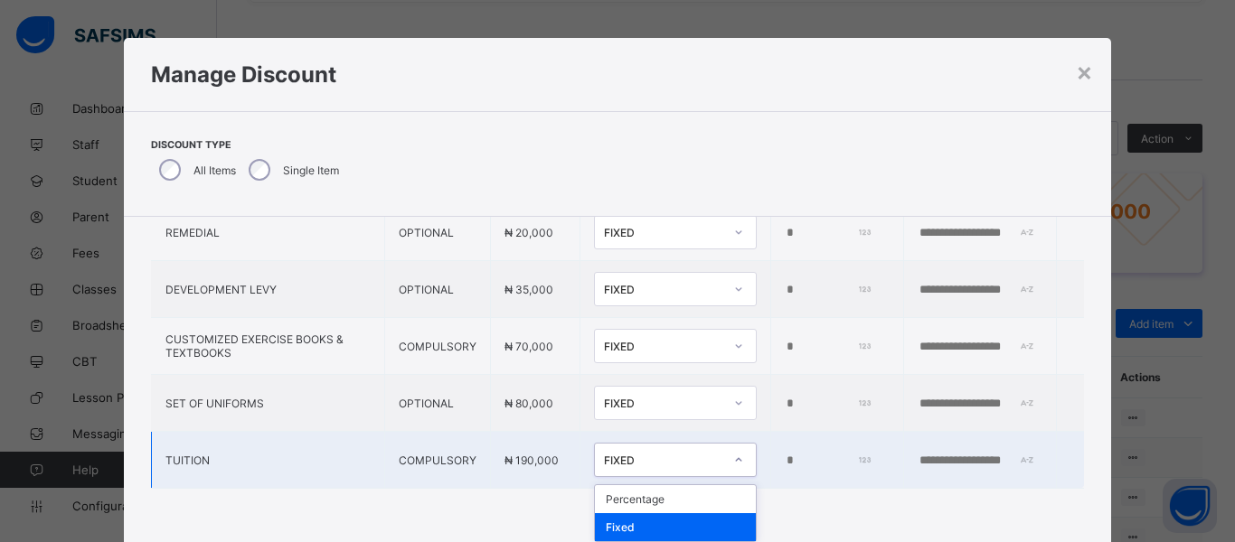
click at [595, 517] on div "Fixed" at bounding box center [675, 528] width 161 height 28
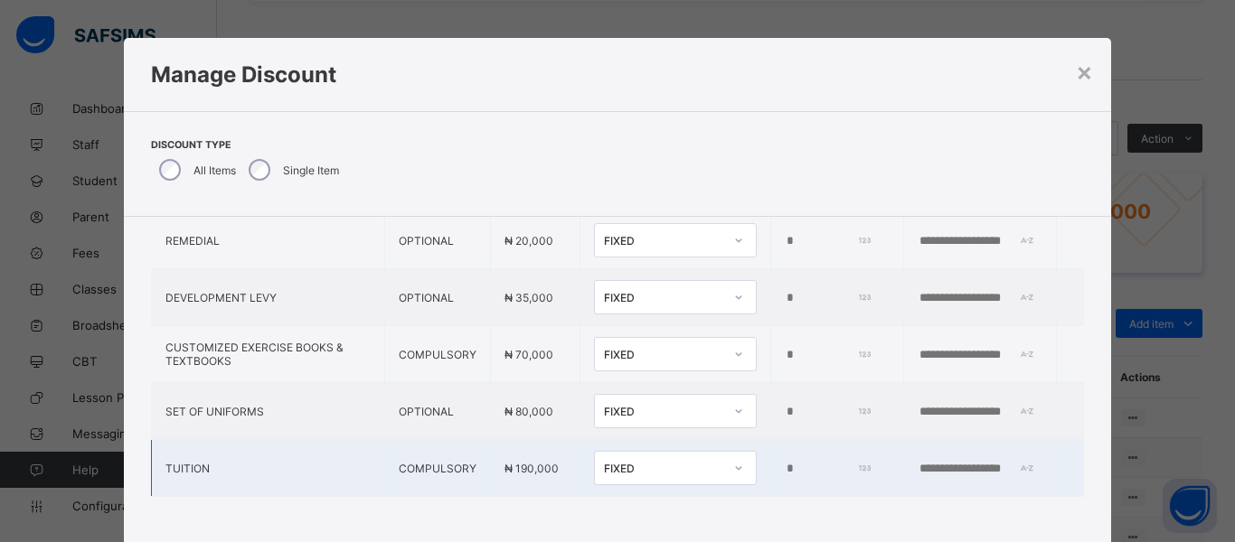
click at [785, 462] on input "*" at bounding box center [827, 469] width 85 height 14
type input "*"
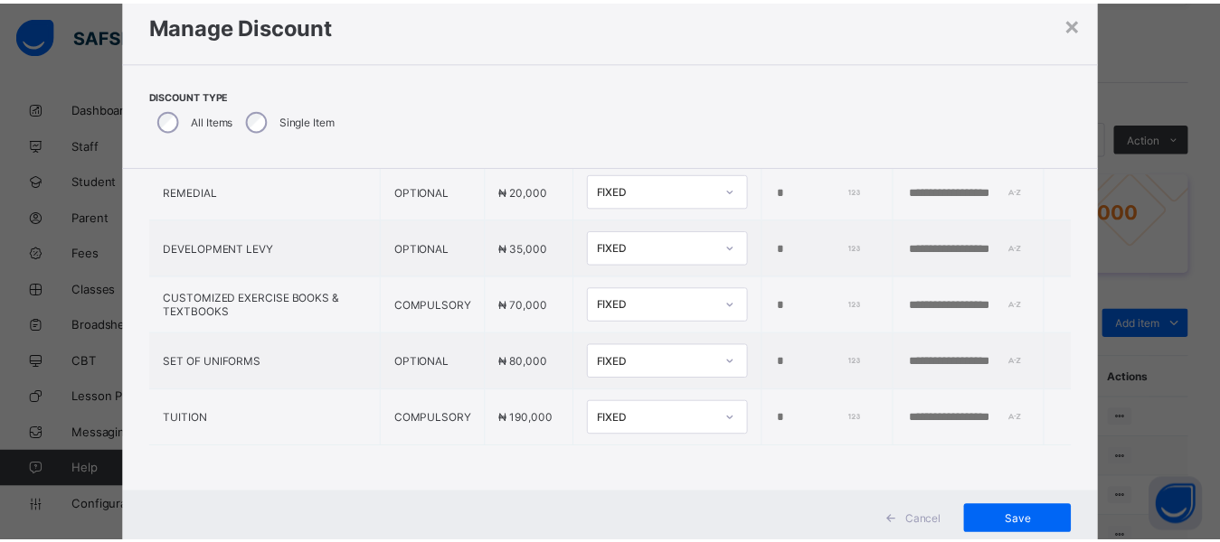
scroll to position [108, 0]
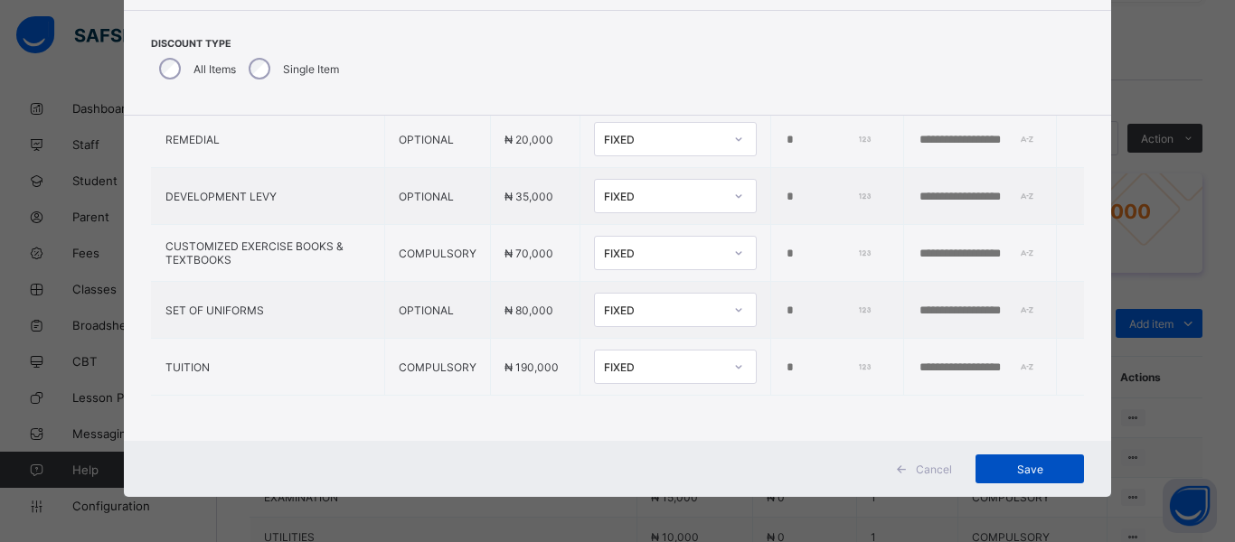
type input "****"
click at [1014, 467] on span "Save" at bounding box center [1029, 470] width 81 height 14
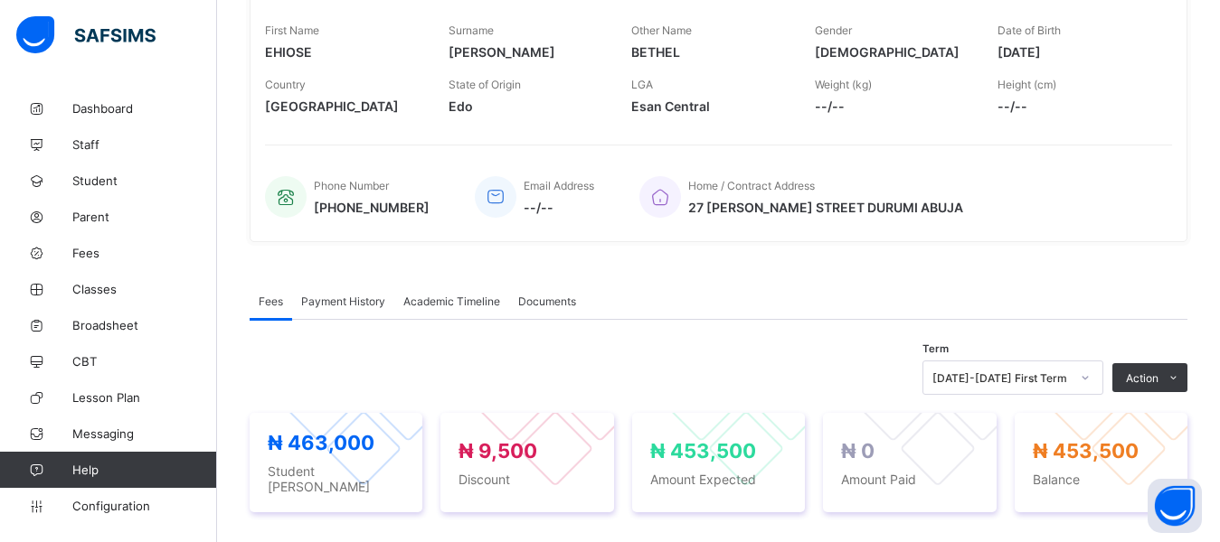
scroll to position [0, 0]
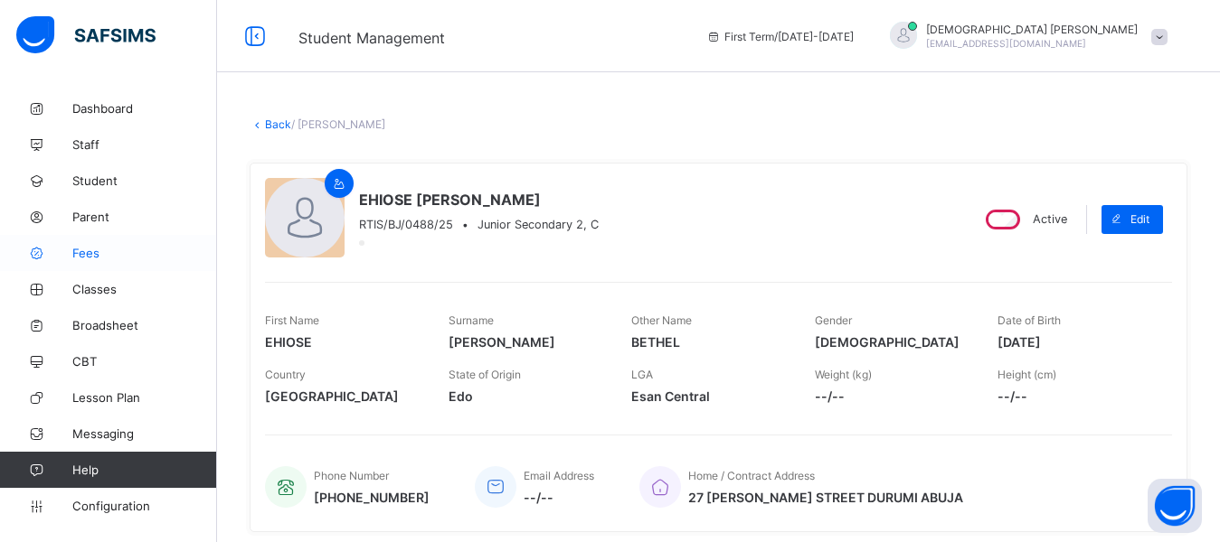
click at [98, 261] on link "Fees" at bounding box center [108, 253] width 217 height 36
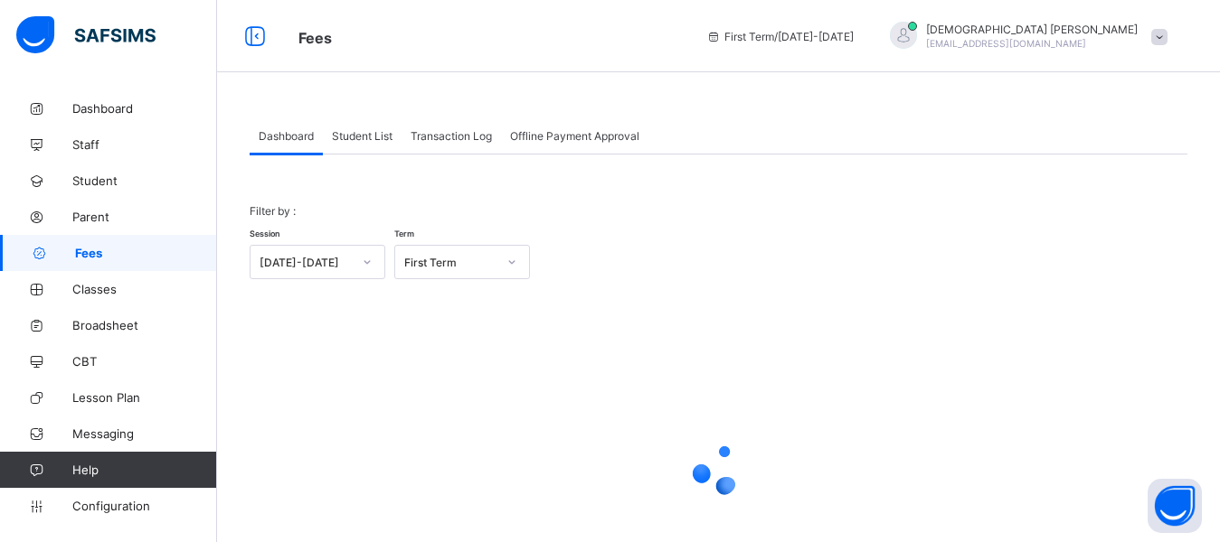
click at [363, 140] on span "Student List" at bounding box center [362, 136] width 61 height 14
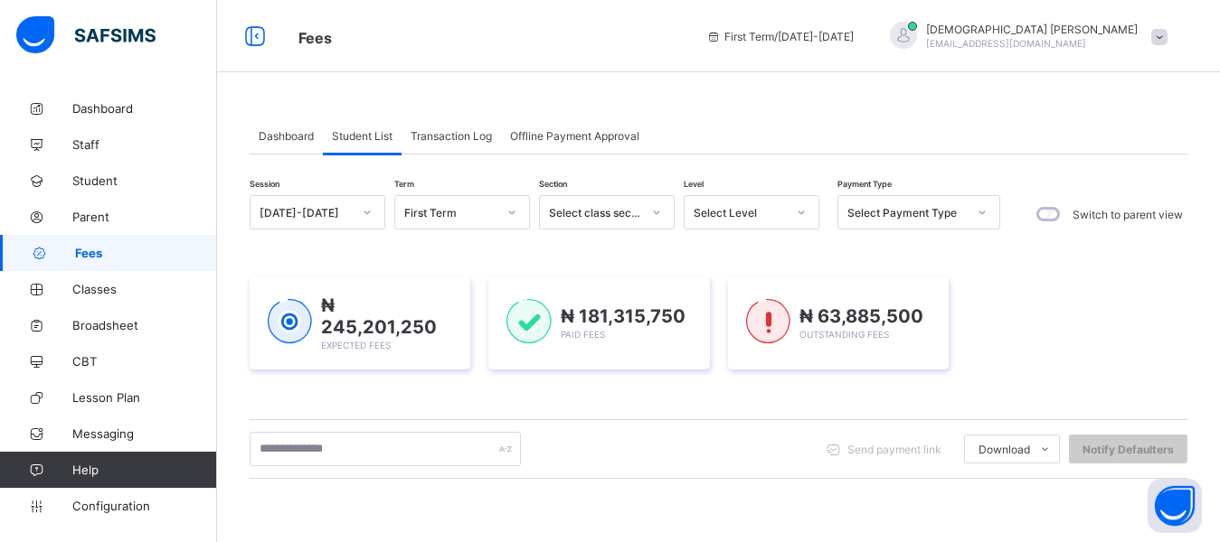
click at [1060, 270] on div "₦ 245,201,250 Expected Fees ₦ 181,315,750 Paid Fees ₦ 63,885,500 Outstanding Fe…" at bounding box center [719, 323] width 938 height 147
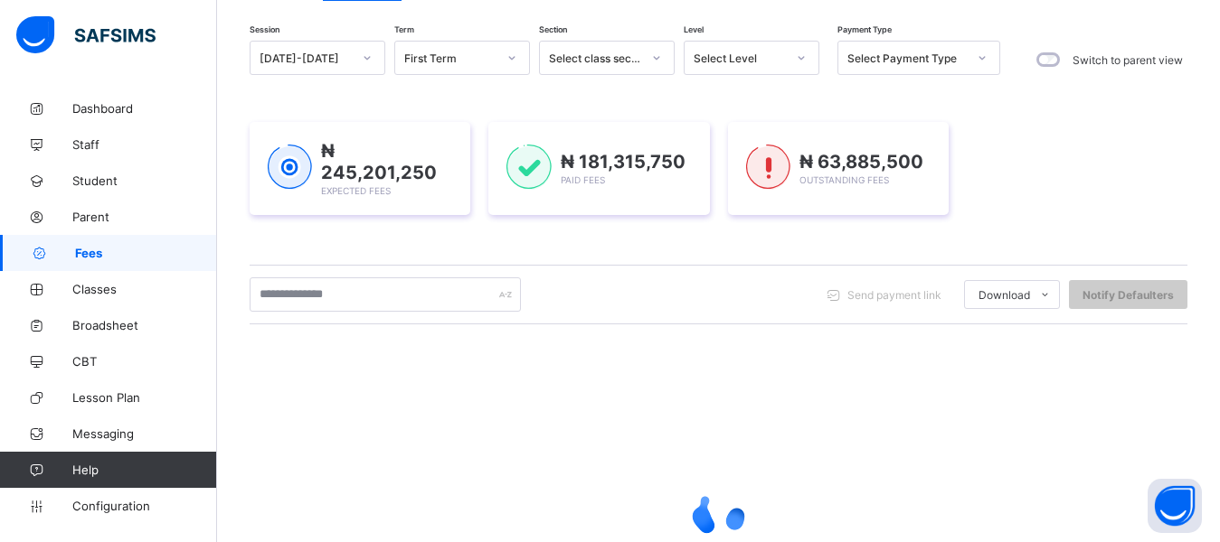
scroll to position [181, 0]
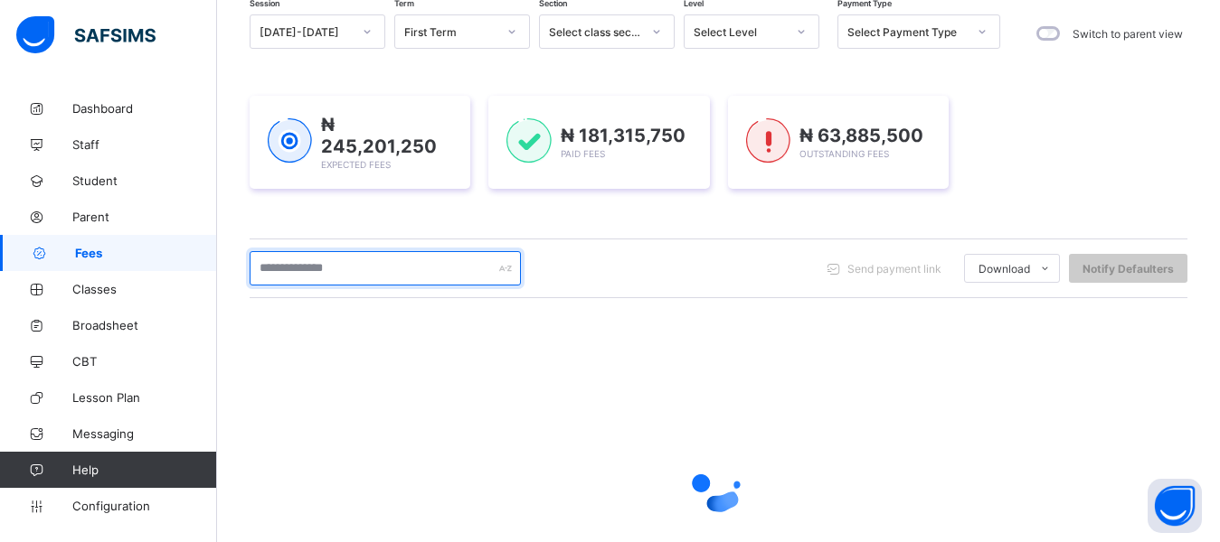
click at [307, 269] on input "text" at bounding box center [385, 268] width 271 height 34
type input "*******"
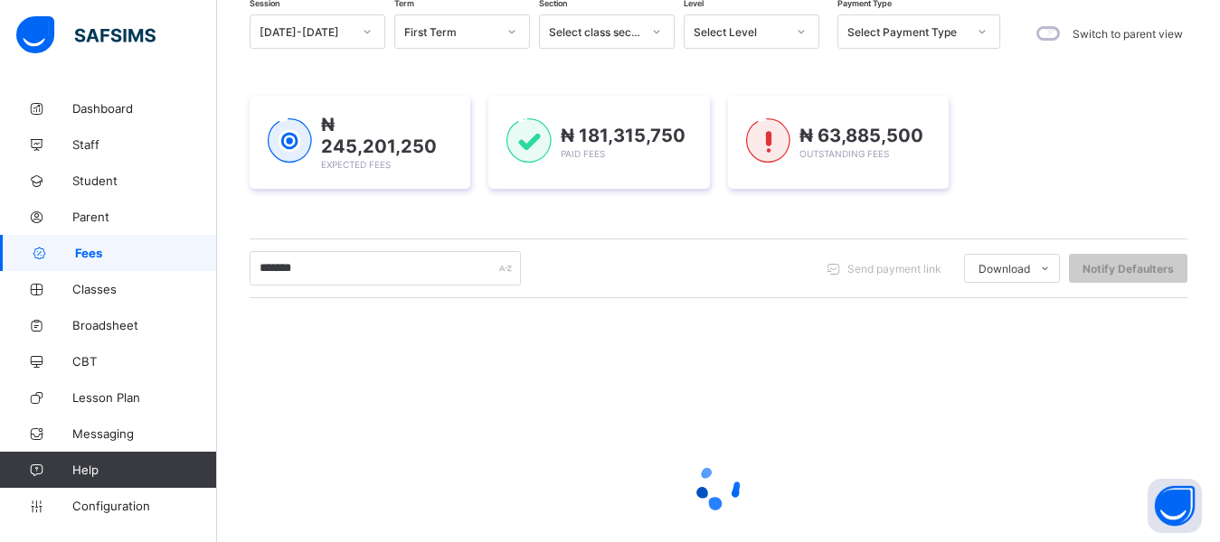
click at [453, 222] on div "Session [DATE]-[DATE] Term First Term Section Select class section Level Select…" at bounding box center [719, 336] width 938 height 644
click at [534, 225] on div "Session [DATE]-[DATE] Term First Term Section Select class section Level Select…" at bounding box center [719, 336] width 938 height 644
click at [1052, 189] on div "₦ 245,201,250 Expected Fees ₦ 181,315,750 Paid Fees ₦ 63,885,500 Outstanding Fe…" at bounding box center [719, 142] width 938 height 147
click at [1117, 182] on div "₦ 245,201,250 Expected Fees ₦ 181,315,750 Paid Fees ₦ 63,885,500 Outstanding Fe…" at bounding box center [719, 142] width 938 height 93
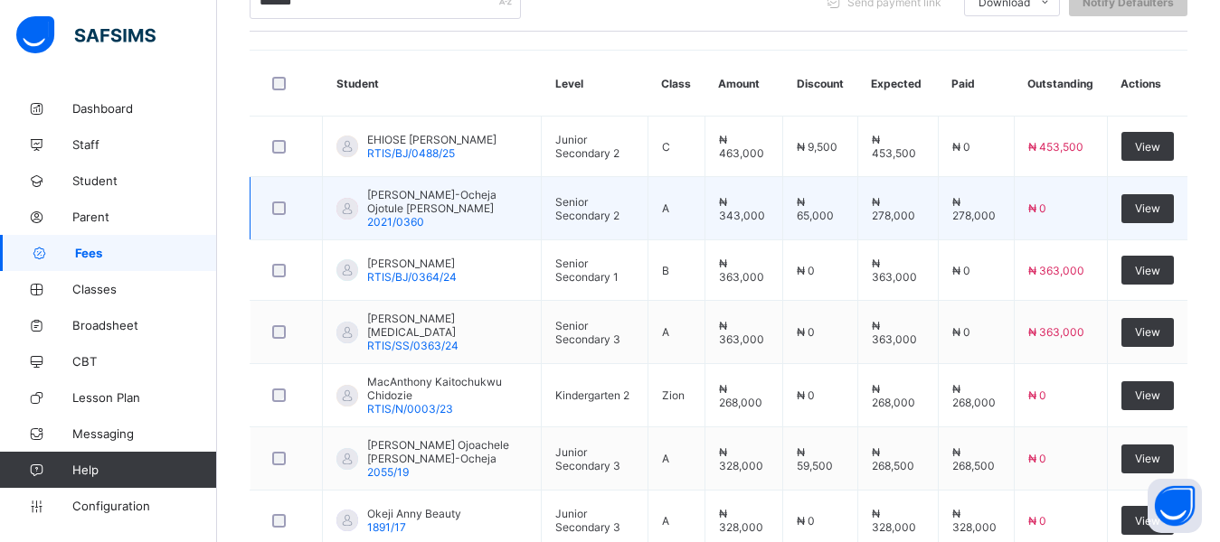
scroll to position [452, 0]
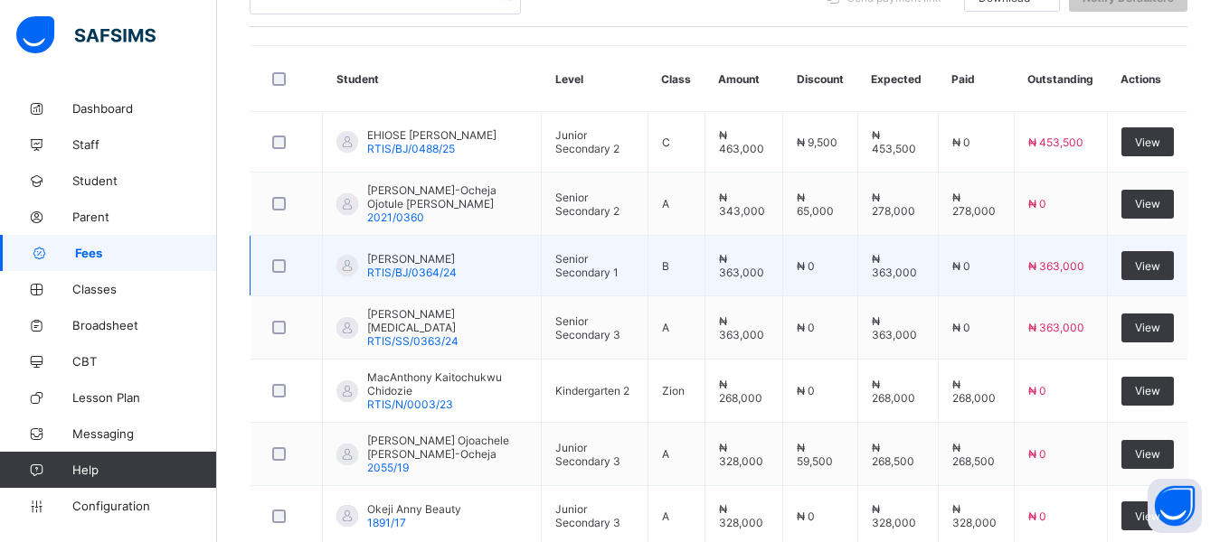
click at [448, 266] on span "RTIS/BJ/0364/24" at bounding box center [412, 273] width 90 height 14
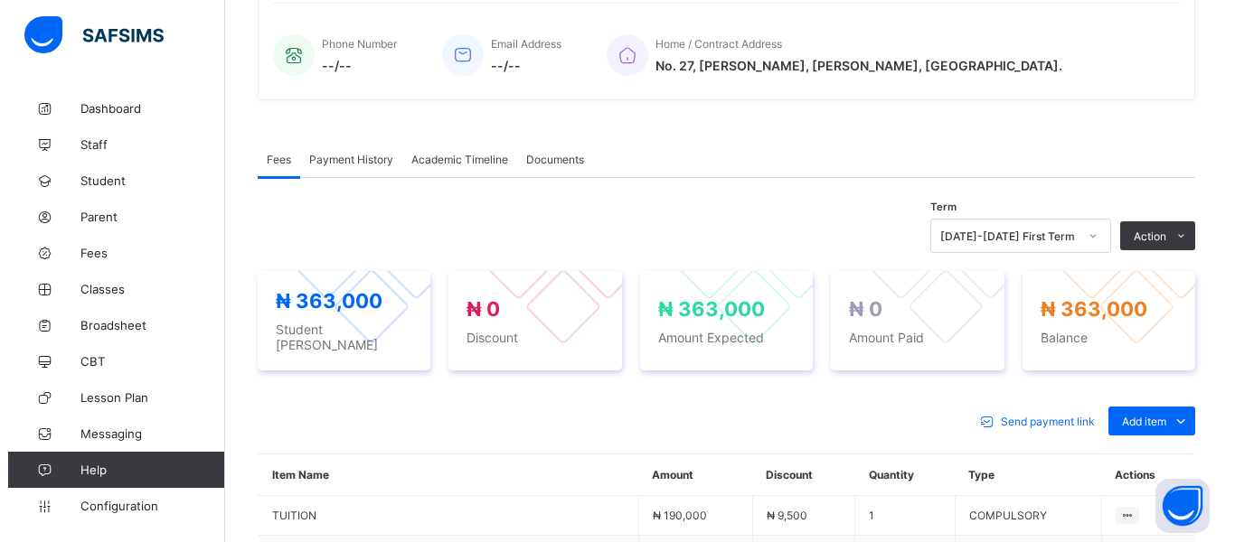
scroll to position [452, 0]
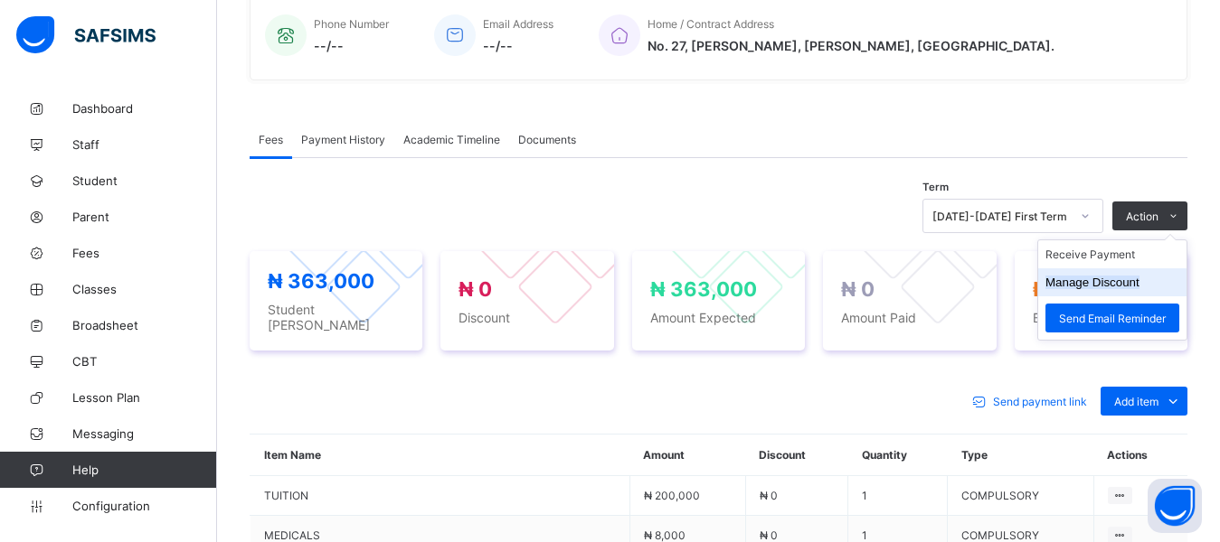
click at [1108, 284] on button "Manage Discount" at bounding box center [1092, 283] width 94 height 14
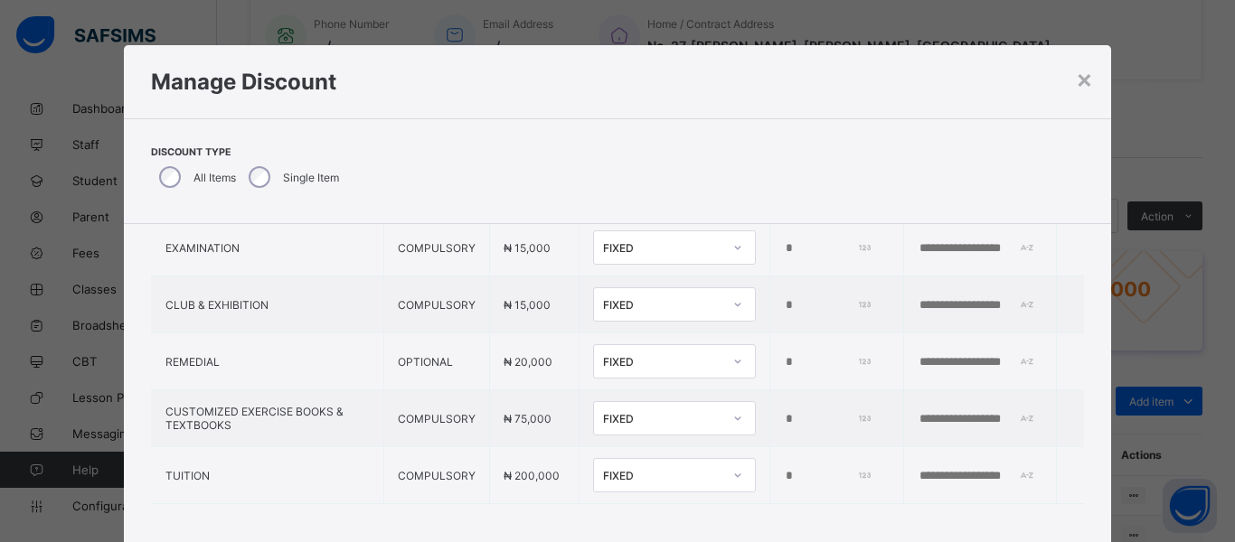
scroll to position [349, 0]
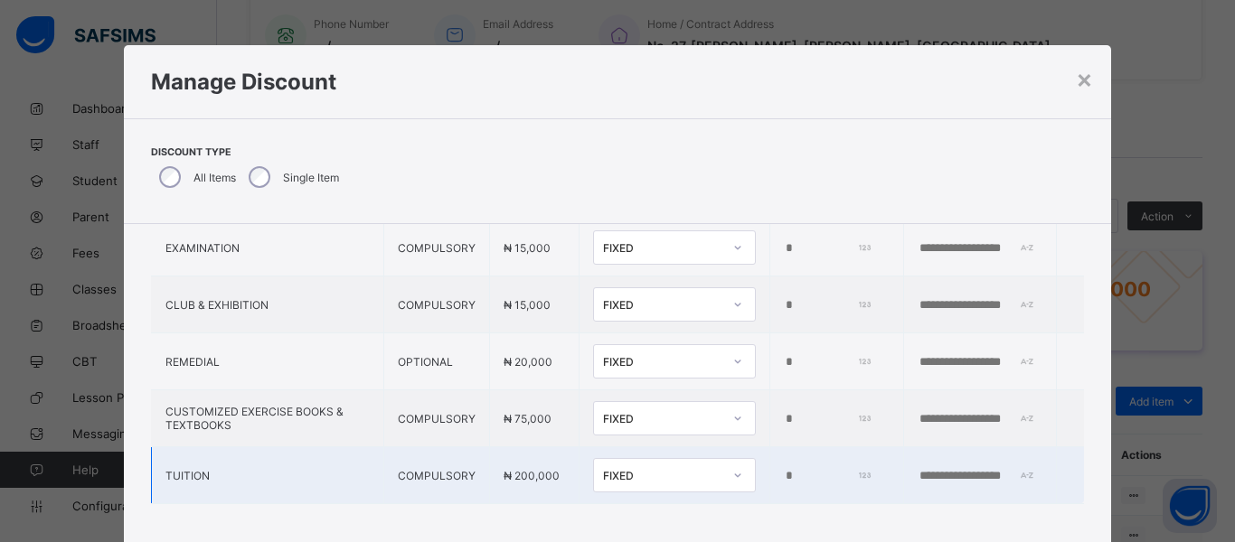
click at [784, 469] on input "*" at bounding box center [827, 476] width 86 height 14
type input "*"
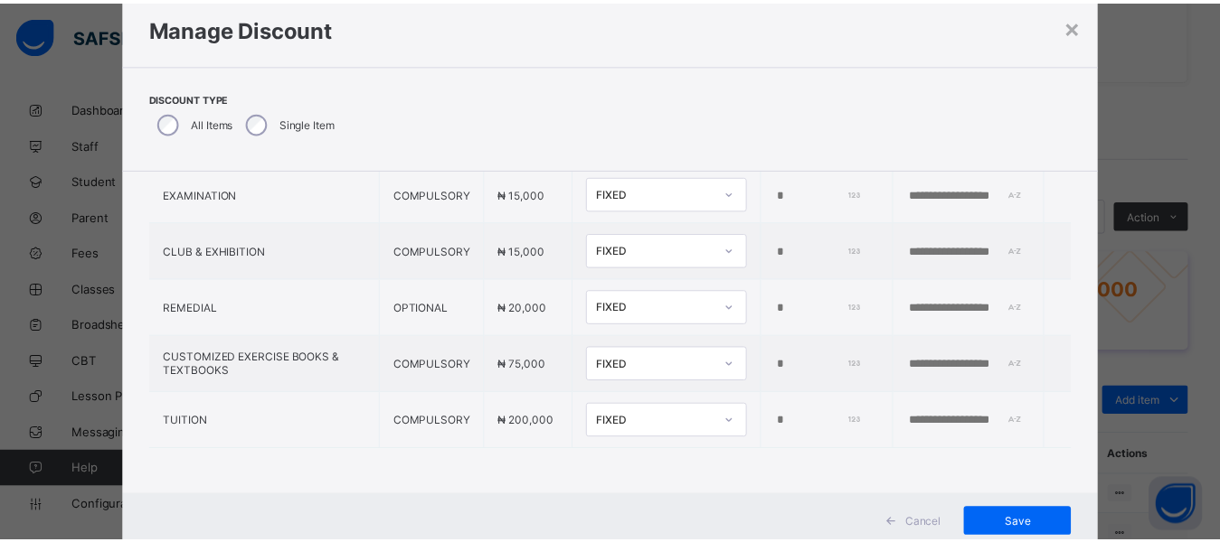
scroll to position [108, 0]
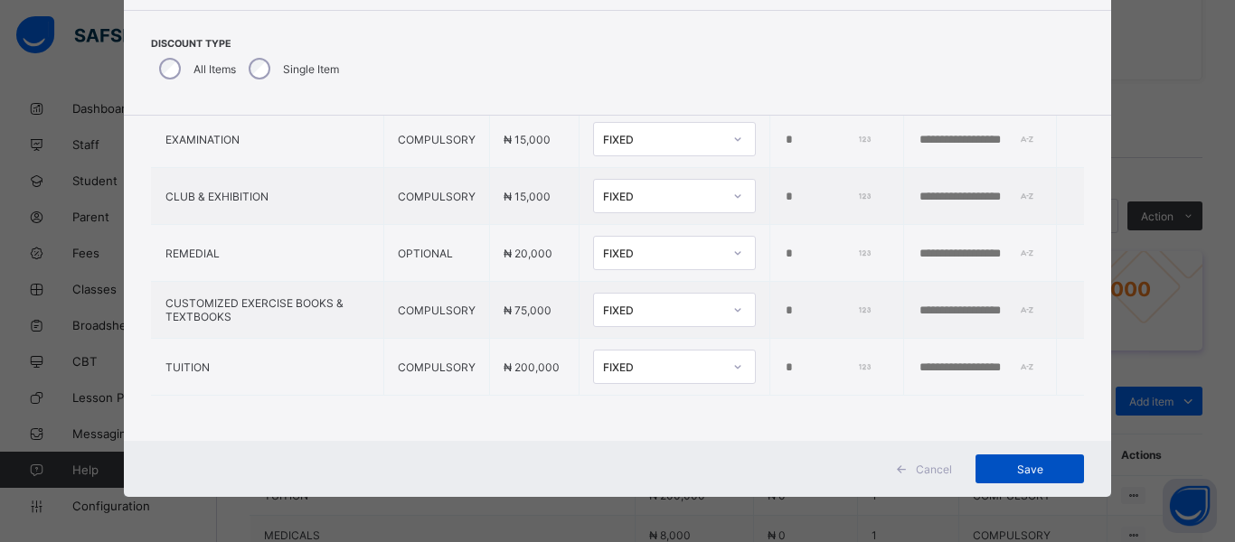
type input "*****"
click at [1029, 467] on span "Save" at bounding box center [1029, 470] width 81 height 14
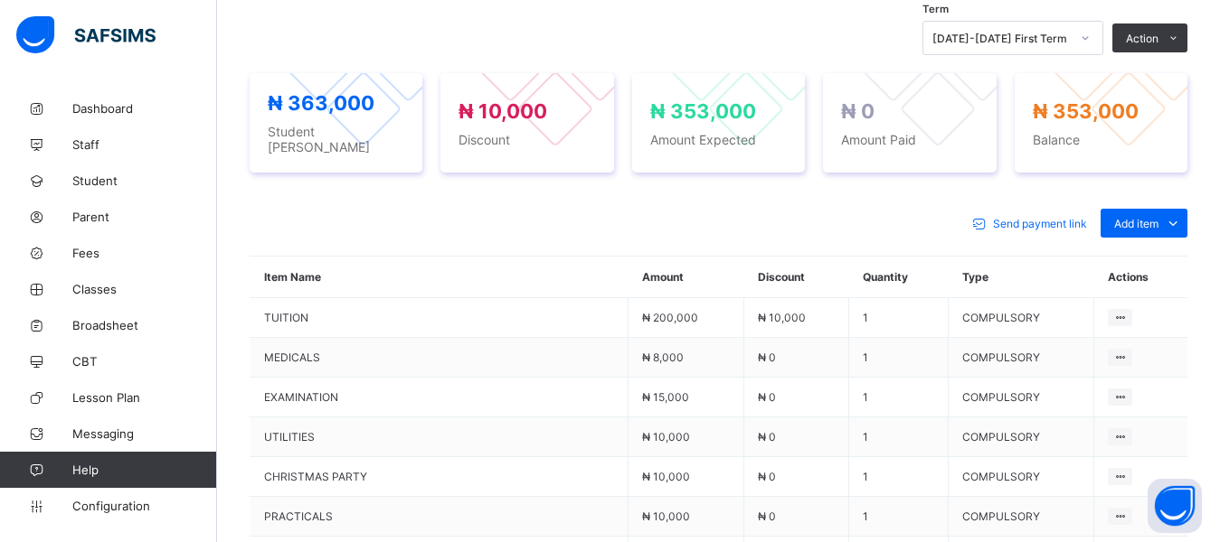
scroll to position [452, 0]
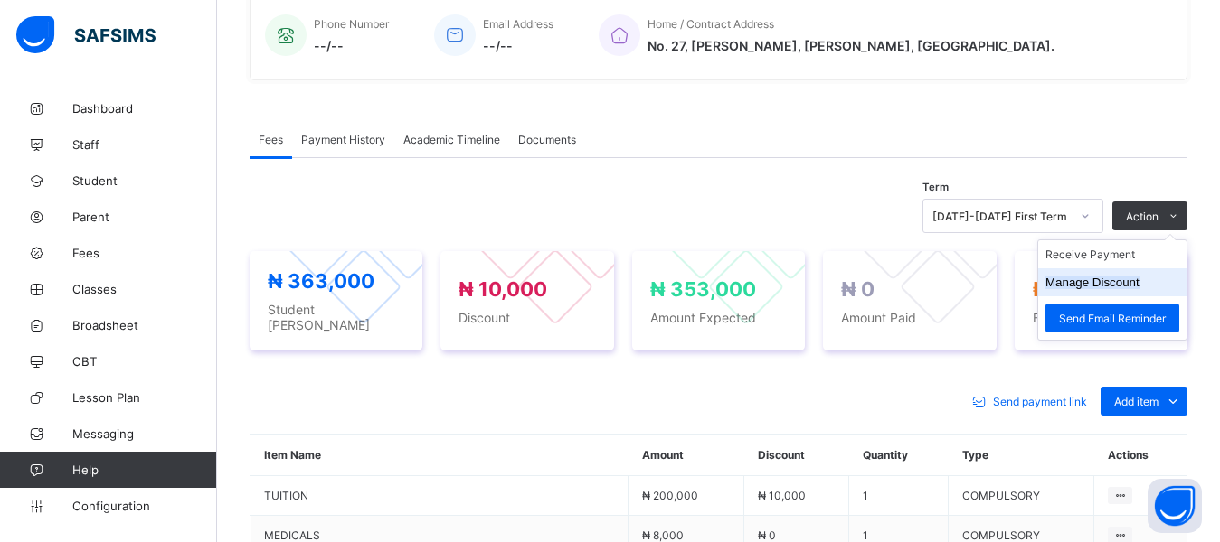
click at [1135, 286] on button "Manage Discount" at bounding box center [1092, 283] width 94 height 14
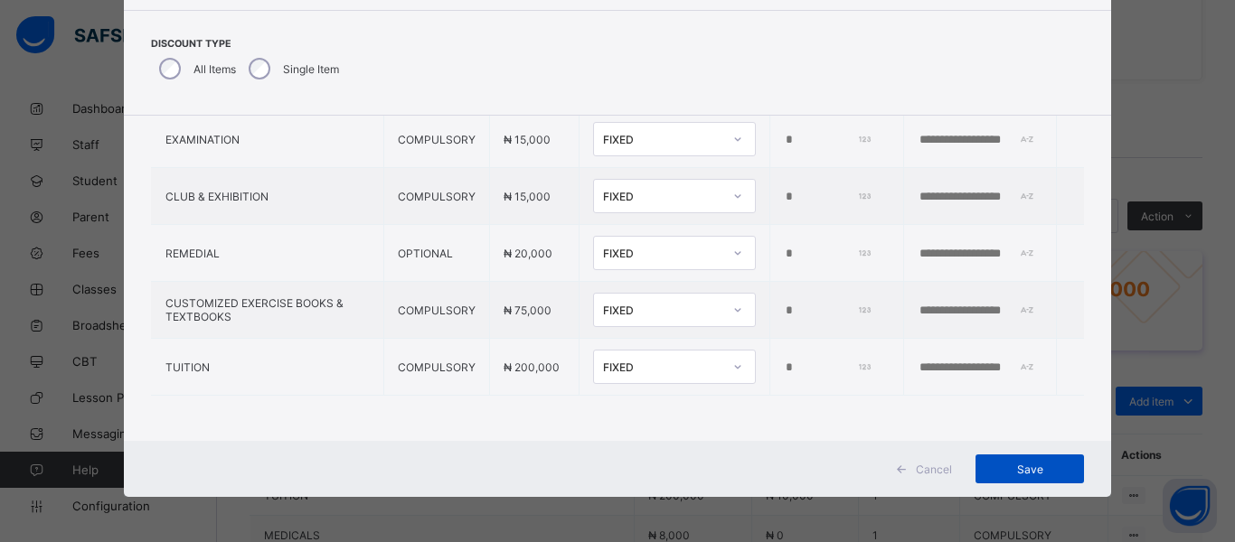
click at [1023, 474] on span "Save" at bounding box center [1029, 470] width 81 height 14
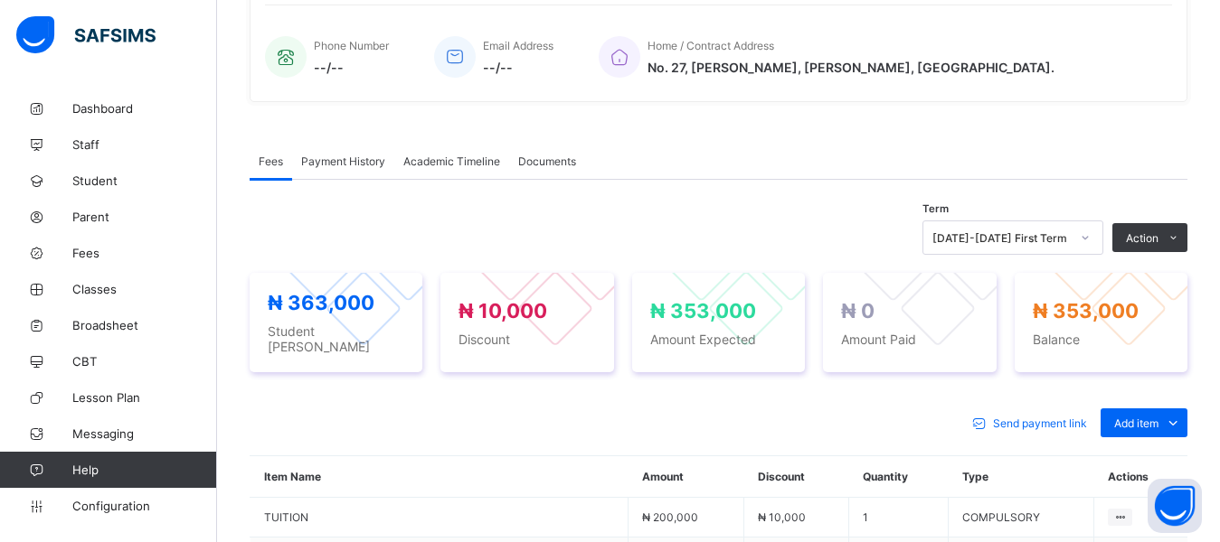
scroll to position [181, 0]
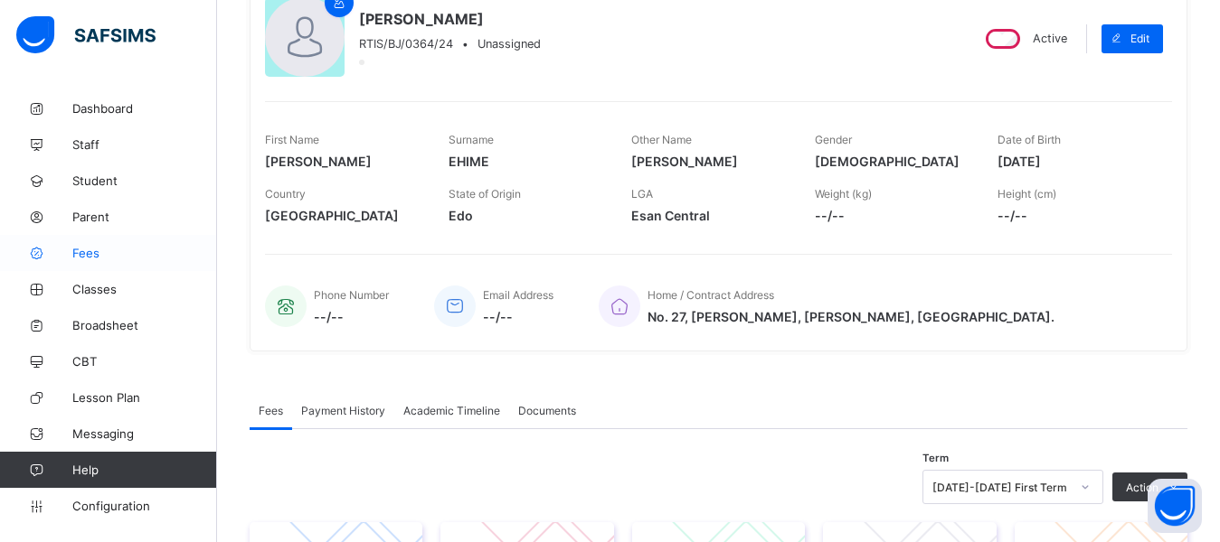
click at [103, 258] on span "Fees" at bounding box center [144, 253] width 145 height 14
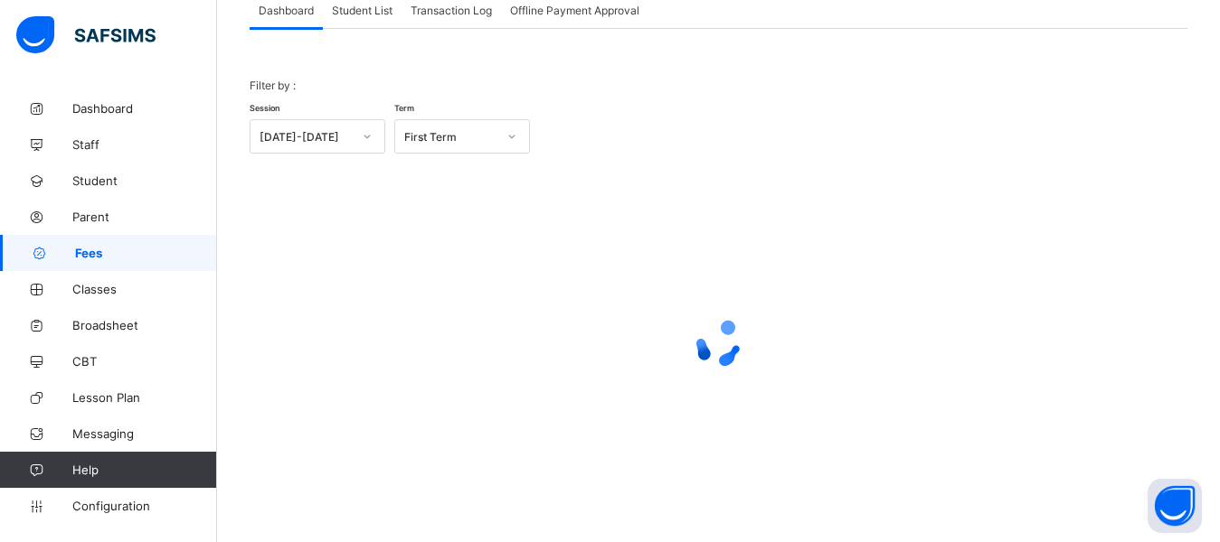
scroll to position [126, 0]
click at [362, 8] on span "Student List" at bounding box center [362, 11] width 61 height 14
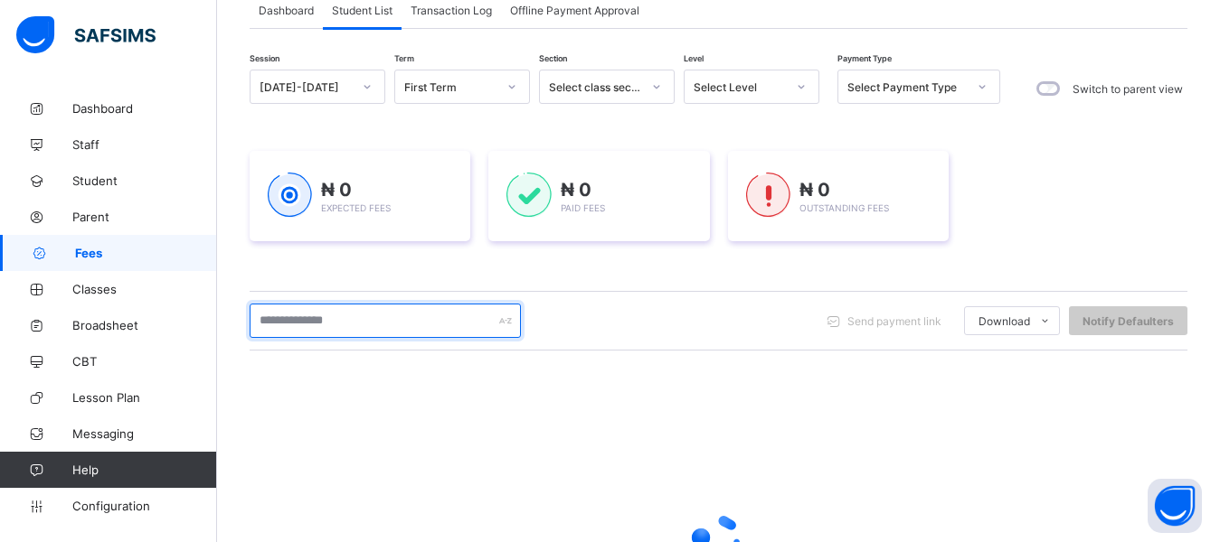
click at [328, 329] on input "text" at bounding box center [385, 321] width 271 height 34
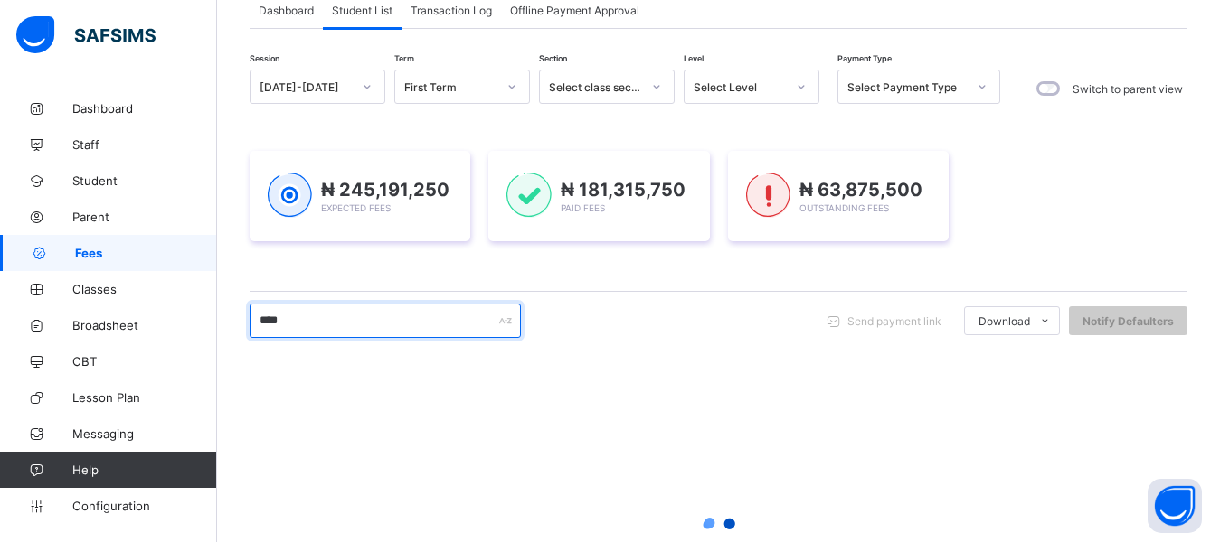
type input "*******"
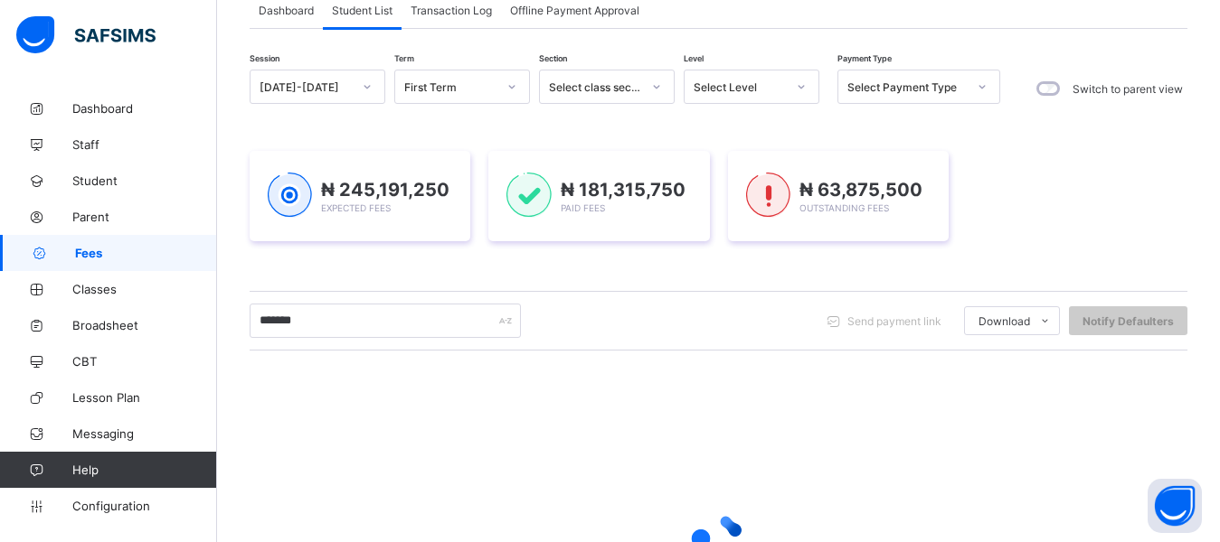
click at [385, 269] on div "Session [DATE]-[DATE] Term First Term Section Select class section Level Select…" at bounding box center [719, 390] width 938 height 641
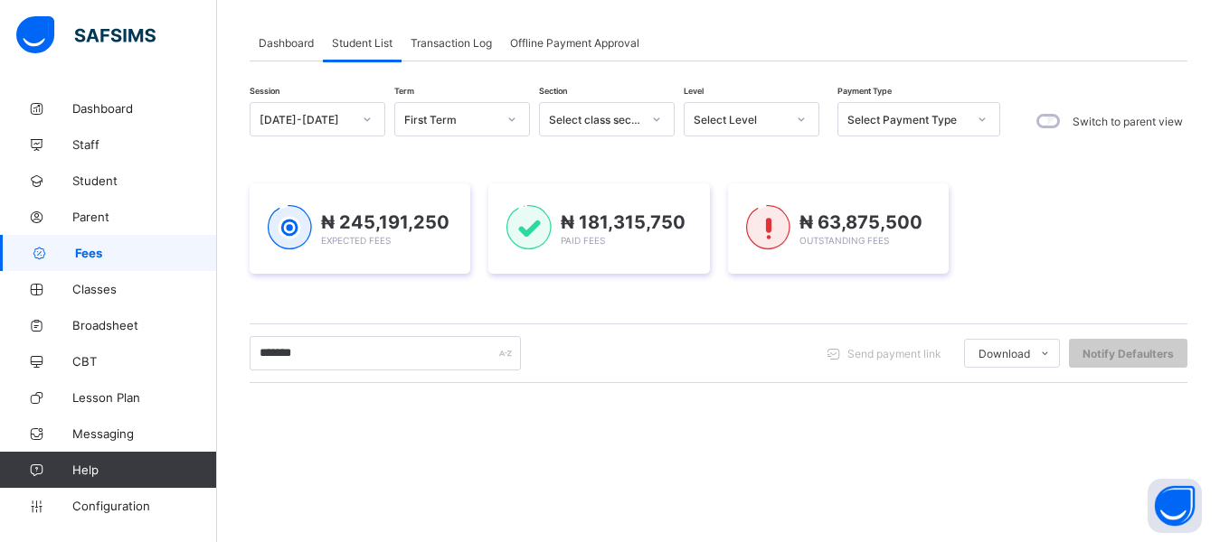
scroll to position [0, 0]
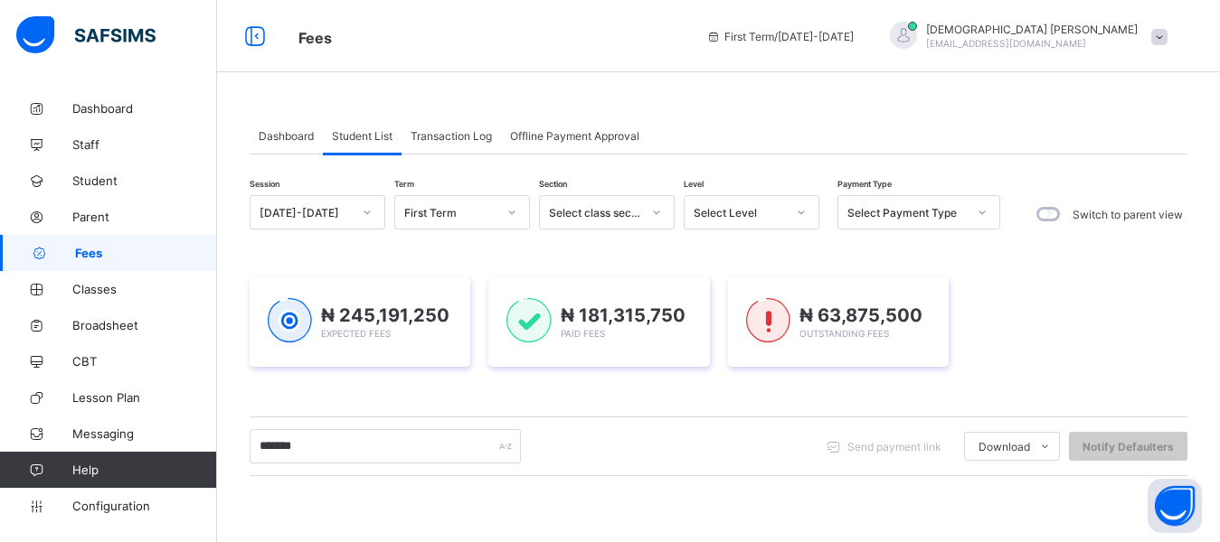
click at [1000, 99] on div "Dashboard Student List Transaction Log Offline Payment Approval Student List Mo…" at bounding box center [718, 476] width 1003 height 773
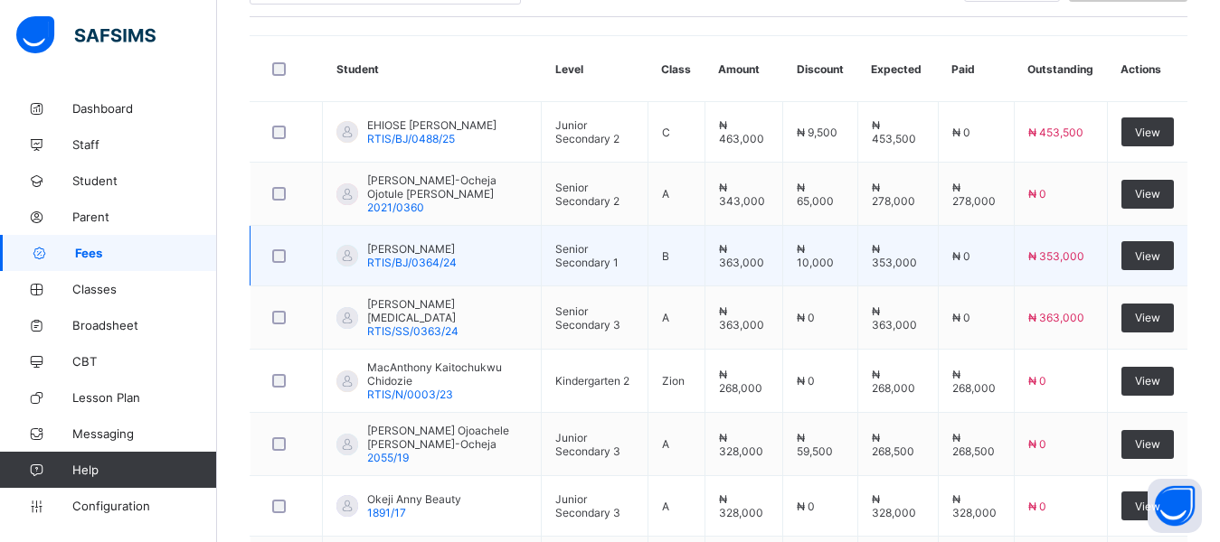
scroll to position [542, 0]
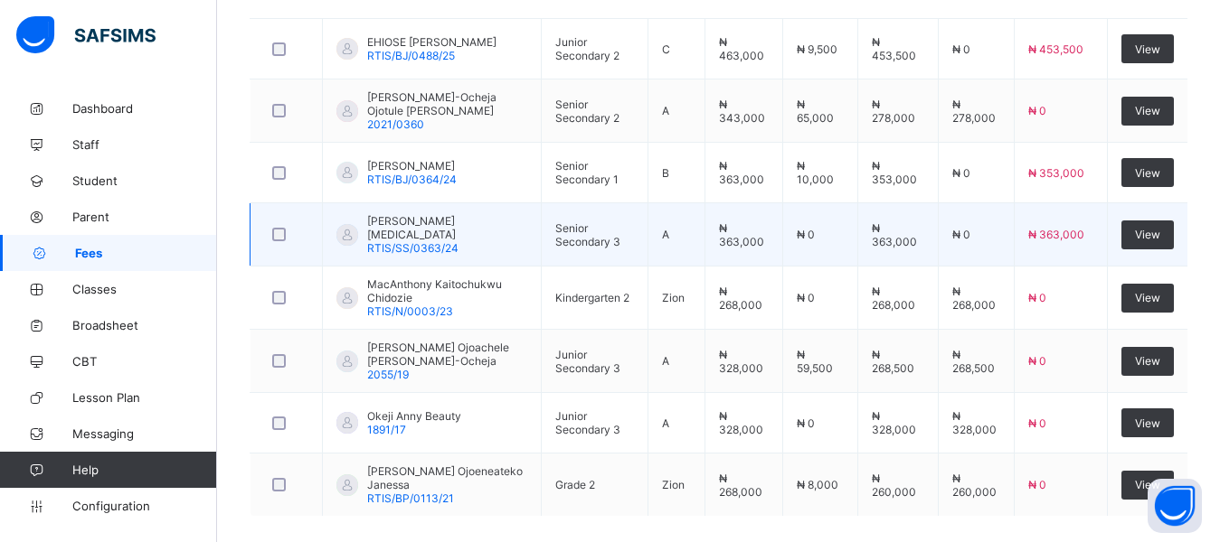
click at [433, 241] on span "RTIS/SS/0363/24" at bounding box center [412, 248] width 91 height 14
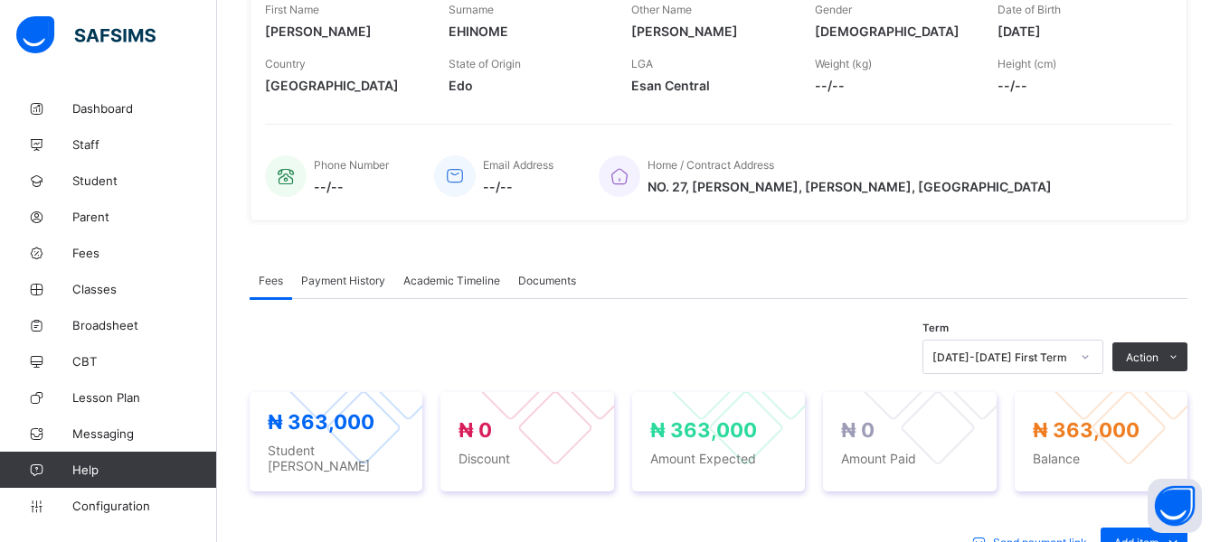
scroll to position [362, 0]
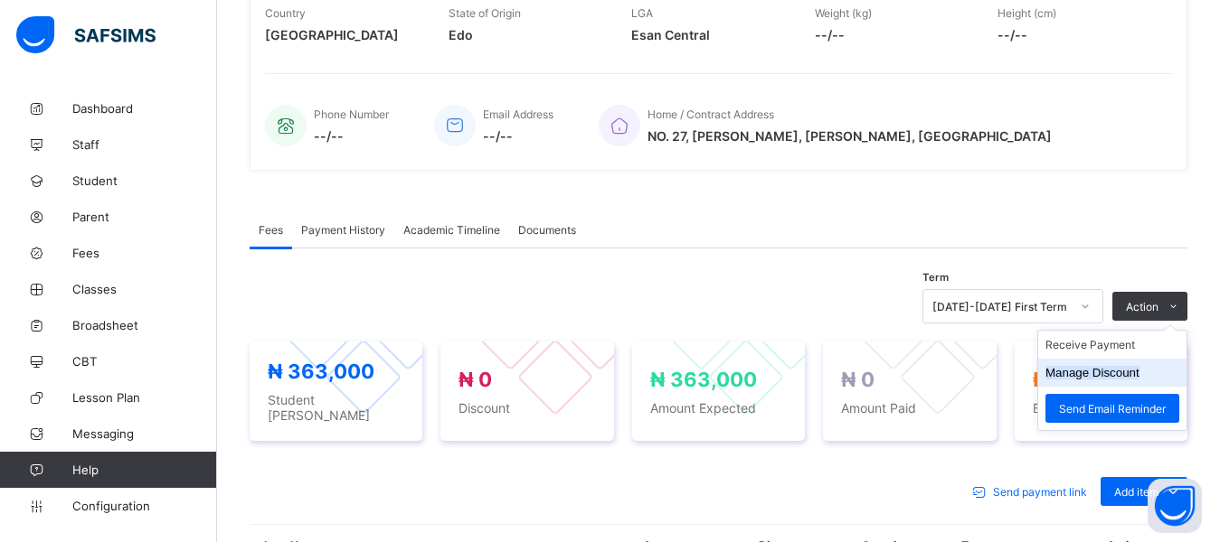
click at [1082, 379] on button "Manage Discount" at bounding box center [1092, 373] width 94 height 14
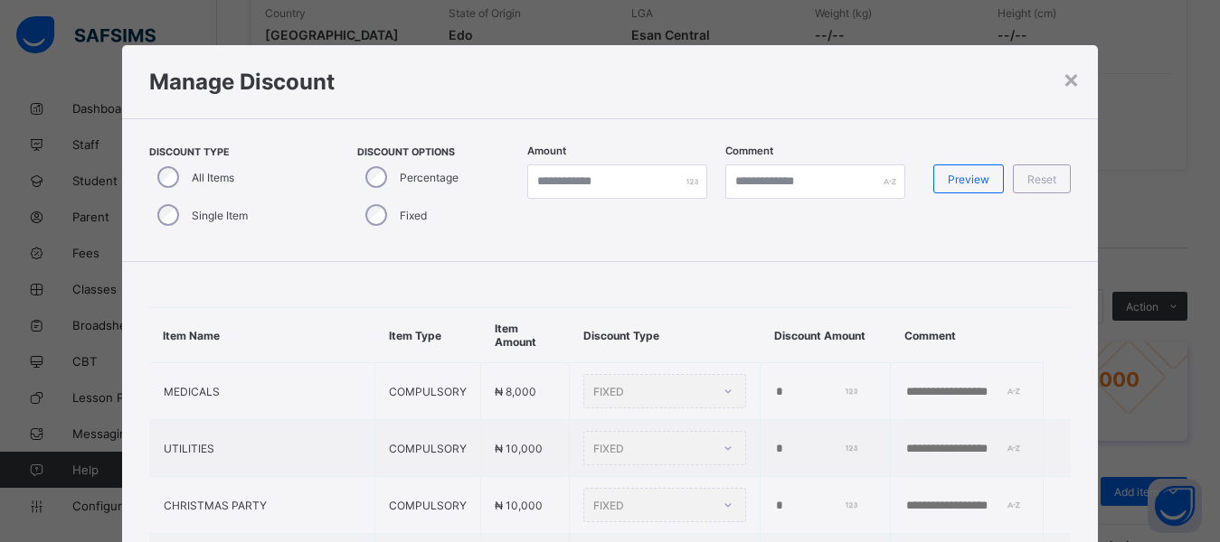
type input "*"
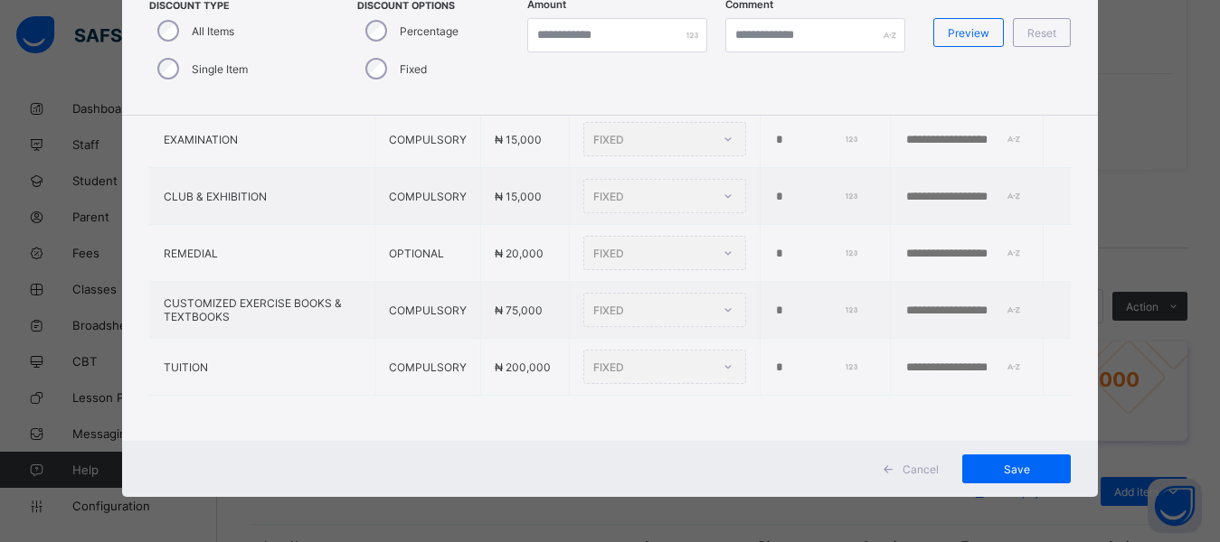
scroll to position [349, 0]
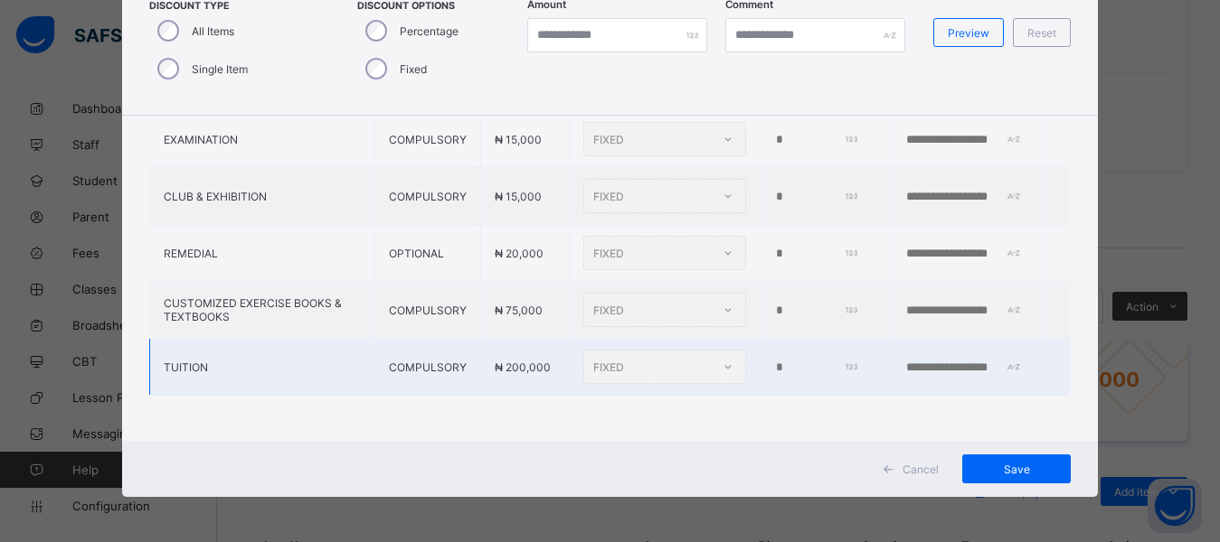
click at [774, 361] on input "*" at bounding box center [815, 368] width 83 height 14
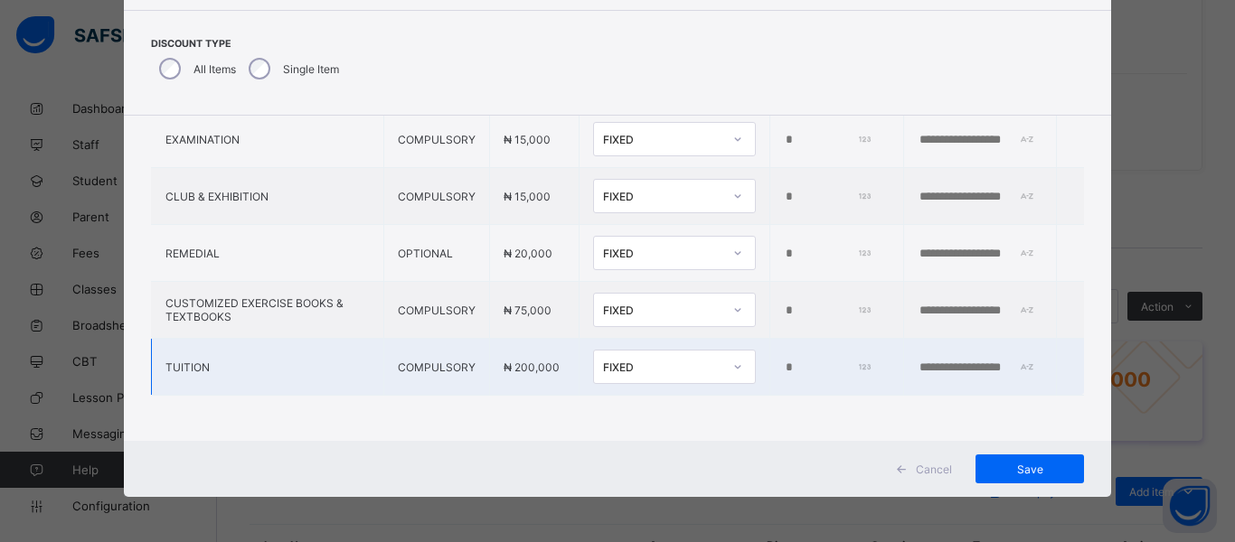
click at [784, 361] on input "*" at bounding box center [827, 368] width 86 height 14
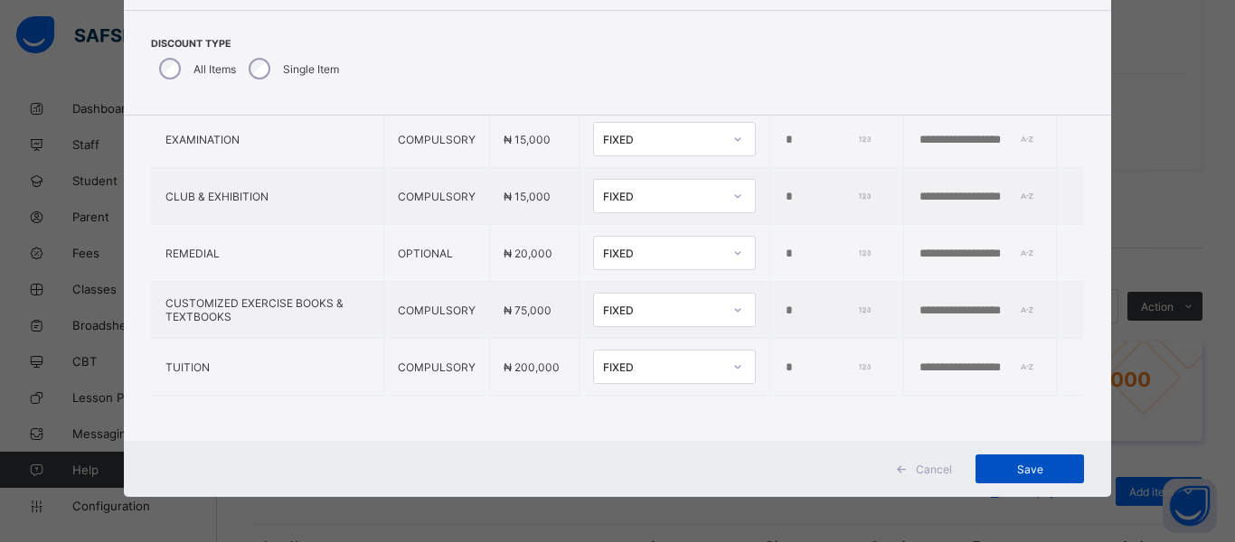
type input "*****"
click at [1006, 471] on span "Save" at bounding box center [1029, 470] width 81 height 14
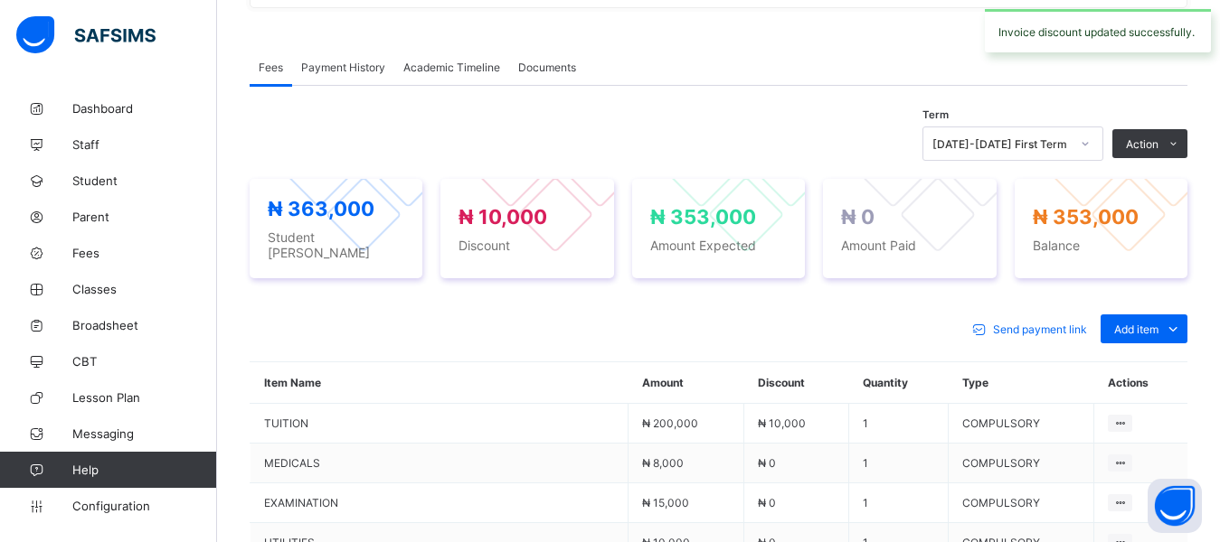
scroll to position [542, 0]
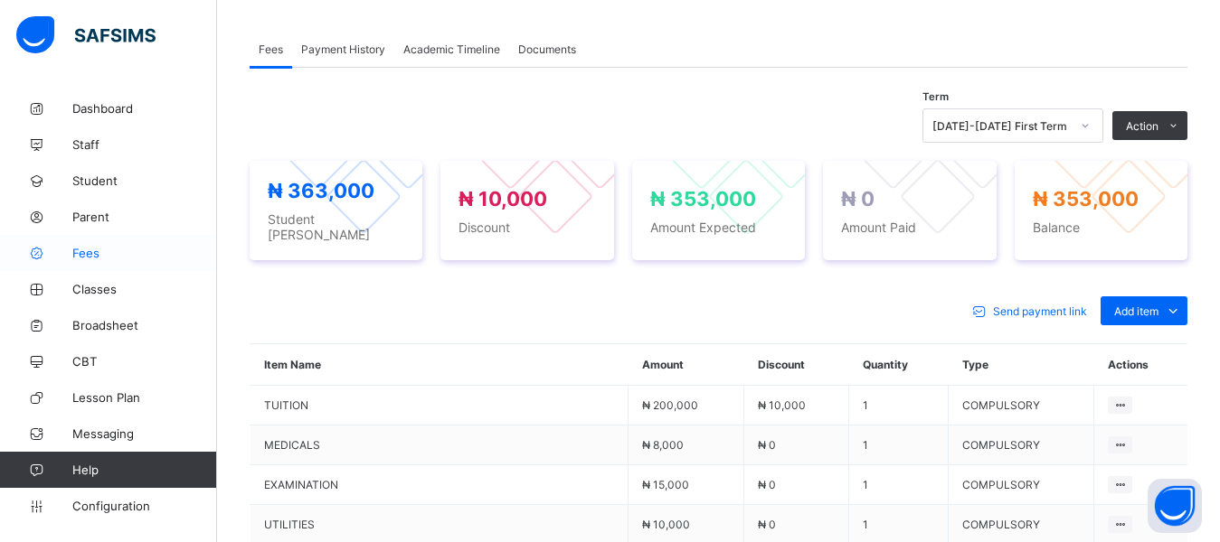
click at [88, 253] on span "Fees" at bounding box center [144, 253] width 145 height 14
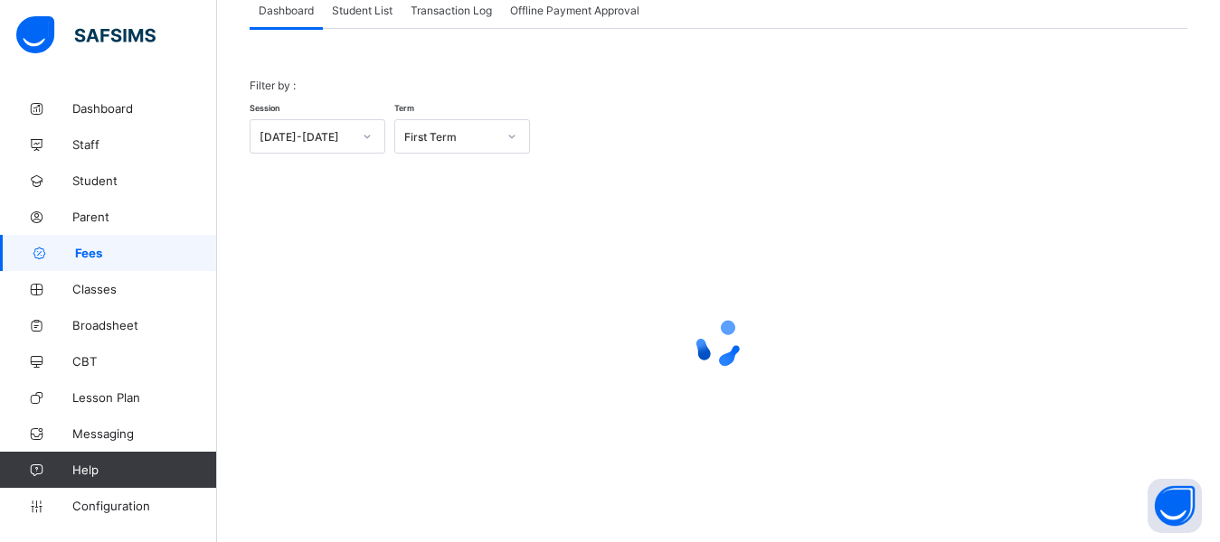
scroll to position [126, 0]
click at [348, 10] on span "Student List" at bounding box center [362, 11] width 61 height 14
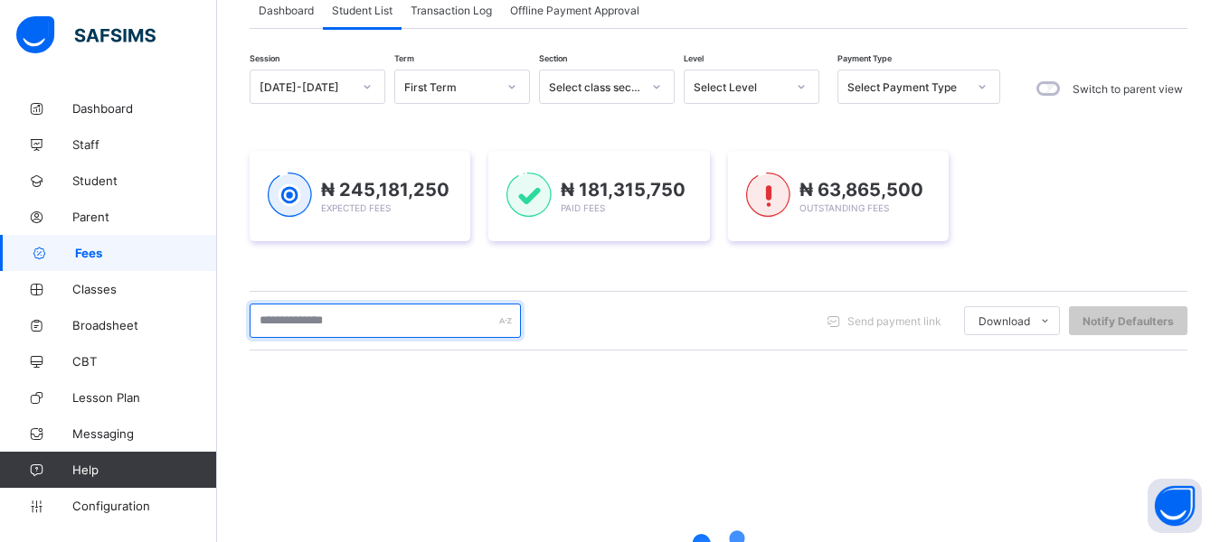
click at [372, 321] on input "text" at bounding box center [385, 321] width 271 height 34
type input "*******"
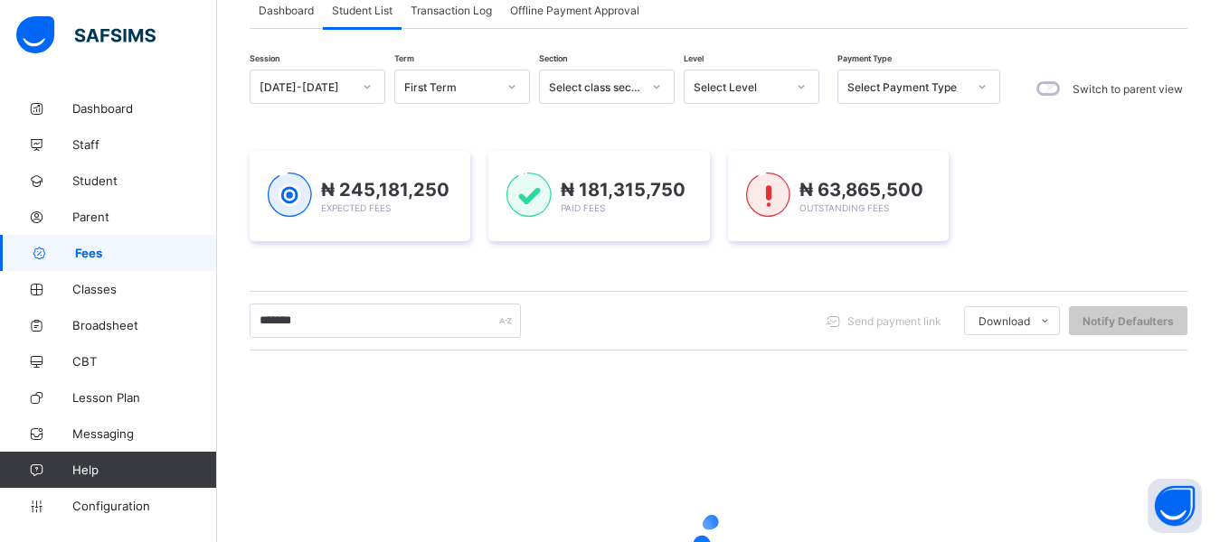
click at [333, 272] on div "Session [DATE]-[DATE] Term First Term Section Select class section Level Select…" at bounding box center [719, 390] width 938 height 641
click at [1119, 185] on div "₦ 245,181,250 Expected Fees ₦ 181,315,750 Paid Fees ₦ 63,865,500 Outstanding [D…" at bounding box center [719, 196] width 938 height 90
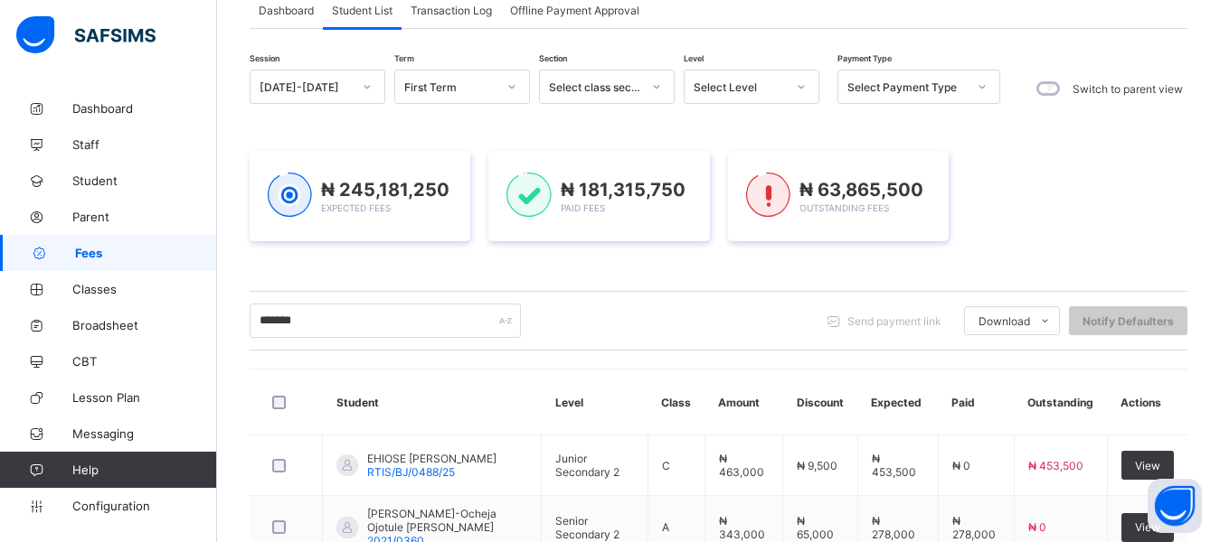
scroll to position [271, 0]
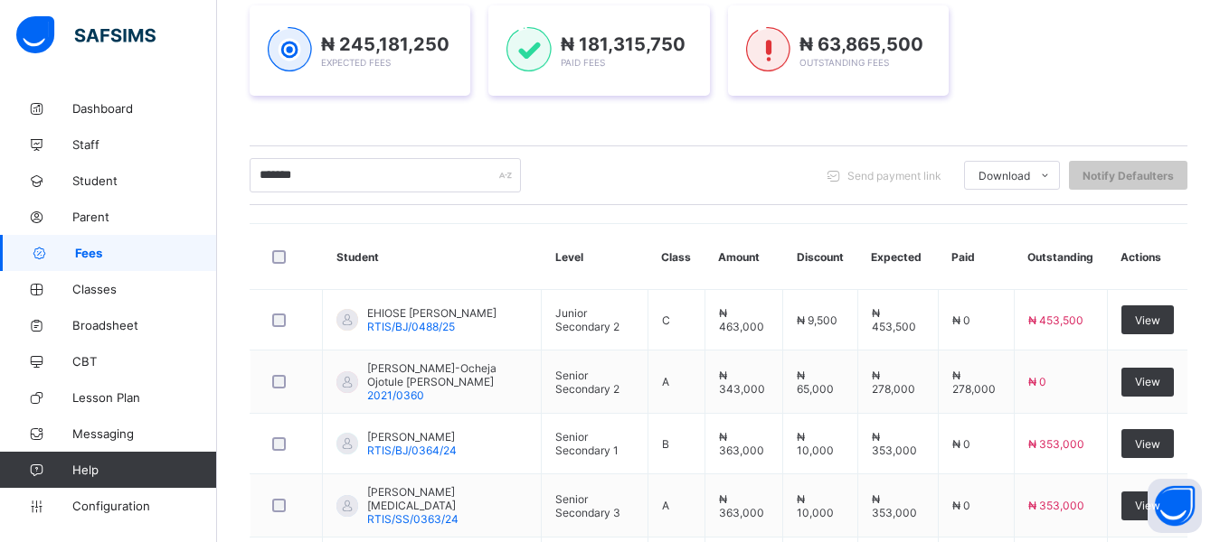
click at [1122, 99] on div "₦ 245,181,250 Expected Fees ₦ 181,315,750 Paid Fees ₦ 63,865,500 Outstanding [D…" at bounding box center [719, 50] width 938 height 145
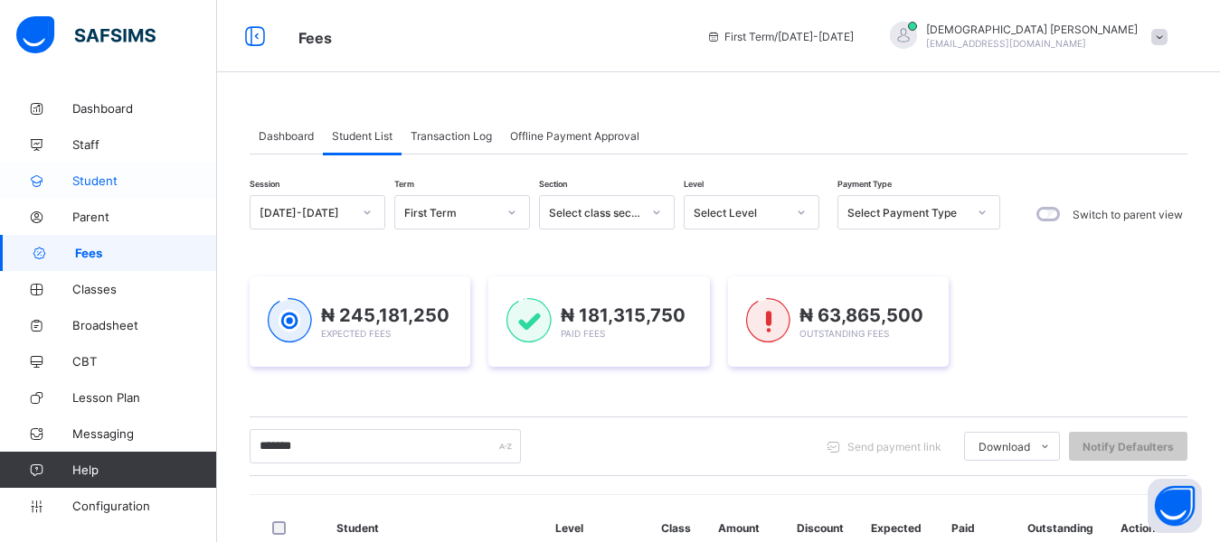
click at [121, 184] on span "Student" at bounding box center [144, 181] width 145 height 14
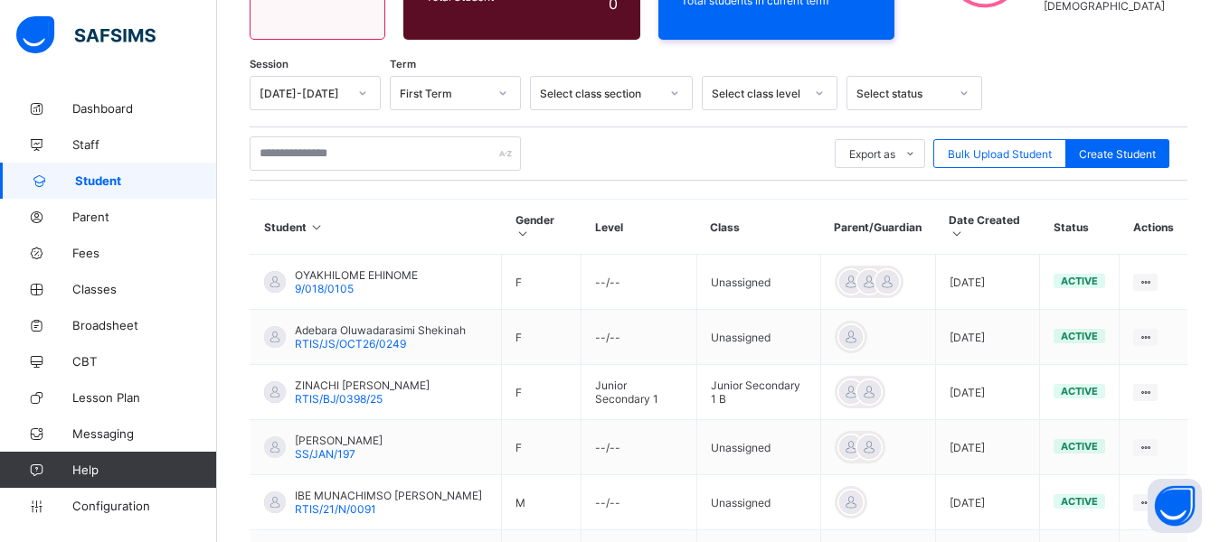
scroll to position [271, 0]
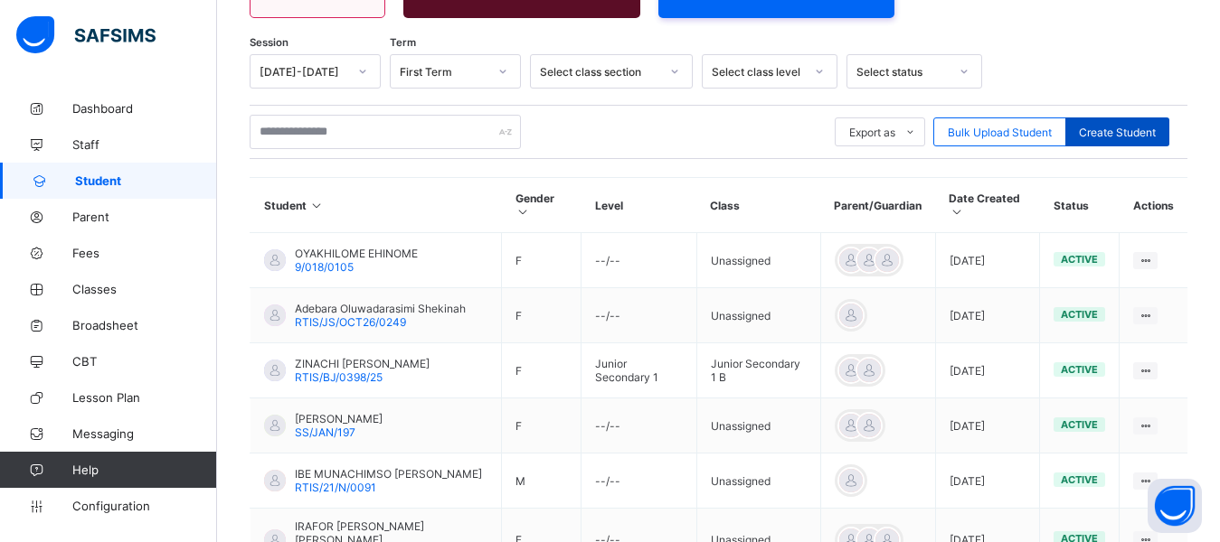
click at [1121, 133] on span "Create Student" at bounding box center [1117, 133] width 77 height 14
select select "**"
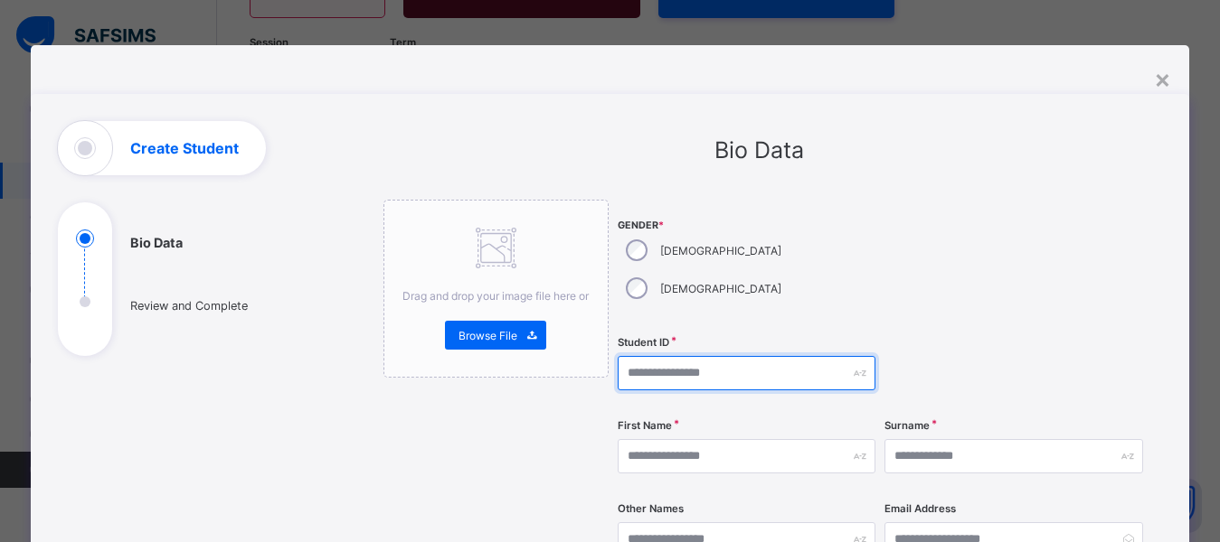
click at [661, 356] on input "text" at bounding box center [746, 373] width 258 height 34
type input "**********"
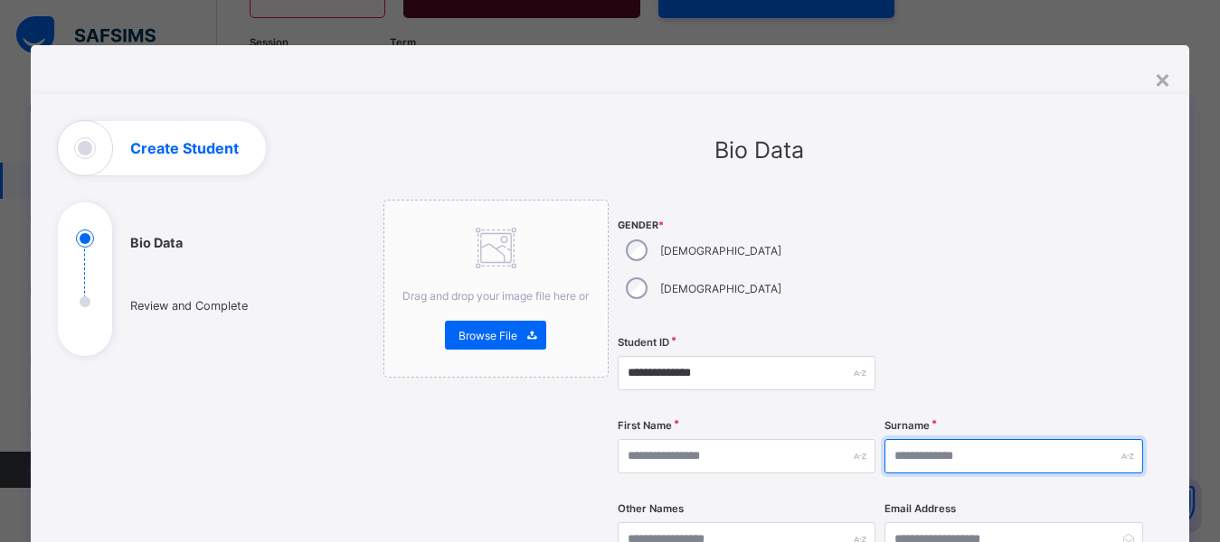
click at [917, 439] on input "text" at bounding box center [1013, 456] width 258 height 34
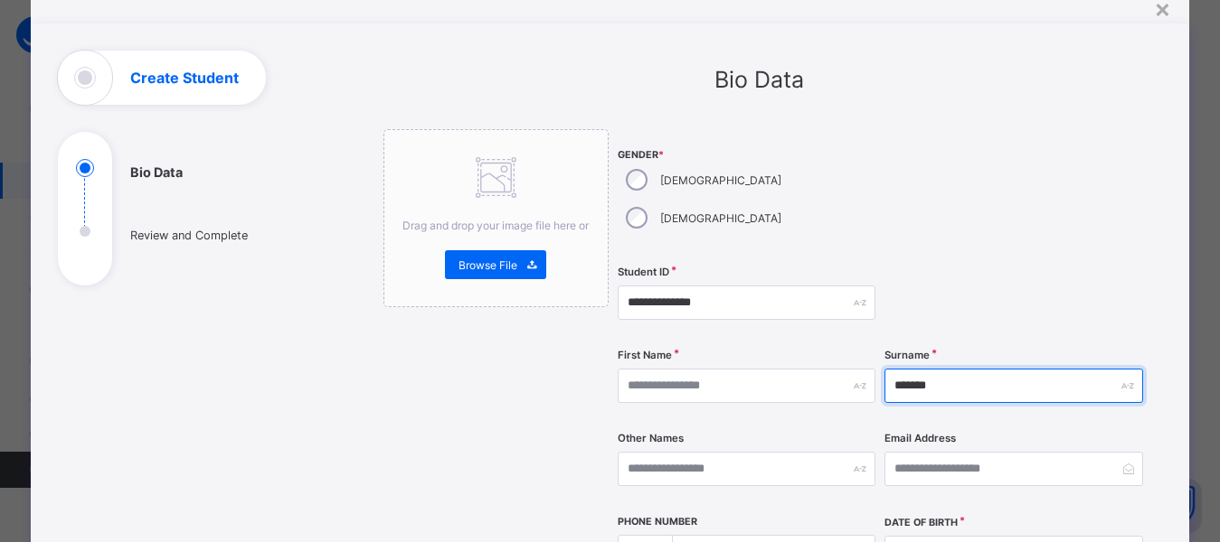
scroll to position [90, 0]
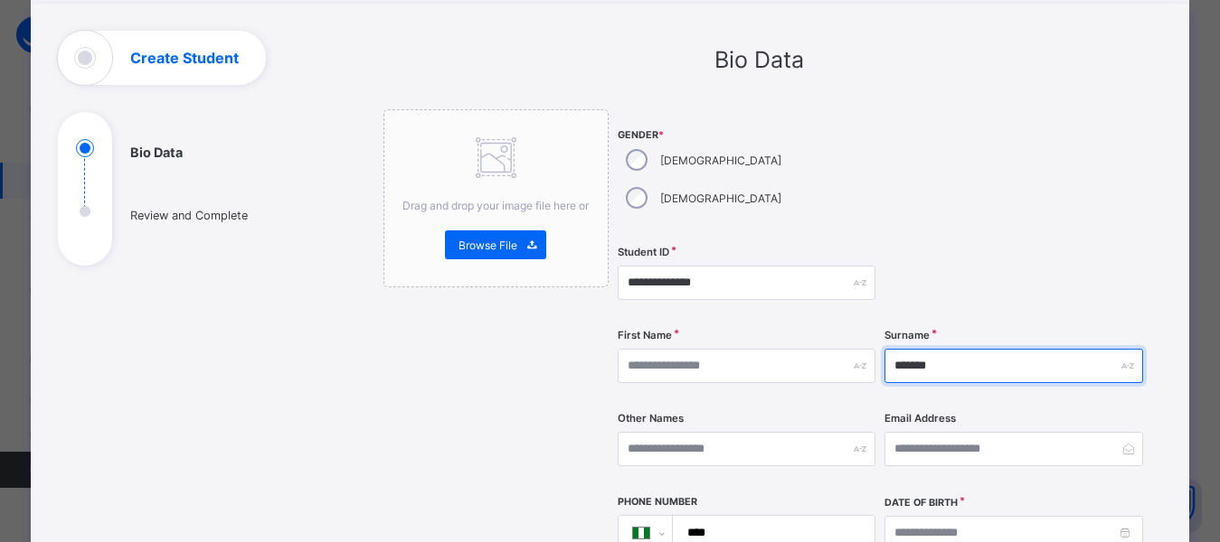
type input "*******"
click at [1013, 246] on div at bounding box center [1013, 283] width 258 height 74
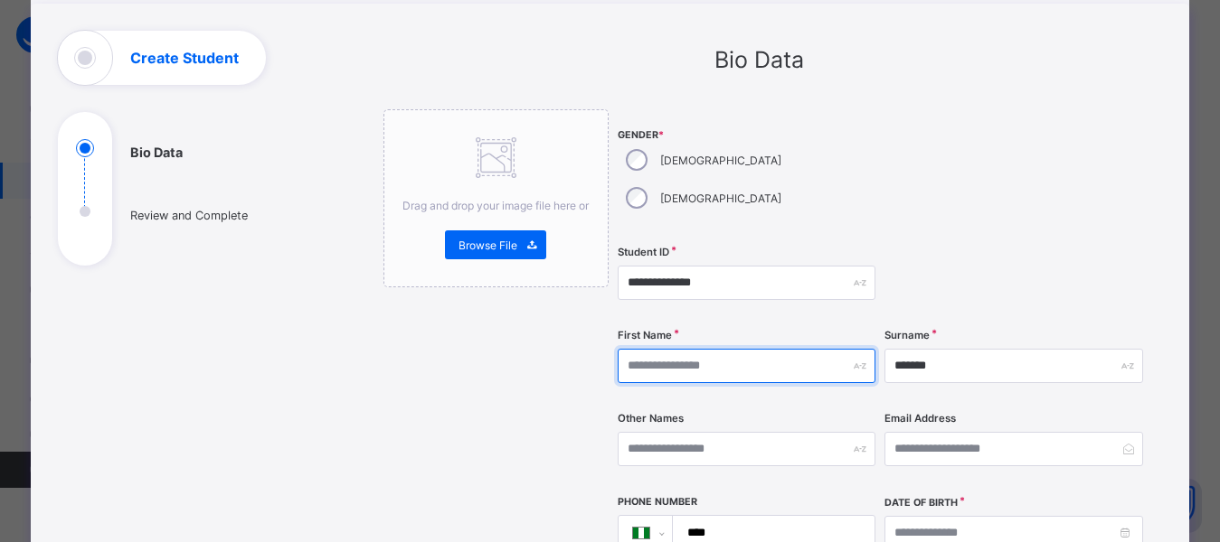
click at [729, 349] on input "text" at bounding box center [746, 366] width 258 height 34
type input "*******"
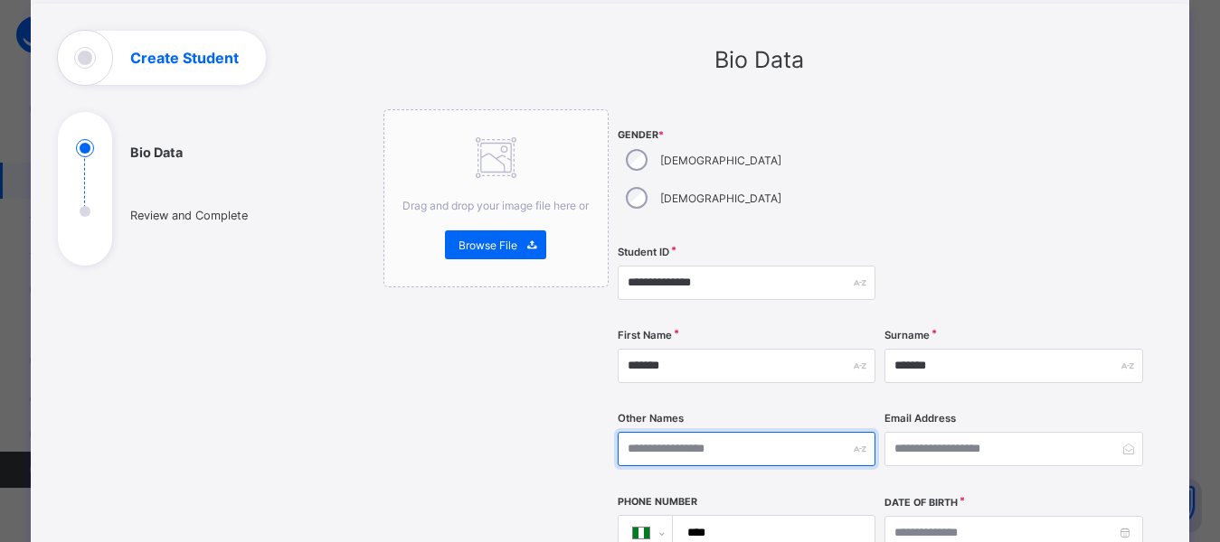
click at [646, 432] on input "text" at bounding box center [746, 449] width 258 height 34
type input "*****"
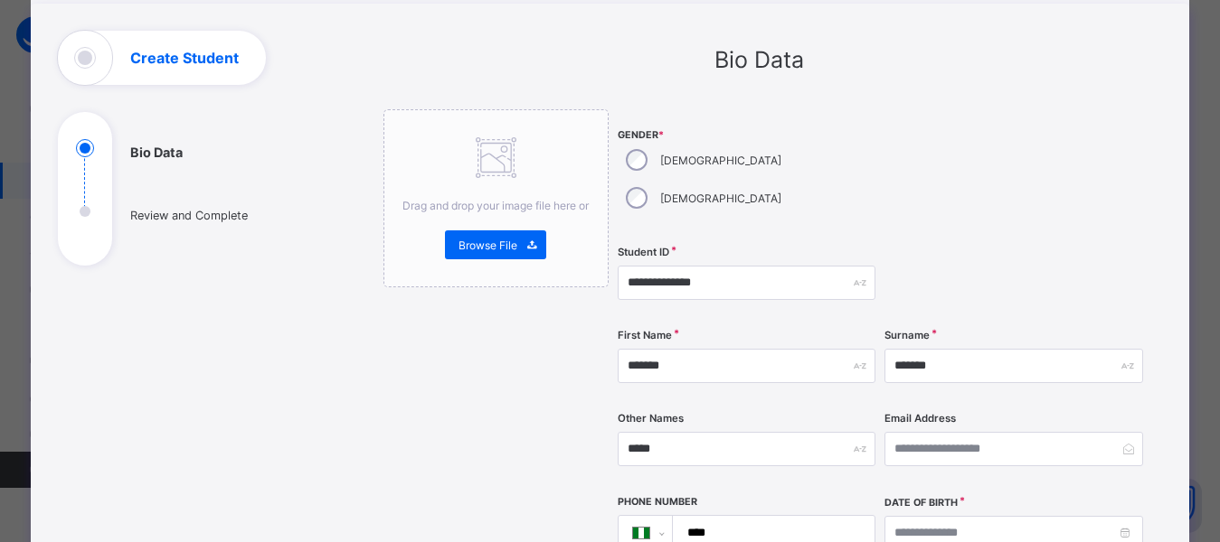
click at [879, 183] on div "**********" at bounding box center [880, 465] width 526 height 712
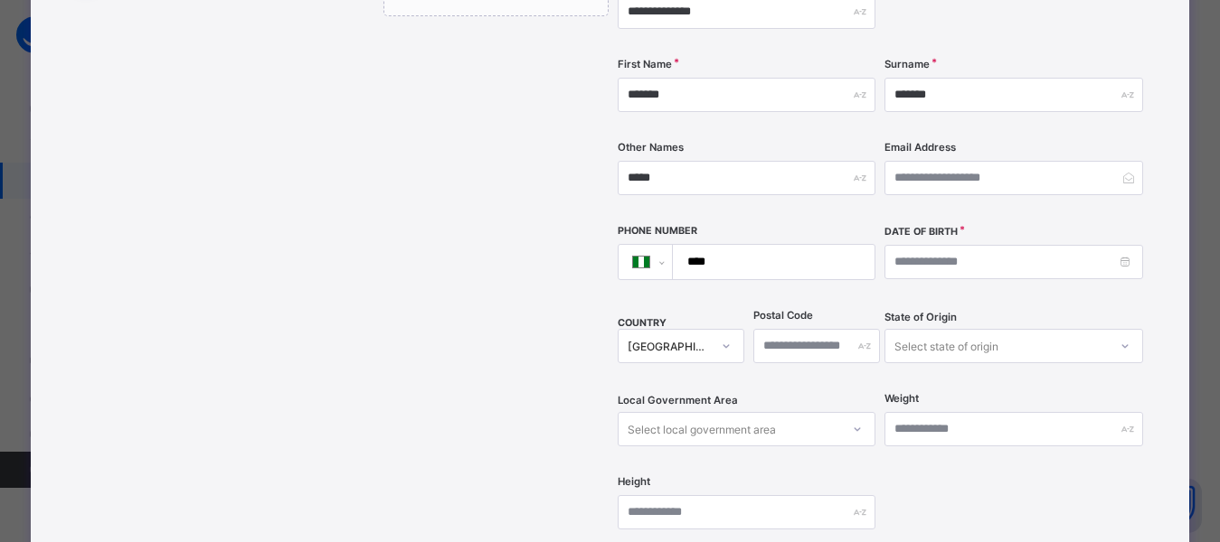
click at [721, 245] on input "****" at bounding box center [769, 262] width 187 height 34
type input "**********"
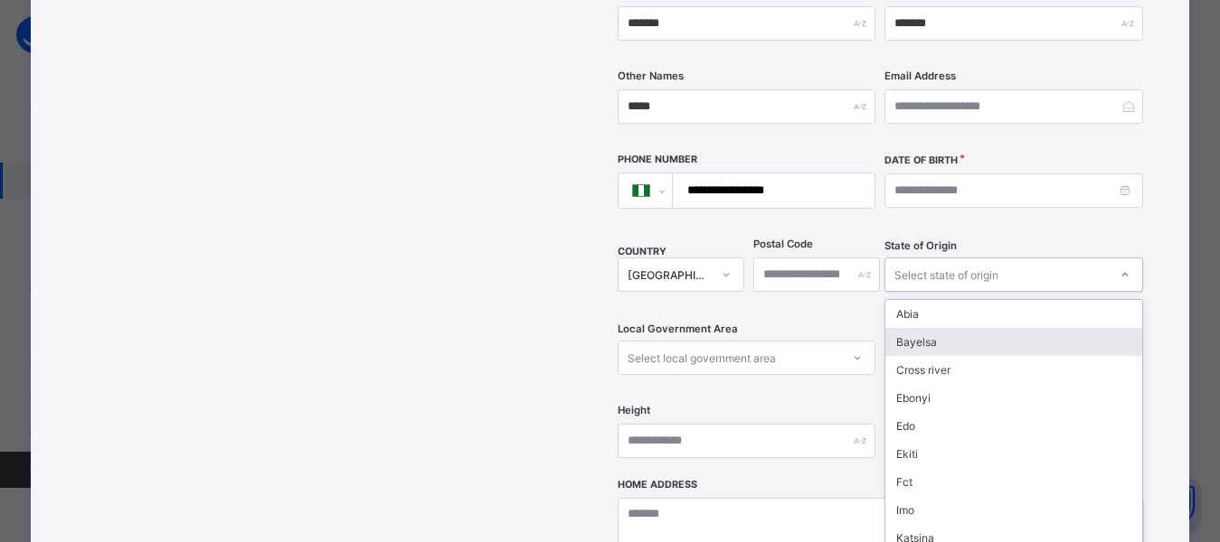
click at [983, 292] on div "option Bayelsa focused, 2 of 37. 37 results available. Use Up and Down to choos…" at bounding box center [1013, 275] width 258 height 34
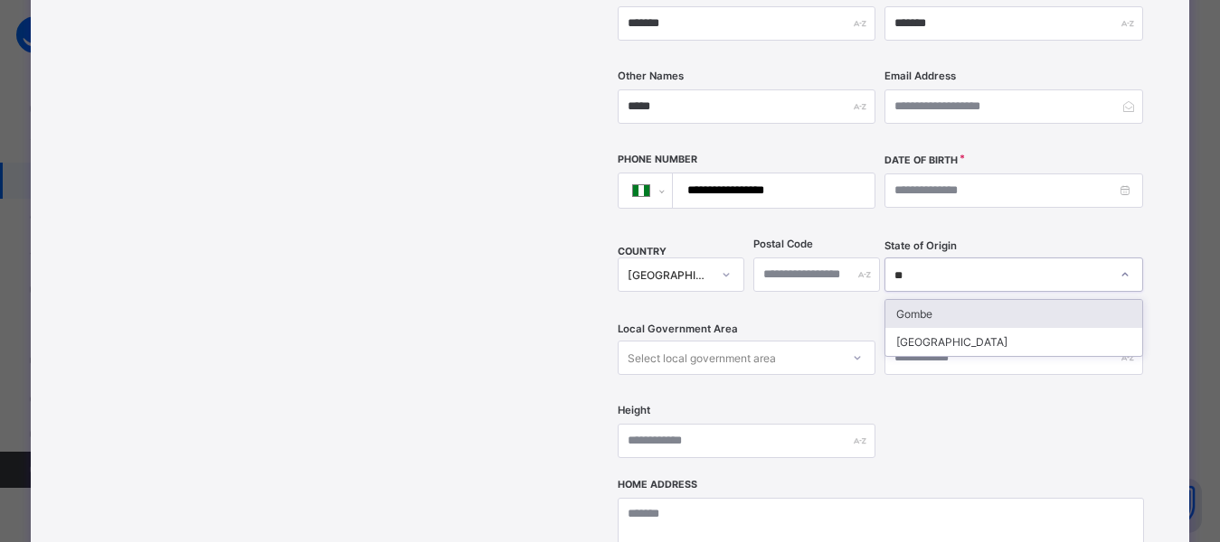
type input "***"
click at [918, 300] on div "Gombe" at bounding box center [1013, 314] width 256 height 28
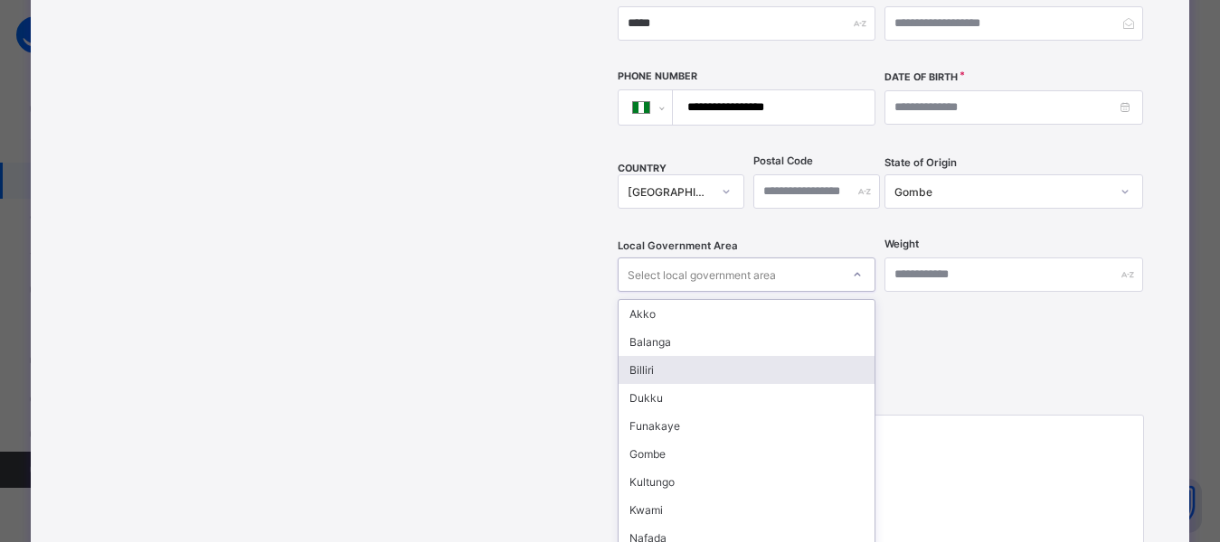
click at [805, 292] on div "option [PERSON_NAME] focused, 3 of 11. 11 results available. Use Up and Down to…" at bounding box center [746, 275] width 258 height 34
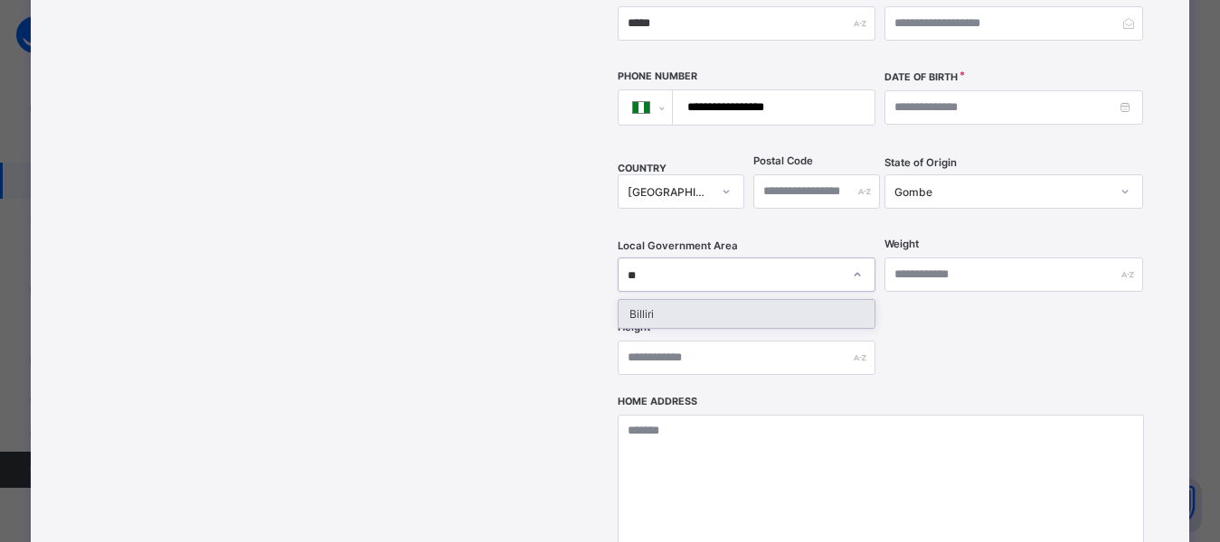
type input "***"
click at [709, 300] on div "Billiri" at bounding box center [746, 314] width 256 height 28
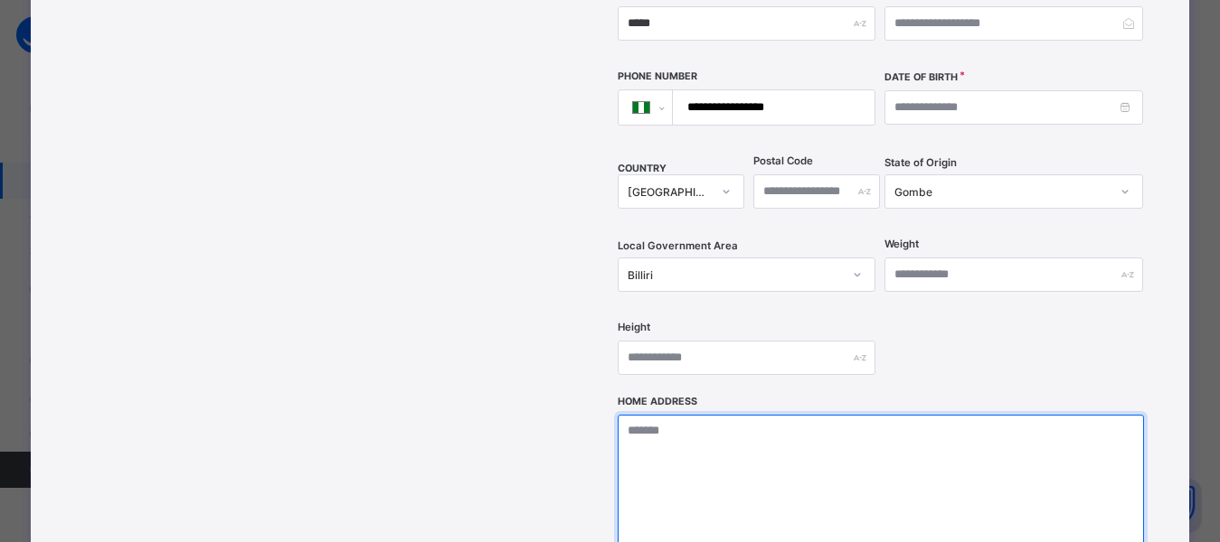
click at [687, 460] on textarea at bounding box center [880, 505] width 526 height 181
drag, startPoint x: 813, startPoint y: 402, endPoint x: 608, endPoint y: 406, distance: 205.3
click at [608, 406] on div "**********" at bounding box center [759, 200] width 752 height 1032
type textarea "**********"
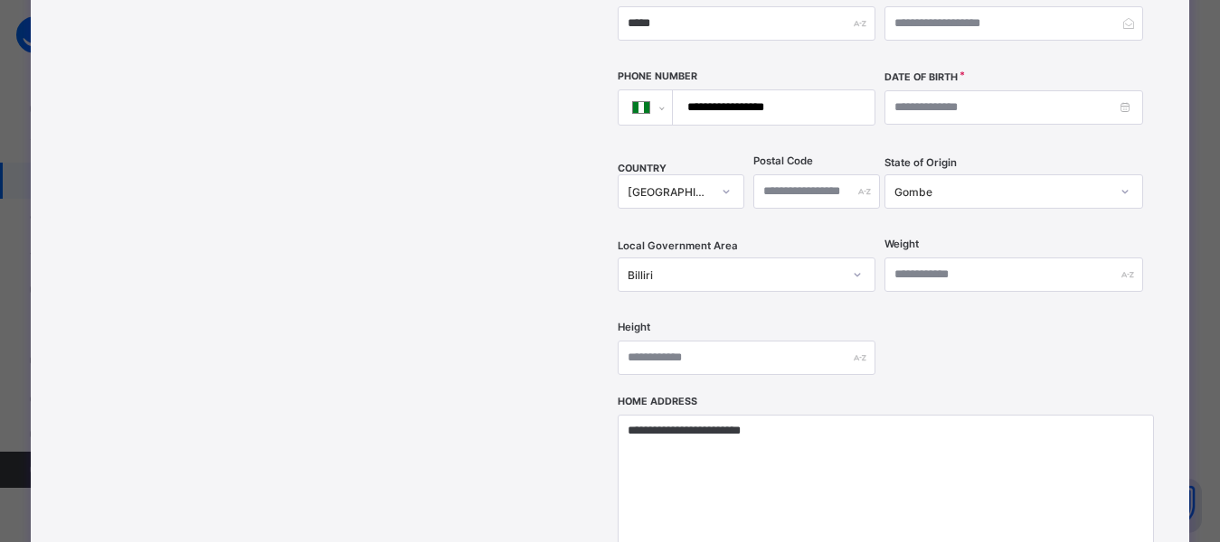
click at [947, 323] on div "**********" at bounding box center [880, 40] width 526 height 712
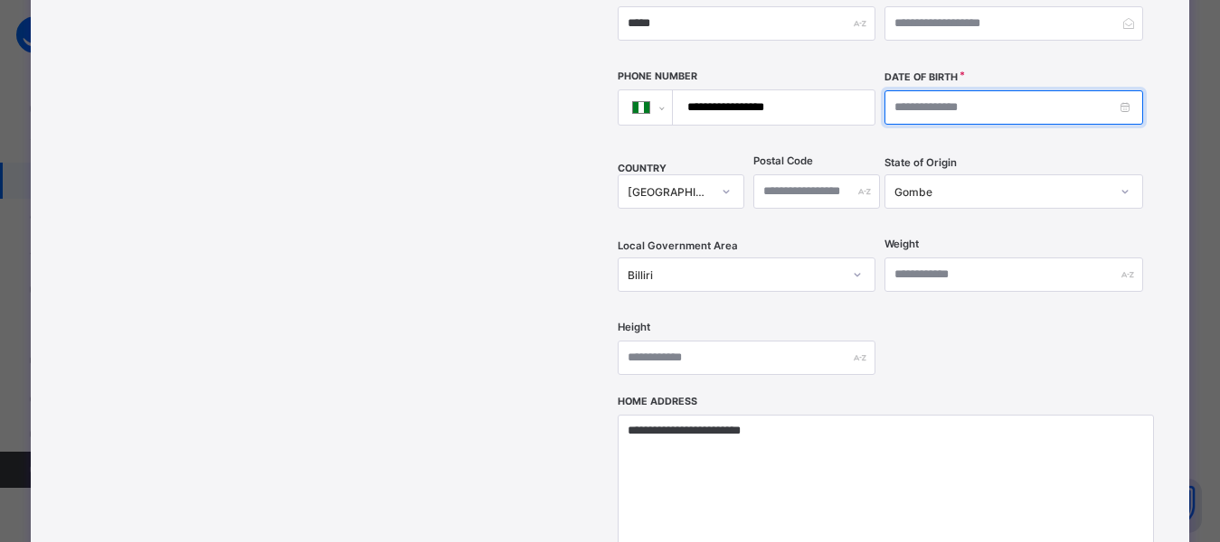
click at [935, 90] on input at bounding box center [1013, 107] width 258 height 34
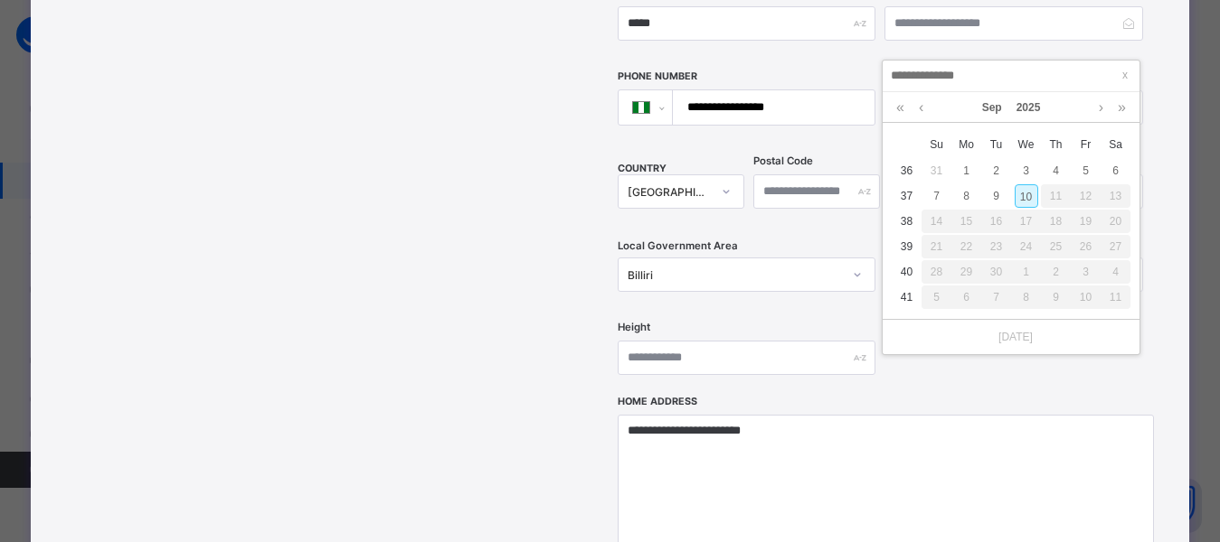
type input "**********"
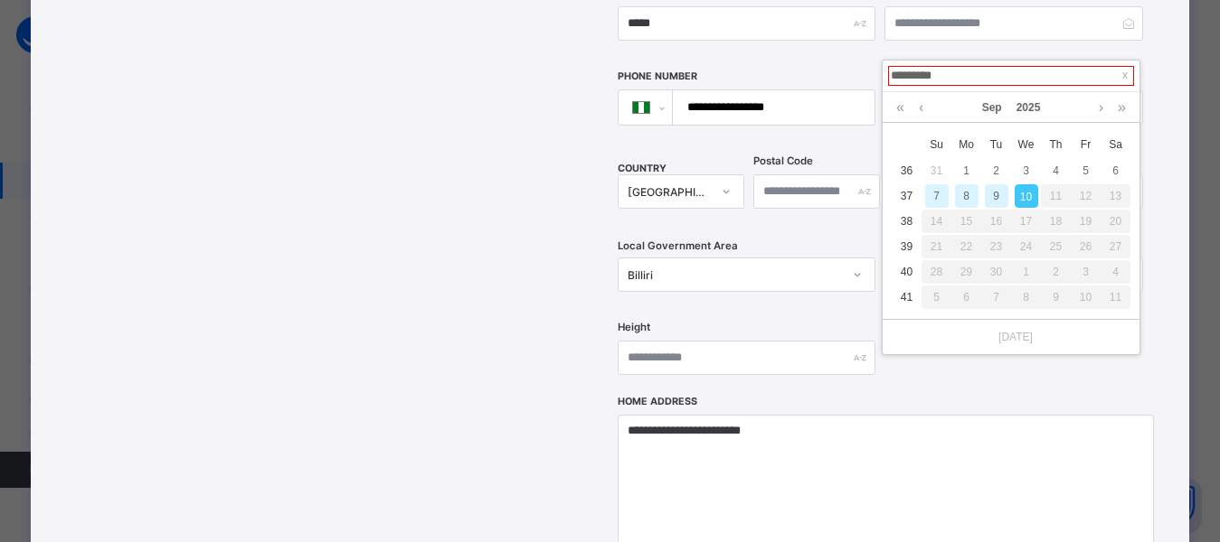
type input "**********"
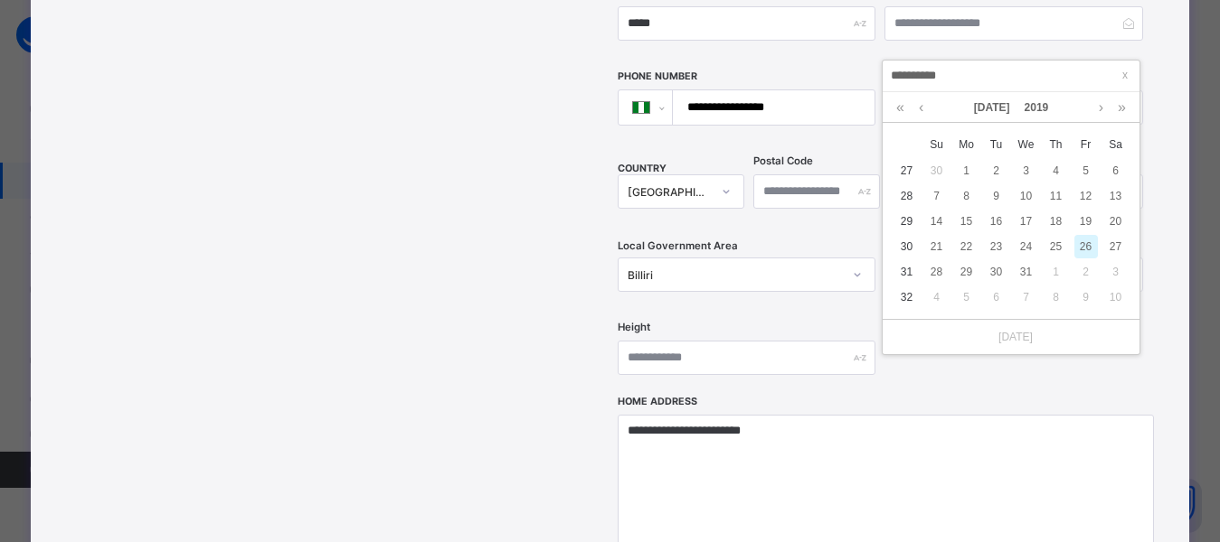
type input "**********"
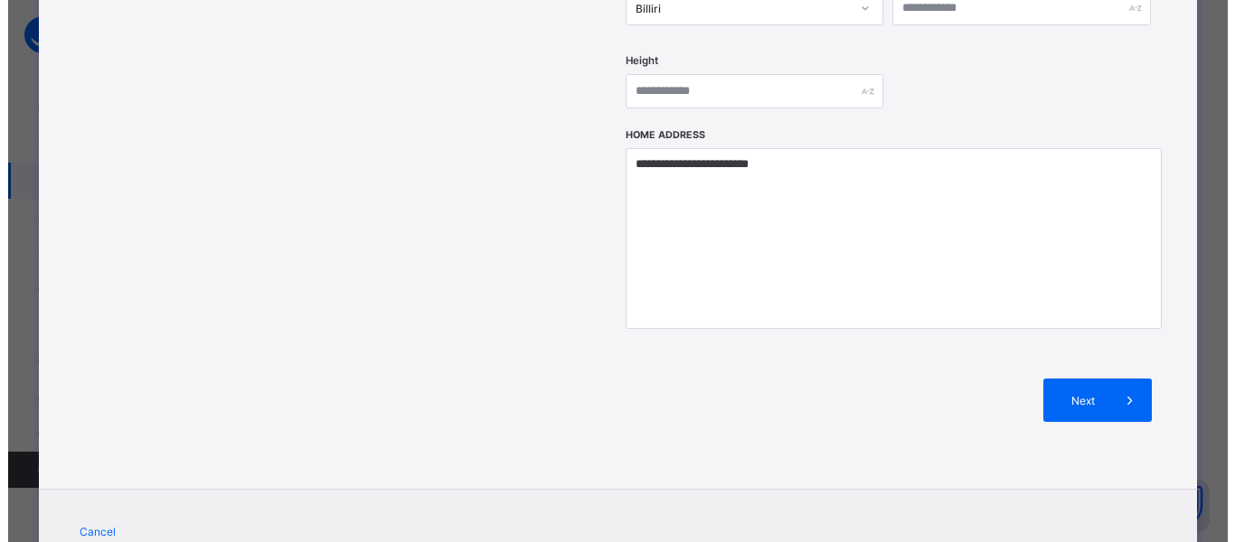
scroll to position [822, 0]
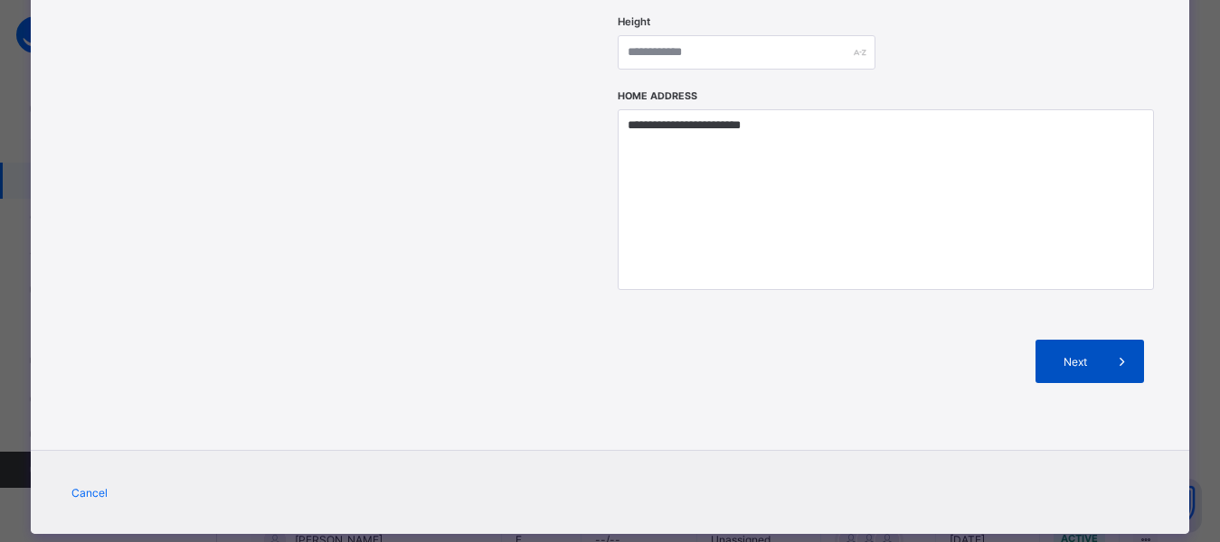
click at [1086, 340] on div "Next" at bounding box center [1089, 361] width 108 height 43
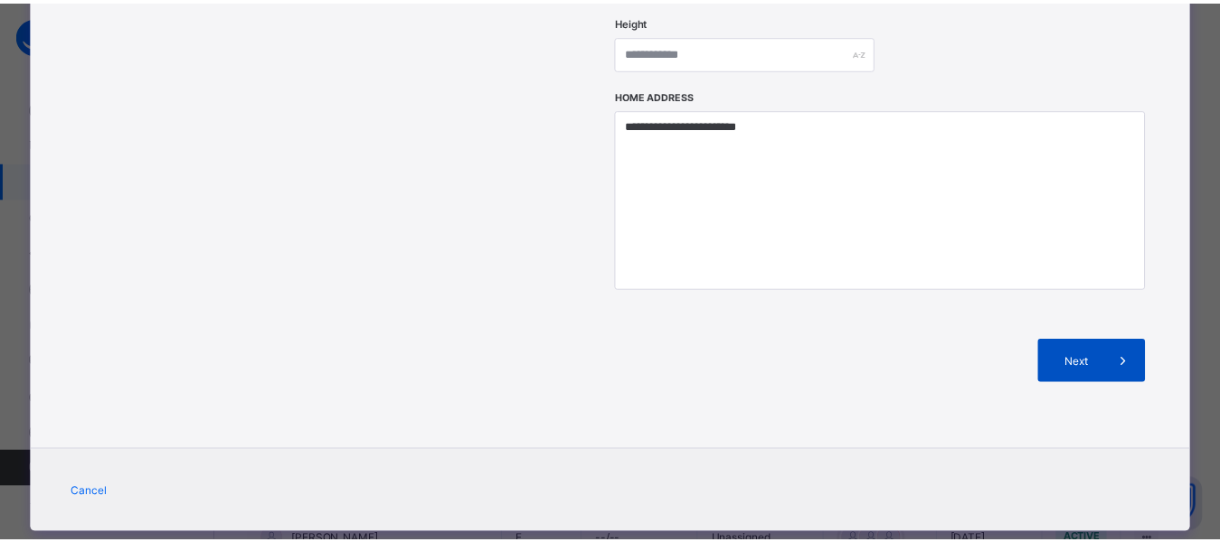
scroll to position [391, 0]
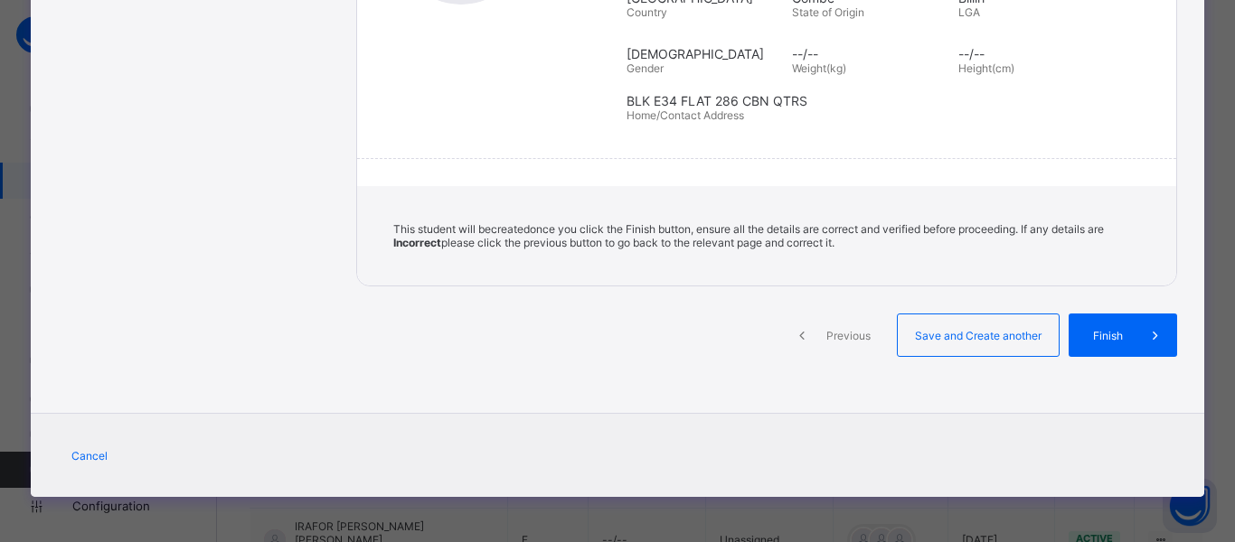
click at [1086, 334] on span "Finish" at bounding box center [1108, 336] width 52 height 14
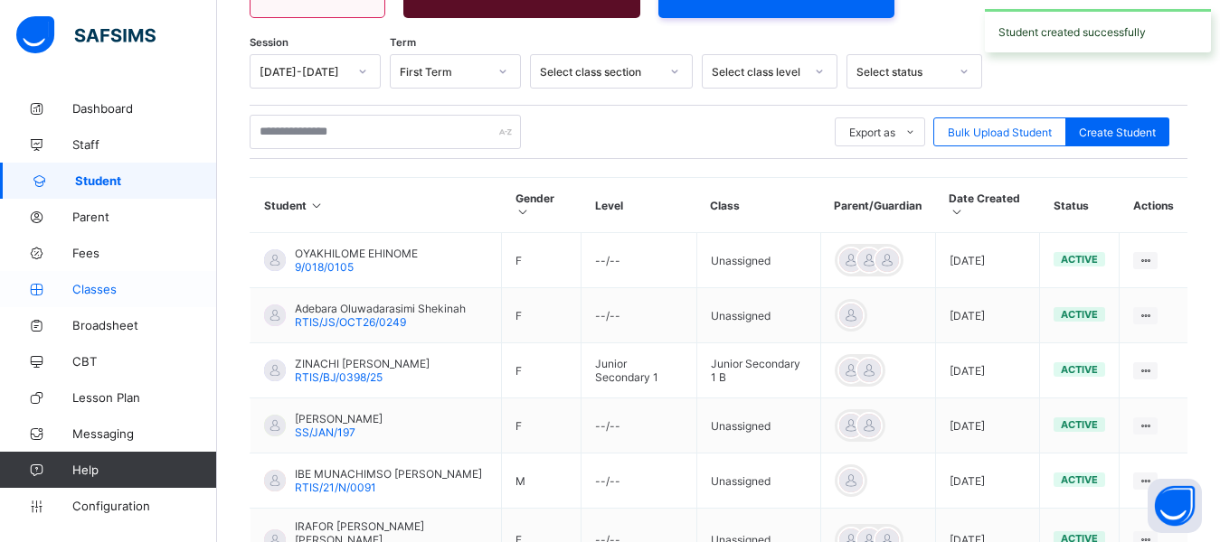
click at [85, 291] on span "Classes" at bounding box center [144, 289] width 145 height 14
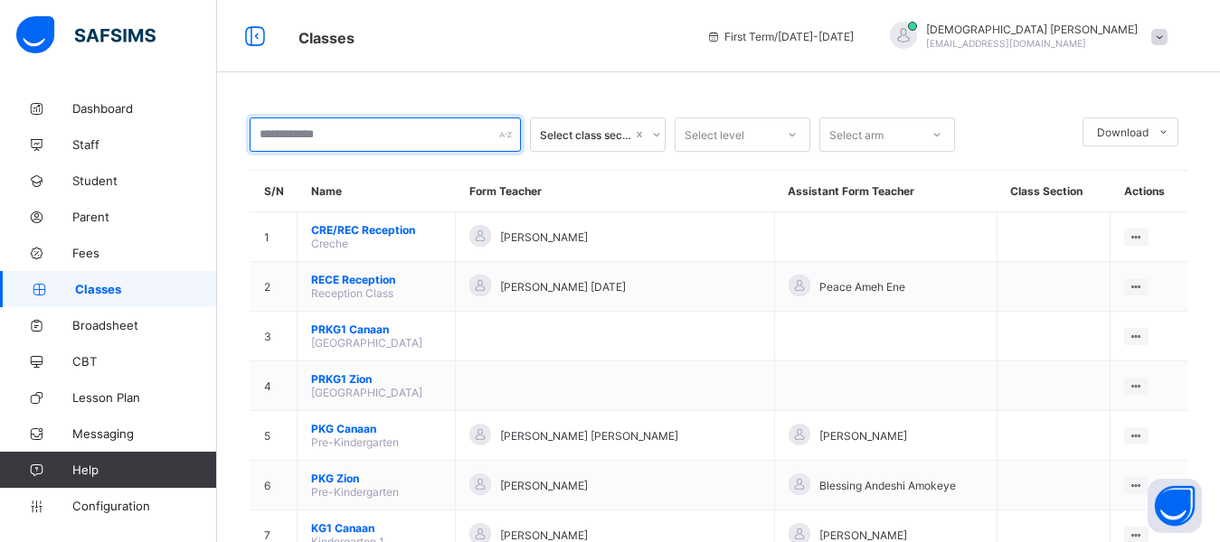
click at [296, 139] on input "text" at bounding box center [385, 135] width 271 height 34
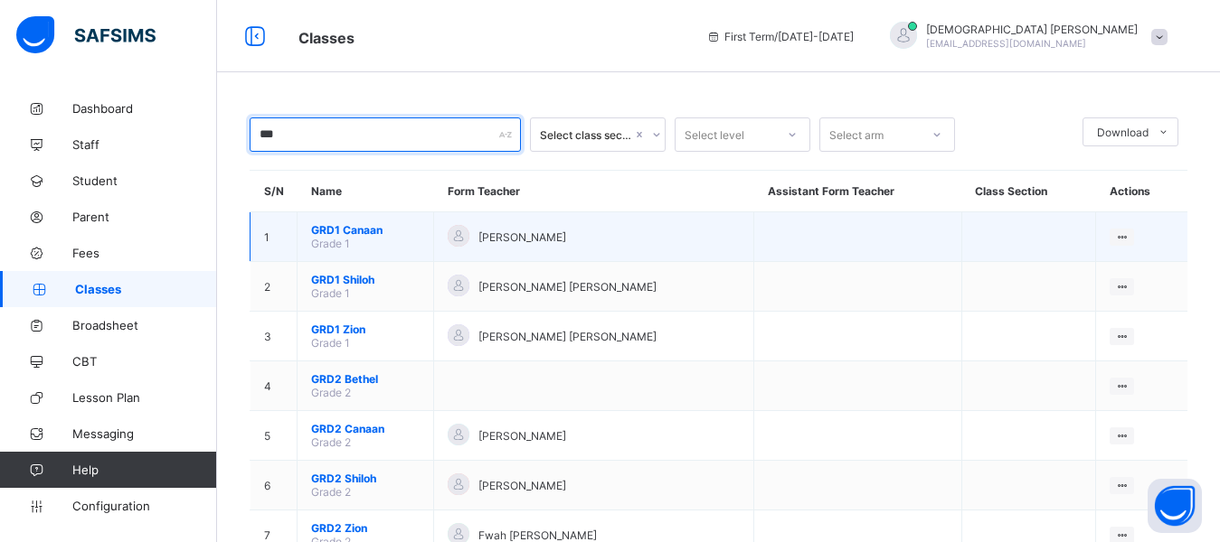
type input "***"
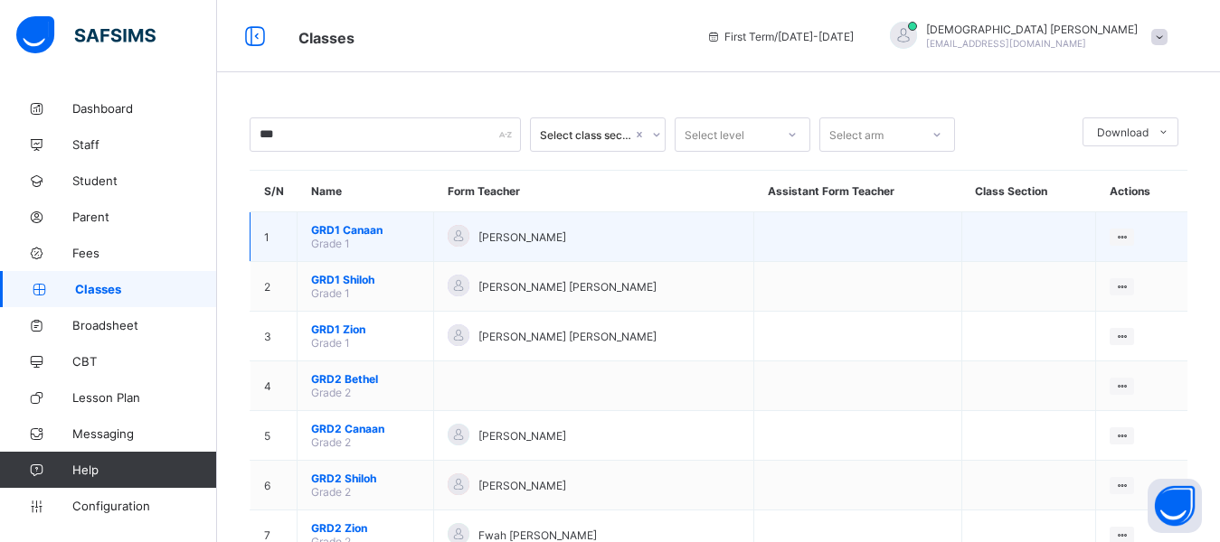
click at [350, 237] on td "GRD1 Canaan Grade 1" at bounding box center [365, 237] width 137 height 50
click at [348, 232] on span "GRD1 Canaan" at bounding box center [365, 230] width 108 height 14
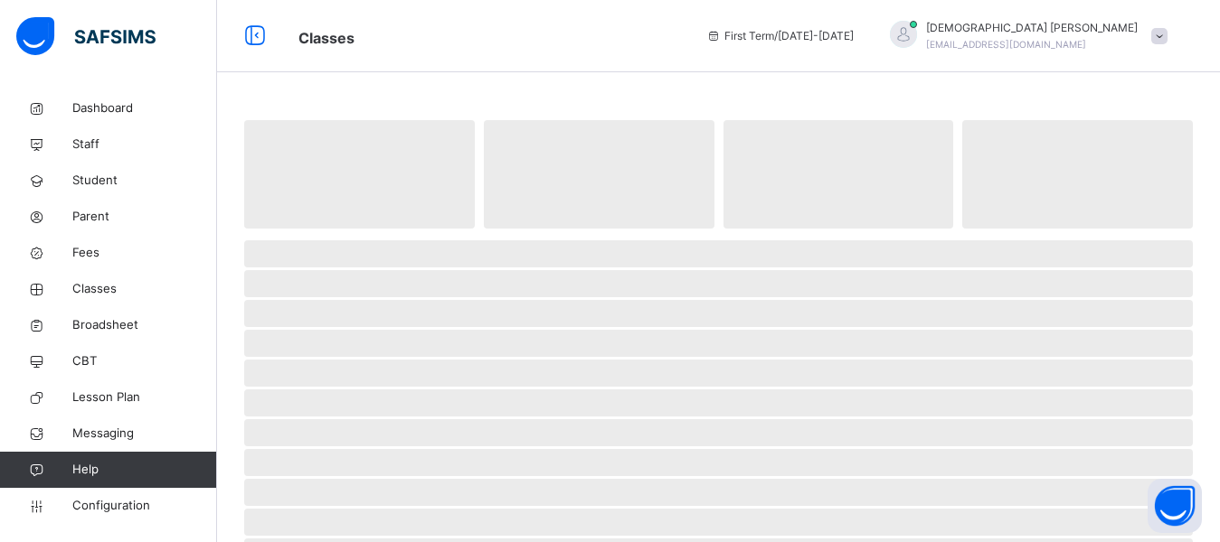
click at [348, 232] on span at bounding box center [718, 233] width 948 height 9
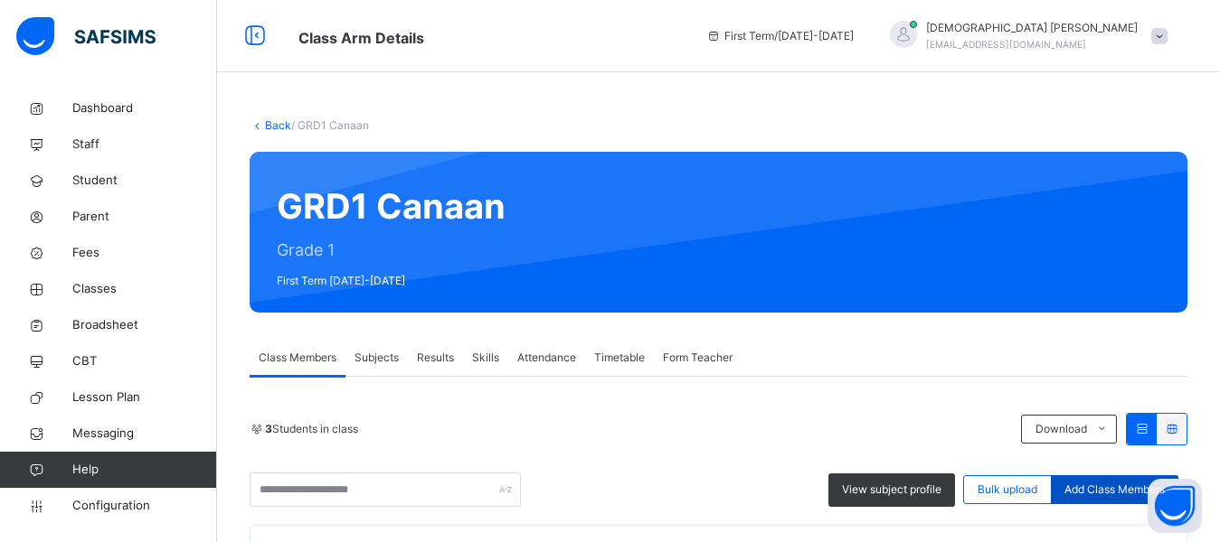
click at [1109, 481] on div "Add Class Members" at bounding box center [1114, 490] width 127 height 29
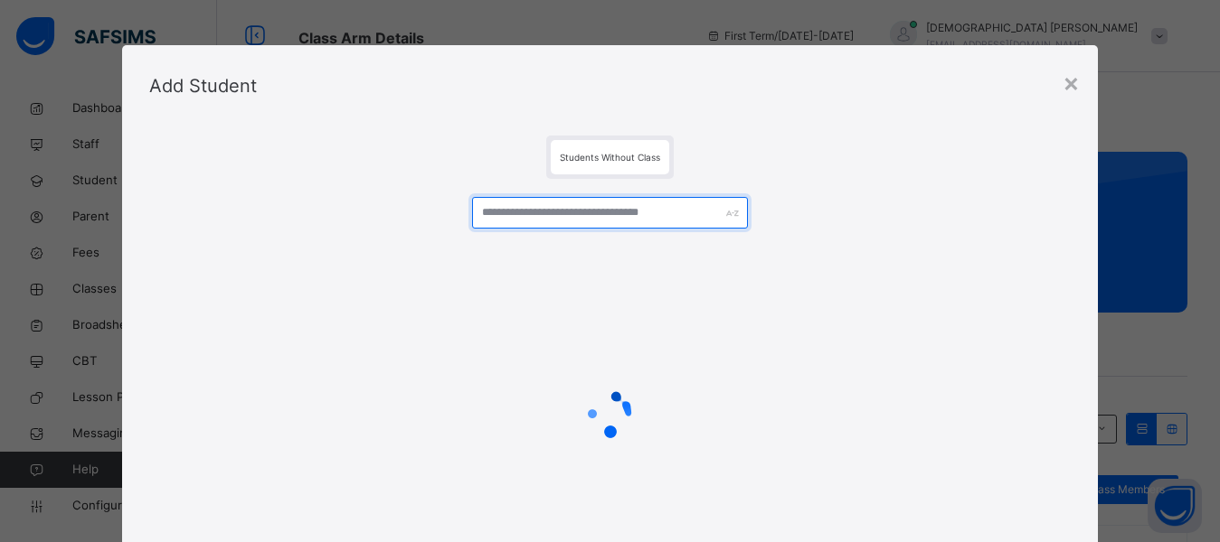
click at [633, 220] on input "text" at bounding box center [610, 213] width 277 height 32
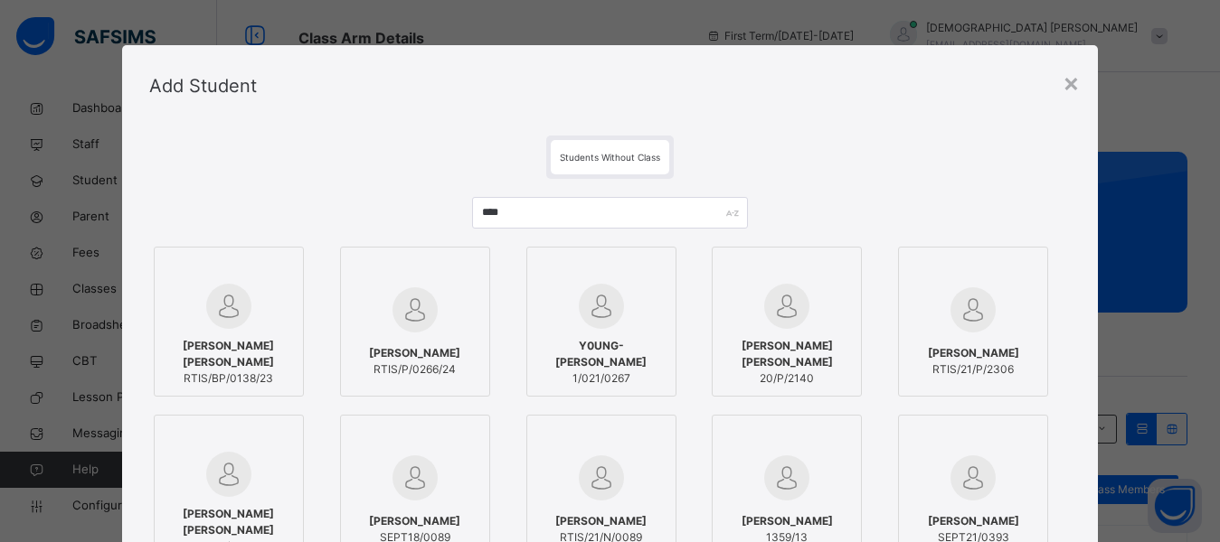
click at [801, 164] on div "Students Without Class" at bounding box center [609, 157] width 921 height 43
click at [575, 207] on input "****" at bounding box center [610, 213] width 277 height 32
type input "*"
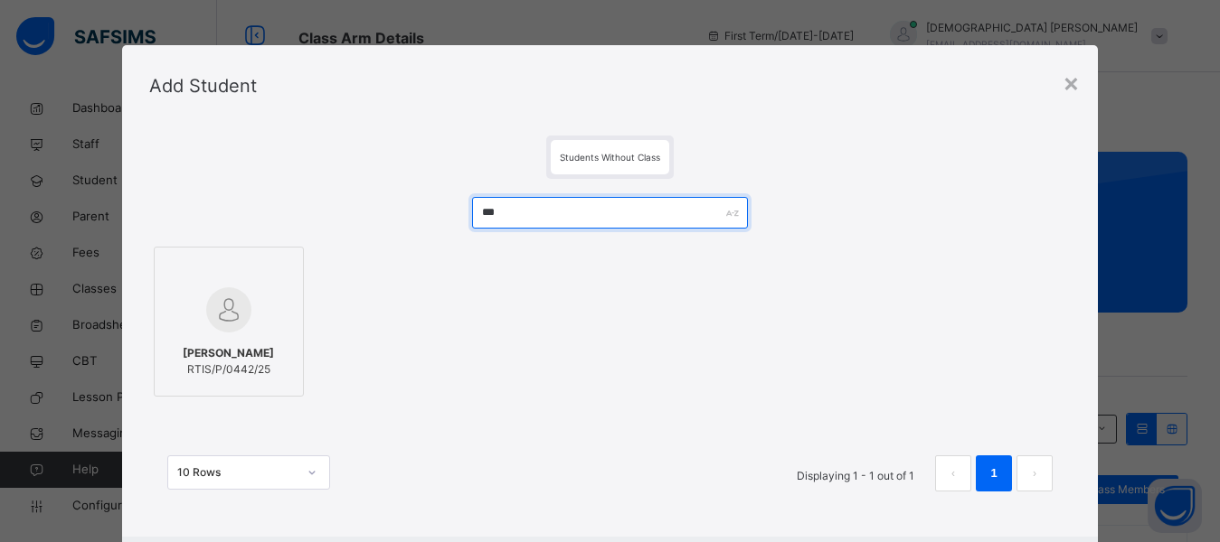
type input "***"
click at [230, 307] on img at bounding box center [228, 309] width 45 height 45
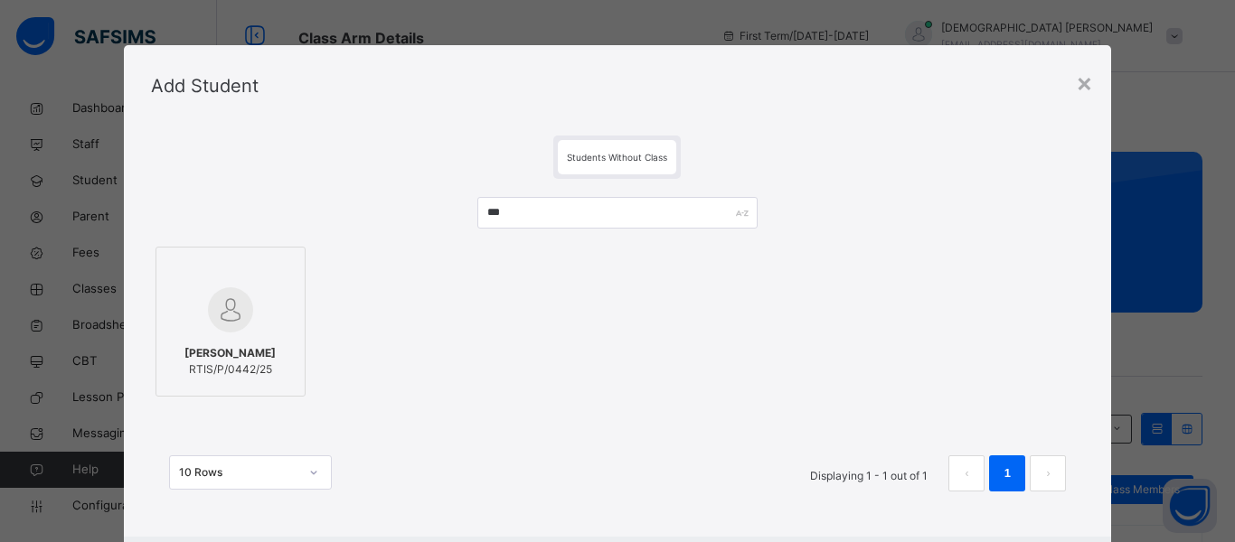
drag, startPoint x: 419, startPoint y: 344, endPoint x: 455, endPoint y: 350, distance: 35.7
click at [420, 344] on div "[PERSON_NAME] DANLELE RTIS/P/0442/25" at bounding box center [618, 321] width 934 height 159
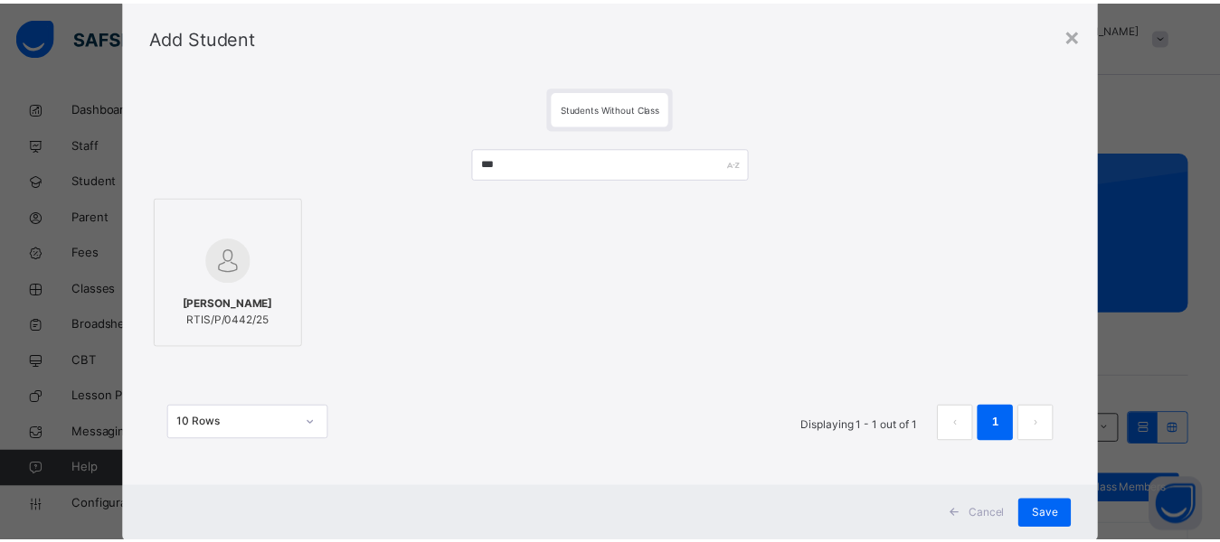
scroll to position [96, 0]
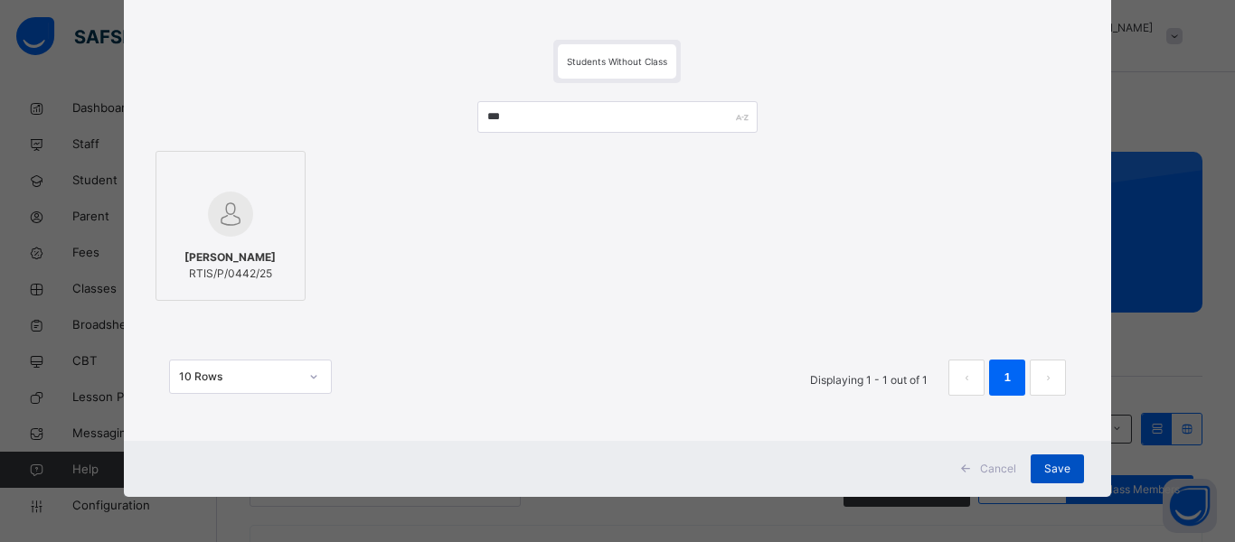
click at [1046, 467] on span "Save" at bounding box center [1057, 469] width 26 height 16
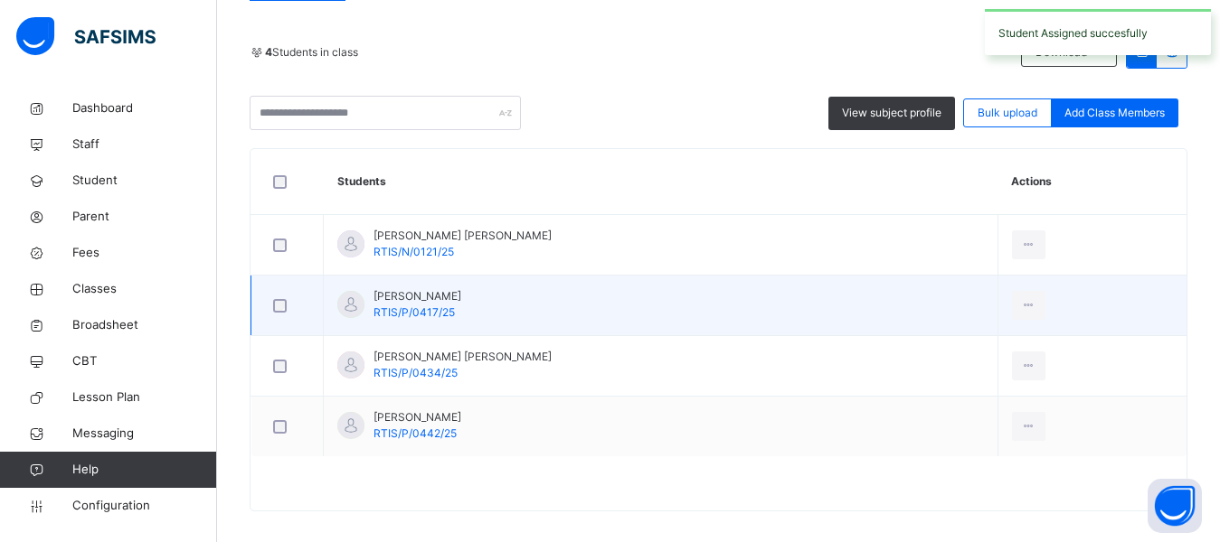
scroll to position [391, 0]
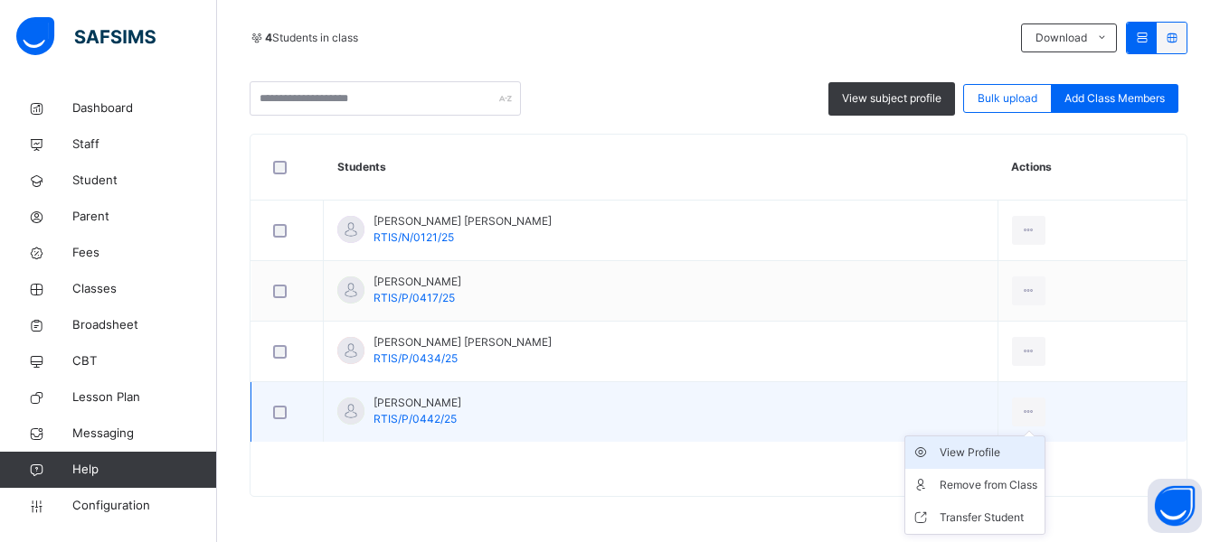
click at [949, 453] on div "View Profile" at bounding box center [988, 453] width 98 height 18
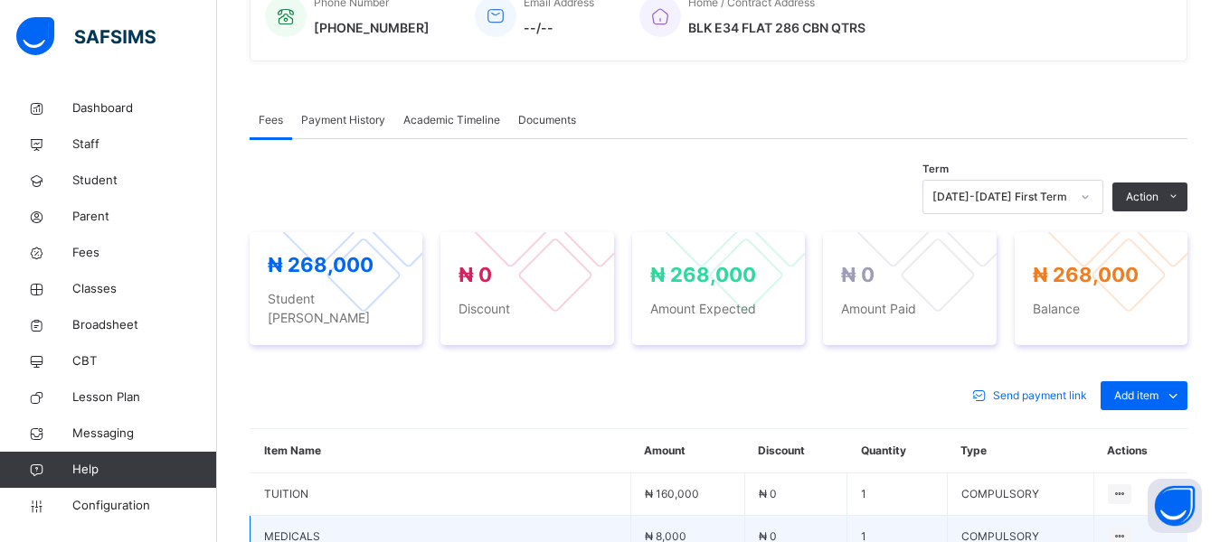
scroll to position [663, 0]
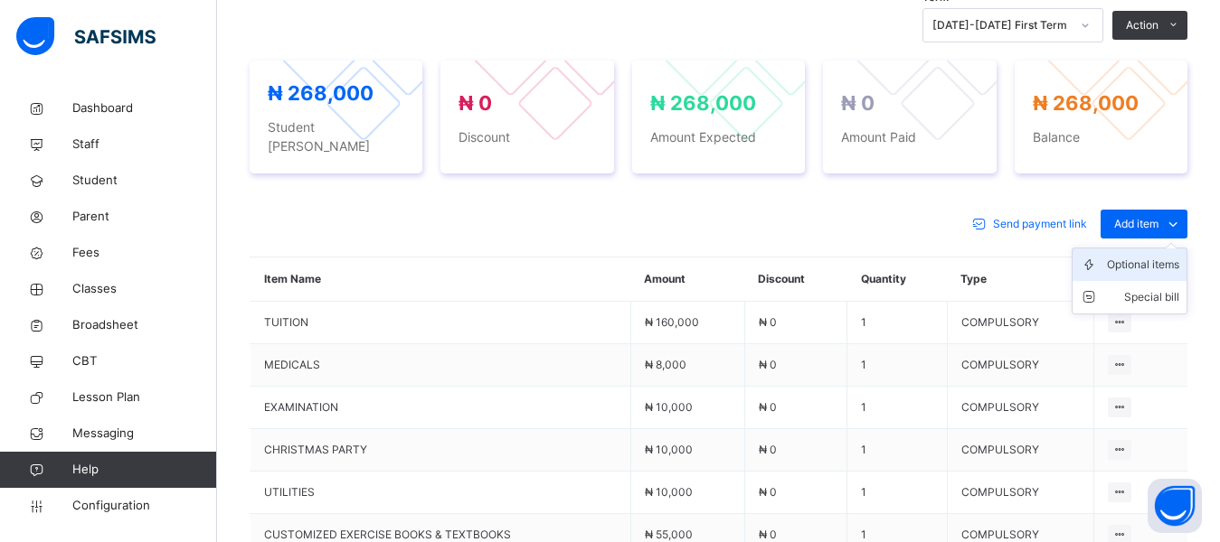
click at [1136, 256] on div "Optional items" at bounding box center [1143, 265] width 72 height 18
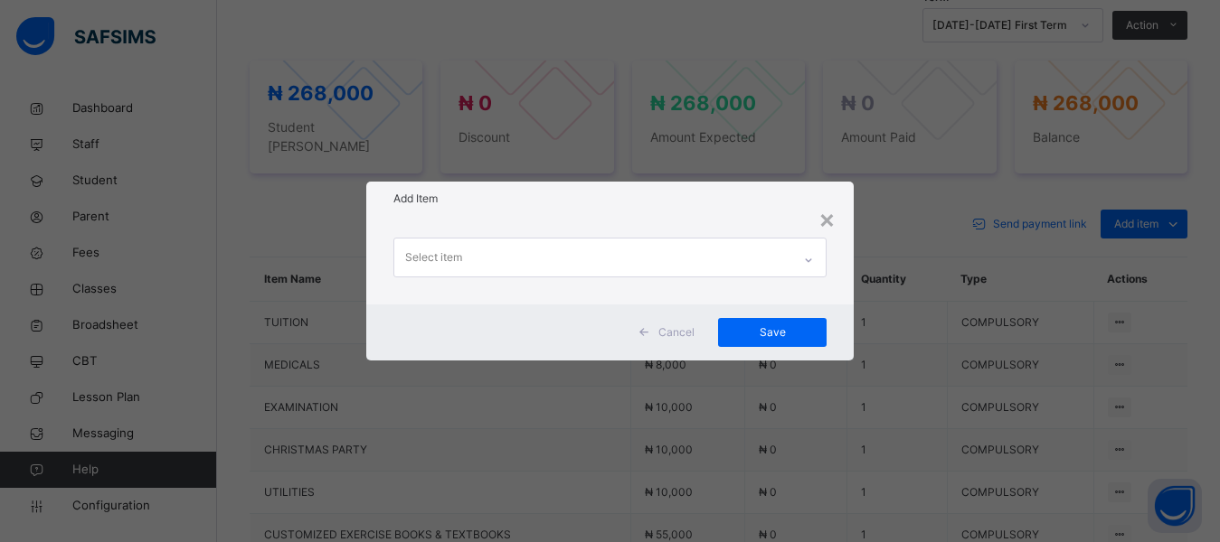
click at [665, 248] on div "Select item" at bounding box center [593, 258] width 398 height 38
click at [641, 226] on div "0 results available. Use Up and Down to choose options, press Enter to select t…" at bounding box center [610, 260] width 488 height 89
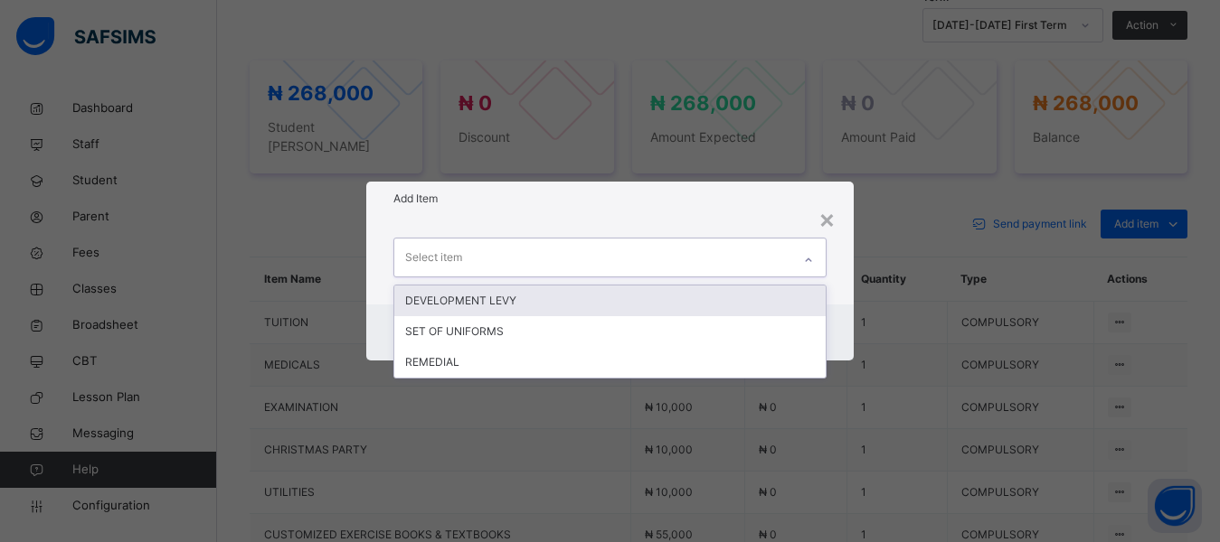
click at [619, 255] on div "Select item" at bounding box center [593, 258] width 398 height 38
click at [555, 302] on div "DEVELOPMENT LEVY" at bounding box center [610, 301] width 432 height 31
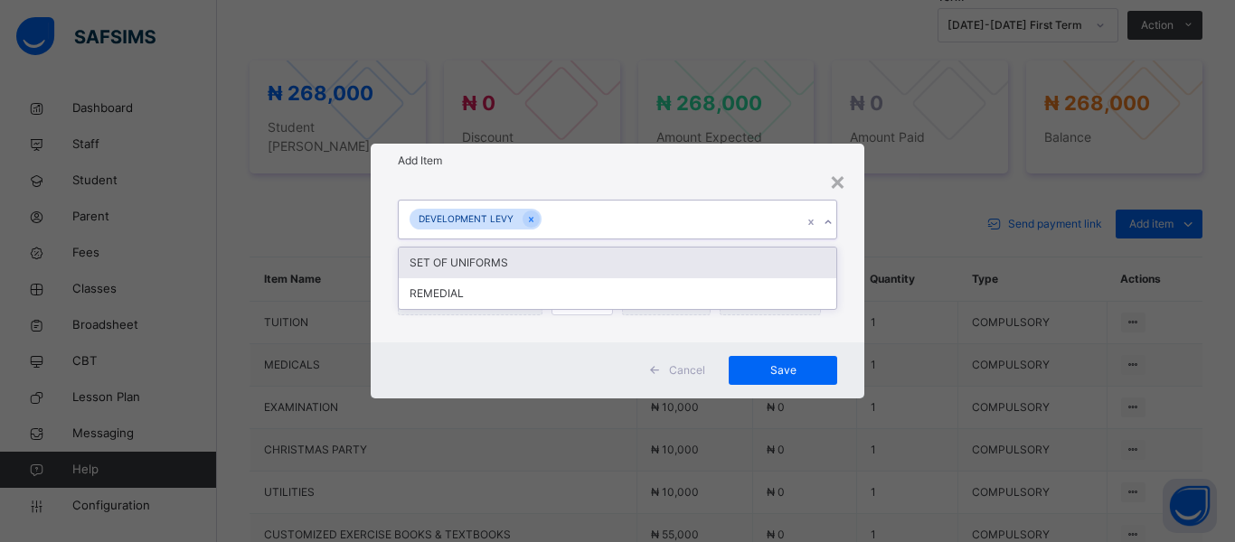
drag, startPoint x: 615, startPoint y: 226, endPoint x: 600, endPoint y: 248, distance: 26.1
click at [612, 231] on div "DEVELOPMENT LEVY" at bounding box center [600, 220] width 403 height 38
click at [561, 272] on div "SET OF UNIFORMS" at bounding box center [618, 263] width 438 height 31
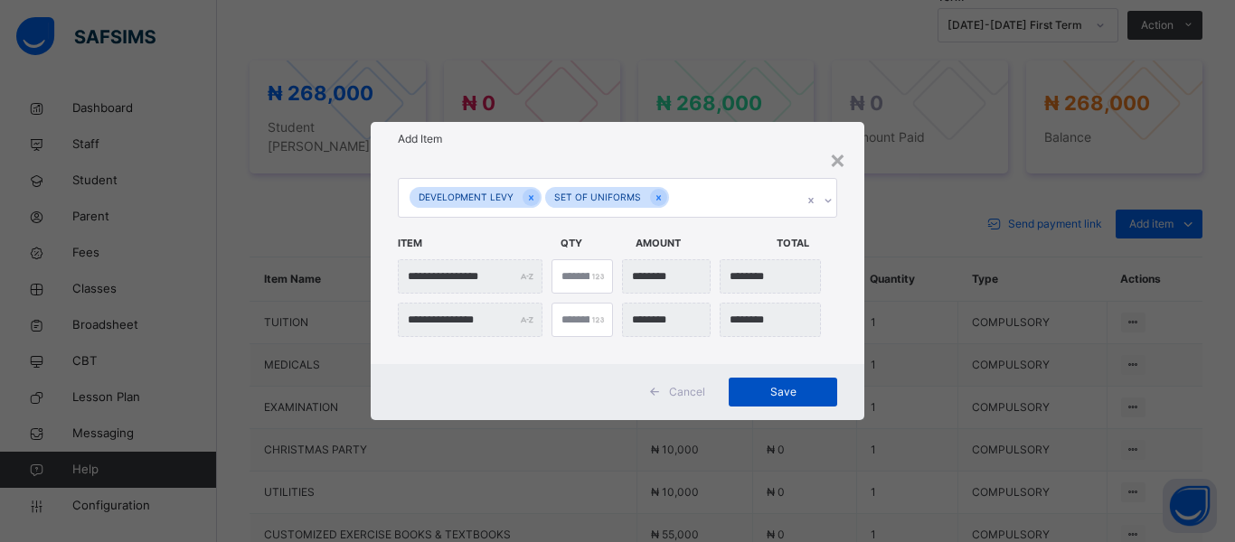
click at [750, 394] on span "Save" at bounding box center [782, 392] width 81 height 16
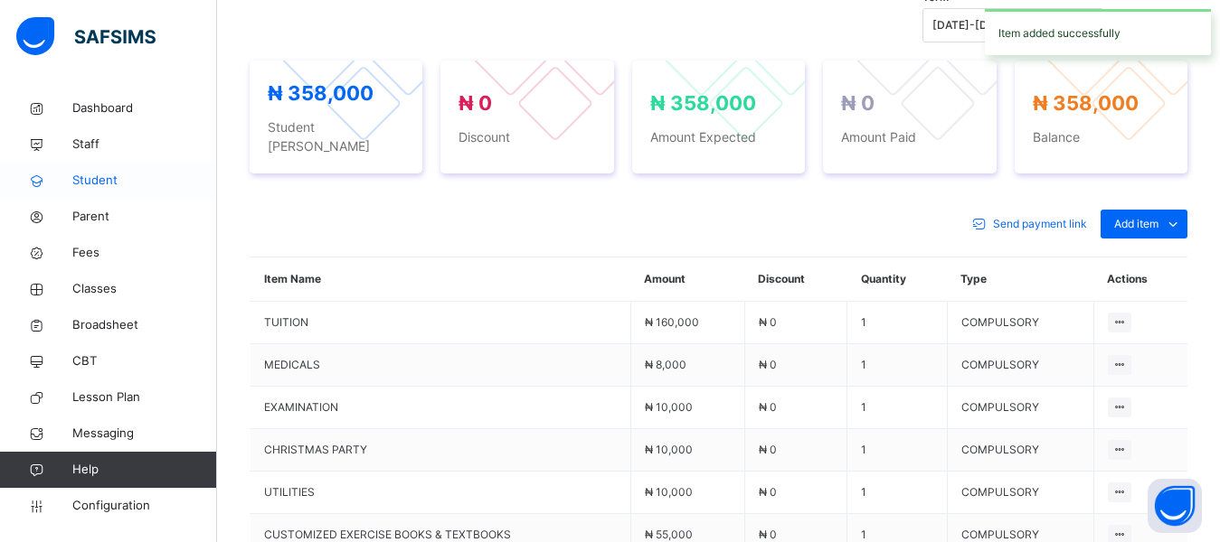
click at [99, 186] on span "Student" at bounding box center [144, 181] width 145 height 18
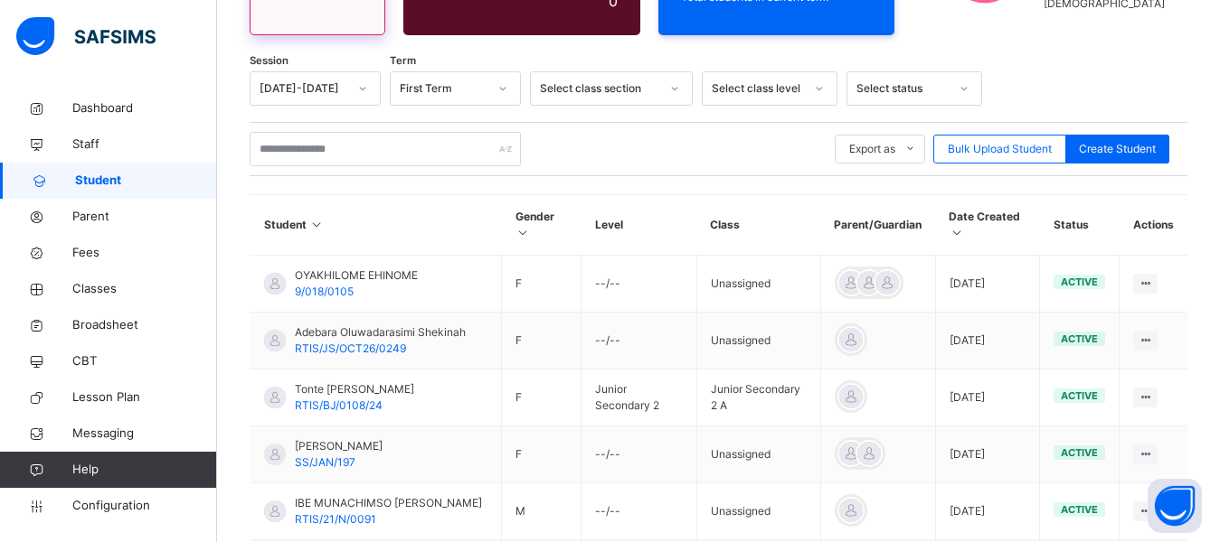
scroll to position [211, 0]
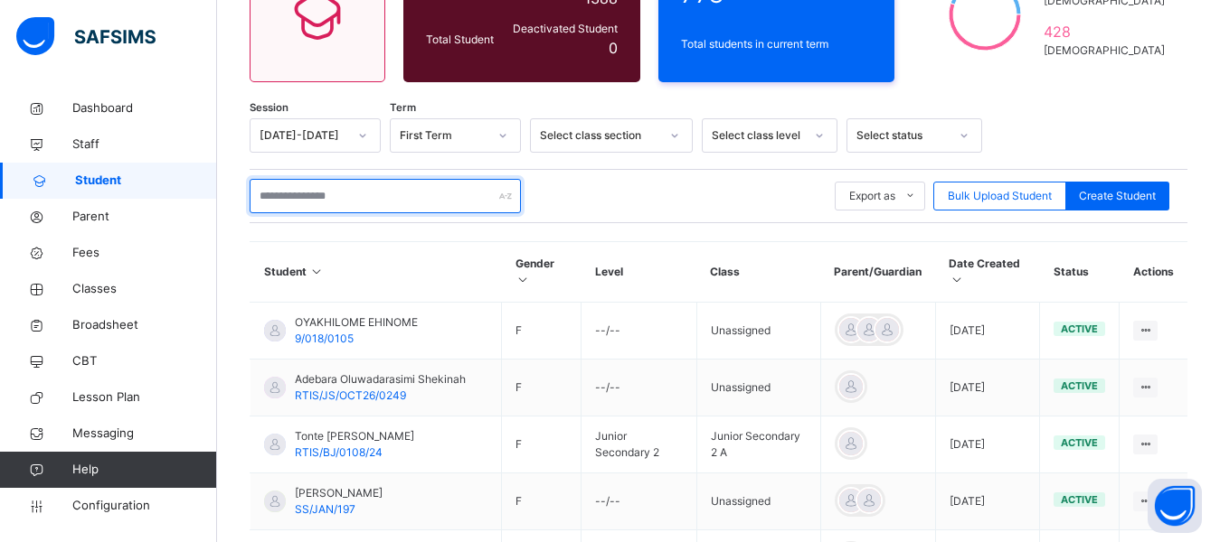
click at [353, 203] on input "text" at bounding box center [385, 196] width 271 height 34
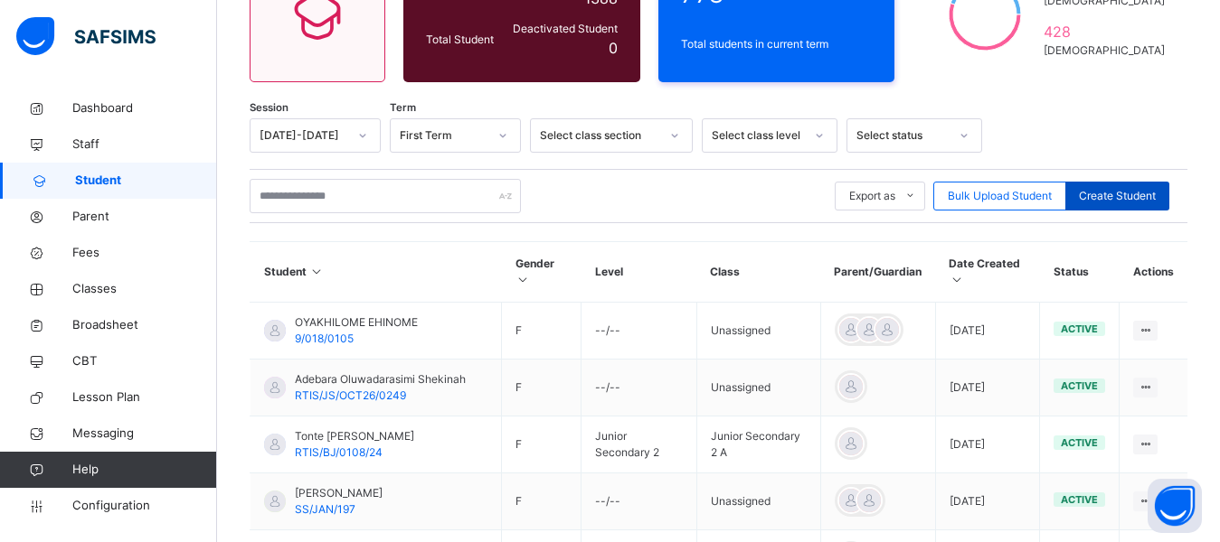
click at [1098, 198] on span "Create Student" at bounding box center [1117, 196] width 77 height 16
select select "**"
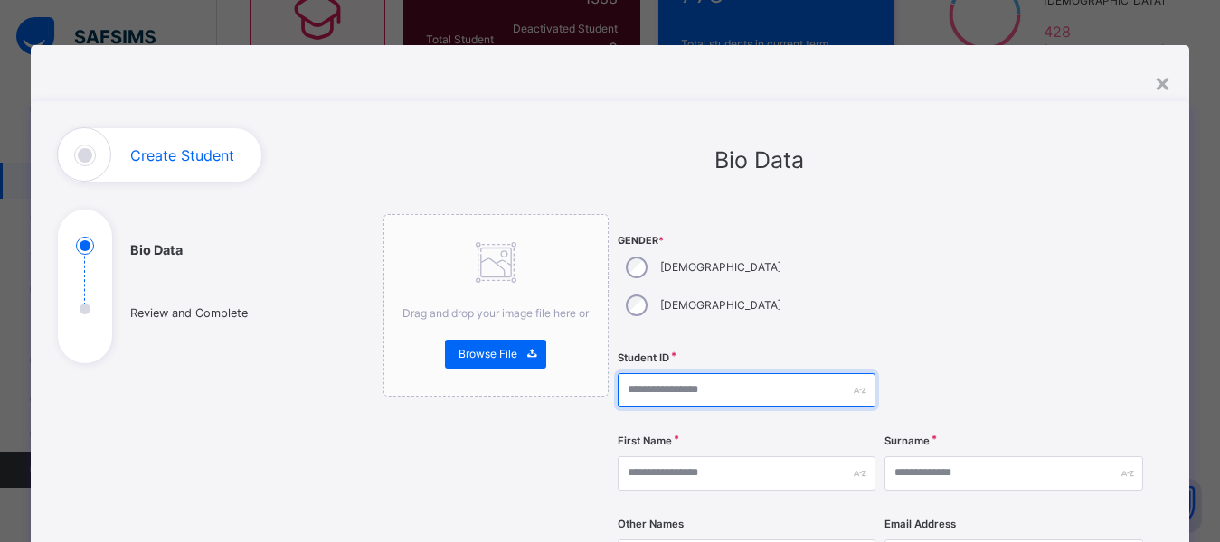
click at [688, 373] on input "text" at bounding box center [746, 390] width 258 height 34
type input "**********"
click at [1007, 353] on div at bounding box center [1013, 390] width 258 height 74
click at [942, 353] on div at bounding box center [1013, 390] width 258 height 74
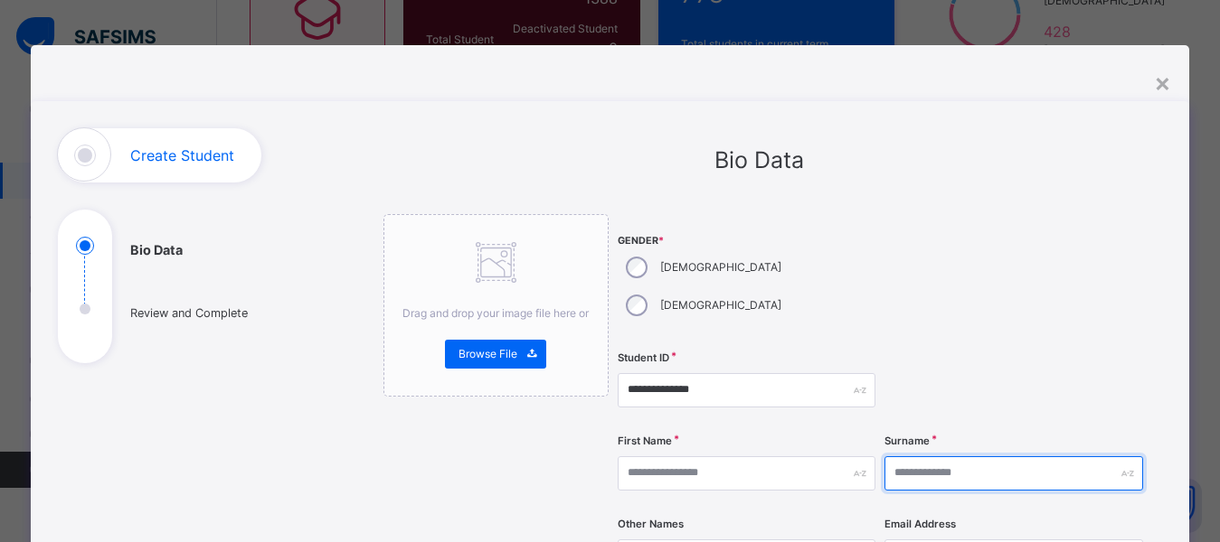
click at [937, 457] on input "text" at bounding box center [1013, 474] width 258 height 34
type input "*******"
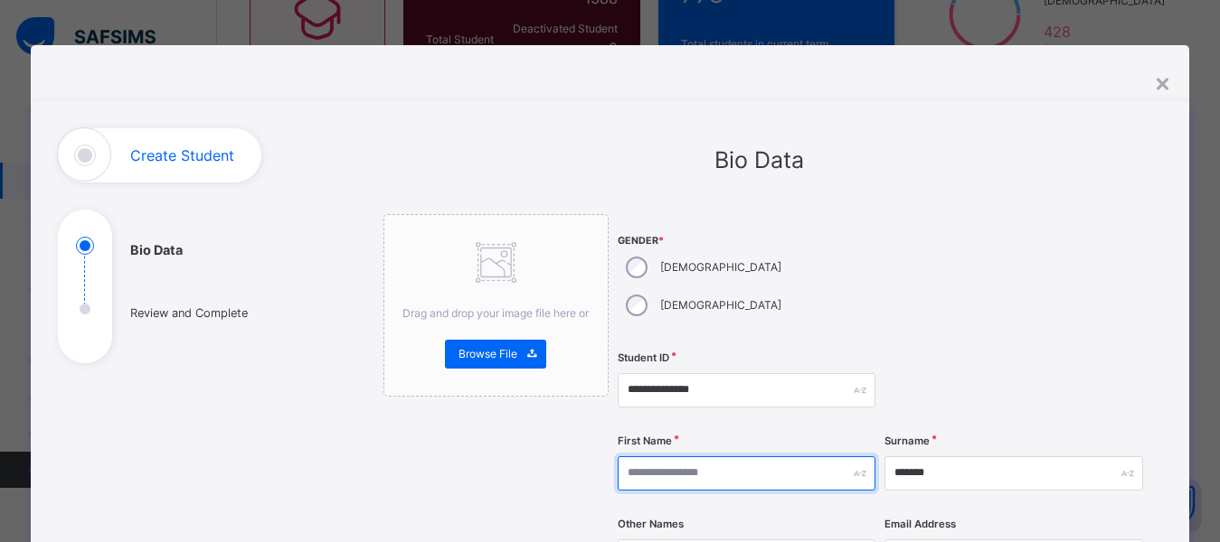
click at [730, 457] on input "text" at bounding box center [746, 474] width 258 height 34
type input "*********"
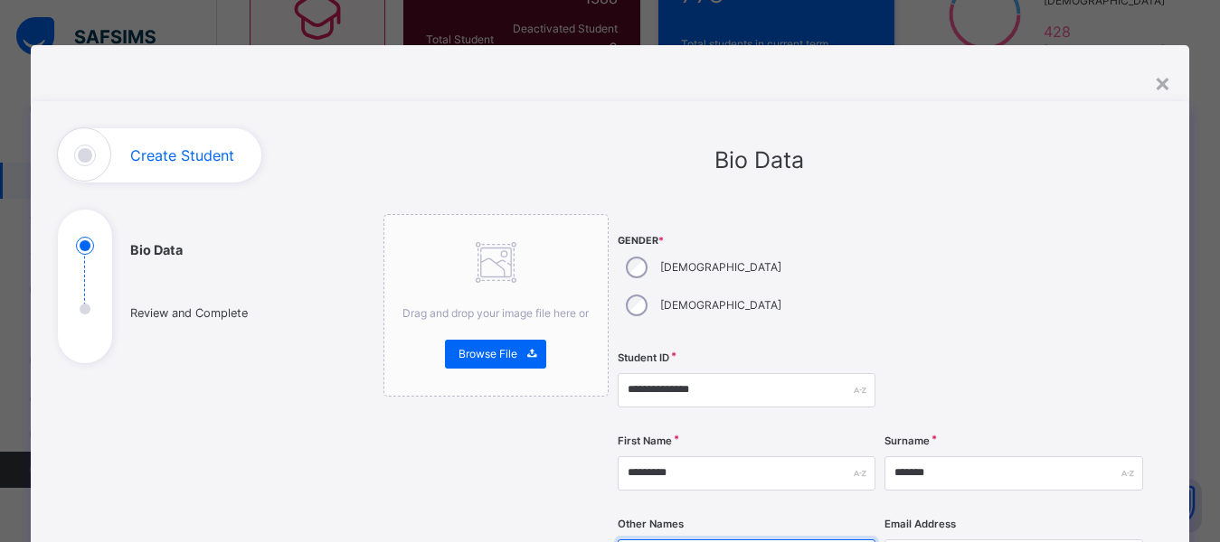
type input "**********"
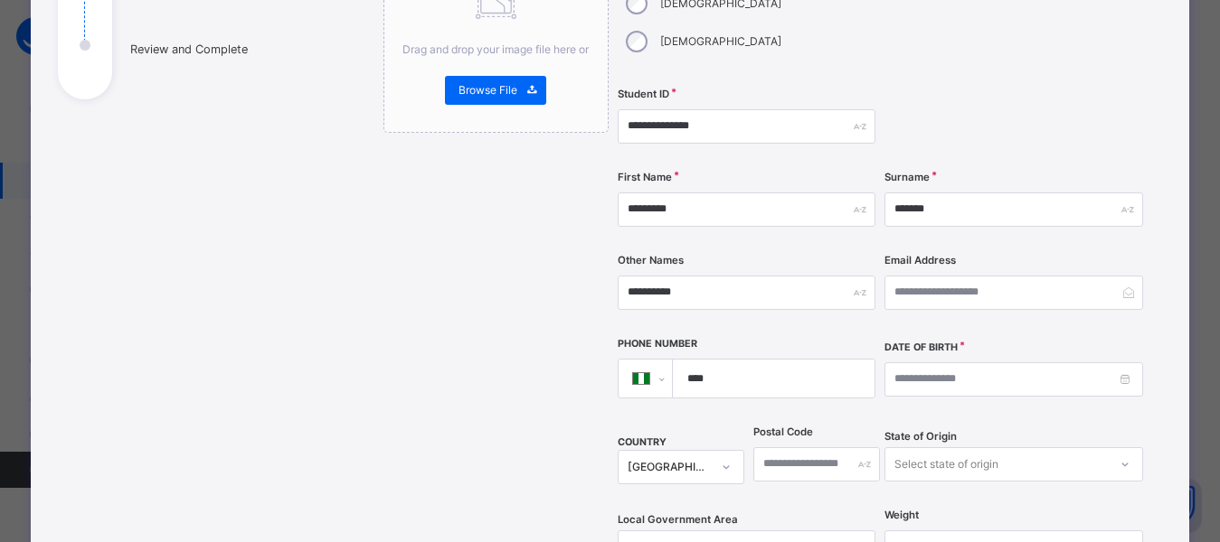
scroll to position [271, 0]
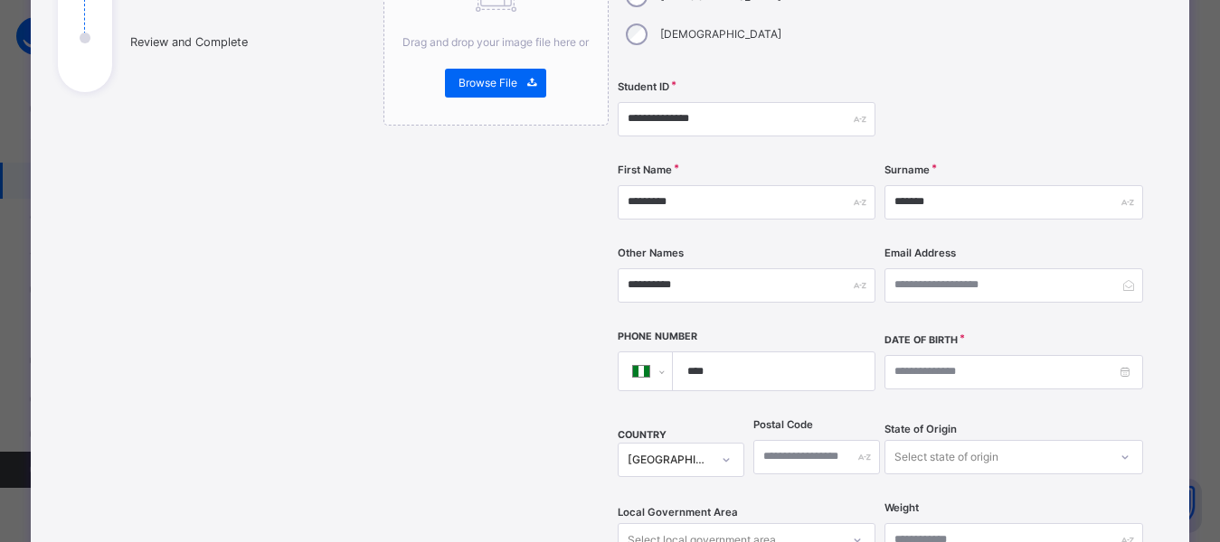
click at [772, 353] on input "****" at bounding box center [769, 372] width 187 height 38
type input "**********"
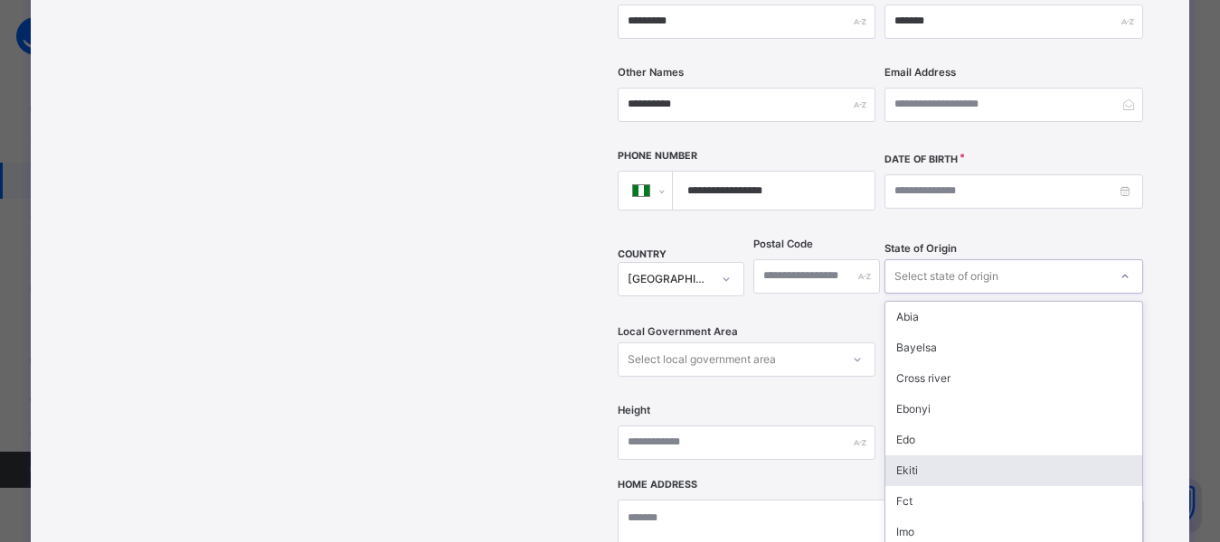
click at [925, 294] on div "option [PERSON_NAME] focused, 6 of 37. 37 results available. Use Up and Down to…" at bounding box center [1013, 276] width 258 height 34
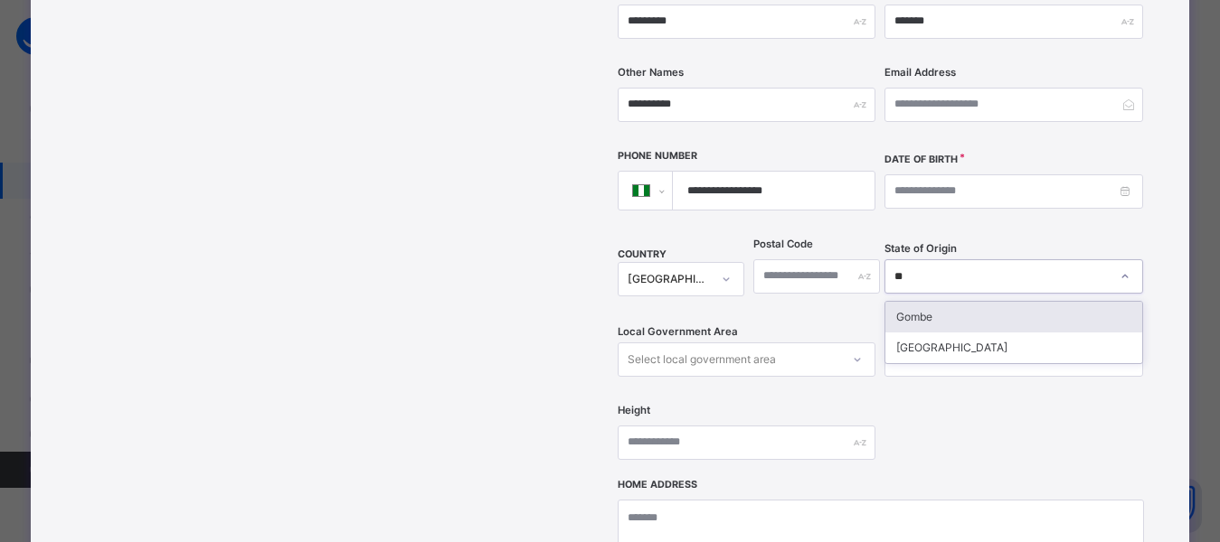
type input "***"
click at [929, 302] on div "Gombe" at bounding box center [1013, 317] width 256 height 31
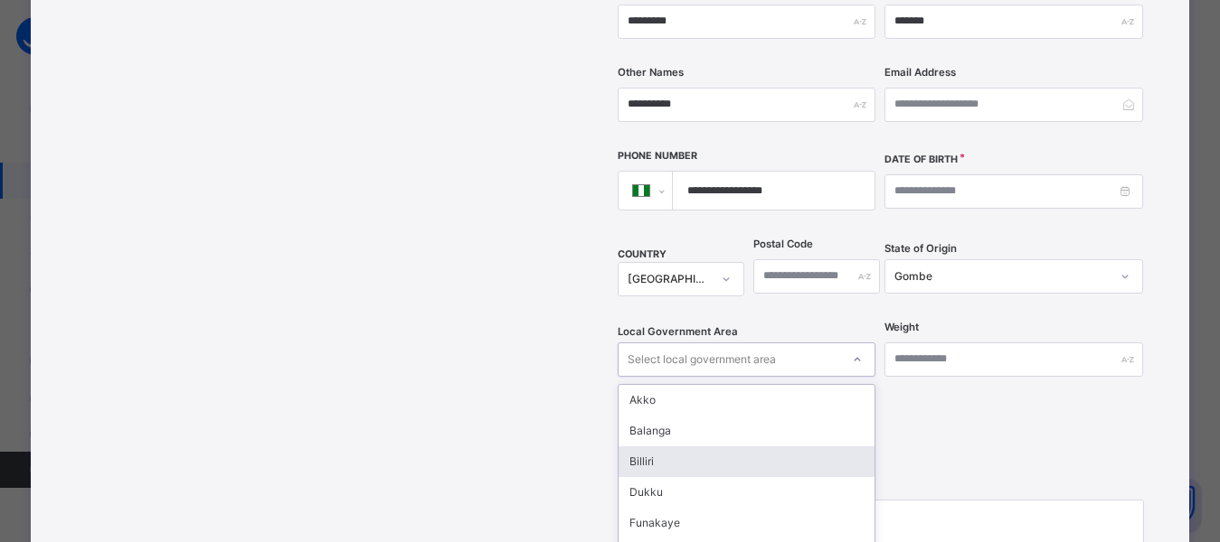
scroll to position [535, 0]
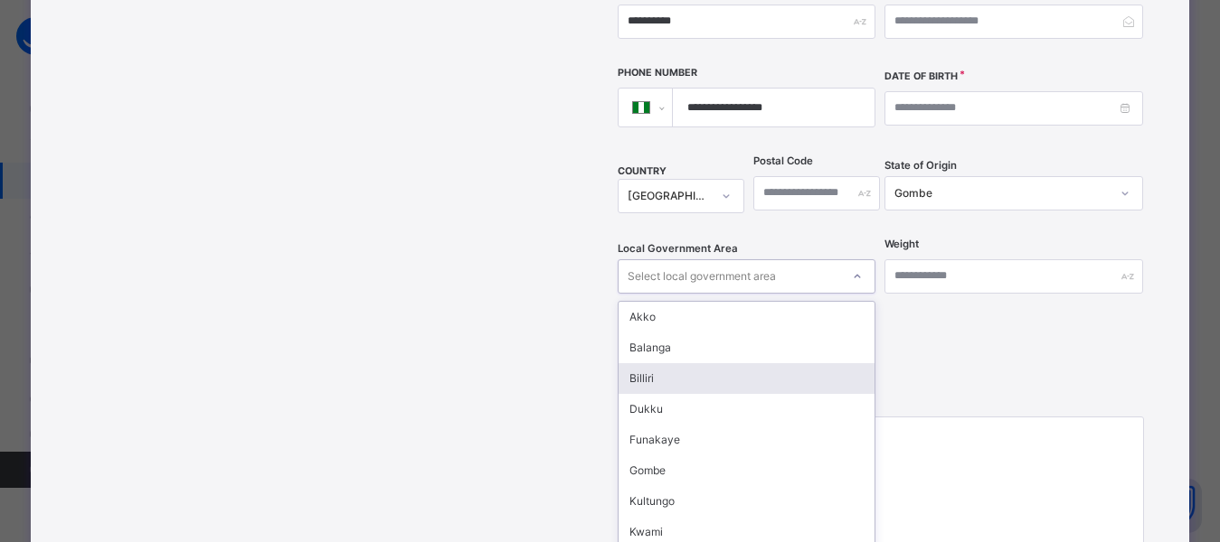
click at [784, 294] on div "option [PERSON_NAME] focused, 3 of 11. 11 results available. Use Up and Down to…" at bounding box center [746, 276] width 258 height 34
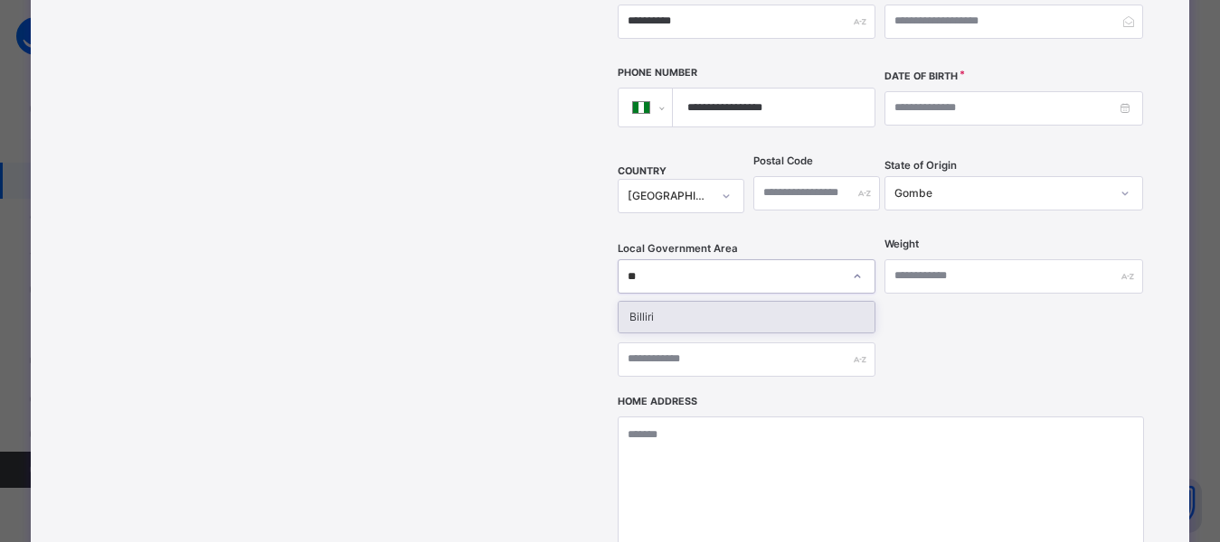
type input "***"
click at [725, 302] on div "Billiri" at bounding box center [746, 317] width 256 height 31
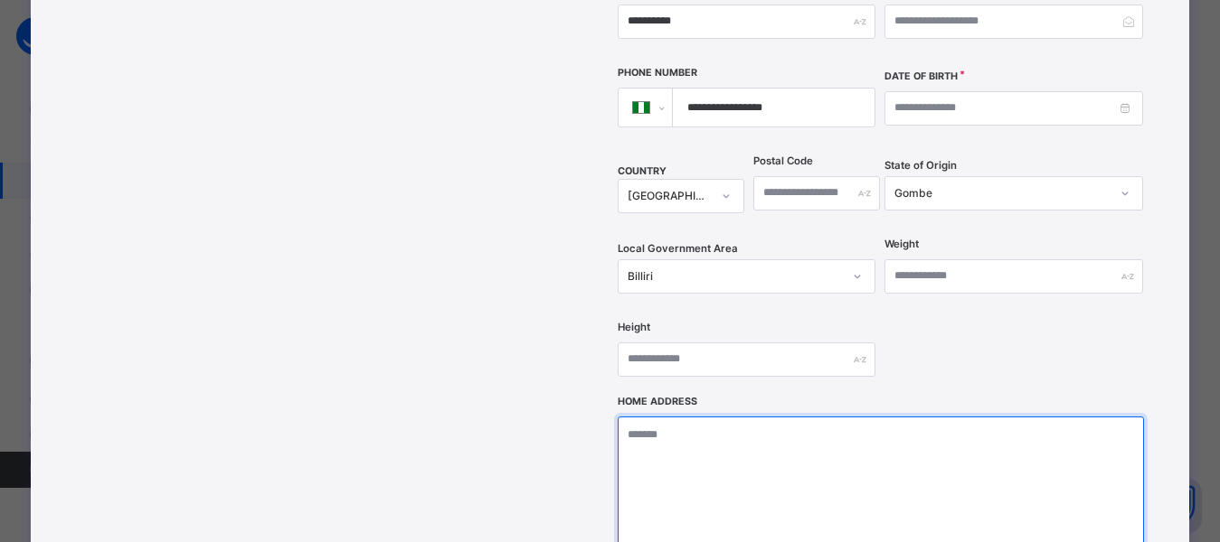
click at [735, 475] on textarea at bounding box center [880, 507] width 526 height 181
paste textarea "**********"
type textarea "**********"
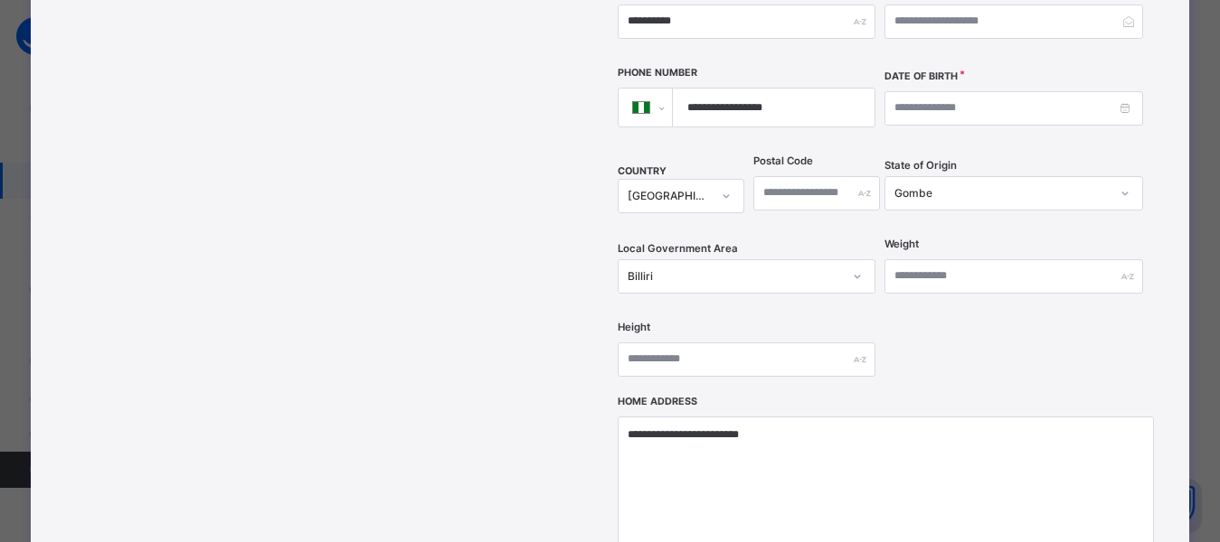
click at [949, 332] on div "**********" at bounding box center [880, 38] width 526 height 718
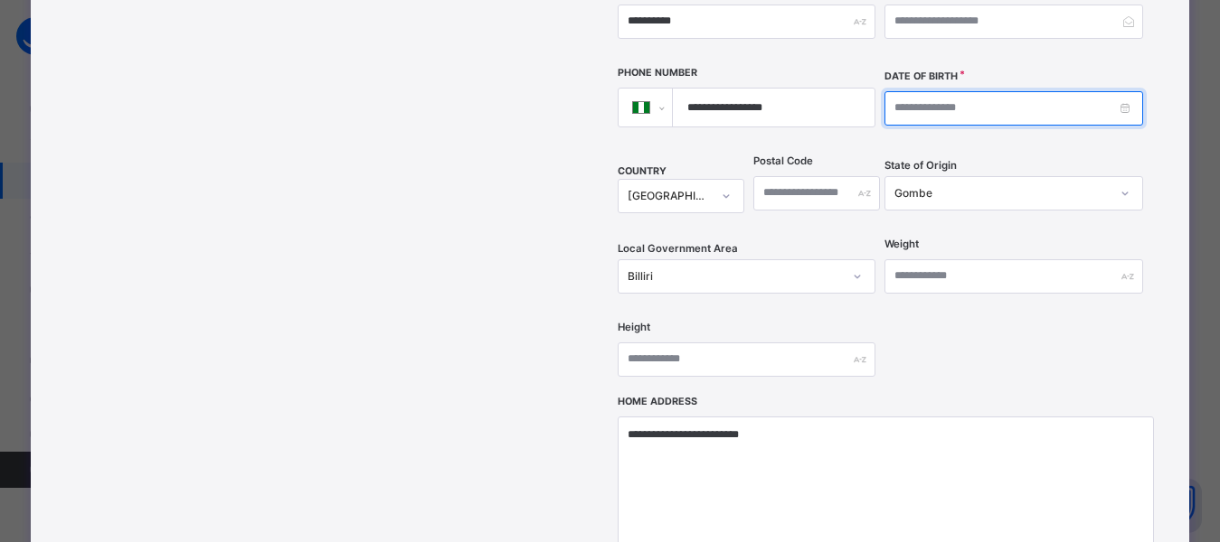
click at [953, 91] on input at bounding box center [1013, 108] width 258 height 34
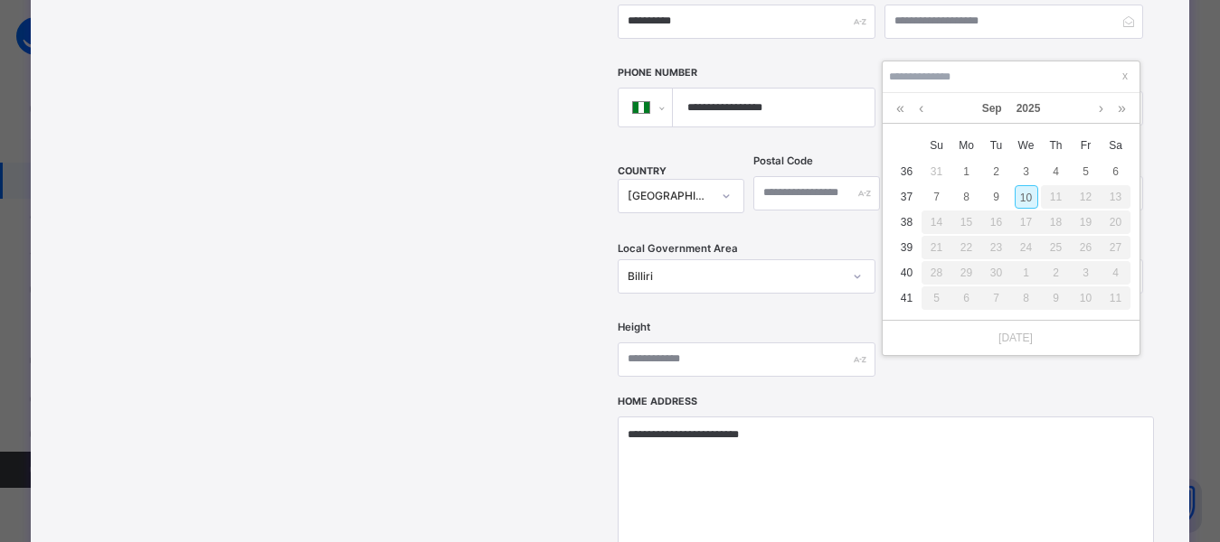
type input "**********"
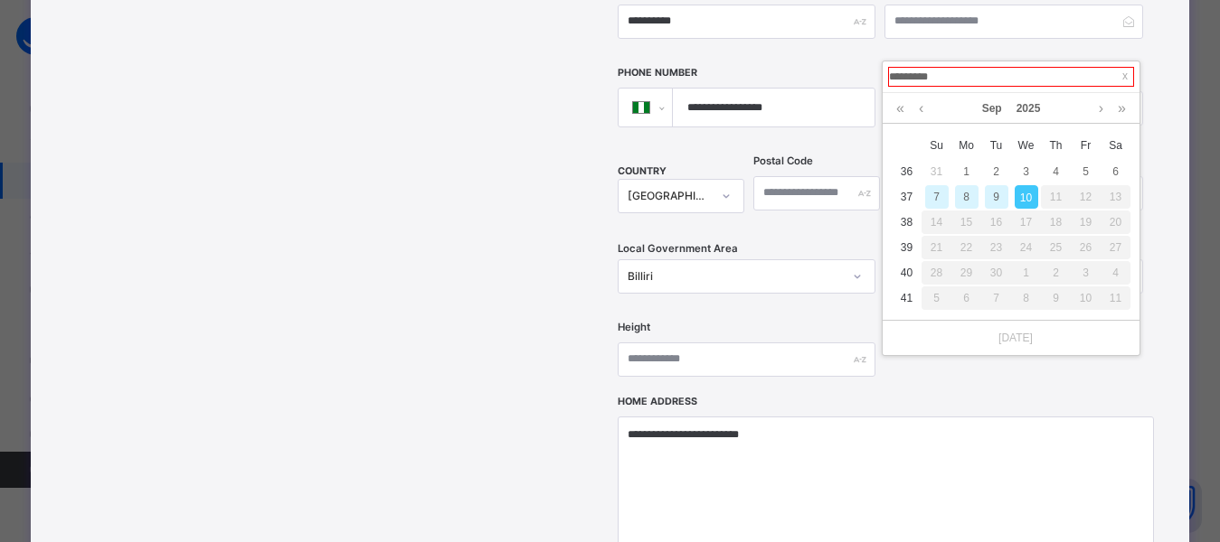
type input "**********"
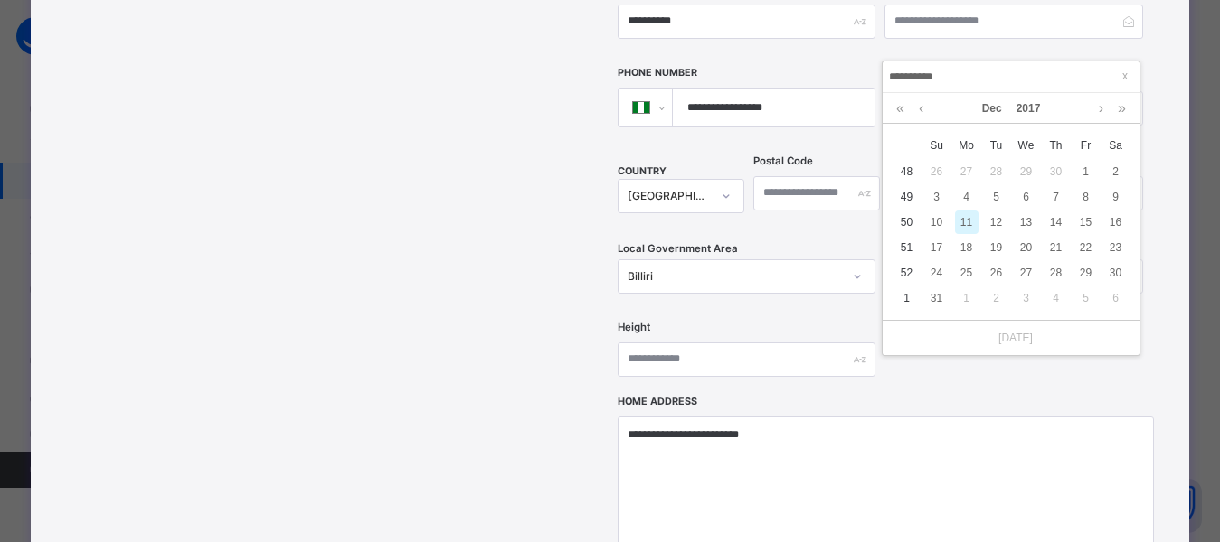
type input "**********"
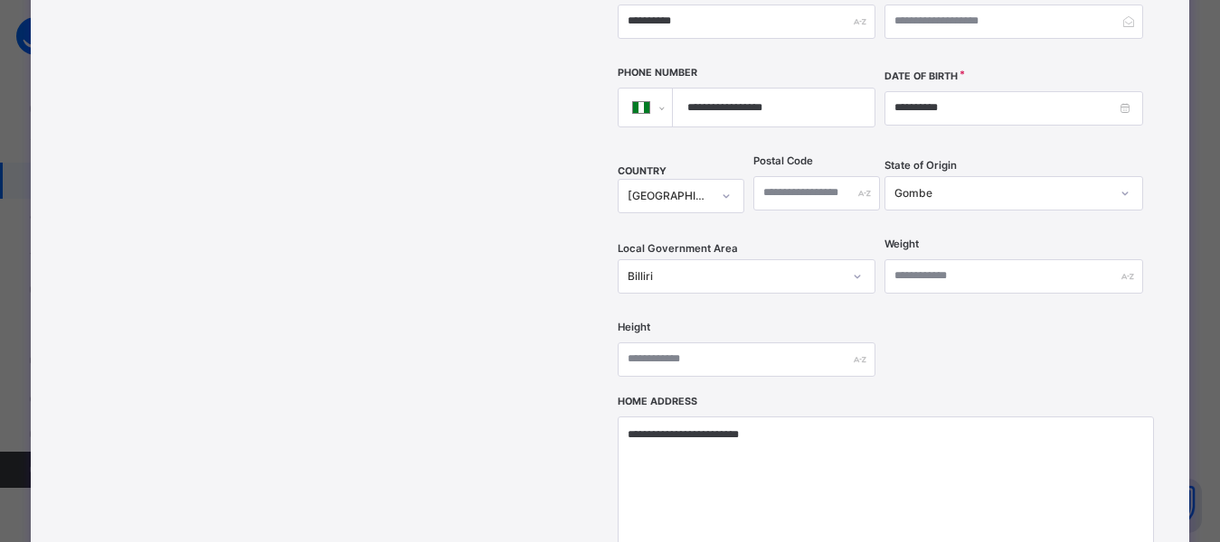
click at [982, 114] on div "**********" at bounding box center [880, 38] width 526 height 718
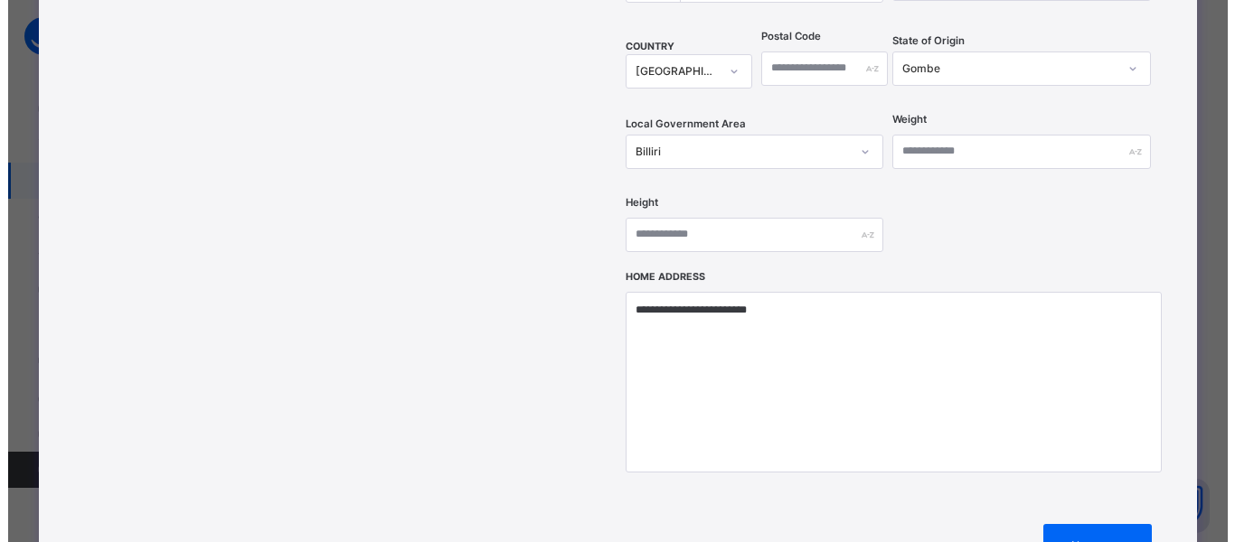
scroll to position [844, 0]
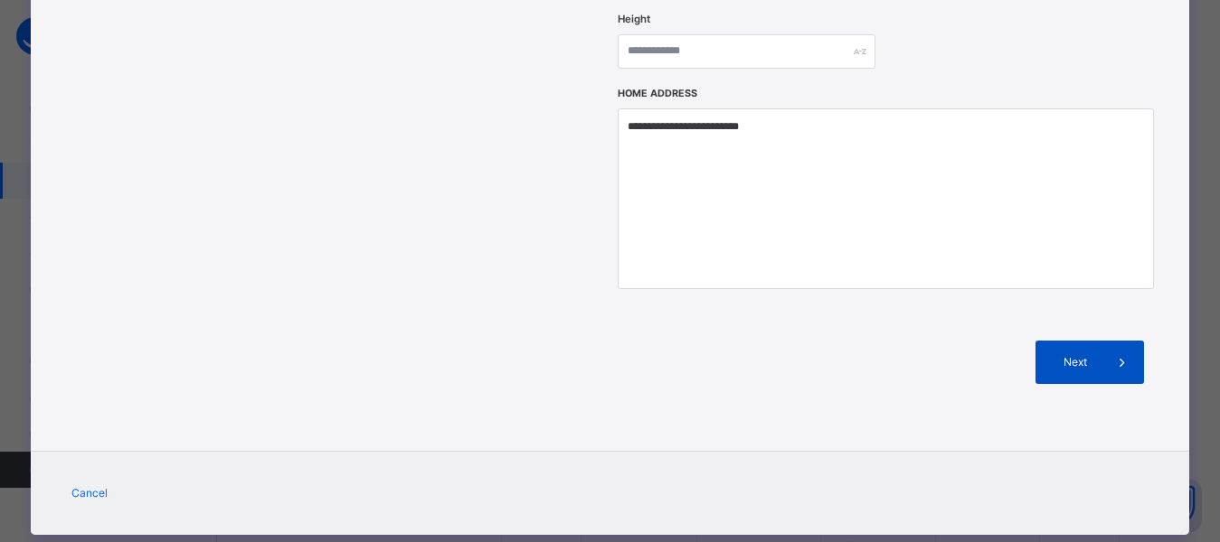
click at [1069, 354] on span "Next" at bounding box center [1075, 362] width 52 height 16
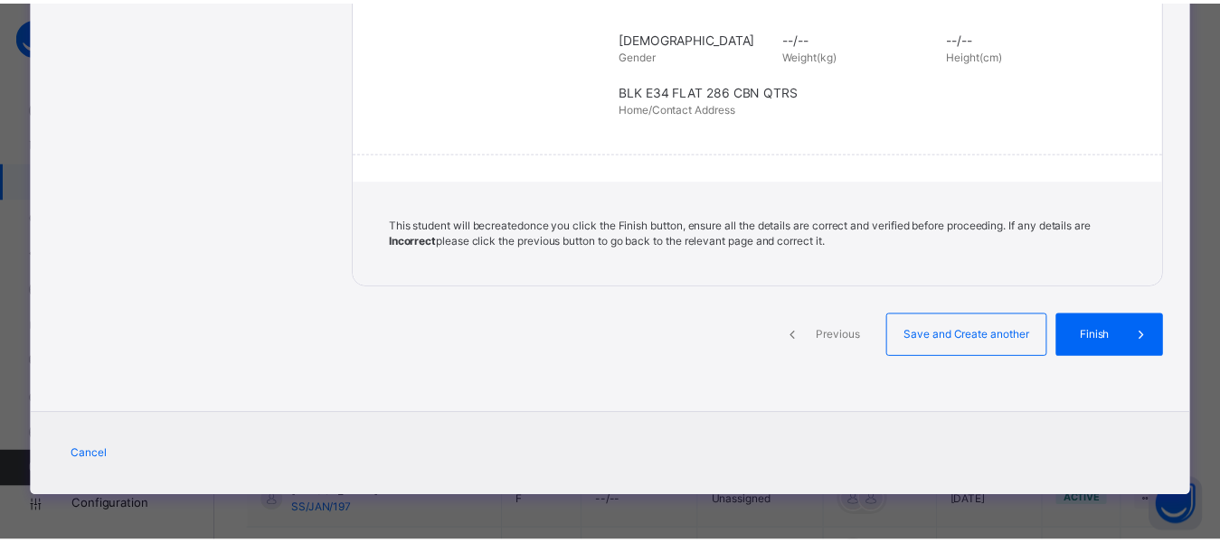
scroll to position [452, 0]
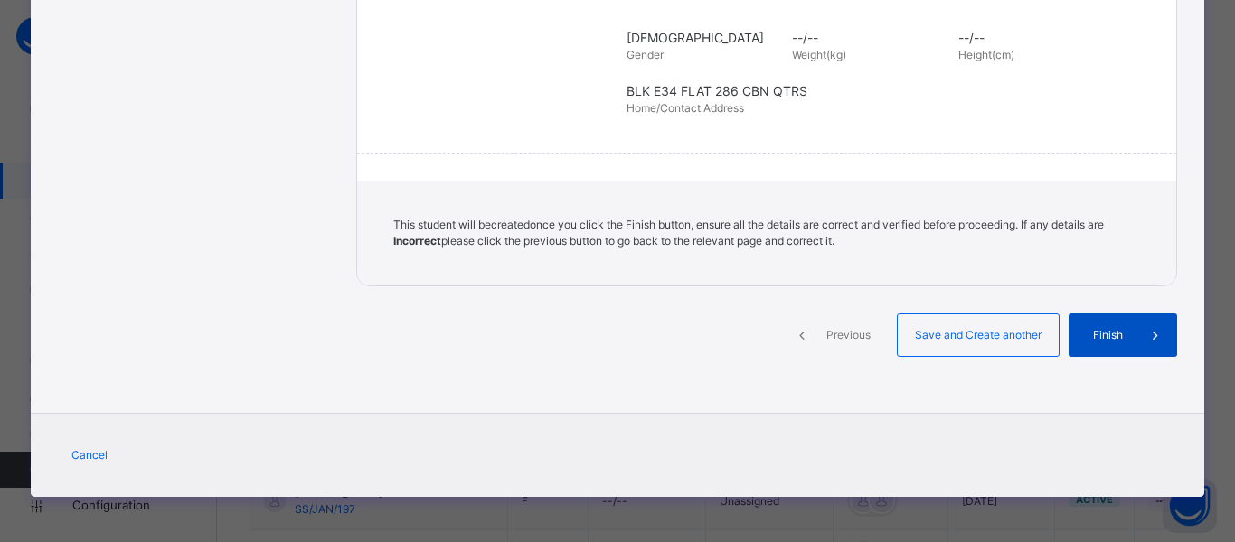
click at [1090, 339] on span "Finish" at bounding box center [1108, 335] width 52 height 16
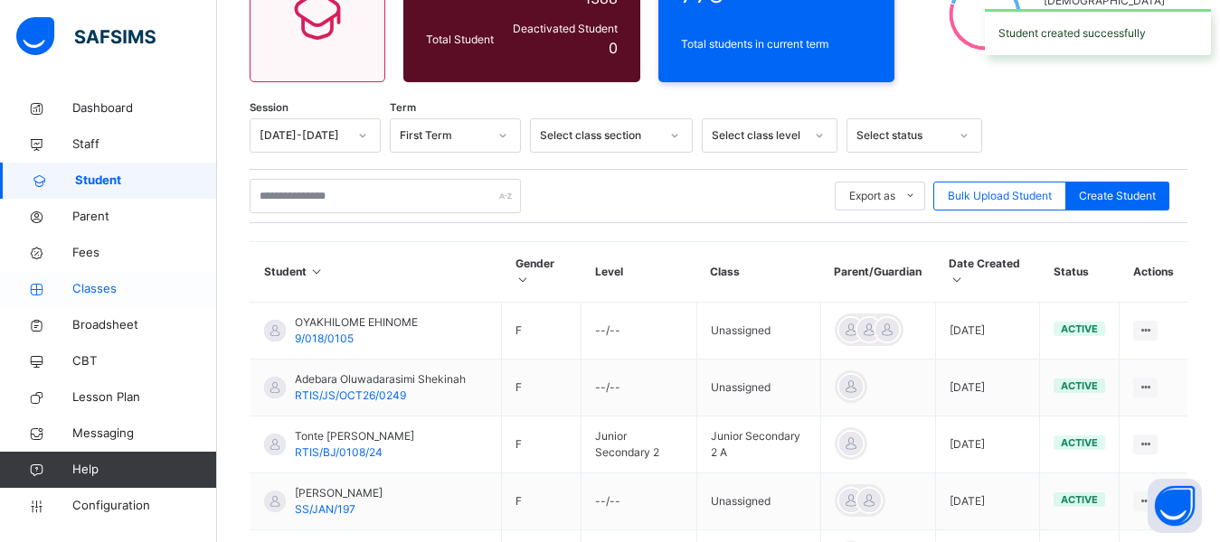
click at [122, 287] on span "Classes" at bounding box center [144, 289] width 145 height 18
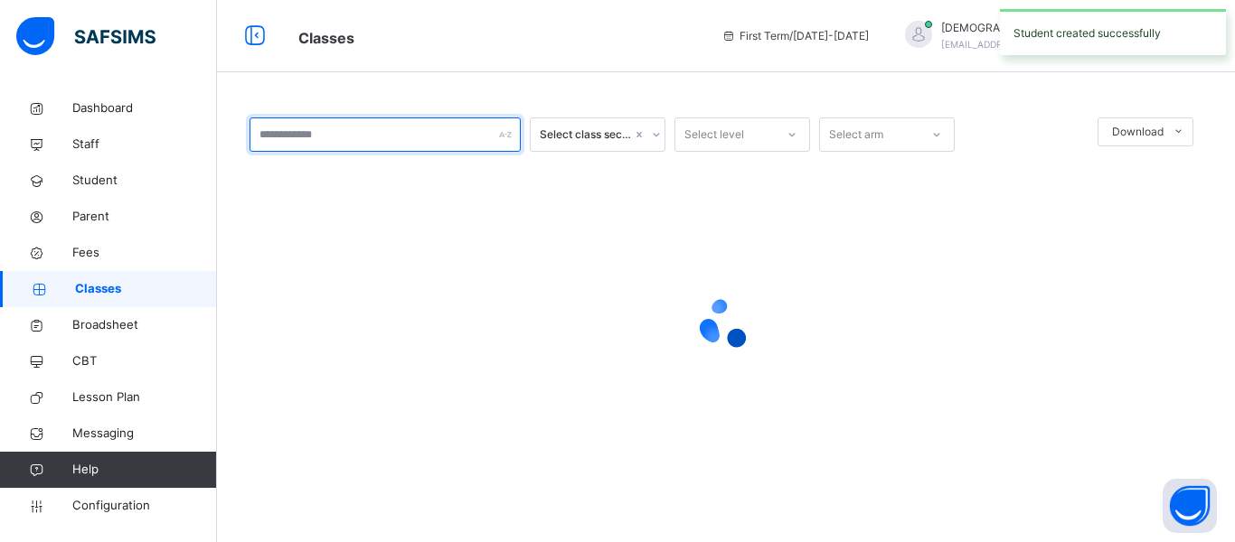
click at [320, 130] on input "text" at bounding box center [385, 135] width 271 height 34
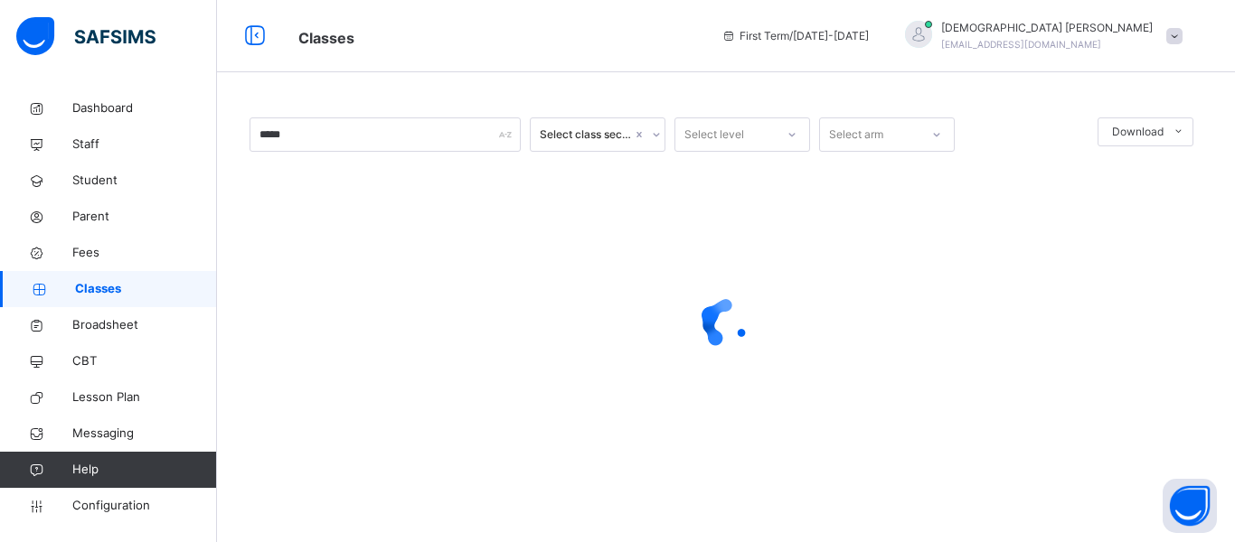
click at [467, 77] on div "***** Select class section Select level Select arm Download Pdf Report Excel Re…" at bounding box center [726, 271] width 1018 height 542
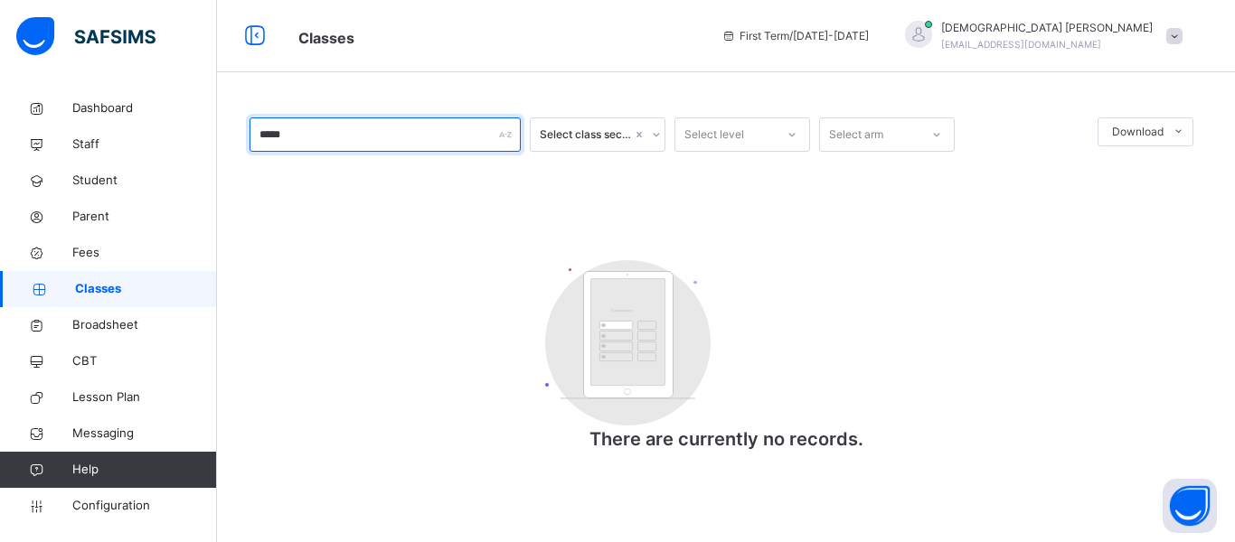
click at [287, 136] on input "*****" at bounding box center [385, 135] width 271 height 34
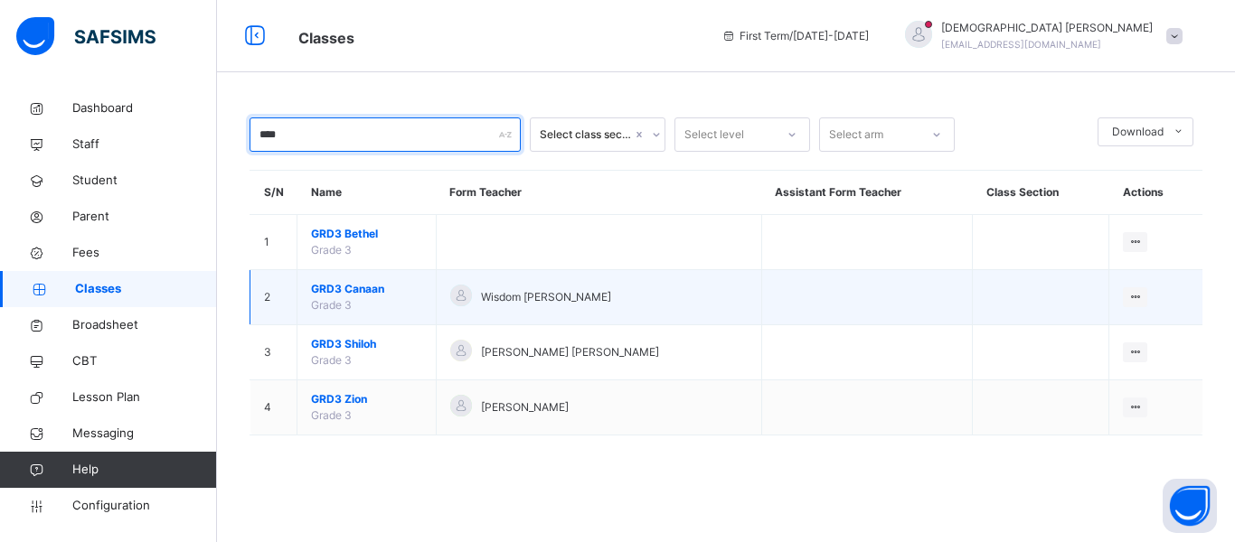
type input "****"
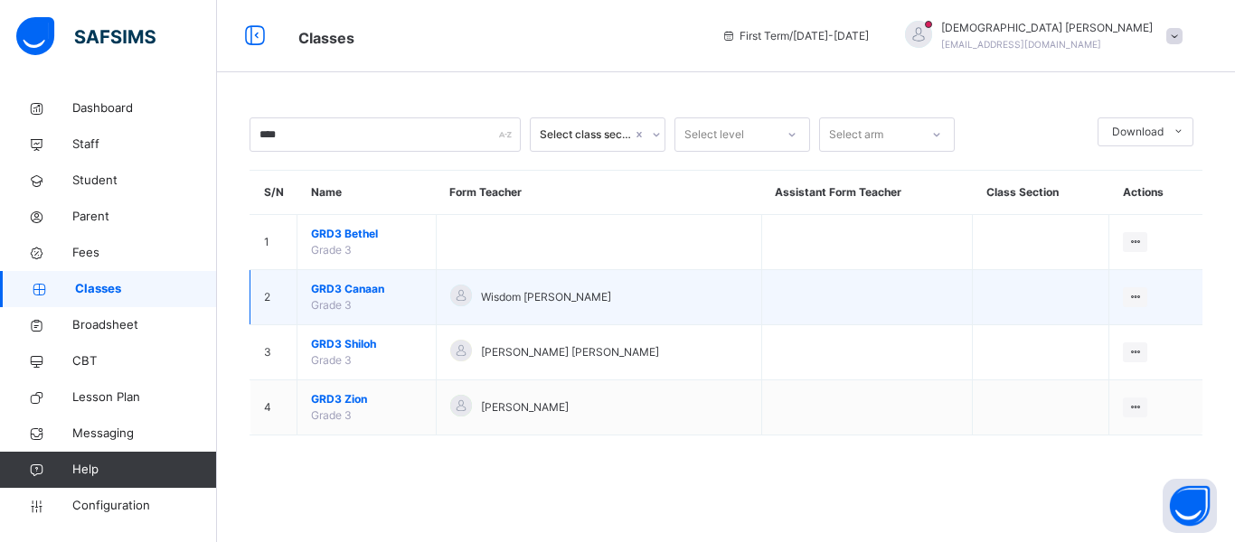
click at [337, 287] on span "GRD3 Canaan" at bounding box center [366, 289] width 111 height 16
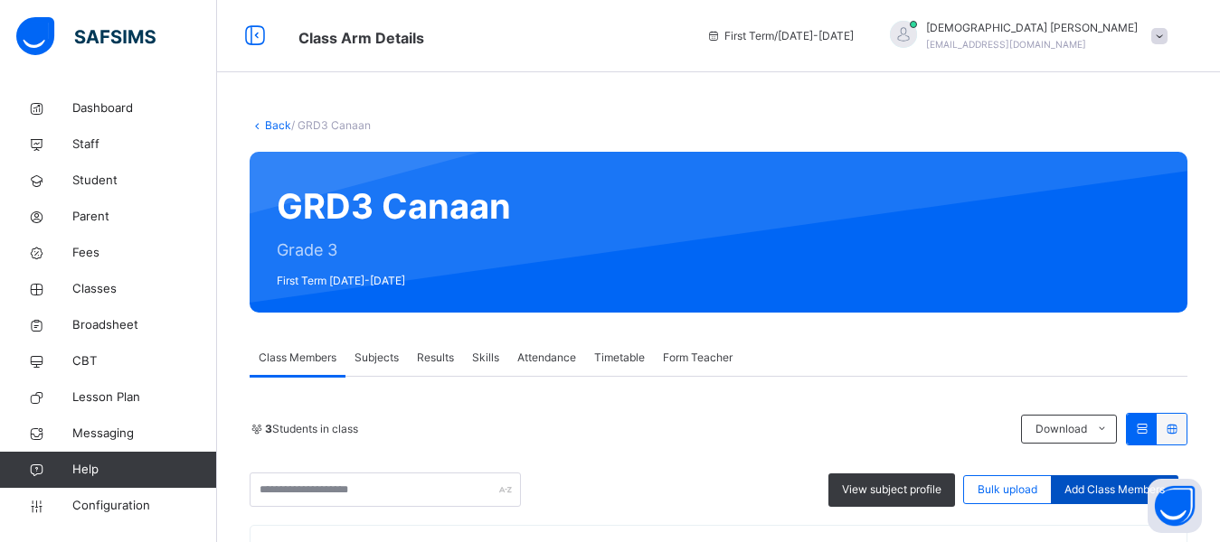
click at [1105, 493] on span "Add Class Members" at bounding box center [1114, 490] width 100 height 16
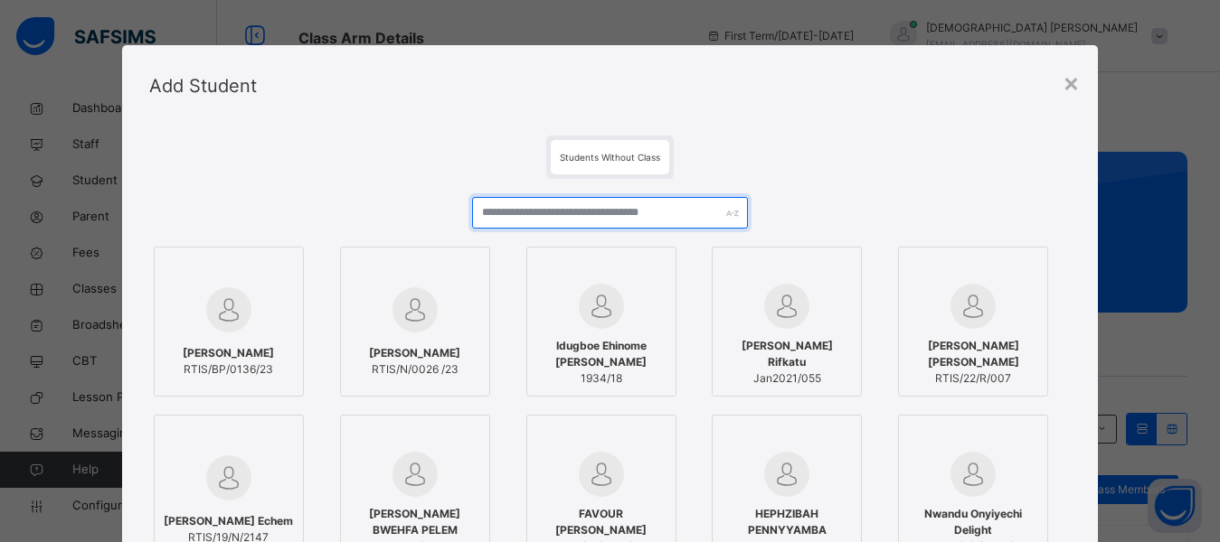
click at [595, 217] on input "text" at bounding box center [610, 213] width 277 height 32
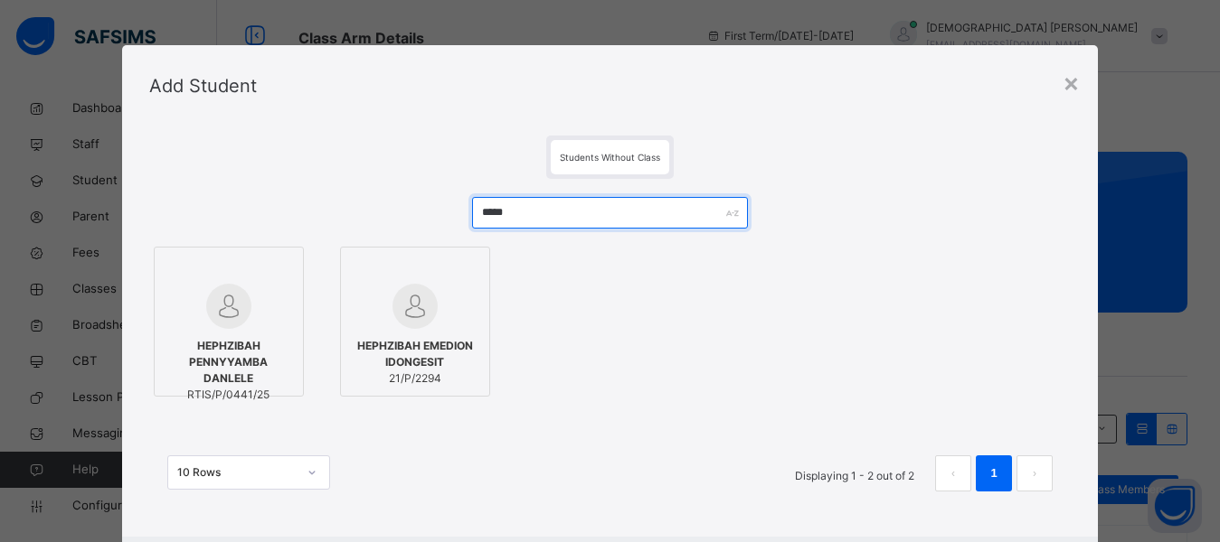
type input "*****"
click at [223, 324] on img at bounding box center [228, 306] width 45 height 45
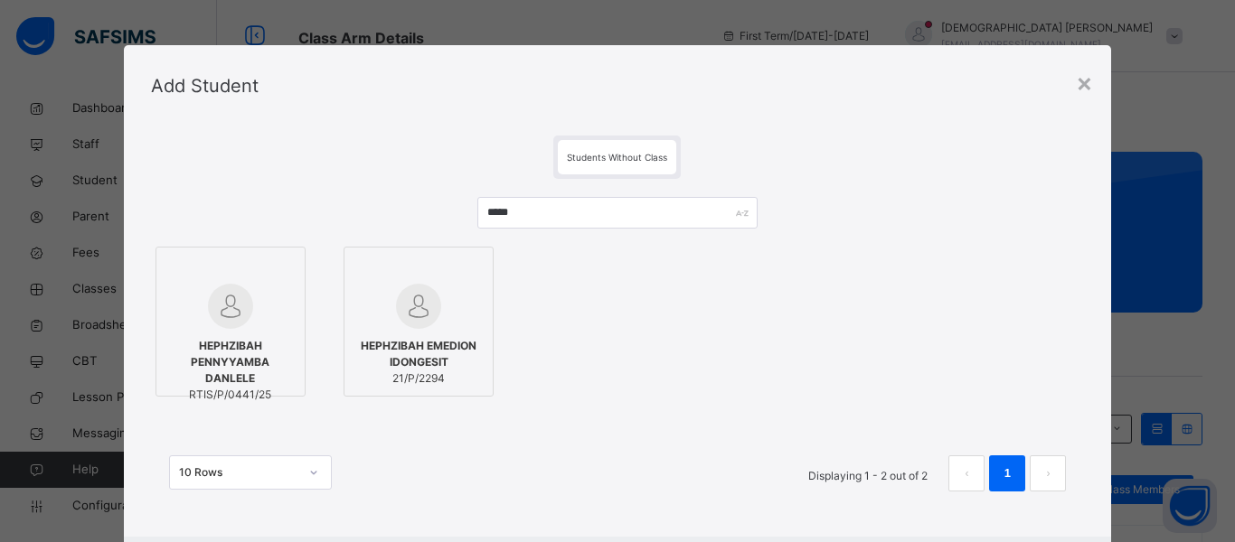
click at [702, 342] on div "HEPHZIBAH PENNYYAMBA DANLELE RTIS/P/0441/25 HEPHZIBAH EMEDION IDONGESIT 21/P/22…" at bounding box center [618, 321] width 934 height 159
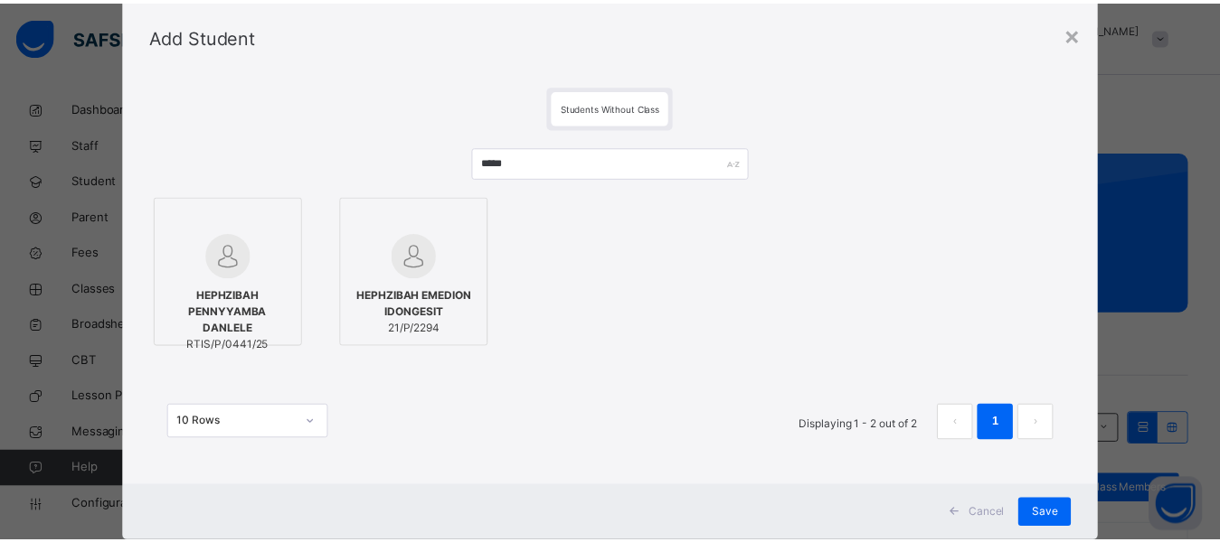
scroll to position [96, 0]
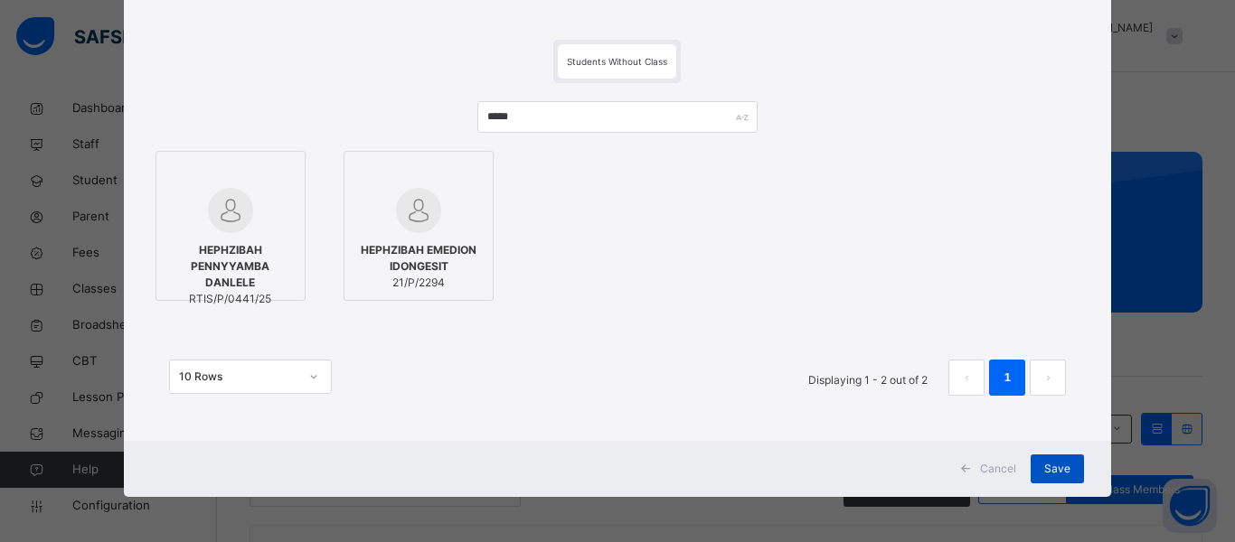
click at [1044, 474] on span "Save" at bounding box center [1057, 469] width 26 height 16
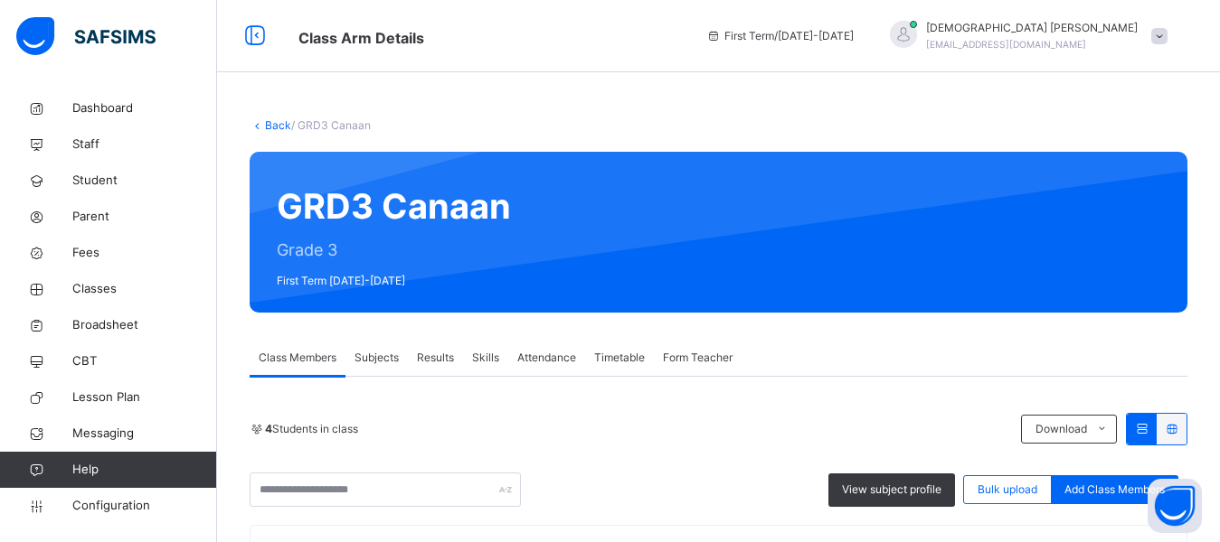
click at [946, 111] on div "Back / GRD3 Canaan GRD3 Canaan Grade 3 First Term [DATE]-[DATE] Class Members S…" at bounding box center [718, 512] width 1003 height 844
click at [815, 99] on div "Back / GRD3 Canaan GRD3 Canaan Grade 3 First Term [DATE]-[DATE] Class Members S…" at bounding box center [718, 512] width 1003 height 844
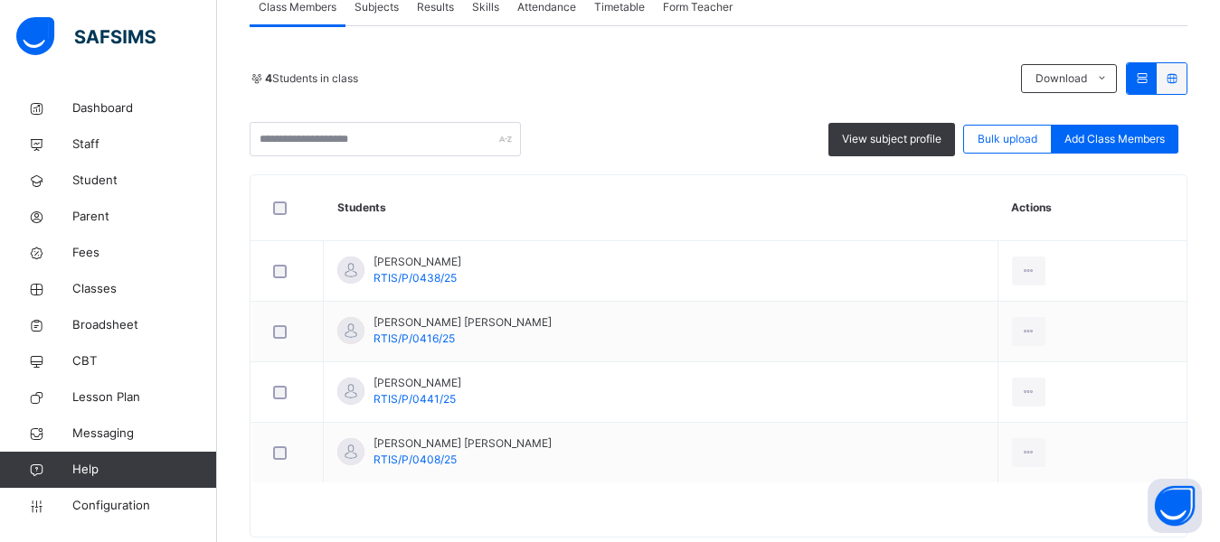
scroll to position [362, 0]
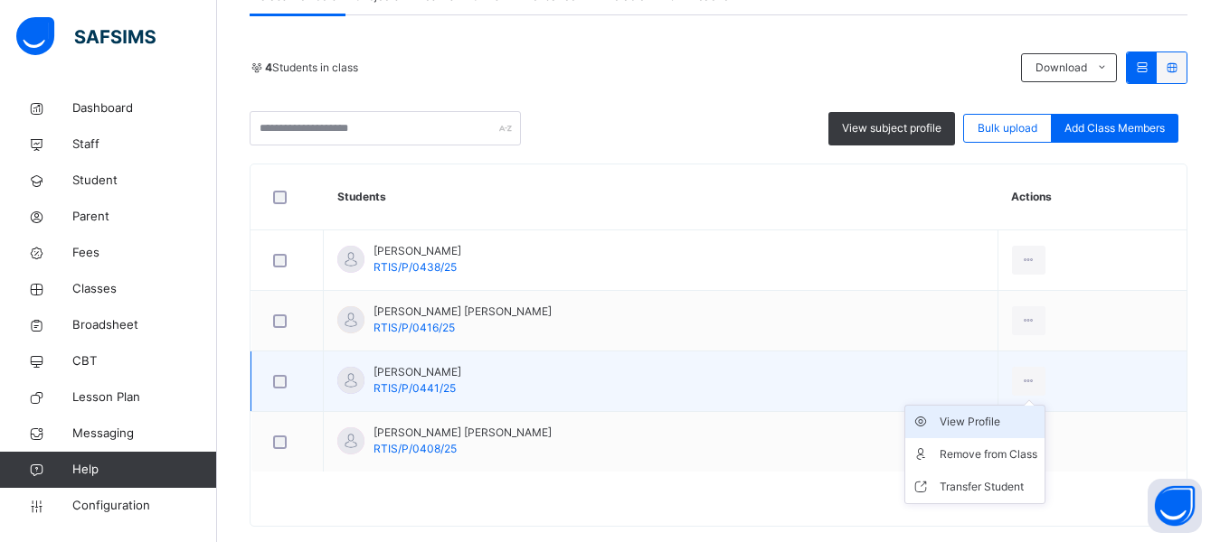
click at [968, 426] on div "View Profile" at bounding box center [988, 422] width 98 height 18
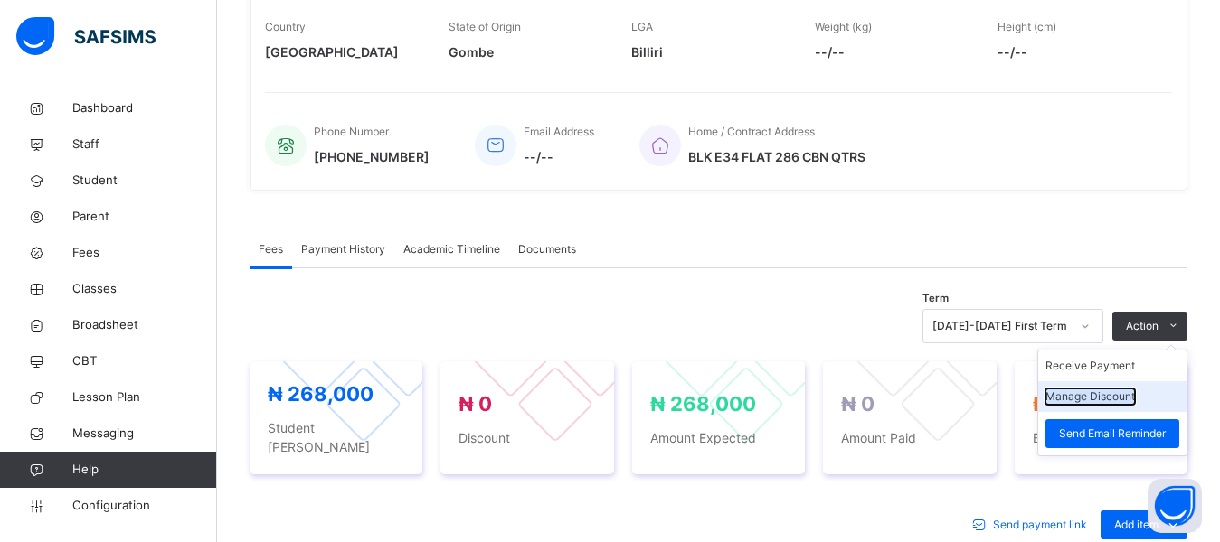
click at [1105, 401] on button "Manage Discount" at bounding box center [1090, 397] width 90 height 16
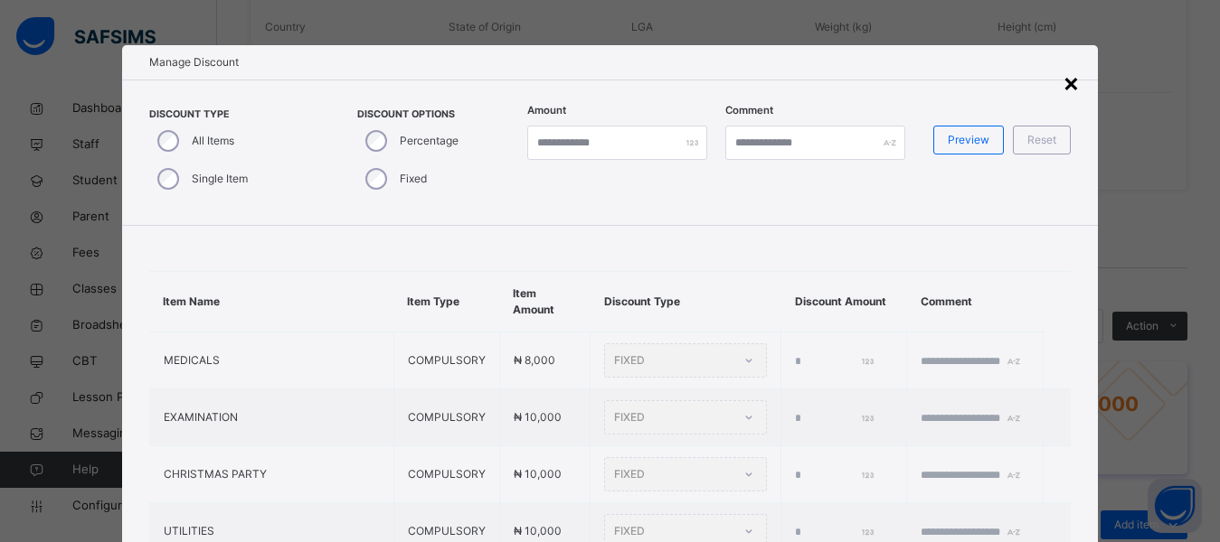
click at [1077, 92] on div "×" at bounding box center [1070, 82] width 17 height 38
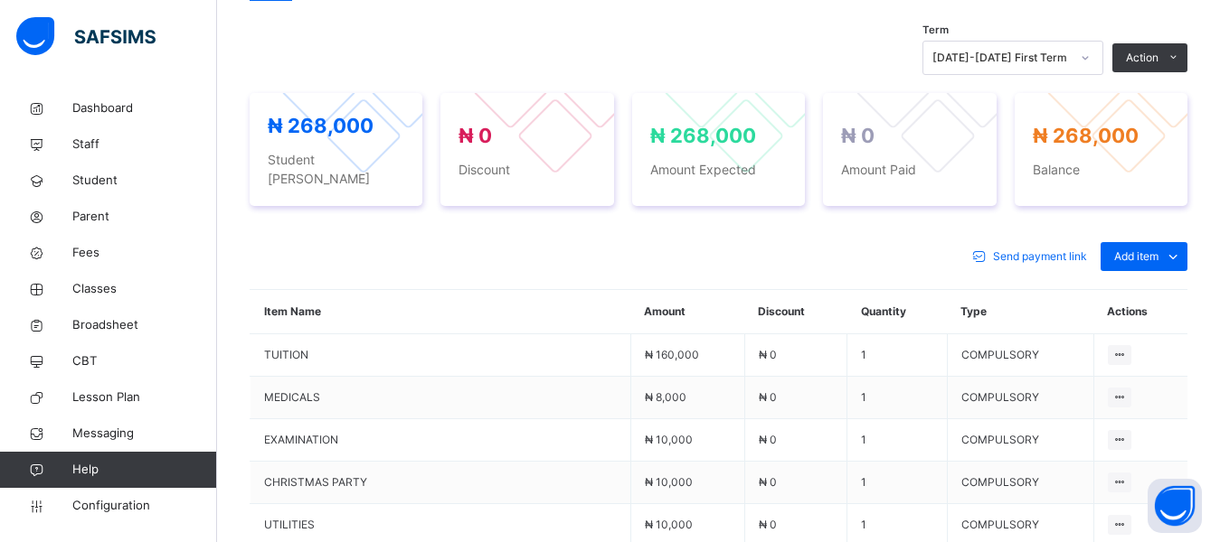
scroll to position [633, 0]
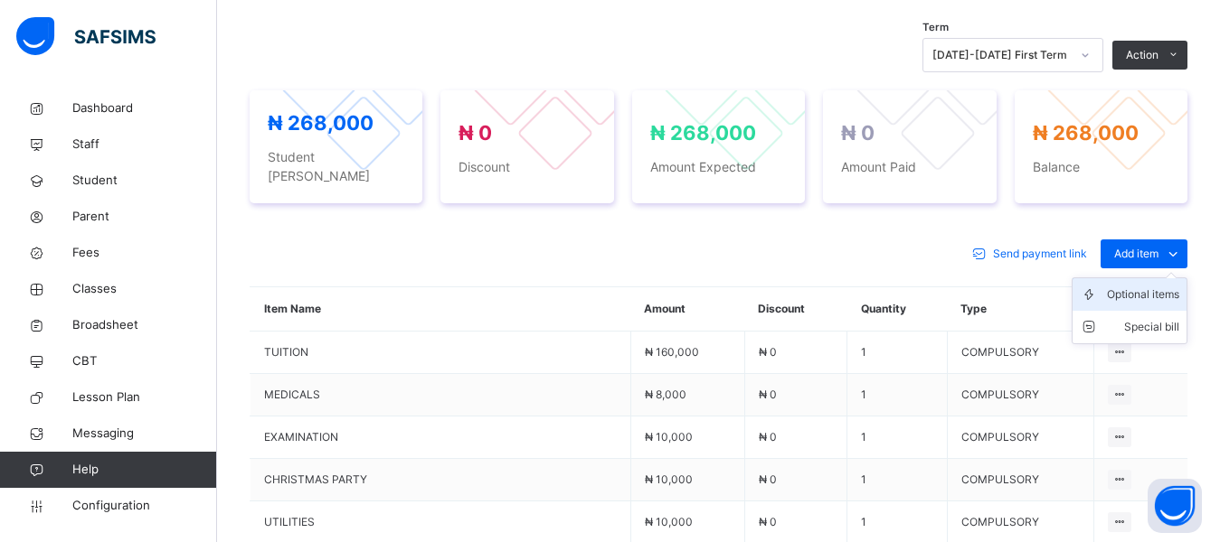
click at [1140, 286] on div "Optional items" at bounding box center [1143, 295] width 72 height 18
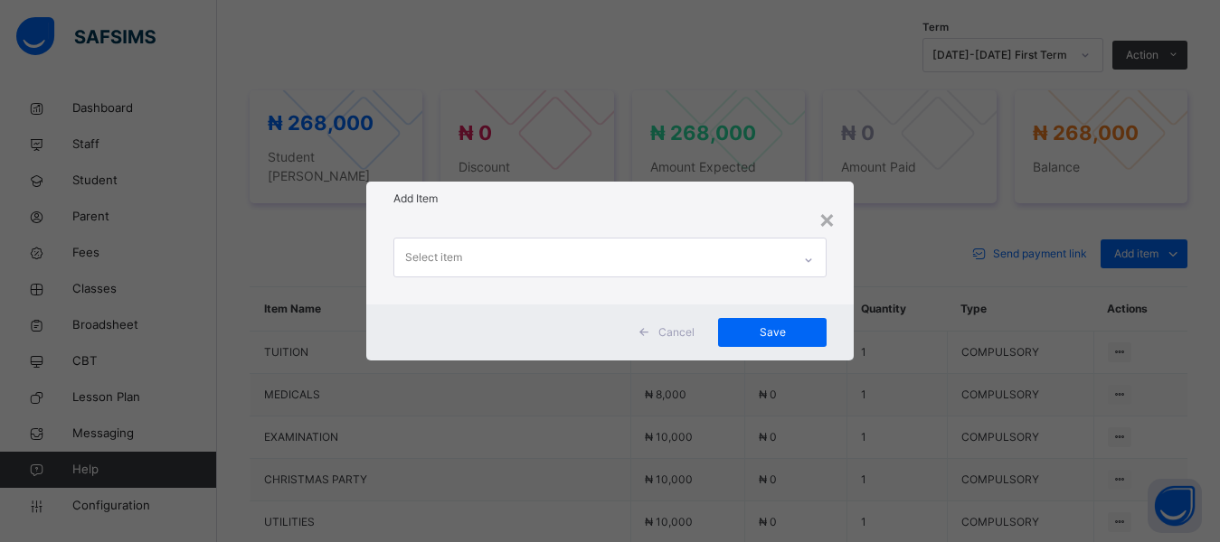
click at [602, 262] on div "Select item" at bounding box center [593, 258] width 398 height 38
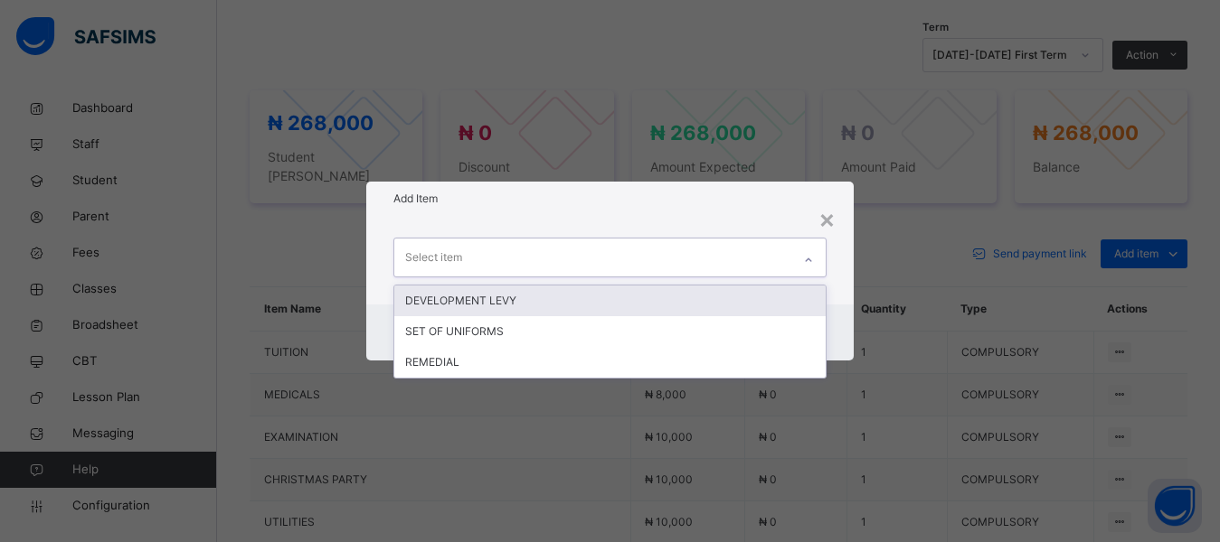
click at [534, 298] on div "DEVELOPMENT LEVY" at bounding box center [610, 301] width 432 height 31
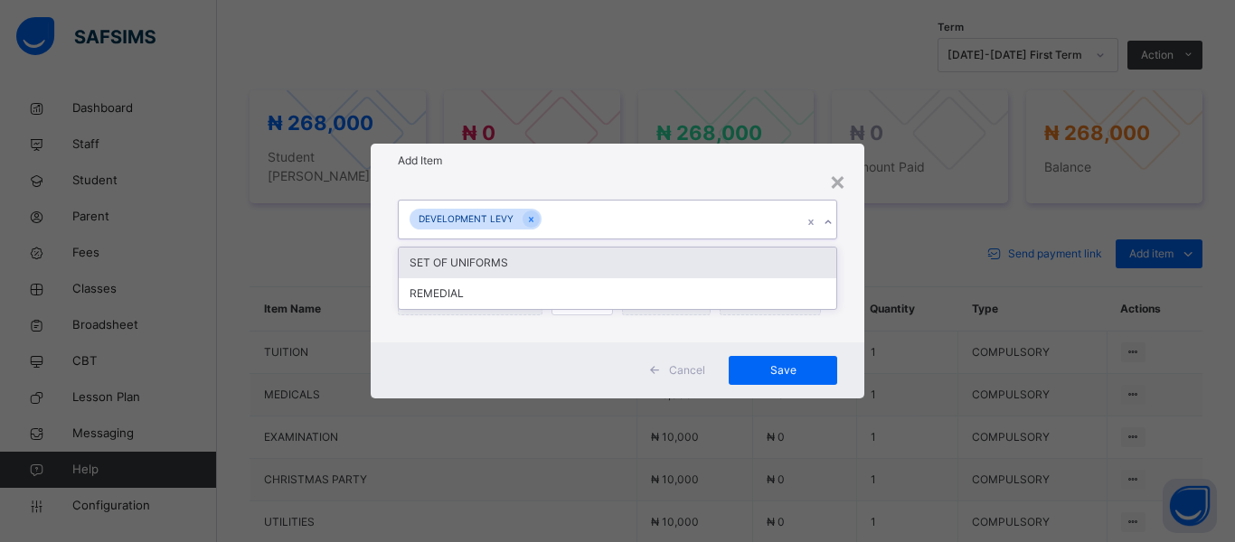
click at [583, 225] on div "DEVELOPMENT LEVY" at bounding box center [600, 220] width 403 height 38
drag, startPoint x: 503, startPoint y: 265, endPoint x: 513, endPoint y: 267, distance: 10.1
click at [503, 267] on div "SET OF UNIFORMS" at bounding box center [618, 263] width 438 height 31
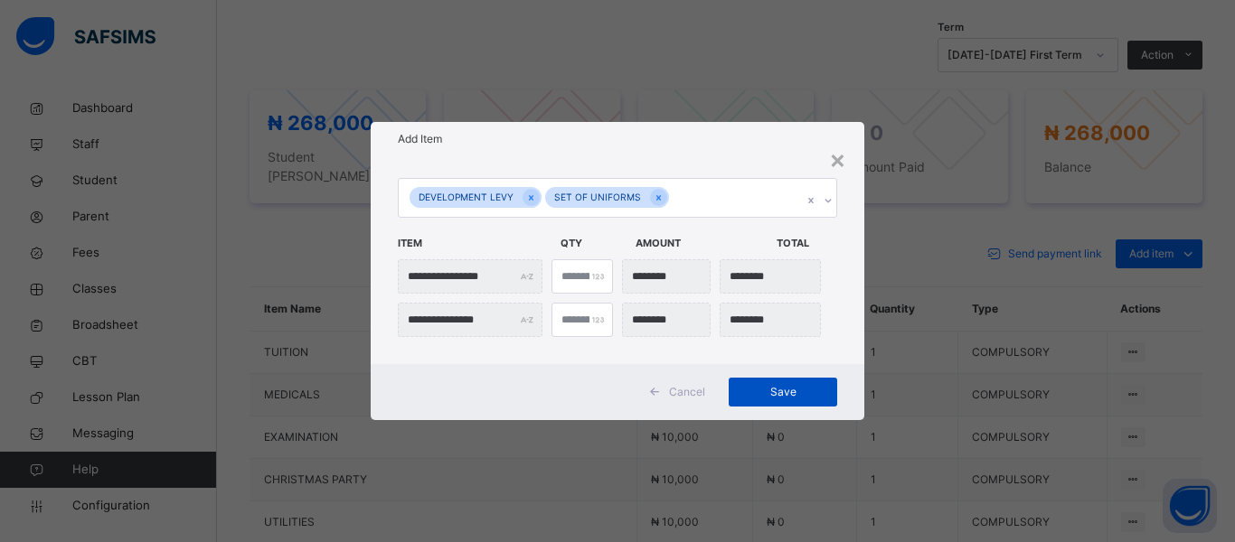
click at [753, 396] on span "Save" at bounding box center [782, 392] width 81 height 16
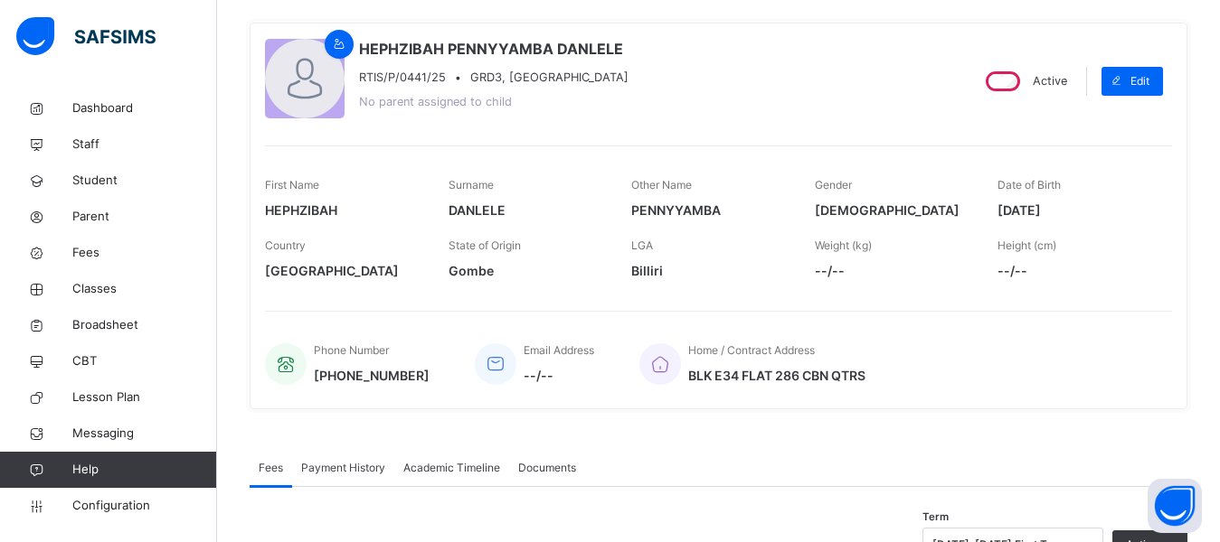
scroll to position [0, 0]
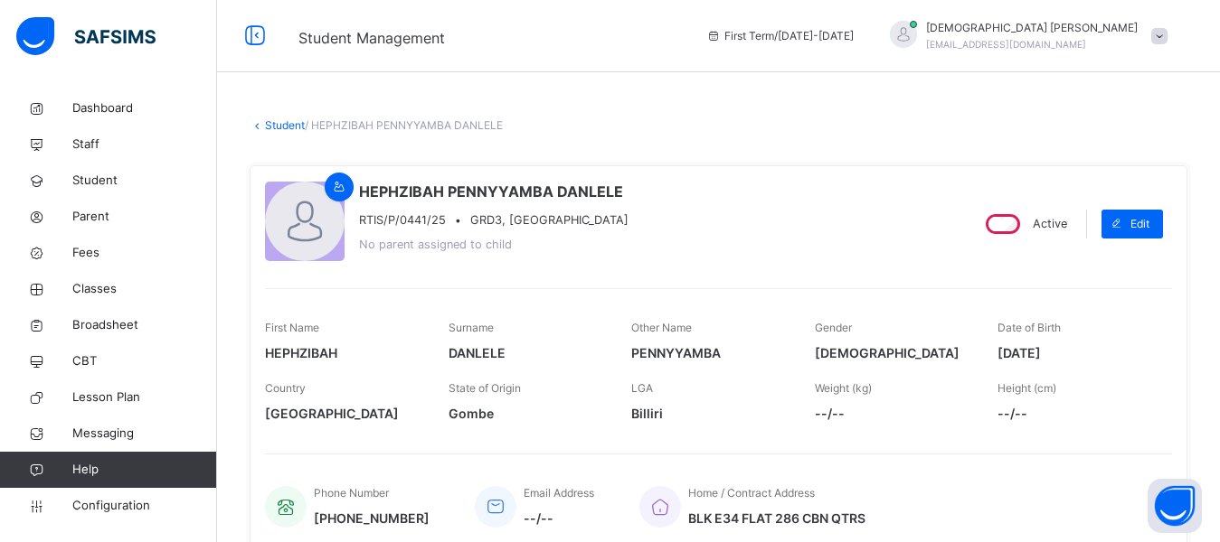
click at [1115, 51] on div "[PERSON_NAME] [PERSON_NAME][EMAIL_ADDRESS][DOMAIN_NAME]" at bounding box center [1032, 36] width 212 height 33
click at [91, 210] on span "Parent" at bounding box center [144, 217] width 145 height 18
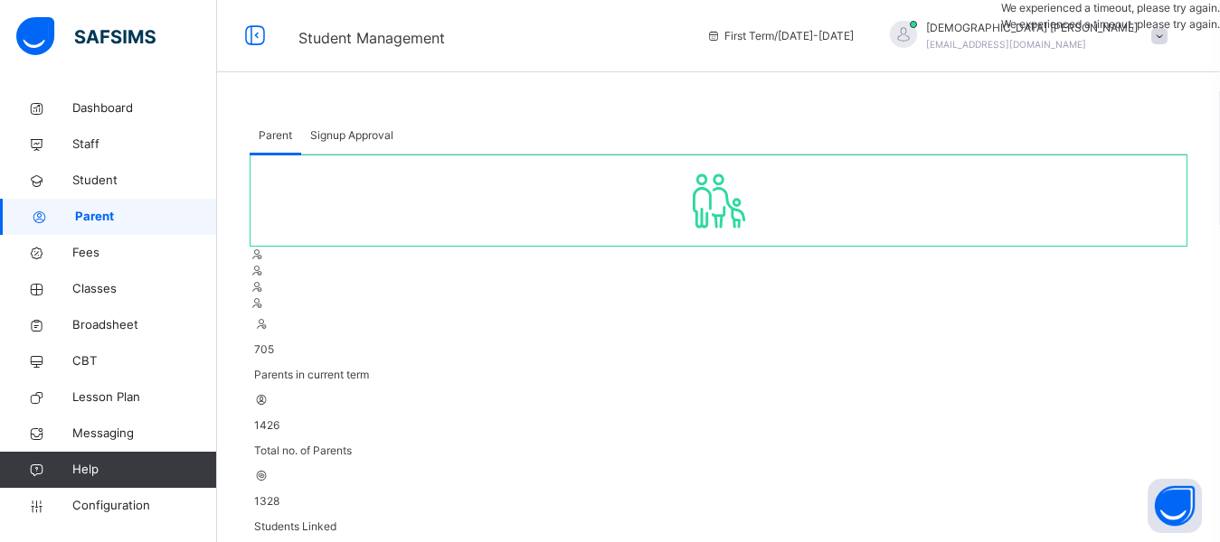
click at [661, 123] on div "Parent Signup Approval" at bounding box center [719, 136] width 938 height 37
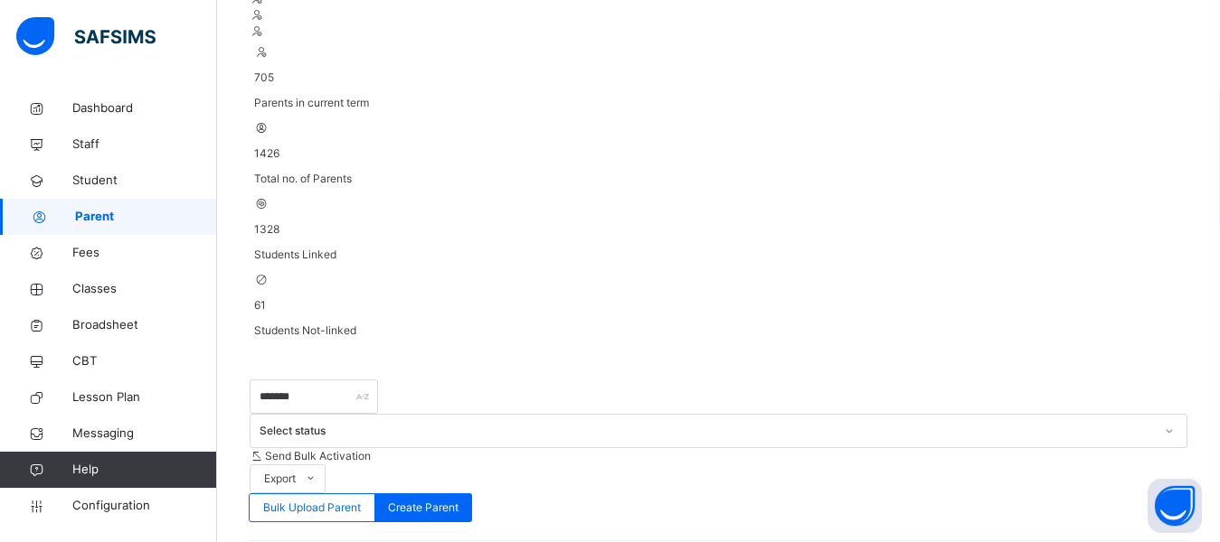
scroll to position [271, 0]
click at [344, 381] on input "*******" at bounding box center [314, 398] width 128 height 34
type input "*"
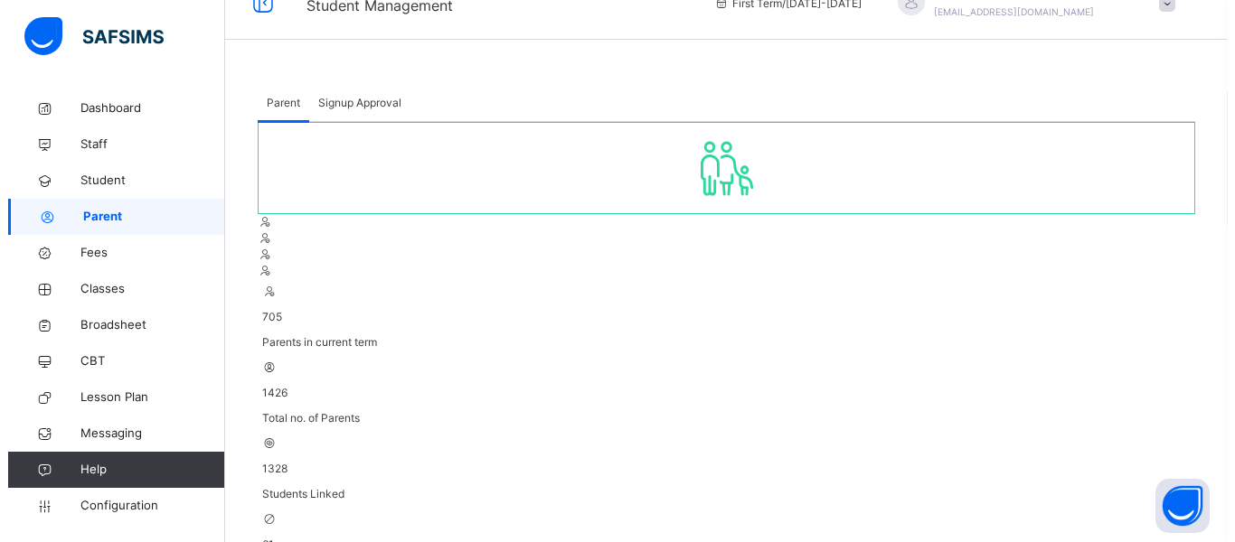
scroll to position [0, 0]
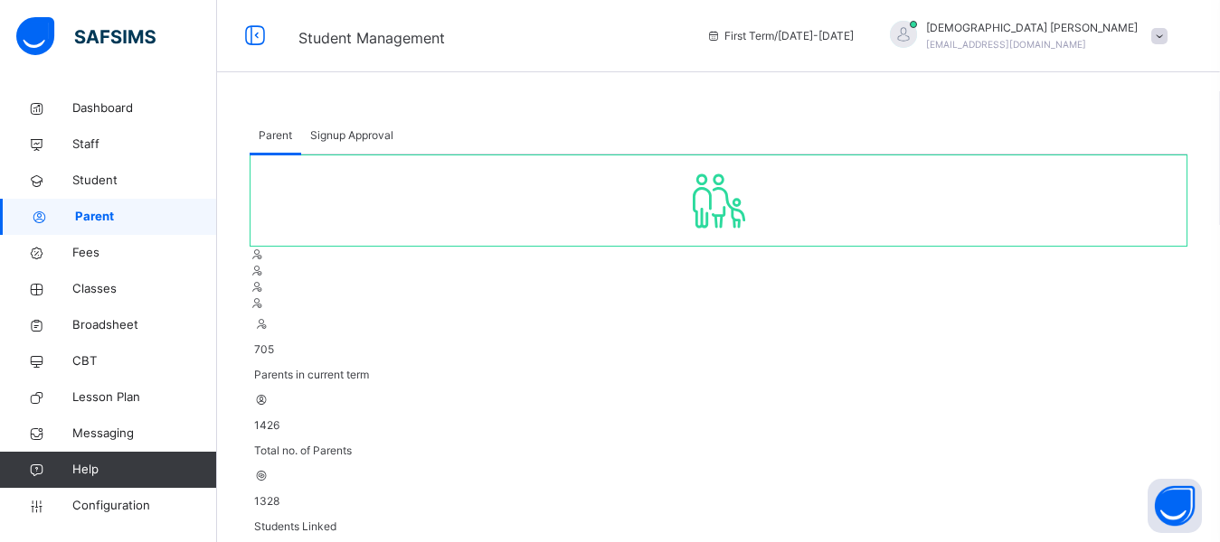
type input "*"
type input "*******"
drag, startPoint x: 599, startPoint y: 493, endPoint x: 416, endPoint y: 500, distance: 182.8
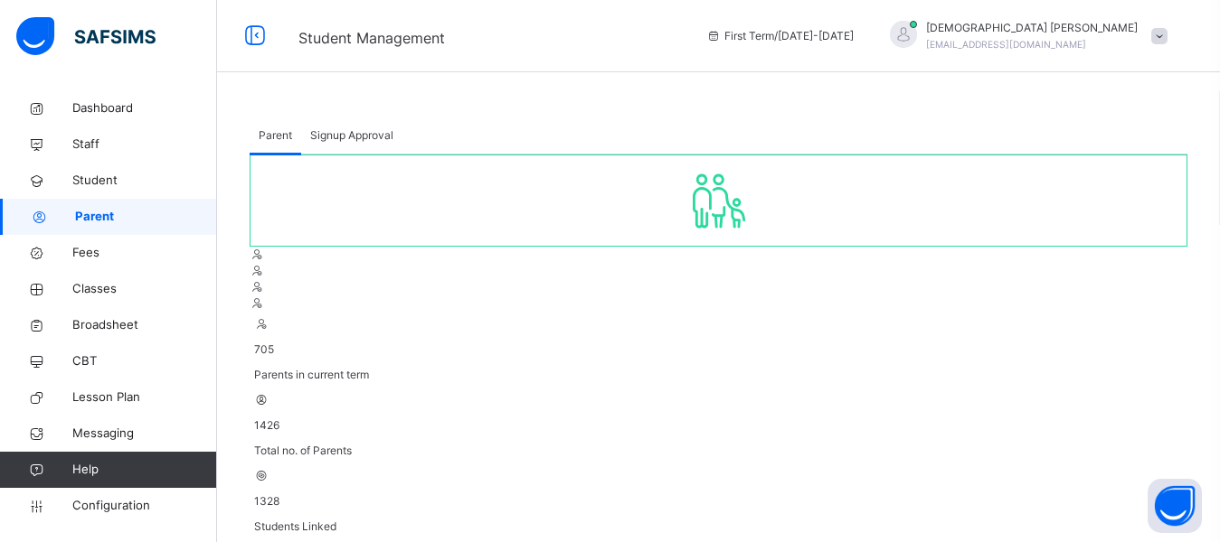
copy tr "[EMAIL_ADDRESS][DOMAIN_NAME]"
click at [917, 41] on div at bounding box center [903, 34] width 27 height 27
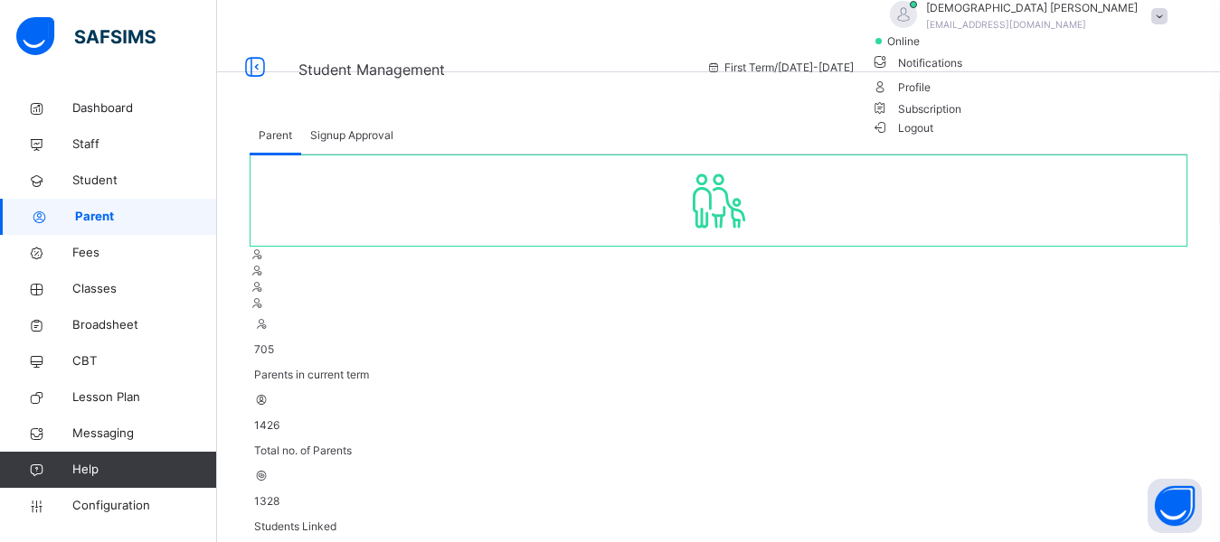
click at [934, 137] on span "Logout" at bounding box center [903, 127] width 62 height 19
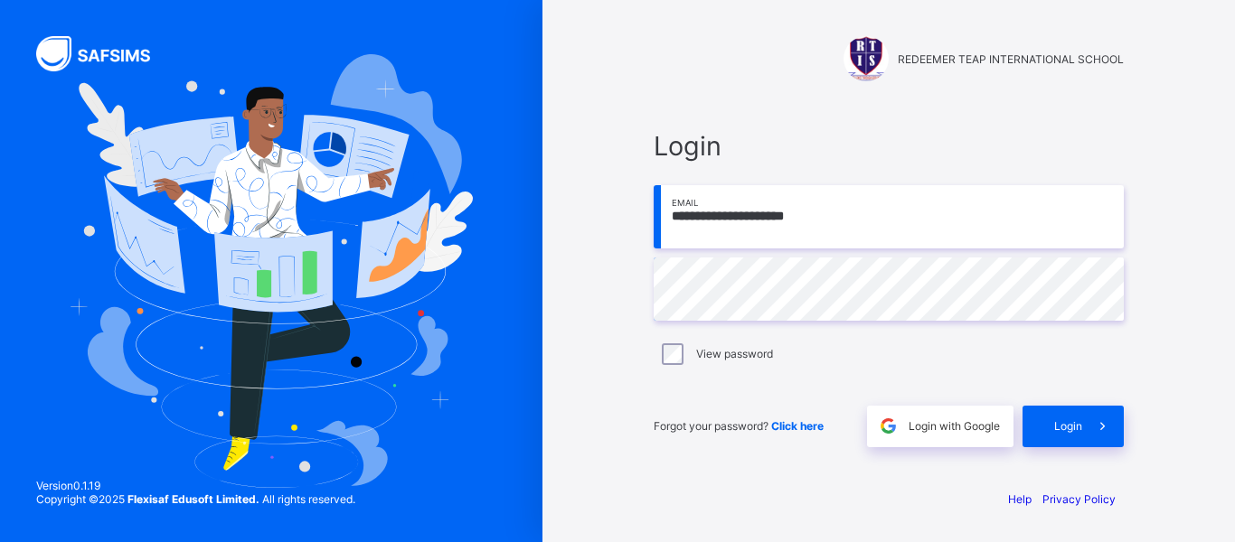
type input "**********"
click at [1042, 430] on div "Login" at bounding box center [1073, 427] width 101 height 42
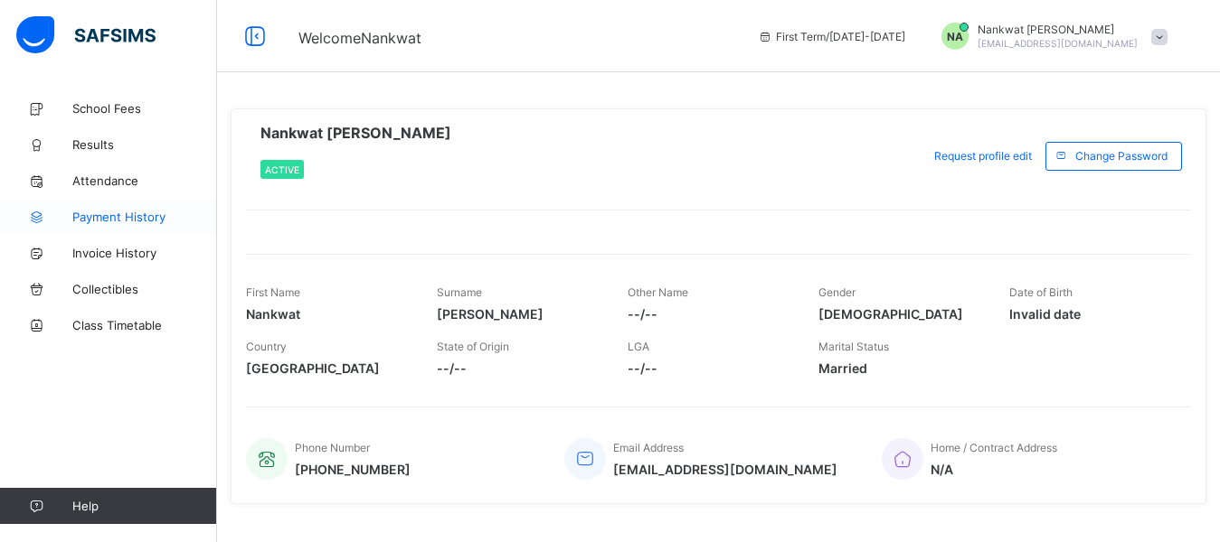
click at [108, 224] on link "Payment History" at bounding box center [108, 217] width 217 height 36
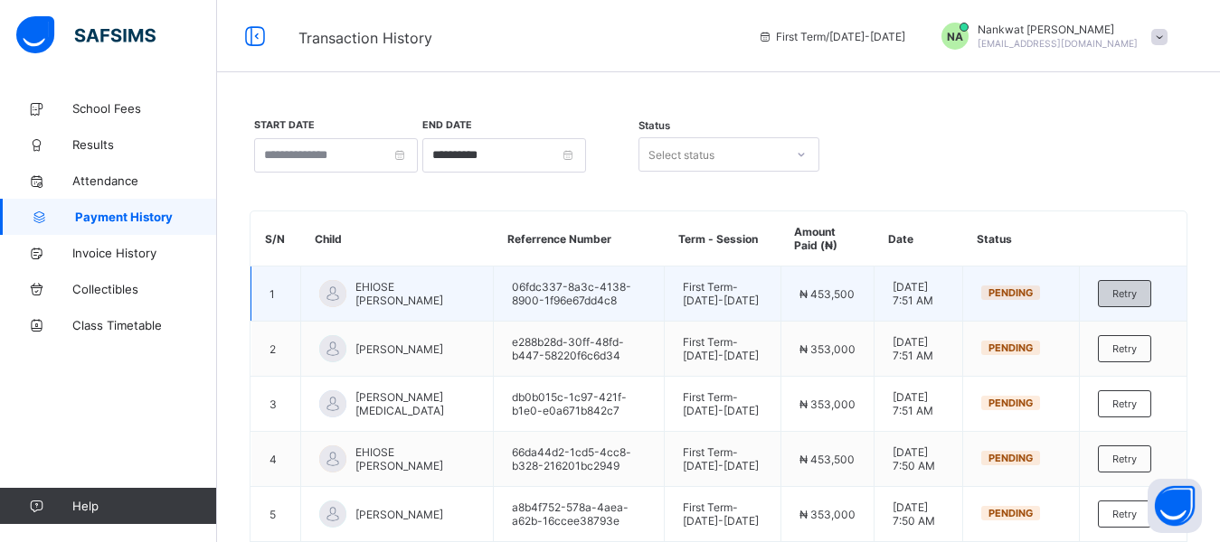
click at [1137, 302] on div "Retry" at bounding box center [1124, 293] width 53 height 27
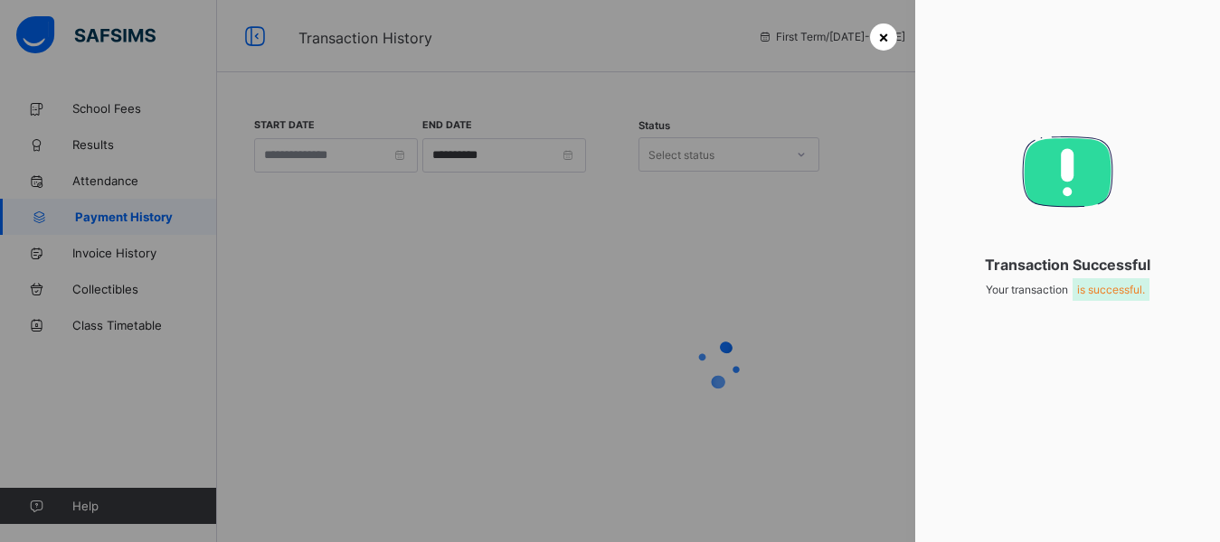
click at [879, 34] on span "×" at bounding box center [883, 36] width 11 height 19
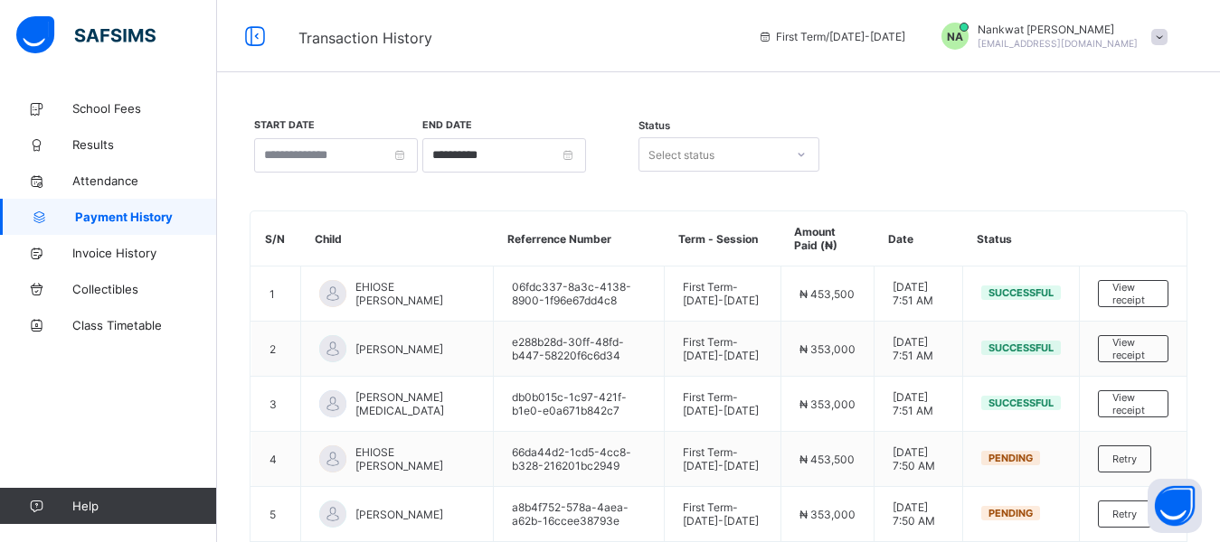
click at [963, 32] on span "NA" at bounding box center [955, 37] width 16 height 14
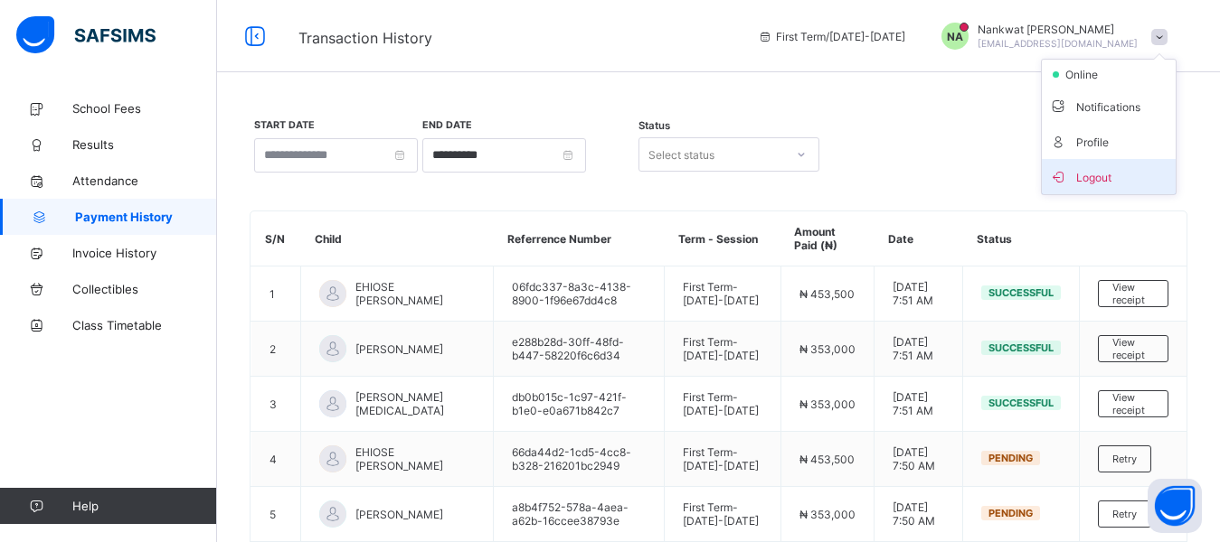
click at [1087, 178] on span "Logout" at bounding box center [1108, 176] width 119 height 21
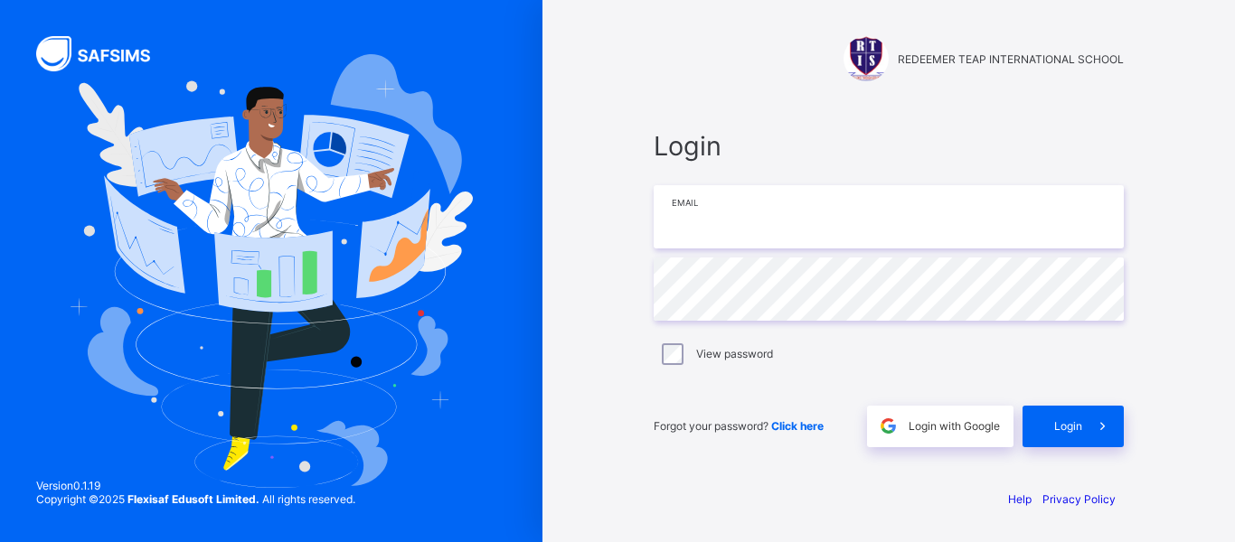
type input "**********"
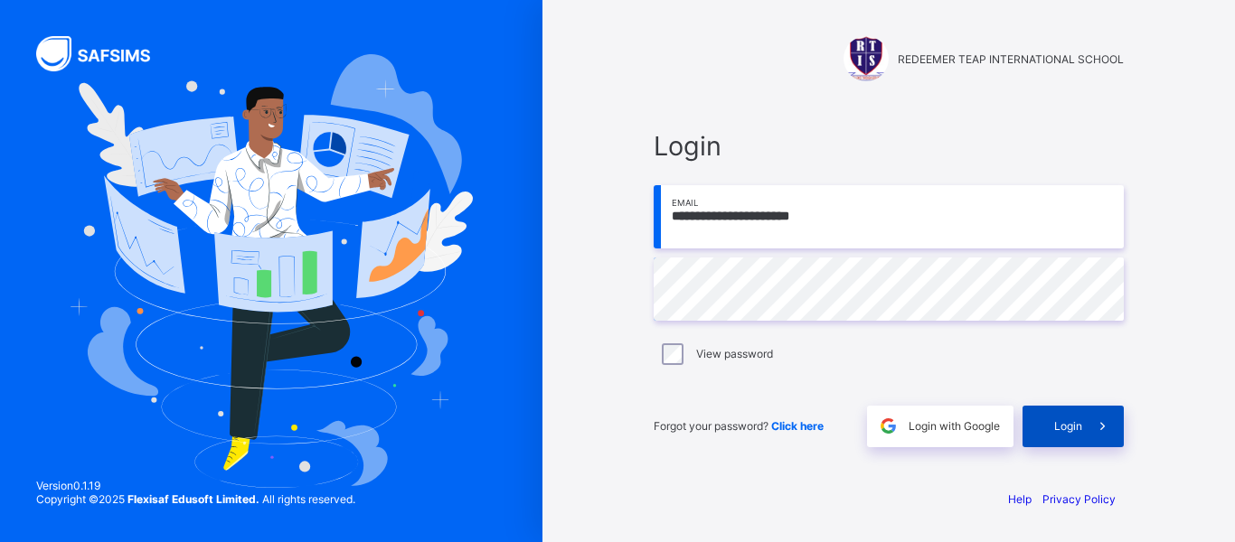
click at [1055, 434] on div "Login" at bounding box center [1073, 427] width 101 height 42
click at [1047, 437] on div "Login" at bounding box center [1073, 427] width 101 height 42
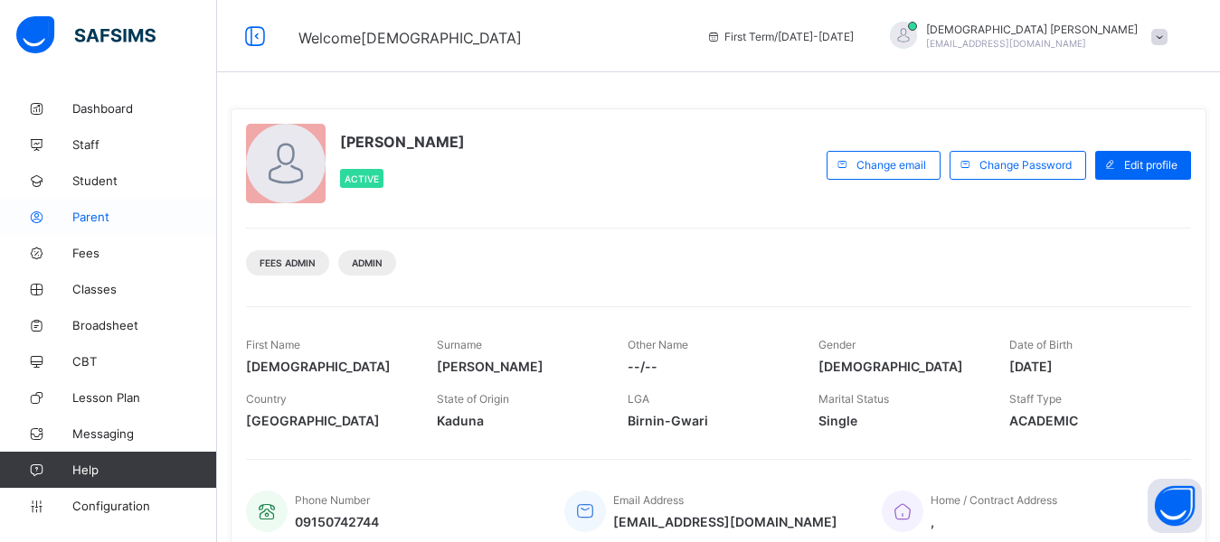
click at [80, 219] on span "Parent" at bounding box center [144, 217] width 145 height 14
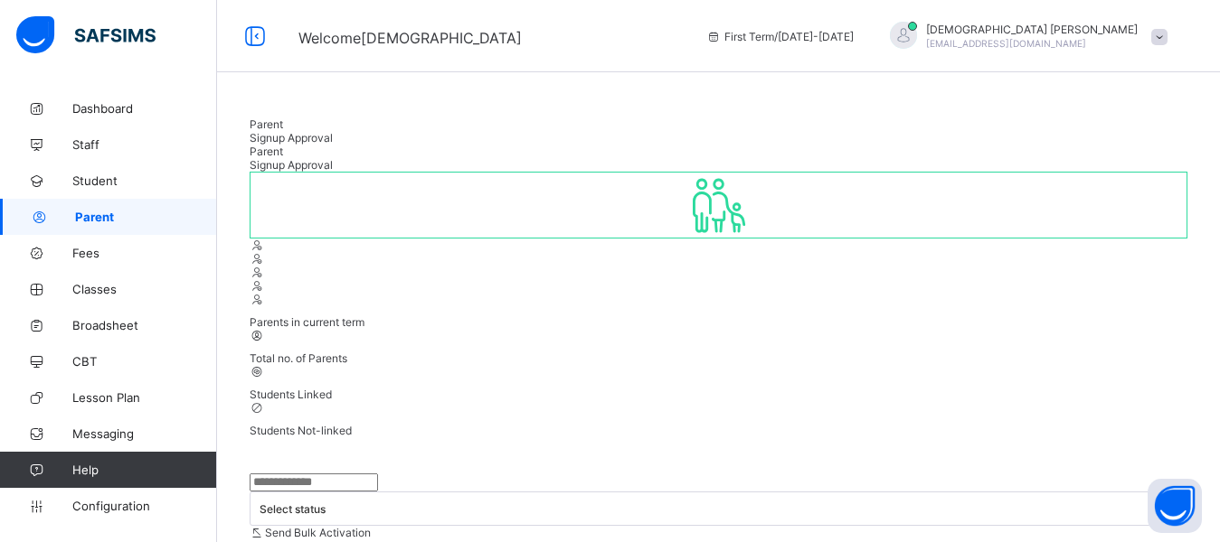
click at [337, 474] on input "text" at bounding box center [314, 483] width 128 height 18
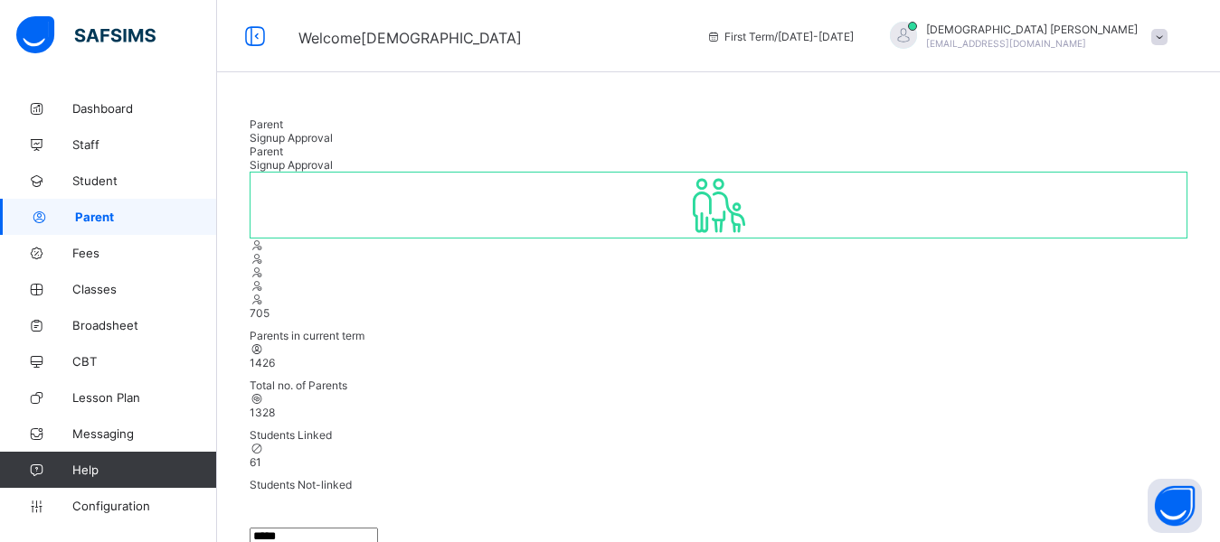
type input "*****"
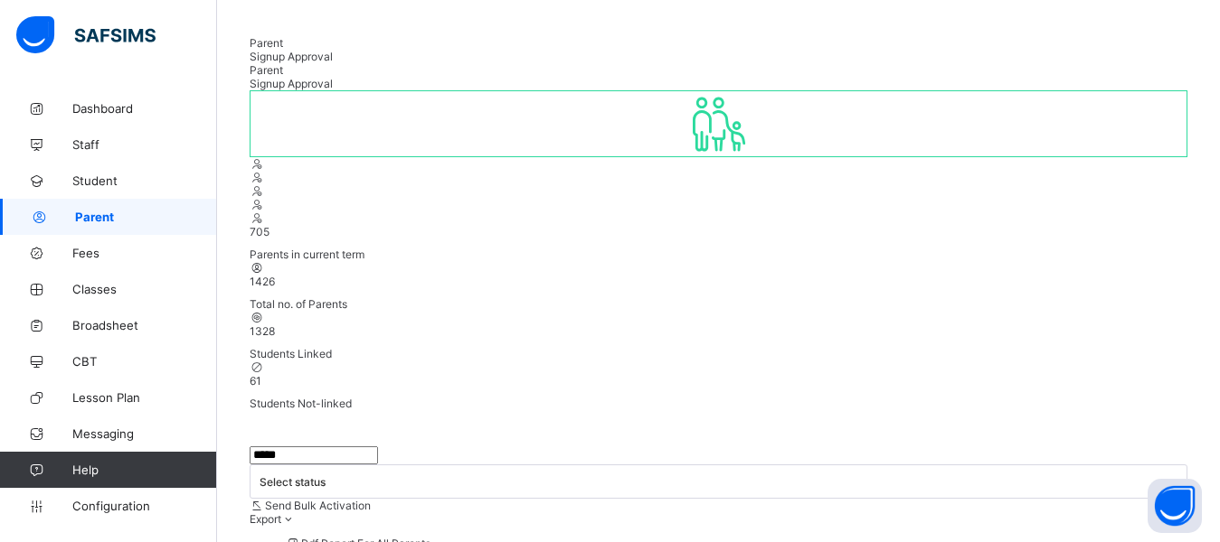
scroll to position [85, 0]
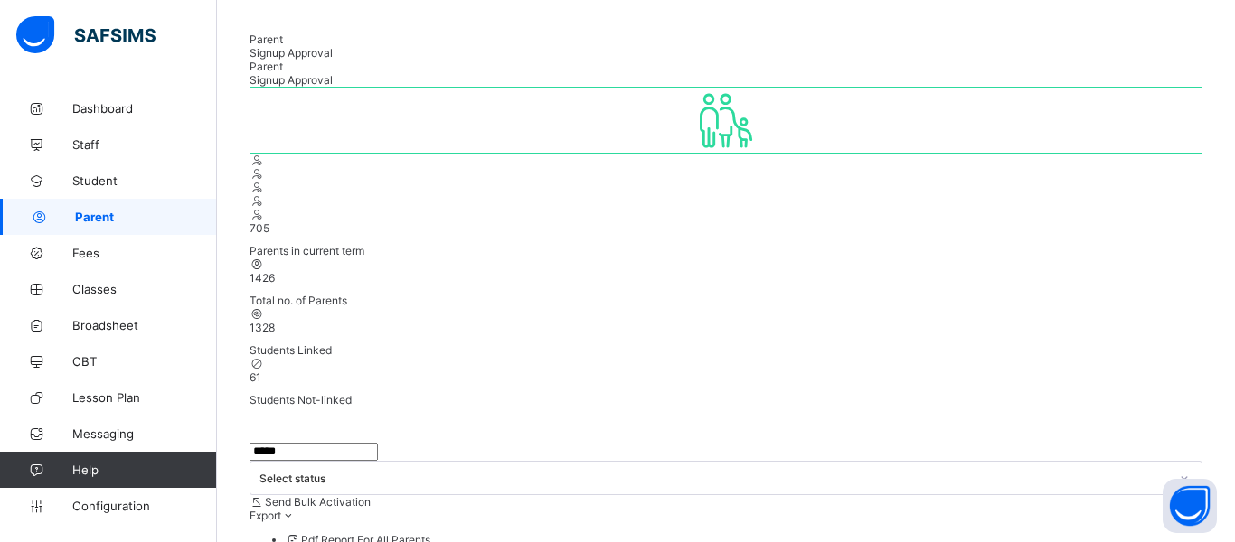
type input "*"
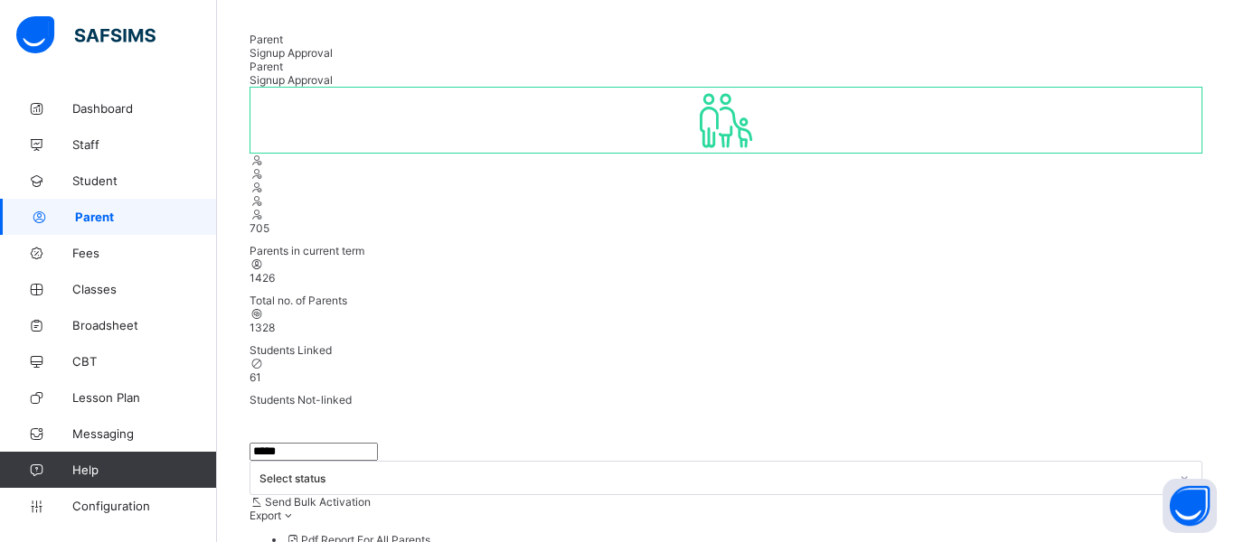
type input "*"
type input "**********"
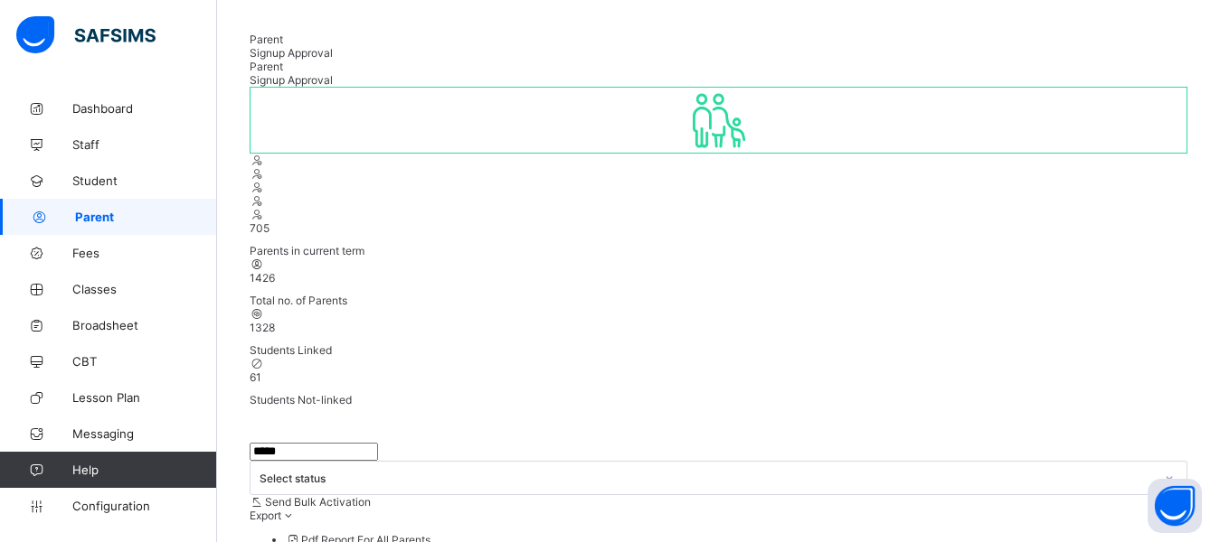
drag, startPoint x: 563, startPoint y: 402, endPoint x: 410, endPoint y: 396, distance: 153.8
copy tr "ethelazaka@gmail.com"
drag, startPoint x: 898, startPoint y: 40, endPoint x: 881, endPoint y: 97, distance: 59.2
click at [894, 40] on div "Parent Signup Approval" at bounding box center [719, 46] width 938 height 27
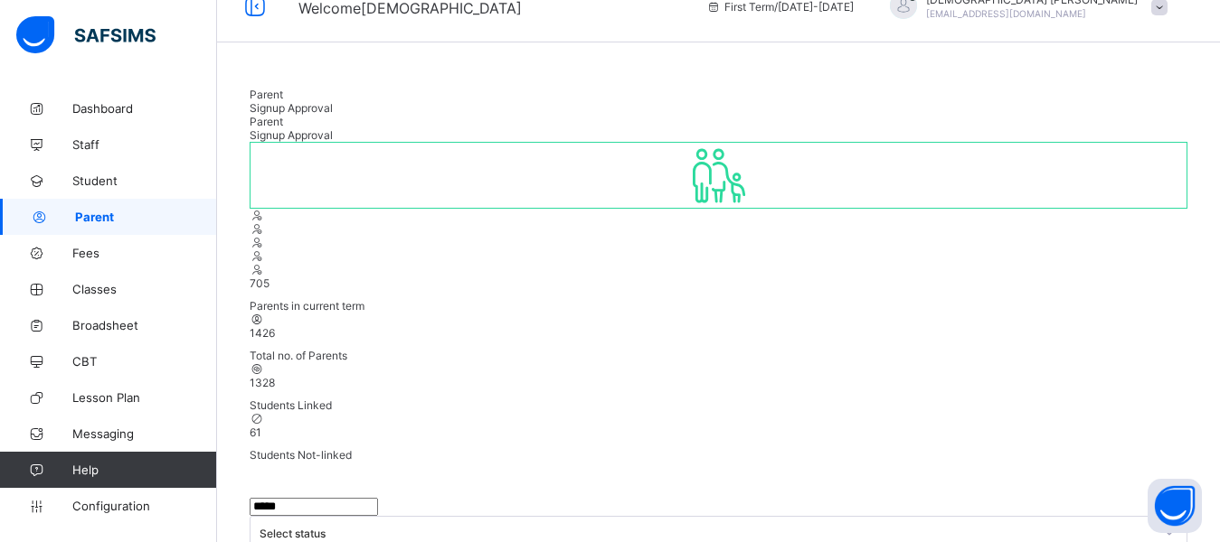
scroll to position [0, 0]
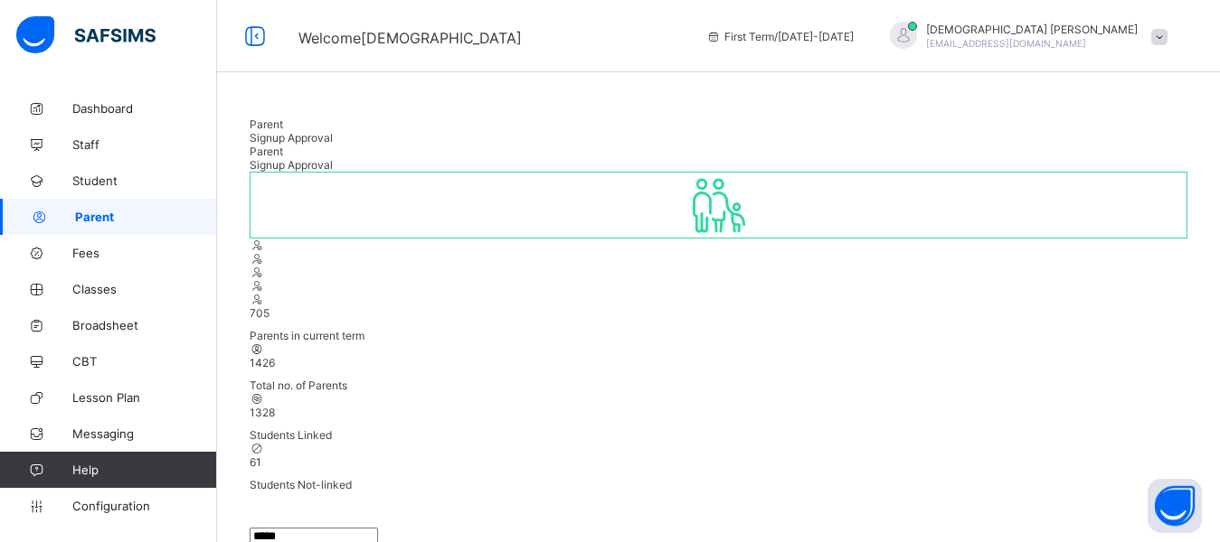
click at [1063, 41] on span "[EMAIL_ADDRESS][DOMAIN_NAME]" at bounding box center [1006, 43] width 160 height 11
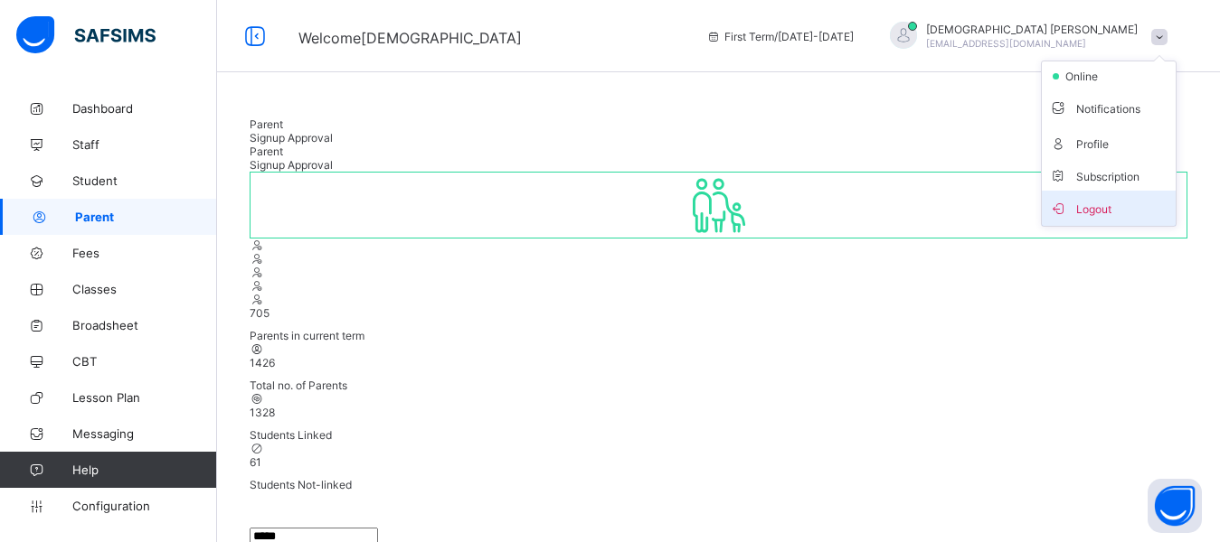
click at [1092, 219] on li "Logout" at bounding box center [1109, 208] width 134 height 35
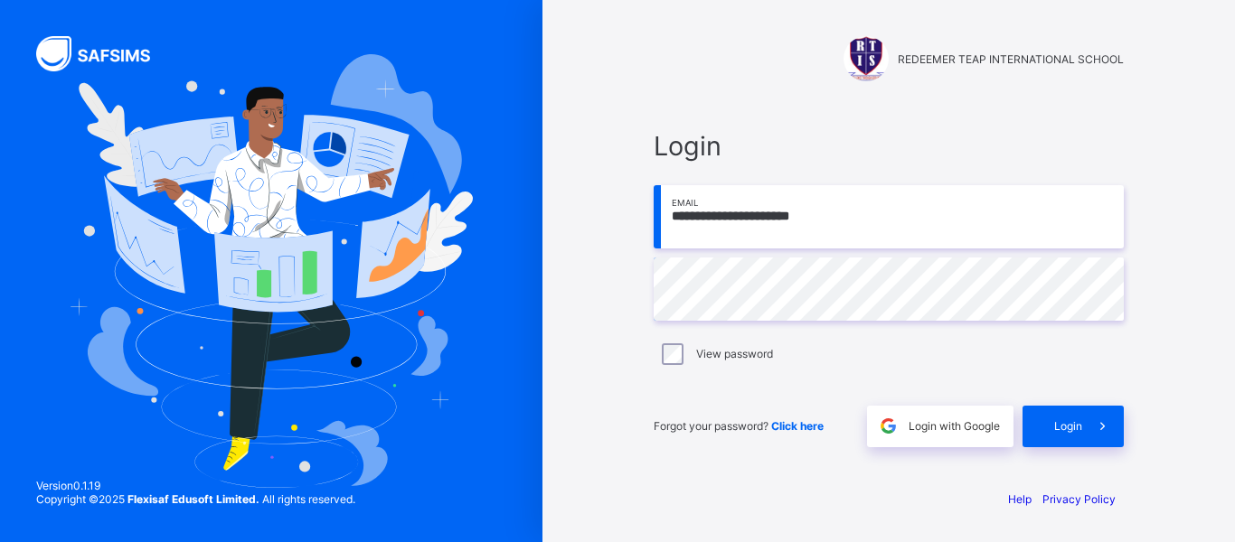
click at [821, 218] on input "**********" at bounding box center [889, 216] width 470 height 63
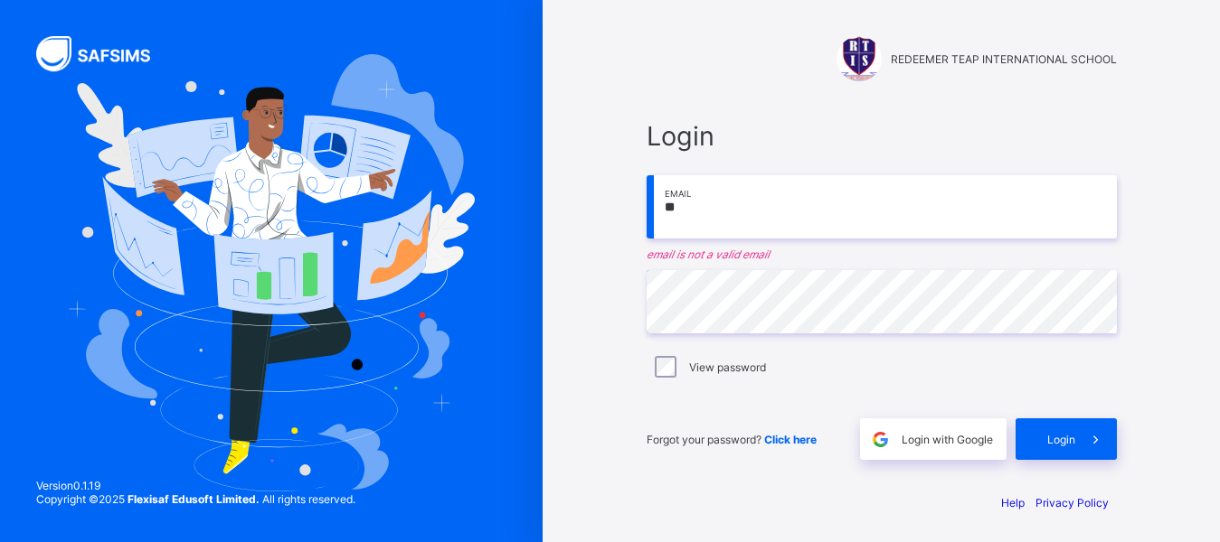
type input "*"
paste input "**********"
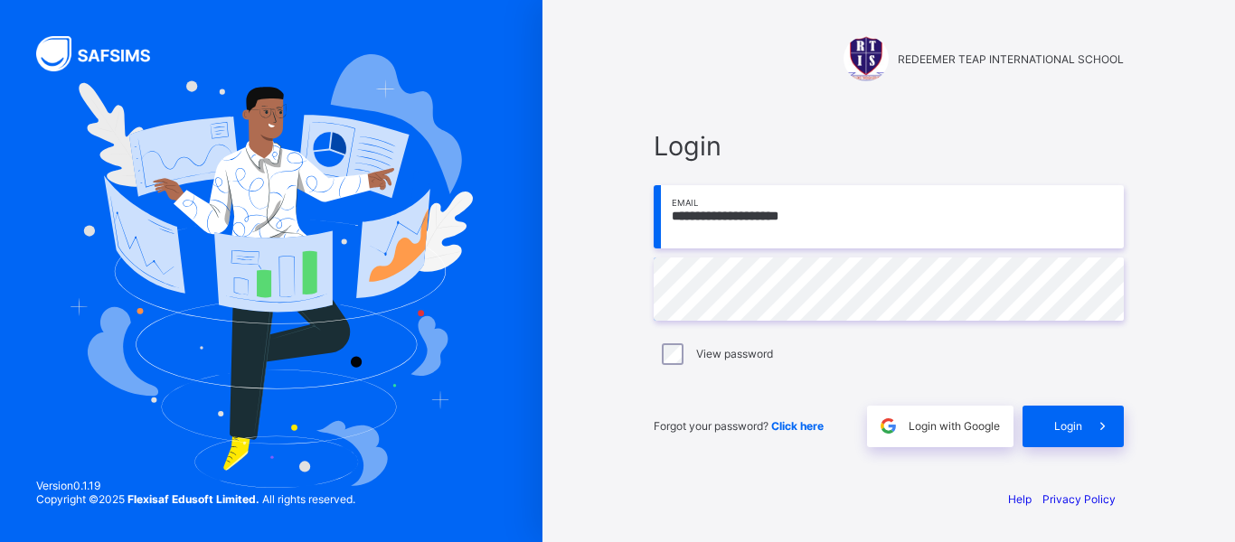
type input "**********"
click at [1064, 426] on span "Login" at bounding box center [1068, 426] width 28 height 14
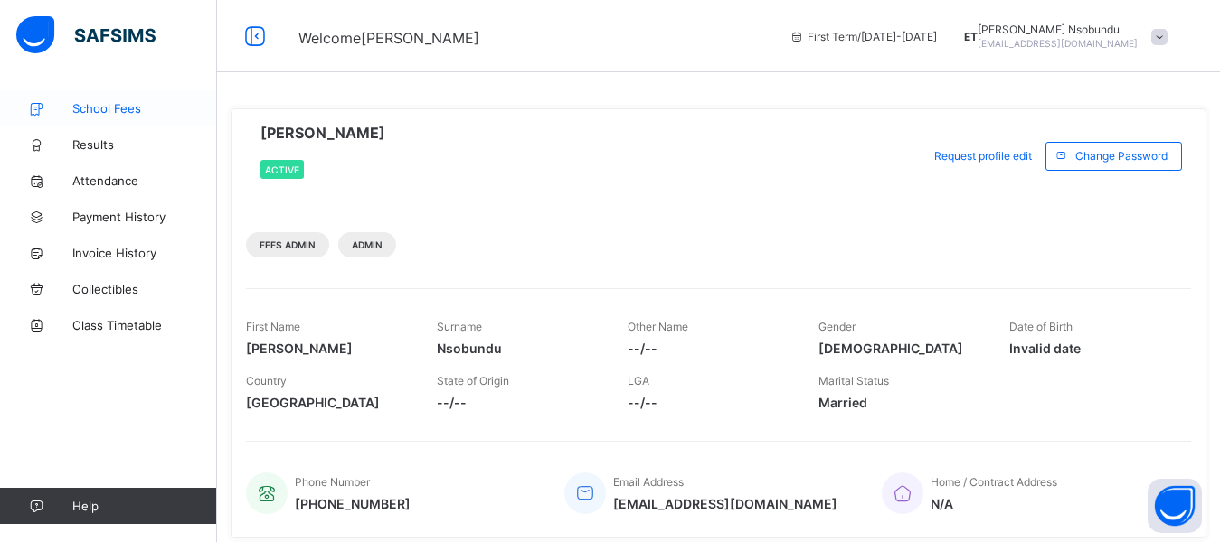
click at [105, 117] on link "School Fees" at bounding box center [108, 108] width 217 height 36
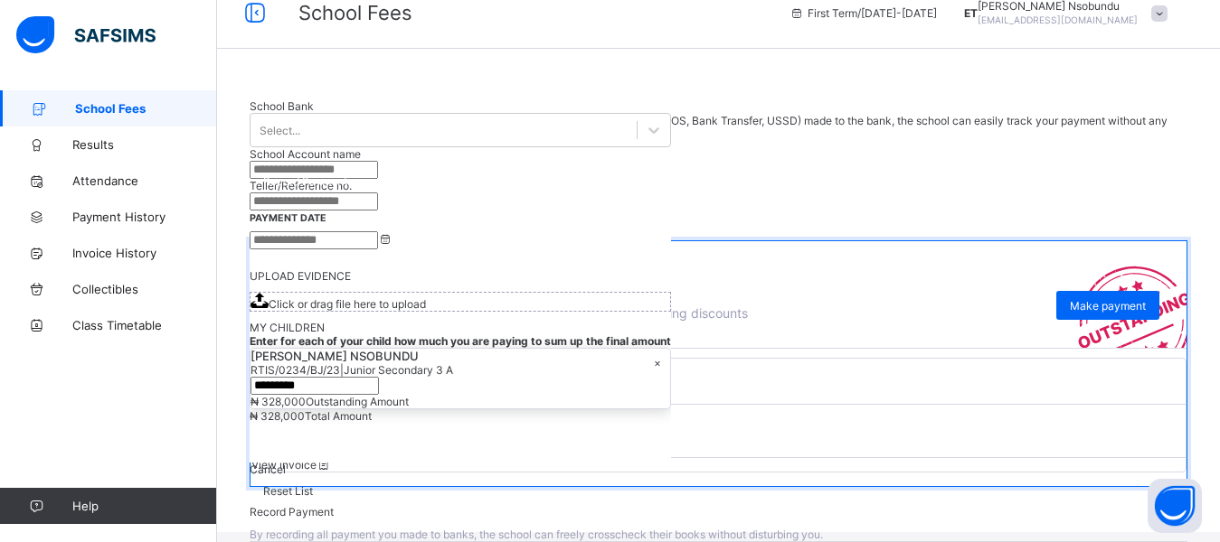
scroll to position [242, 0]
click at [332, 458] on span "View invoice" at bounding box center [291, 465] width 80 height 14
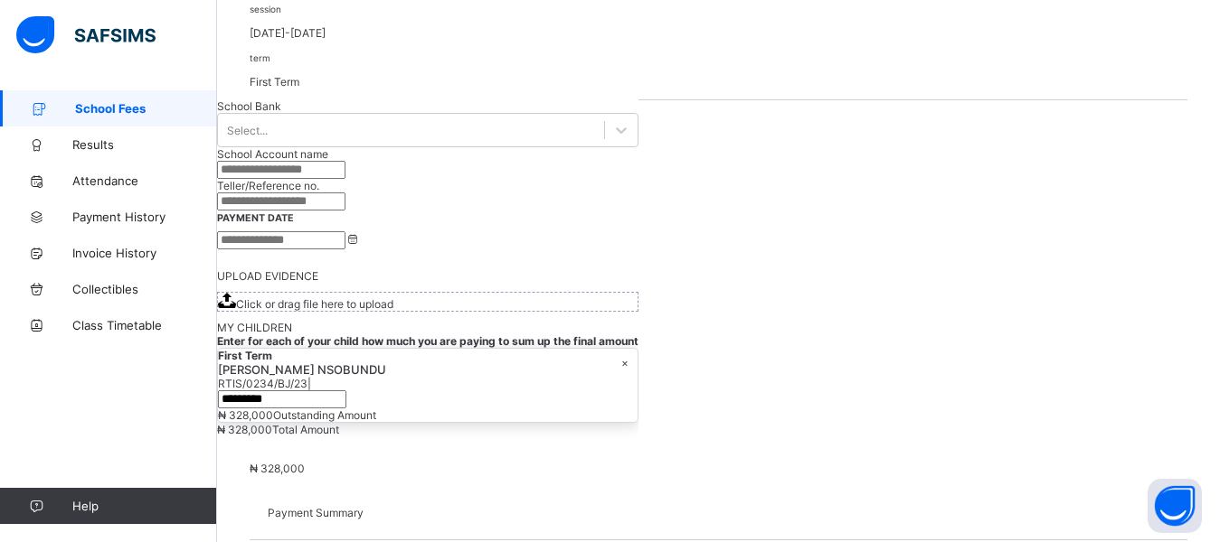
scroll to position [542, 0]
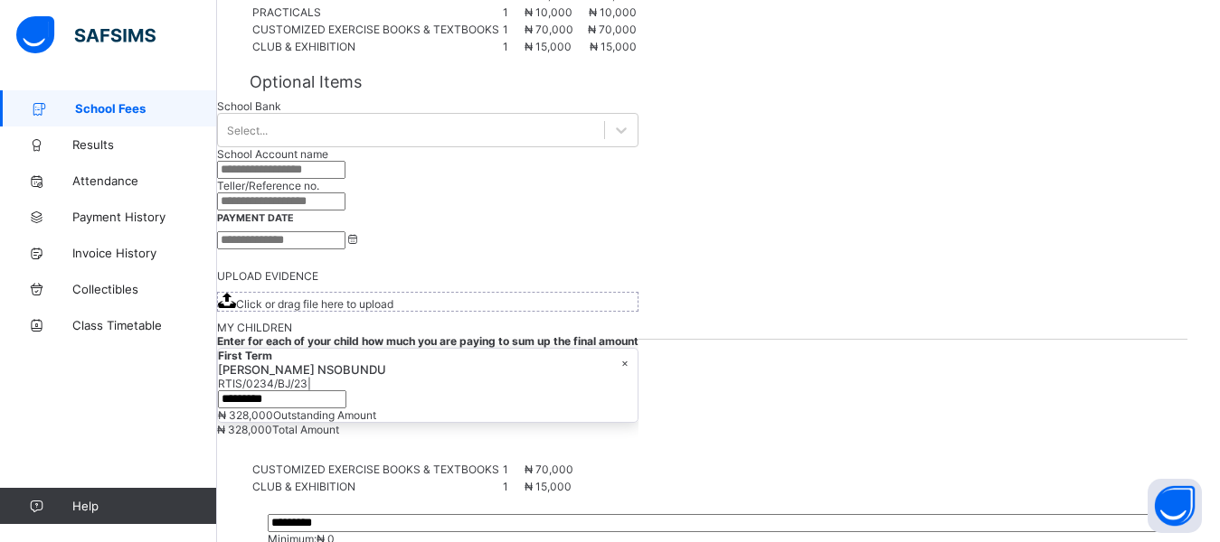
scroll to position [628, 0]
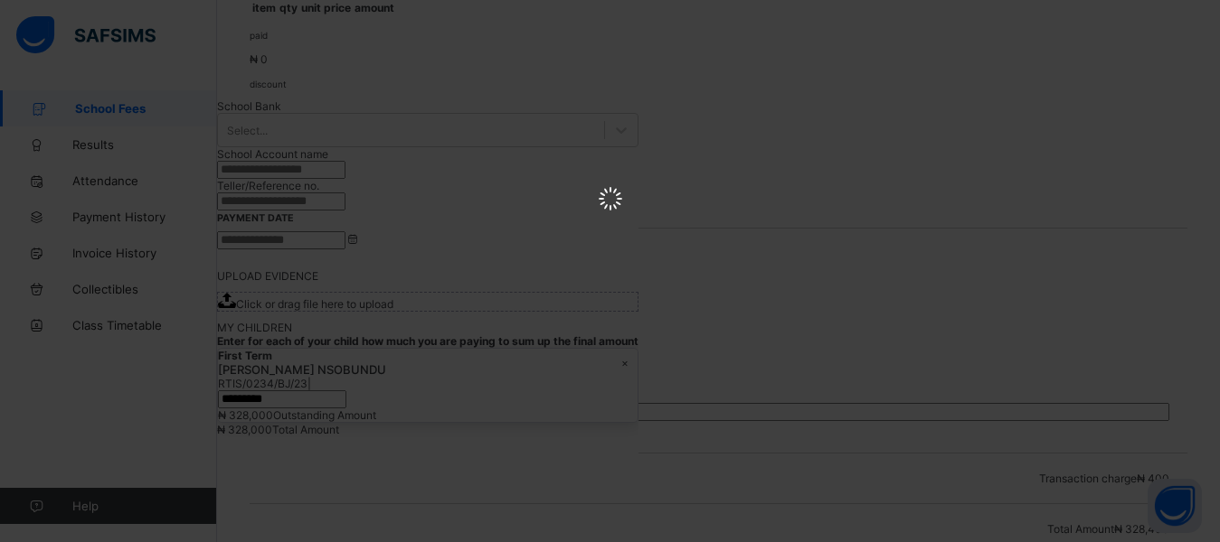
scroll to position [0, 0]
